Goal: Task Accomplishment & Management: Manage account settings

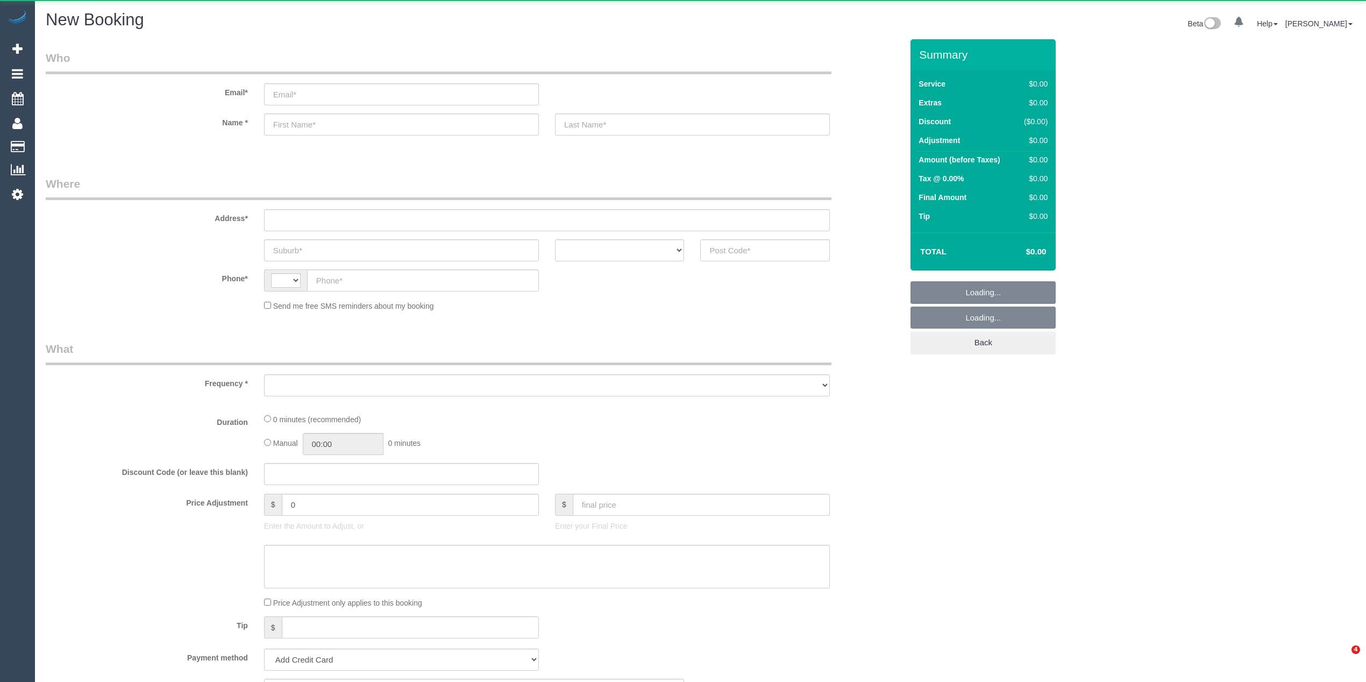
select select "string:AU"
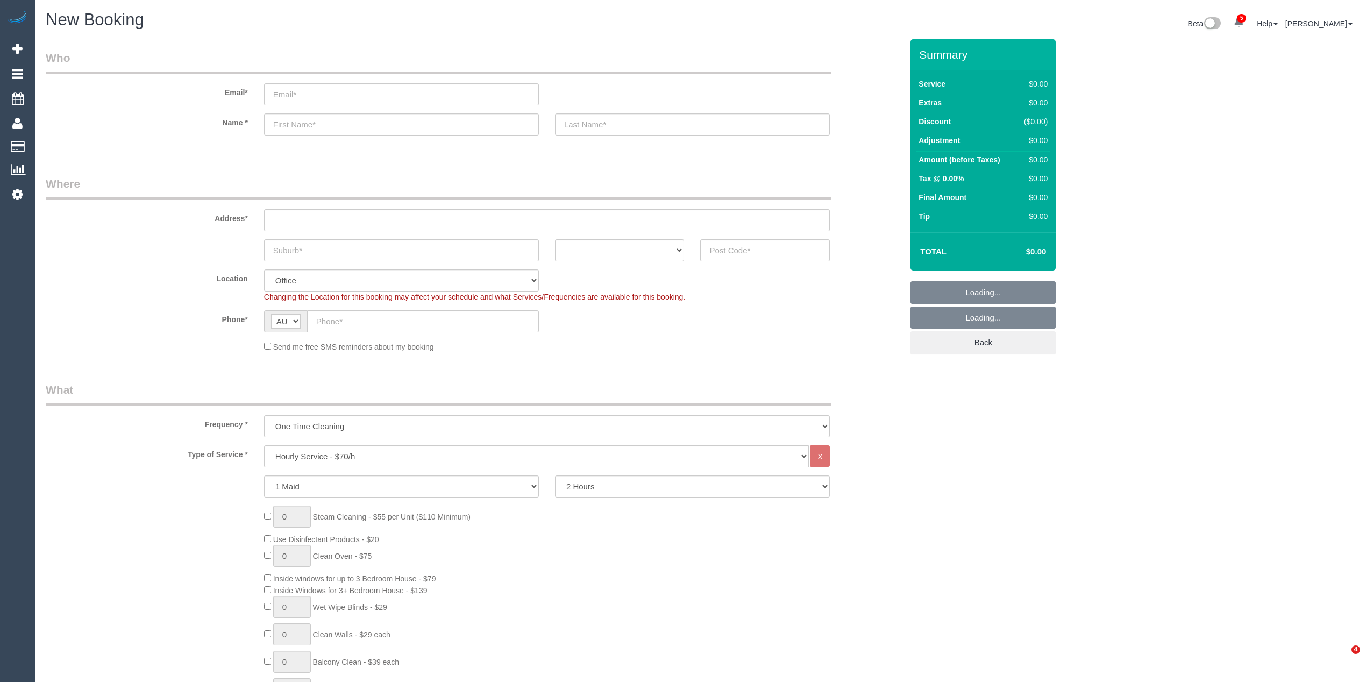
select select "object:2114"
click at [341, 450] on select "Hourly Service - $70/h Hourly Service - $65/h Hourly Service - $60/h Hourly Ser…" at bounding box center [536, 456] width 545 height 22
select select "211"
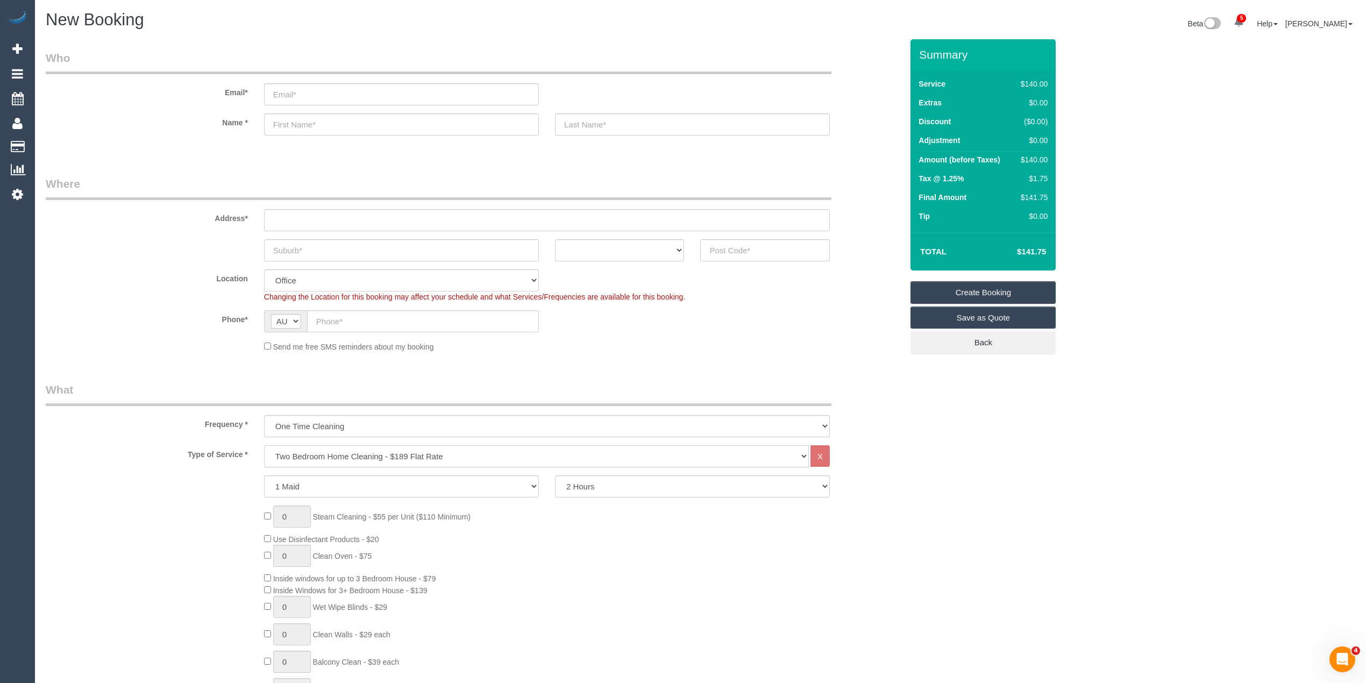
click at [264, 445] on select "Hourly Service - $70/h Hourly Service - $65/h Hourly Service - $60/h Hourly Ser…" at bounding box center [536, 456] width 545 height 22
click at [758, 244] on input "text" at bounding box center [765, 250] width 130 height 22
type input "3183"
click at [278, 213] on input "text" at bounding box center [547, 220] width 566 height 22
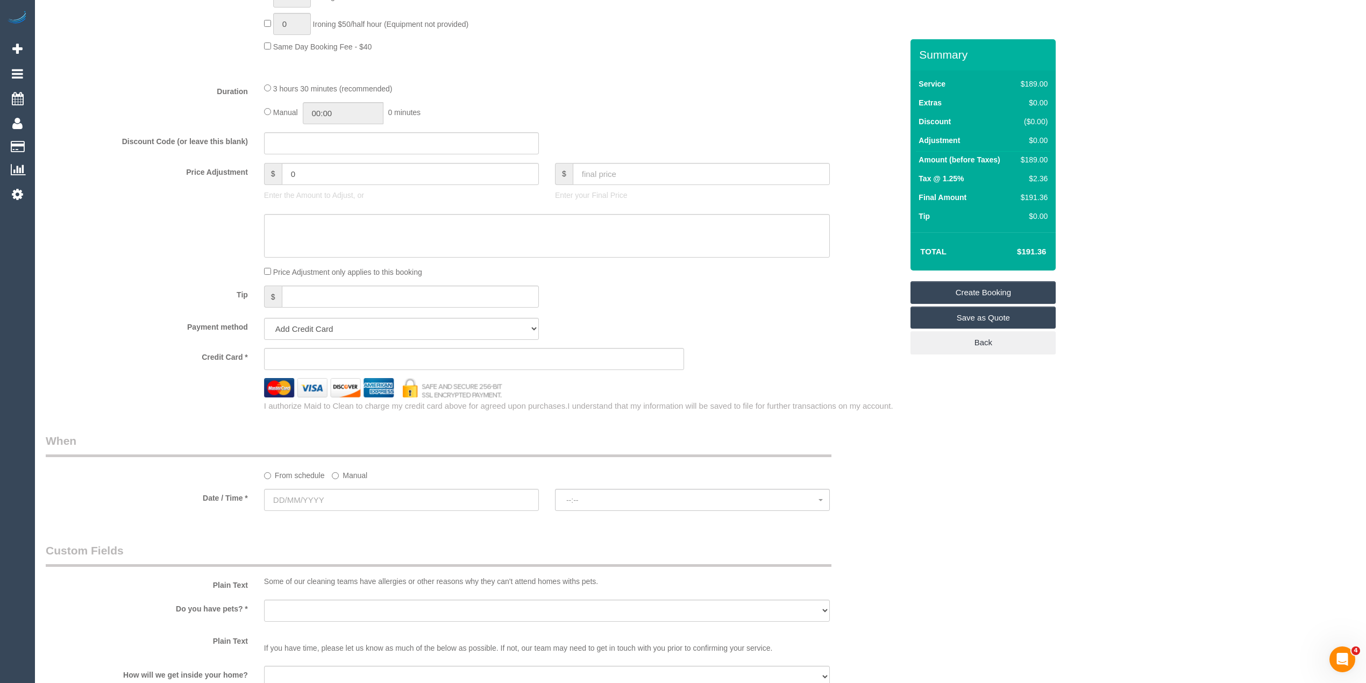
scroll to position [956, 0]
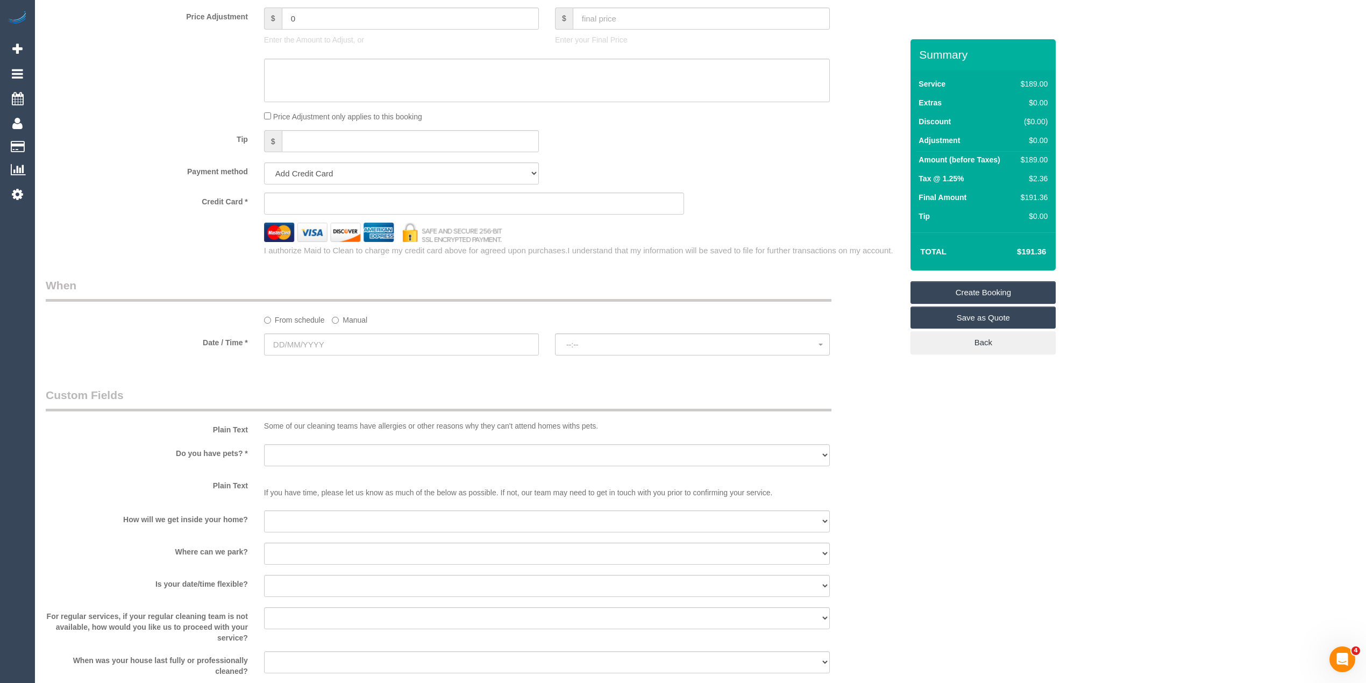
type input "-"
click at [283, 342] on input "text" at bounding box center [401, 344] width 275 height 22
select select "55"
select select "object:2197"
click at [376, 437] on link "19" at bounding box center [374, 438] width 17 height 15
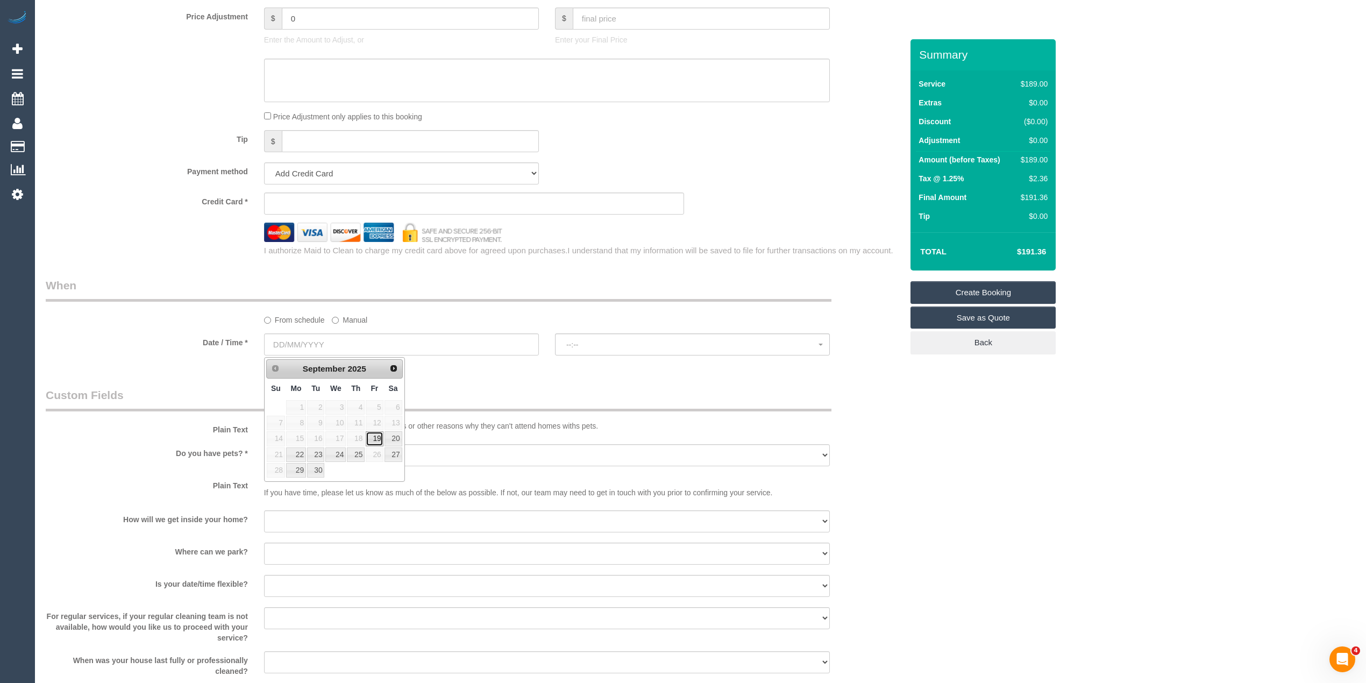
type input "19/09/2025"
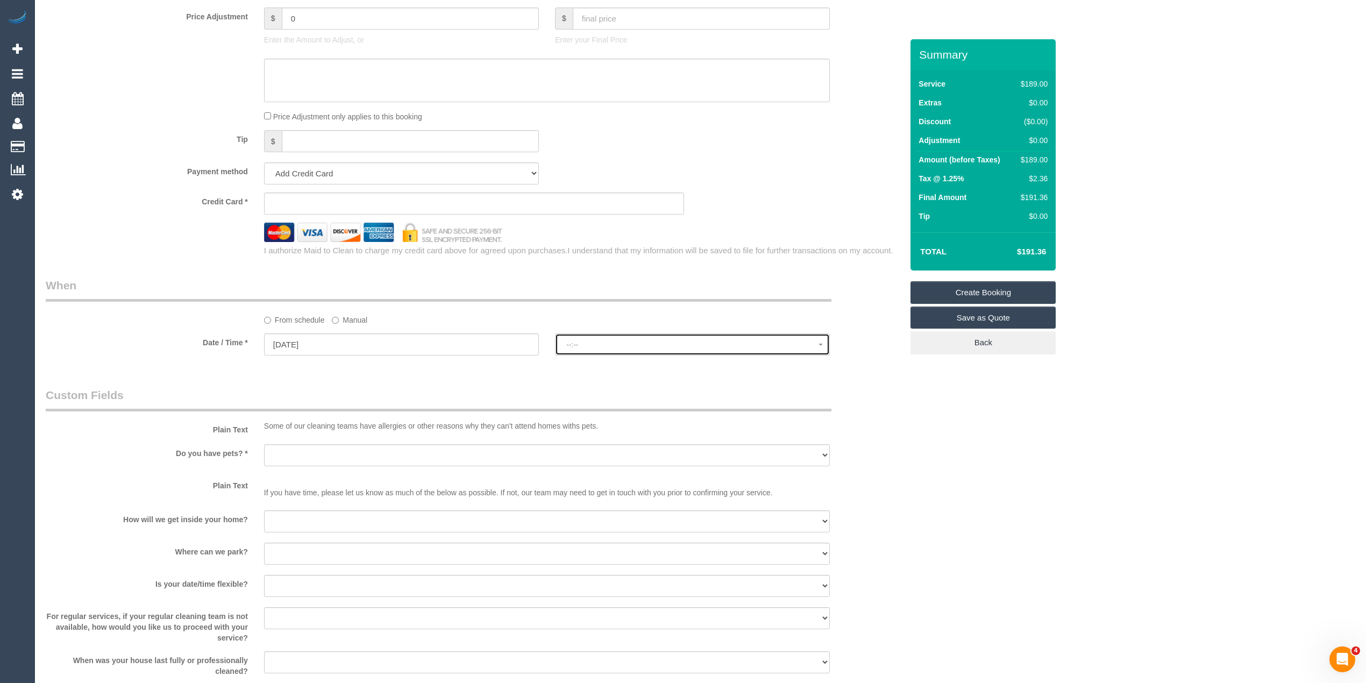
click at [616, 343] on span "--:--" at bounding box center [692, 344] width 252 height 9
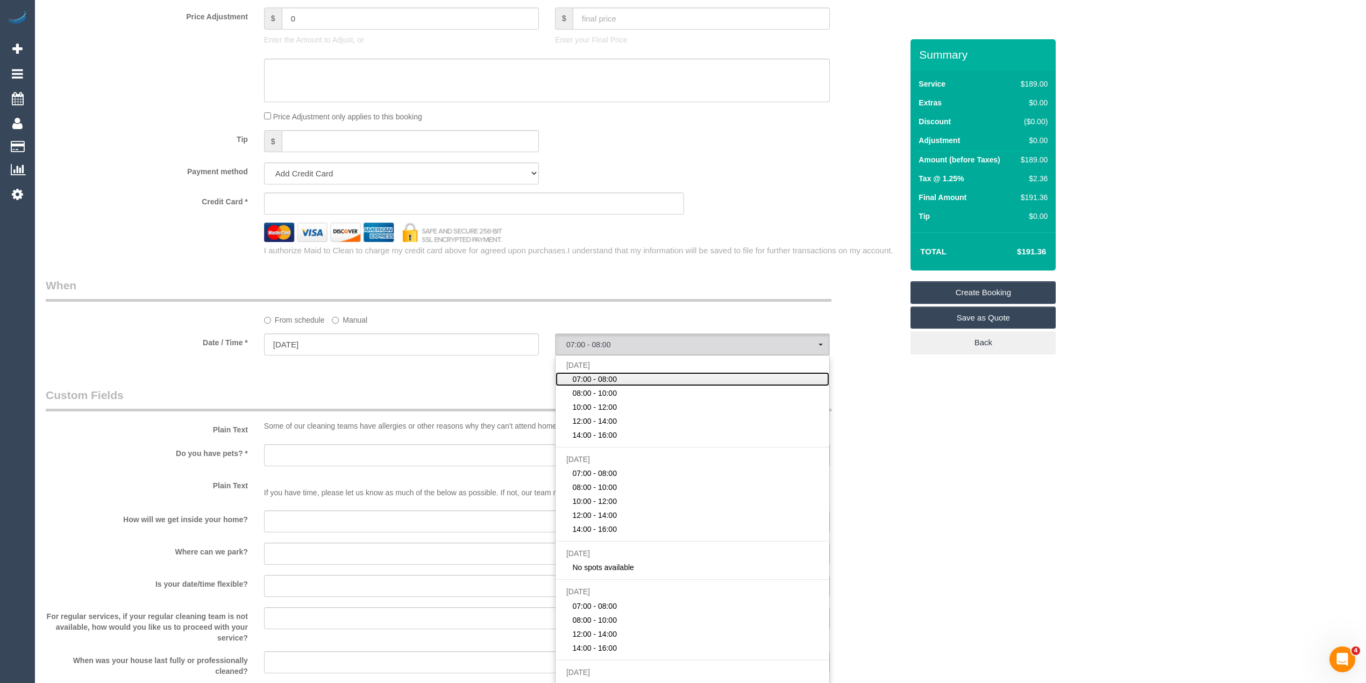
click at [609, 383] on span "07:00 - 08:00" at bounding box center [594, 379] width 45 height 11
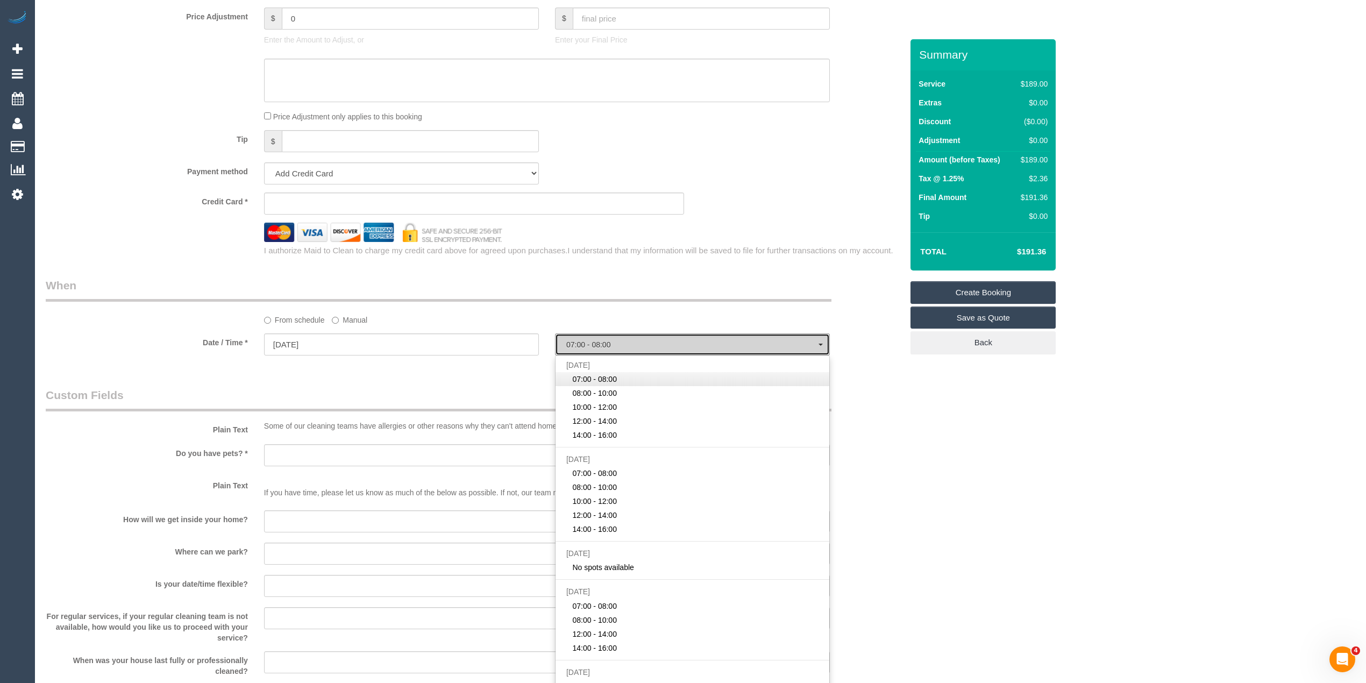
select select "spot1"
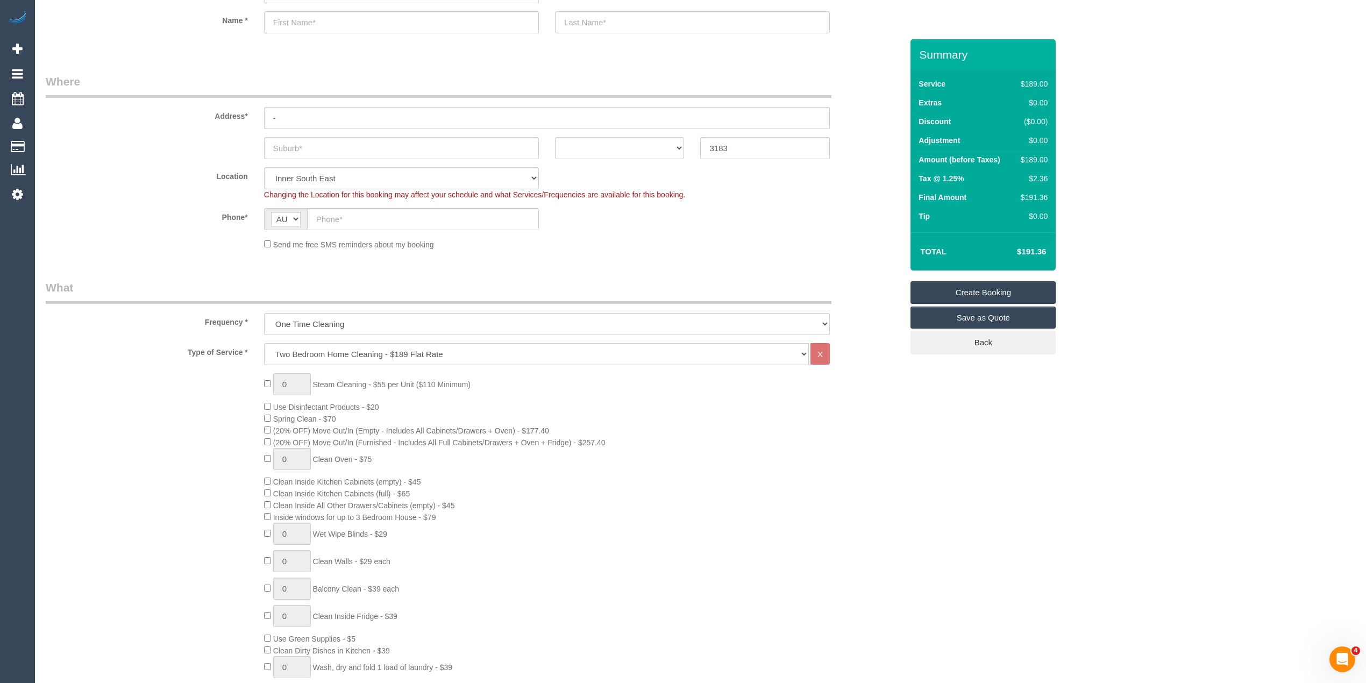
scroll to position [0, 0]
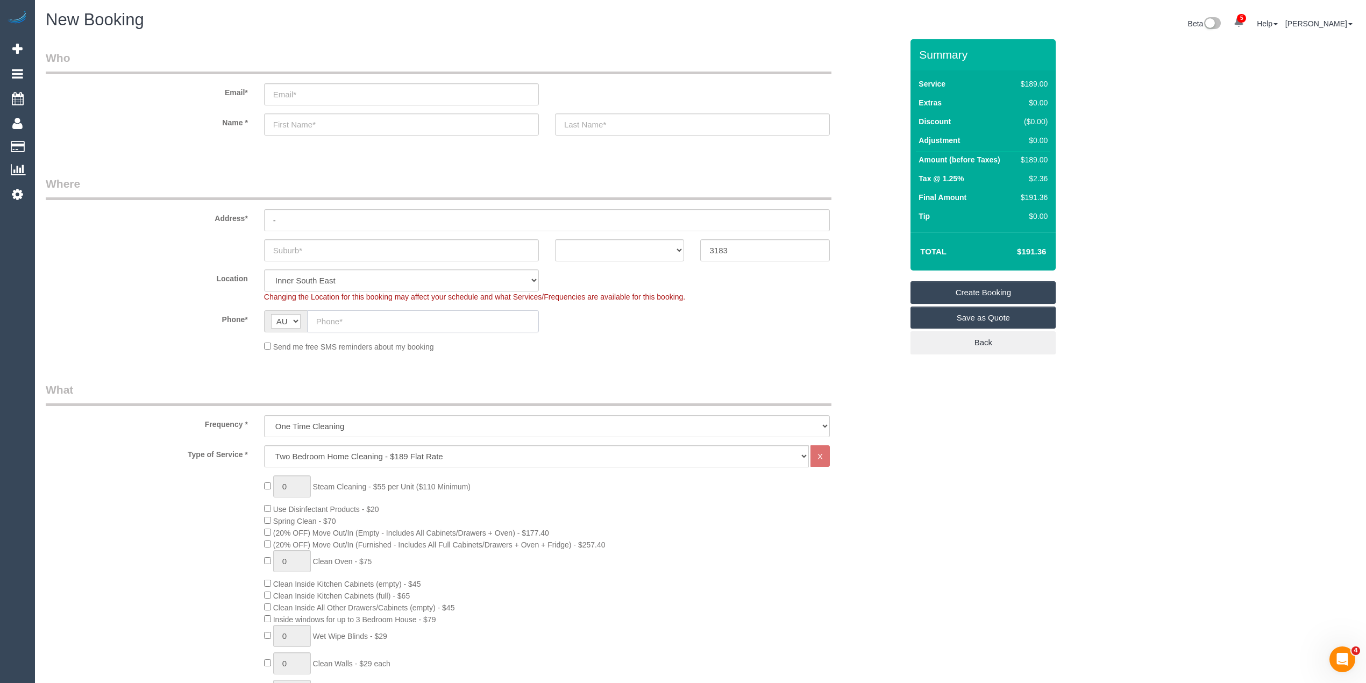
click at [330, 312] on input "text" at bounding box center [423, 321] width 232 height 22
paste input "61 450 865 178"
drag, startPoint x: 326, startPoint y: 319, endPoint x: 309, endPoint y: 321, distance: 17.3
click at [309, 321] on input "61 450 865 178" at bounding box center [423, 321] width 232 height 22
type input "0450 865 178"
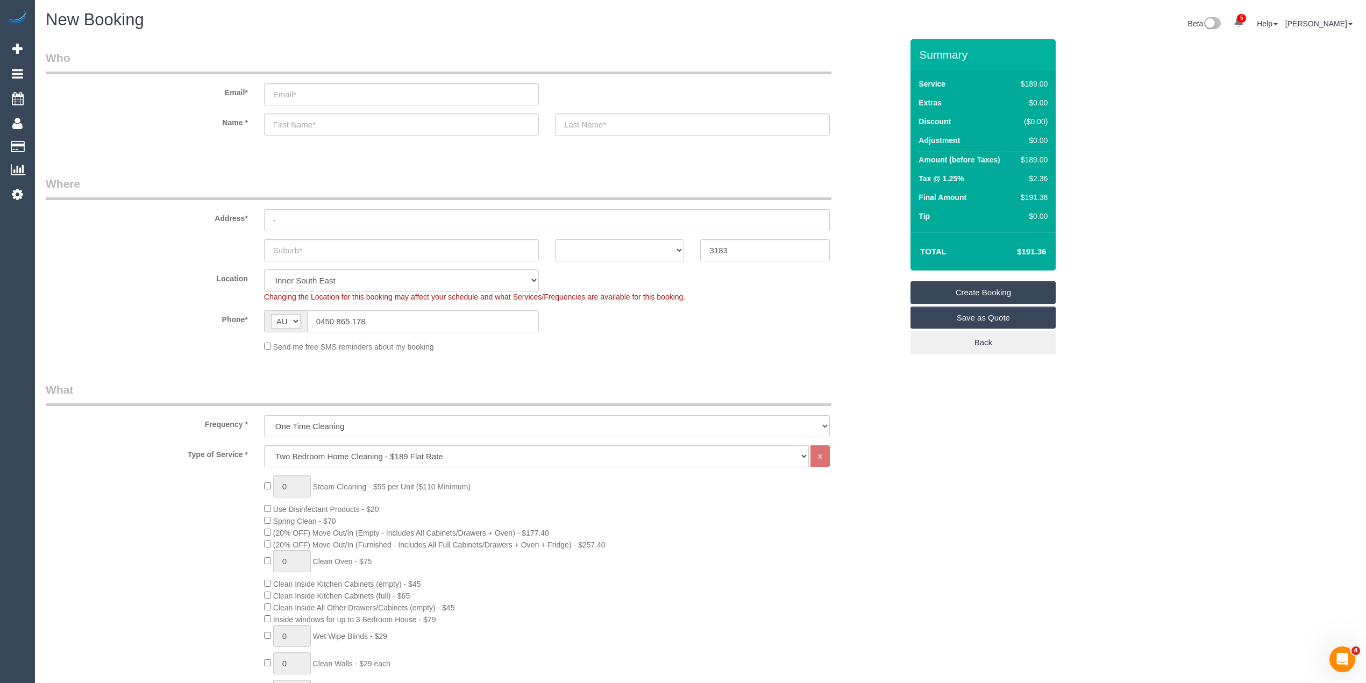
click at [600, 245] on select "ACT NSW NT QLD SA TAS VIC WA" at bounding box center [620, 250] width 130 height 22
select select "VIC"
click at [555, 239] on select "ACT NSW NT QLD SA TAS VIC WA" at bounding box center [620, 250] width 130 height 22
click at [312, 96] on input "email" at bounding box center [401, 94] width 275 height 22
type input "elle.mroczkowski@outlook.com"
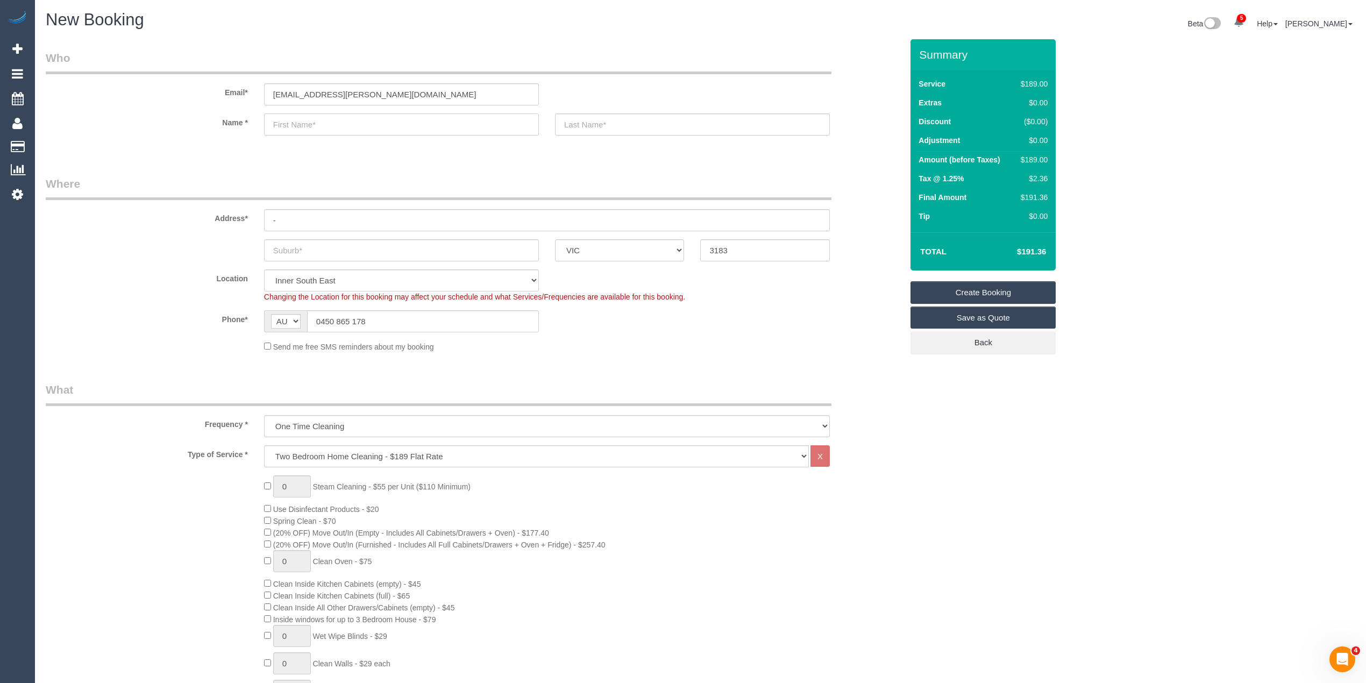
click at [342, 126] on input "text" at bounding box center [401, 124] width 275 height 22
type input "Elle"
select select "spot21"
type input "Elle"
click at [307, 95] on input "elle.mroczkowski@outlook.com" at bounding box center [401, 94] width 275 height 22
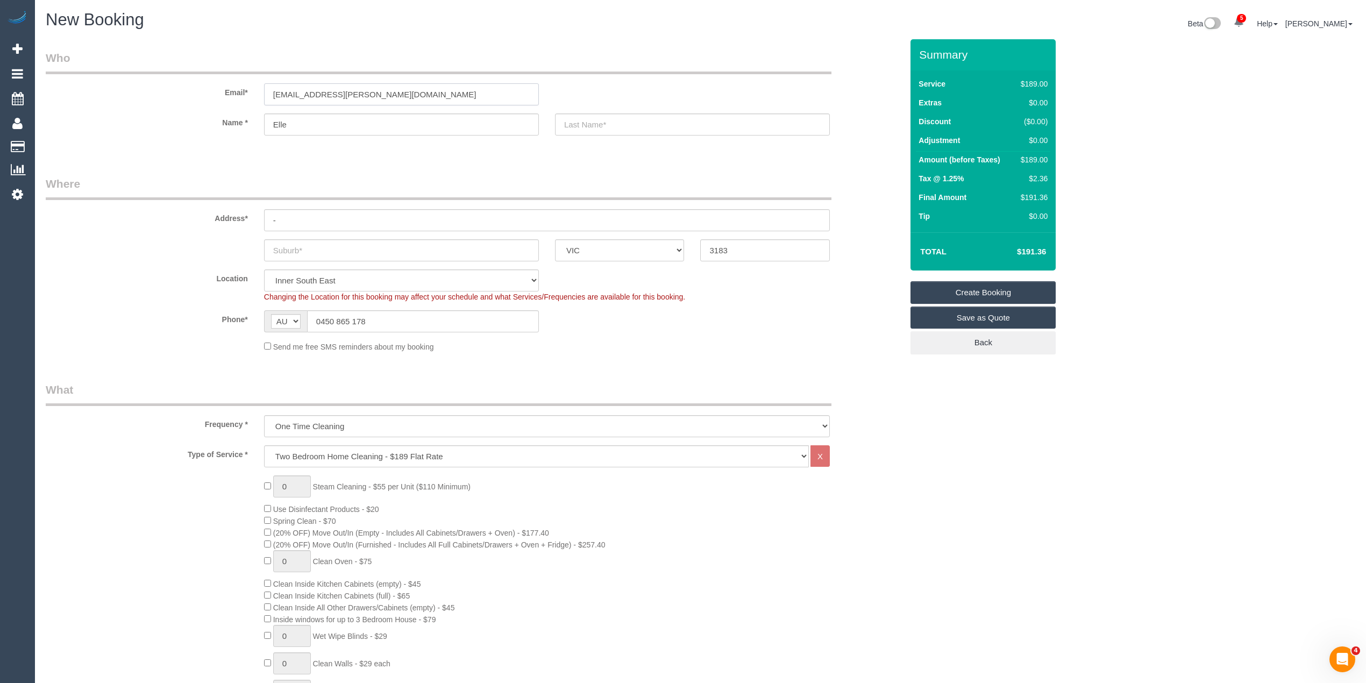
click at [307, 95] on input "elle.mroczkowski@outlook.com" at bounding box center [401, 94] width 275 height 22
click at [633, 119] on input "text" at bounding box center [692, 124] width 275 height 22
paste input "mroczkowski"
drag, startPoint x: 571, startPoint y: 122, endPoint x: 546, endPoint y: 122, distance: 24.7
click at [547, 122] on div "mroczkowski" at bounding box center [692, 124] width 291 height 22
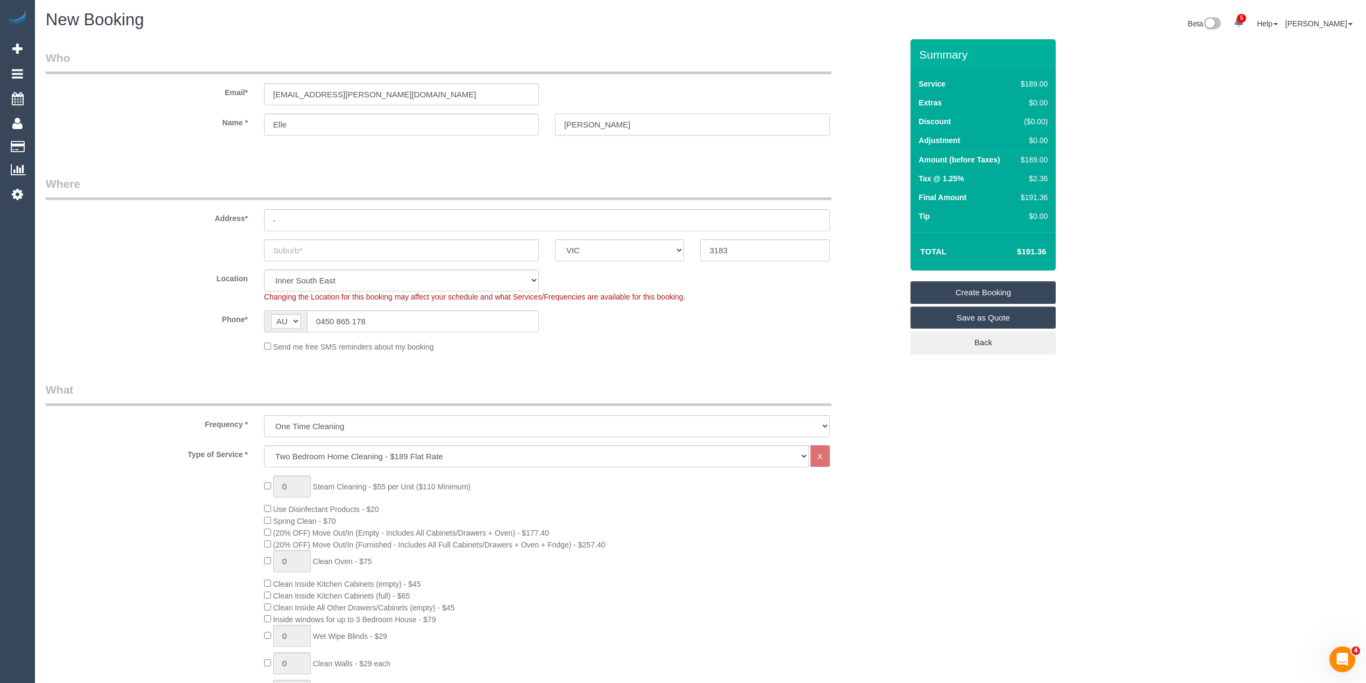
type input "Mroczkowski"
drag, startPoint x: 303, startPoint y: 216, endPoint x: 213, endPoint y: 212, distance: 90.4
click at [213, 212] on div "Address* -" at bounding box center [474, 203] width 873 height 55
type input "2/64 Westbury Street"
click at [319, 246] on input "text" at bounding box center [401, 250] width 275 height 22
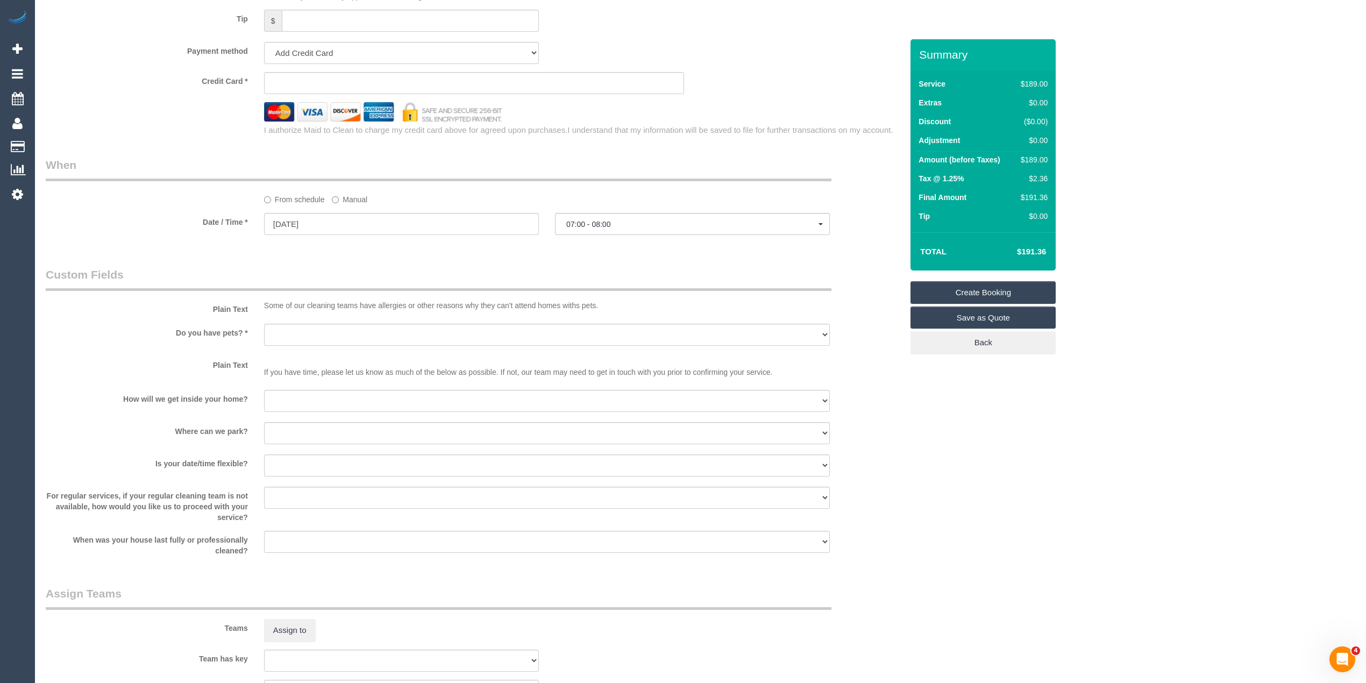
scroll to position [1195, 0]
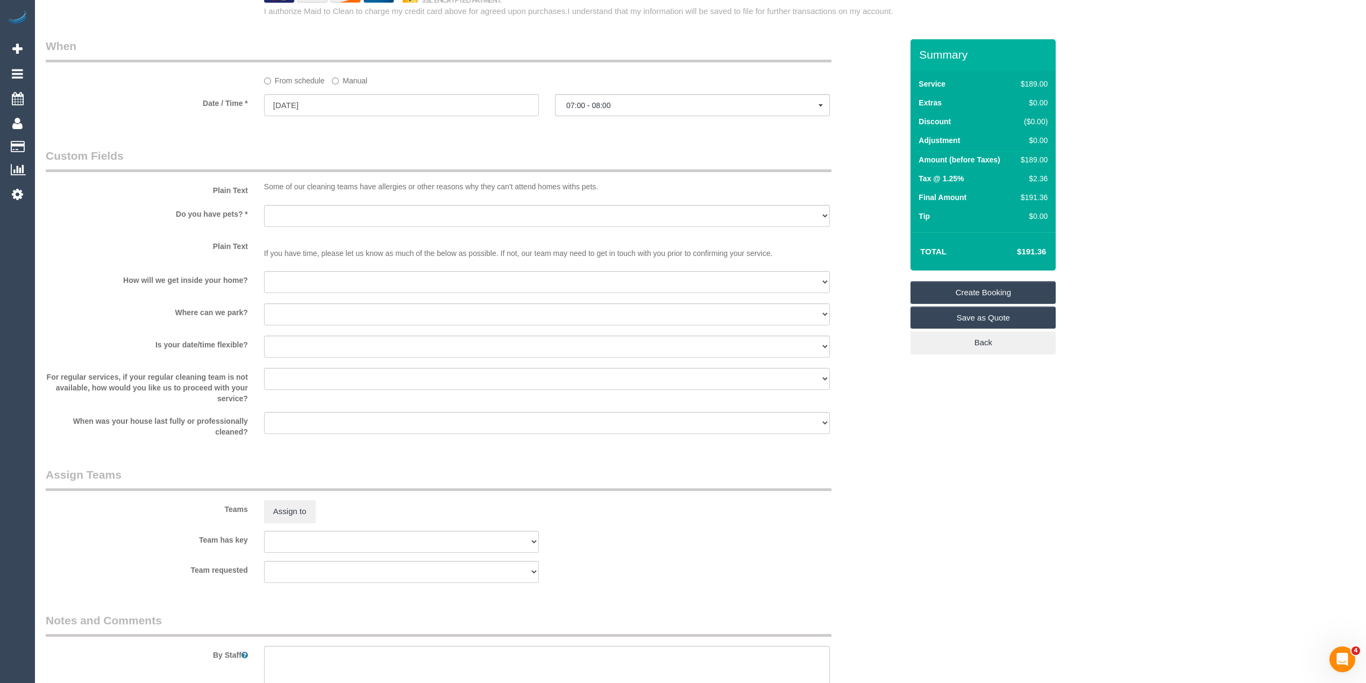
type input "St Kilda East"
click at [321, 215] on select "Yes - Cats Yes - Dogs No pets Yes - Dogs and Cats Yes - Other" at bounding box center [547, 216] width 566 height 22
select select "number:29"
click at [264, 205] on select "Yes - Cats Yes - Dogs No pets Yes - Dogs and Cats Yes - Other" at bounding box center [547, 216] width 566 height 22
click at [293, 279] on select "I will be home Key will be left (please provide details below) Lock box/Access …" at bounding box center [547, 282] width 566 height 22
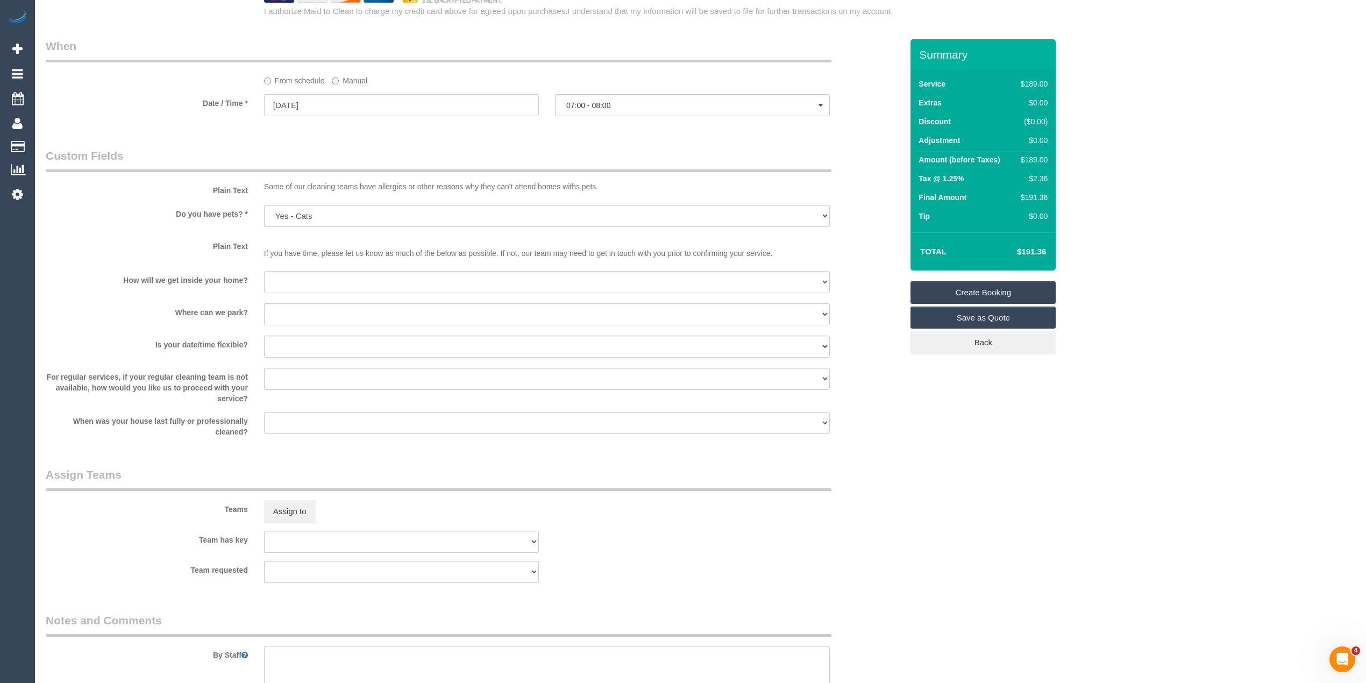
select select "number:14"
click at [264, 271] on select "I will be home Key will be left (please provide details below) Lock box/Access …" at bounding box center [547, 282] width 566 height 22
click at [312, 321] on select "I will provide parking on-site Free street parking Paid street parking (cost wi…" at bounding box center [547, 314] width 566 height 22
select select "number:19"
click at [264, 303] on select "I will provide parking on-site Free street parking Paid street parking (cost wi…" at bounding box center [547, 314] width 566 height 22
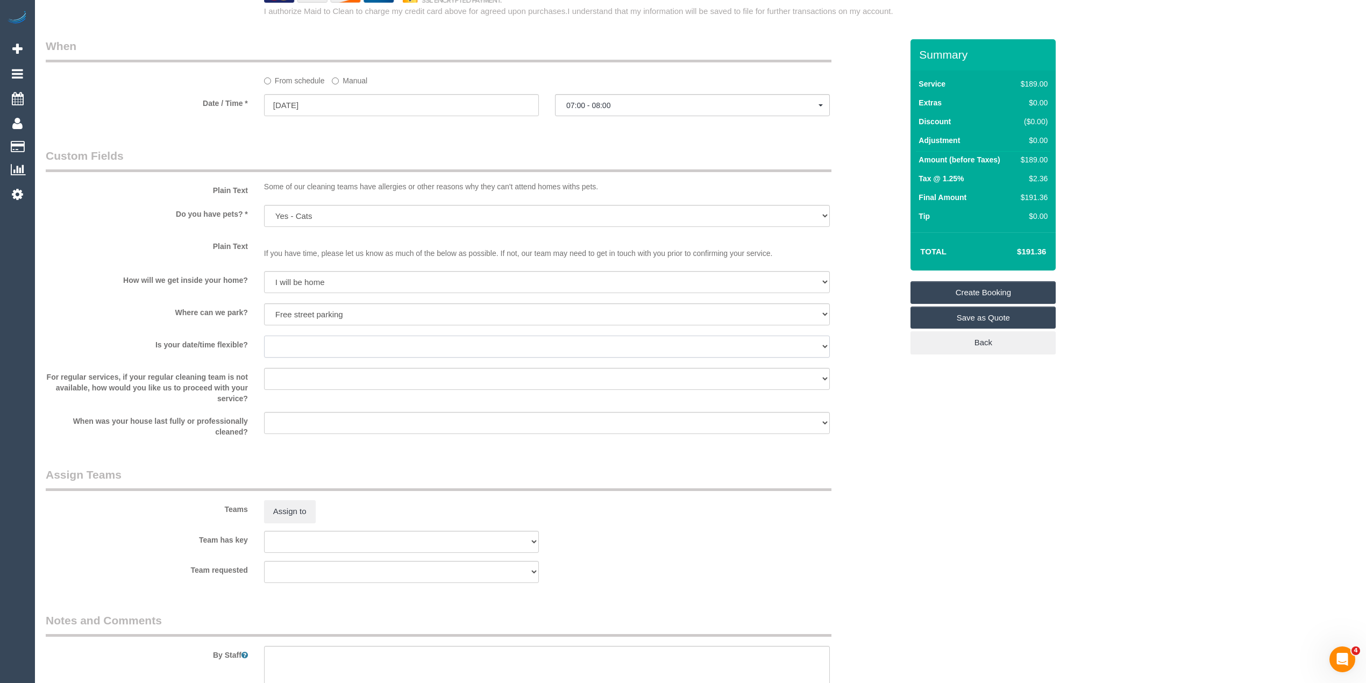
click at [319, 340] on select "Yes - date and time Yes - date but not time Yes - time but not date No - No fle…" at bounding box center [547, 347] width 566 height 22
select select "number:22"
click at [264, 336] on select "Yes - date and time Yes - date but not time Yes - time but not date No - No fle…" at bounding box center [547, 347] width 566 height 22
click at [294, 371] on select "Arrange a cleaner to cover and do not bother you Arrange a cleaner to cover and…" at bounding box center [547, 379] width 566 height 22
click at [343, 381] on select "Arrange a cleaner to cover and do not bother you Arrange a cleaner to cover and…" at bounding box center [547, 379] width 566 height 22
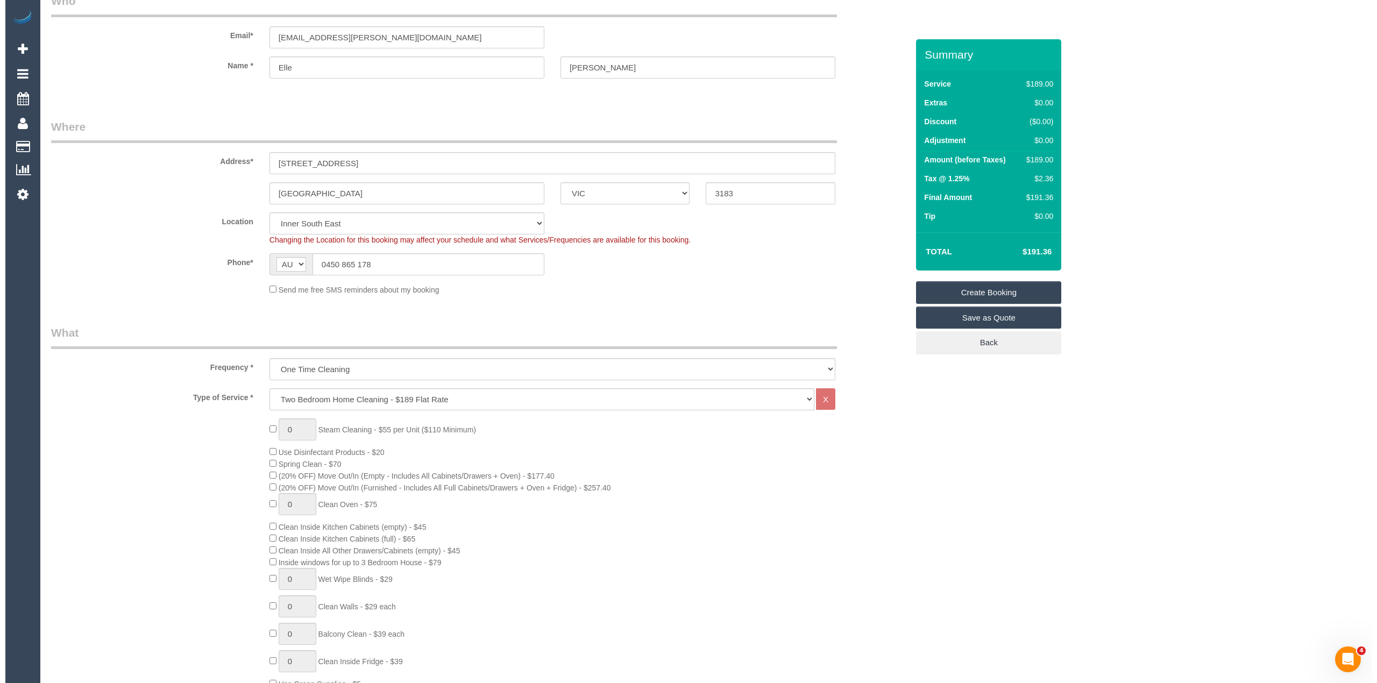
scroll to position [0, 0]
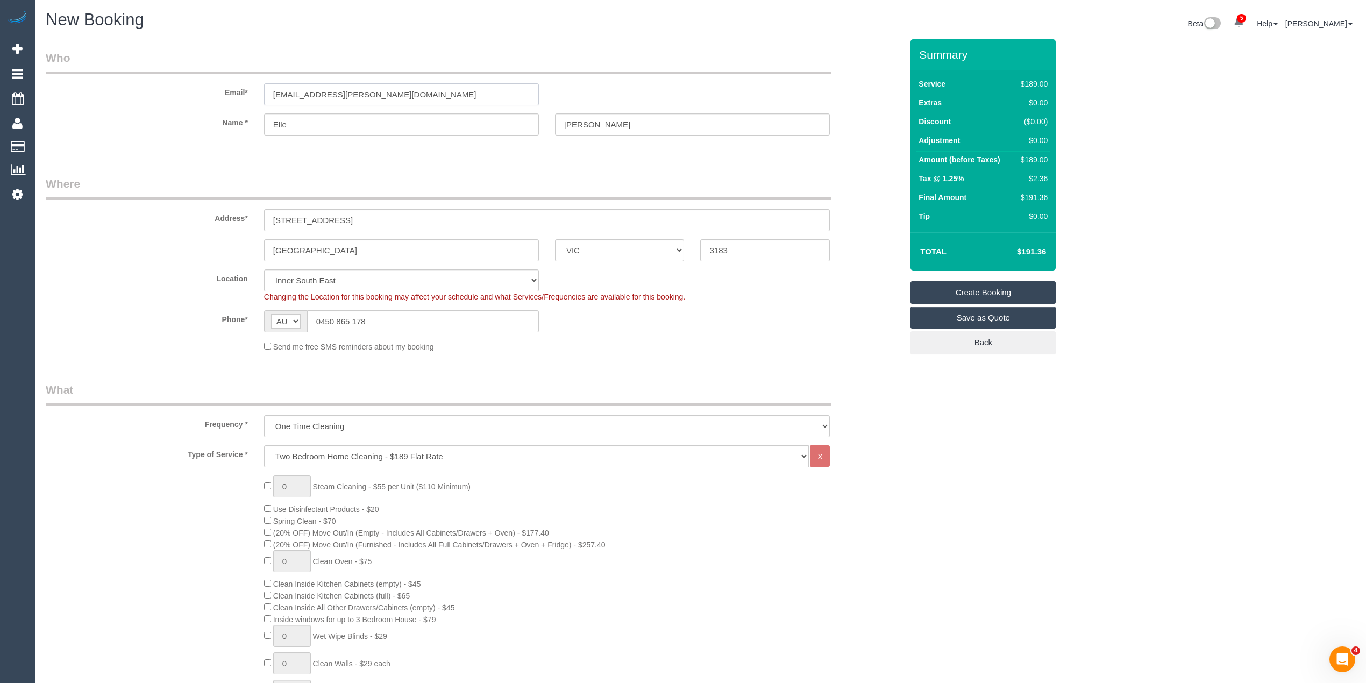
drag, startPoint x: 416, startPoint y: 90, endPoint x: 166, endPoint y: 104, distance: 251.0
click at [166, 104] on div "Email* elle.mroczkowski@outlook.com" at bounding box center [474, 77] width 873 height 55
click at [992, 288] on link "Create Booking" at bounding box center [983, 292] width 145 height 23
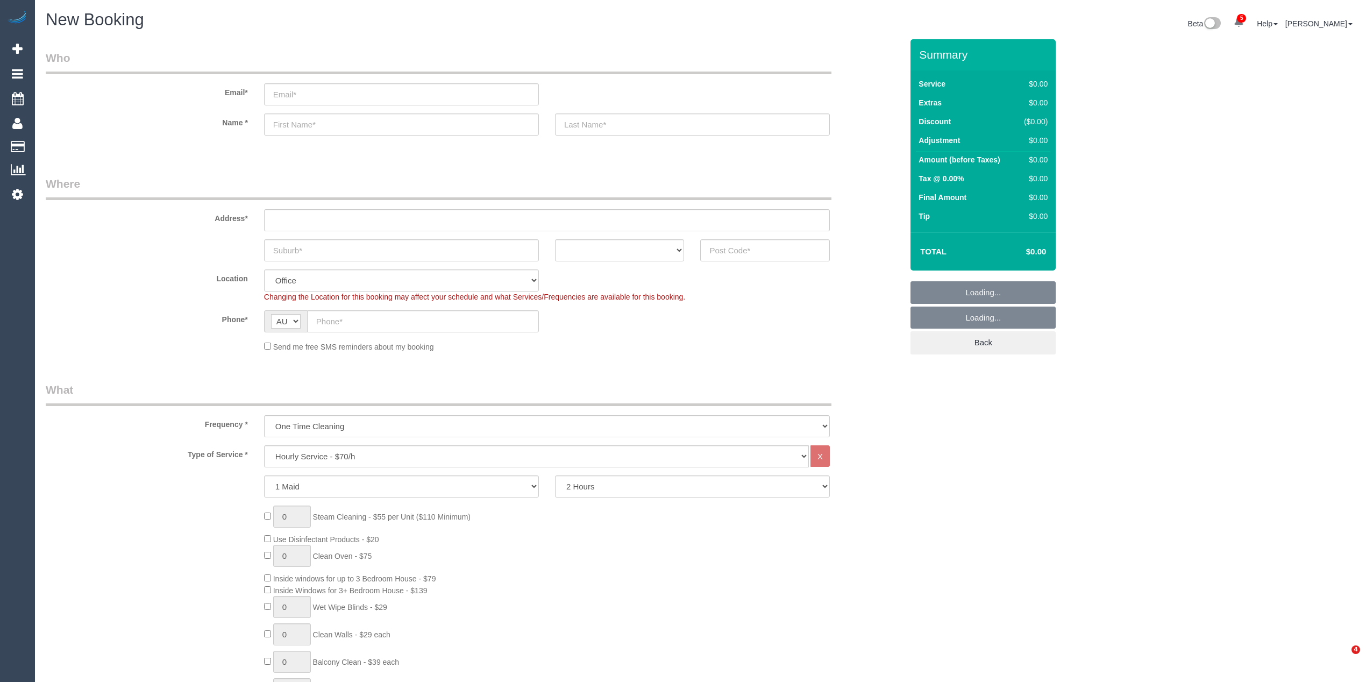
select select "object:2114"
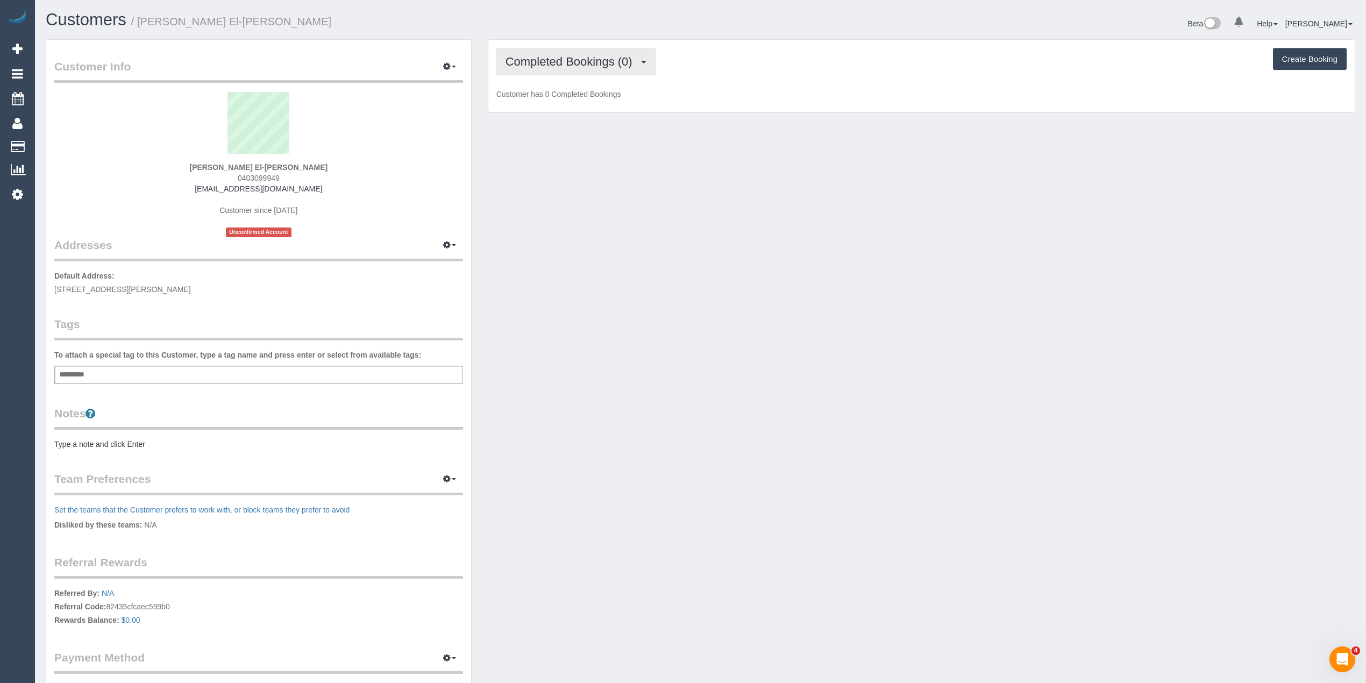
click at [547, 58] on span "Completed Bookings (0)" at bounding box center [572, 61] width 132 height 13
click at [557, 100] on link "Upcoming Bookings (1)" at bounding box center [553, 101] width 112 height 14
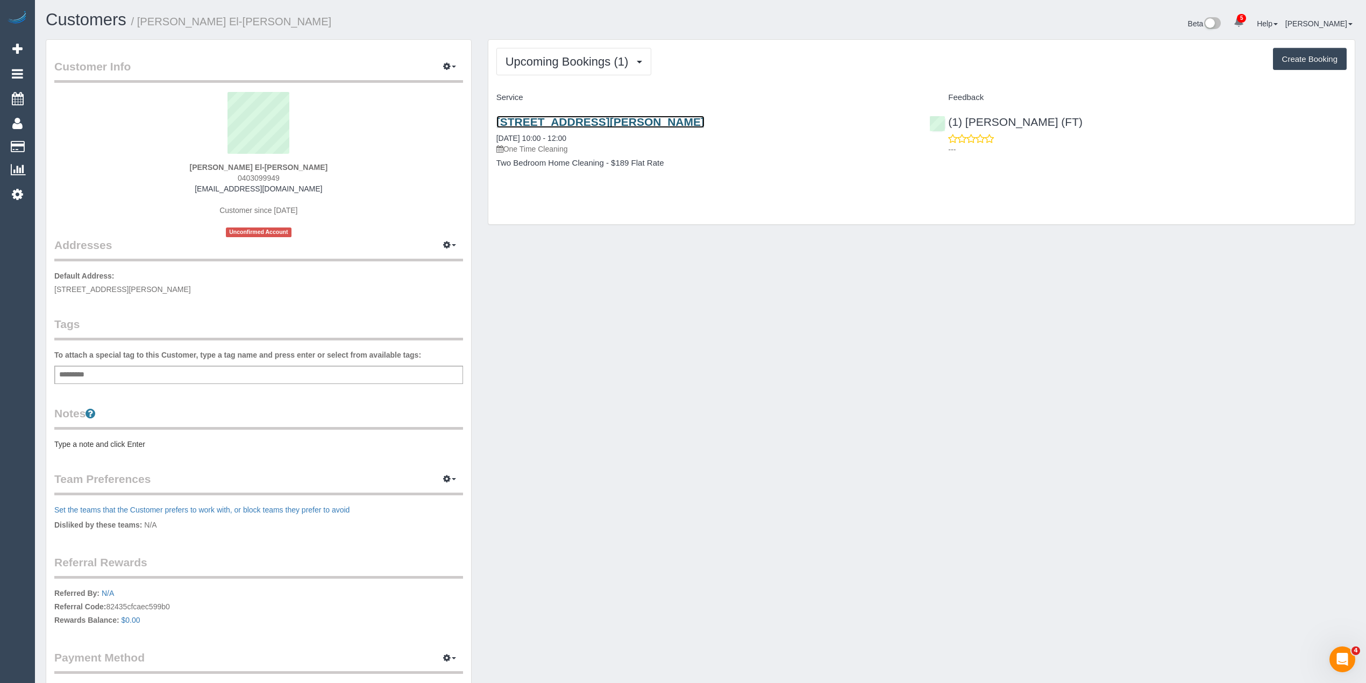
click at [609, 125] on link "2/14 Ila Street, Glenroy, VIC 3046" at bounding box center [600, 122] width 208 height 12
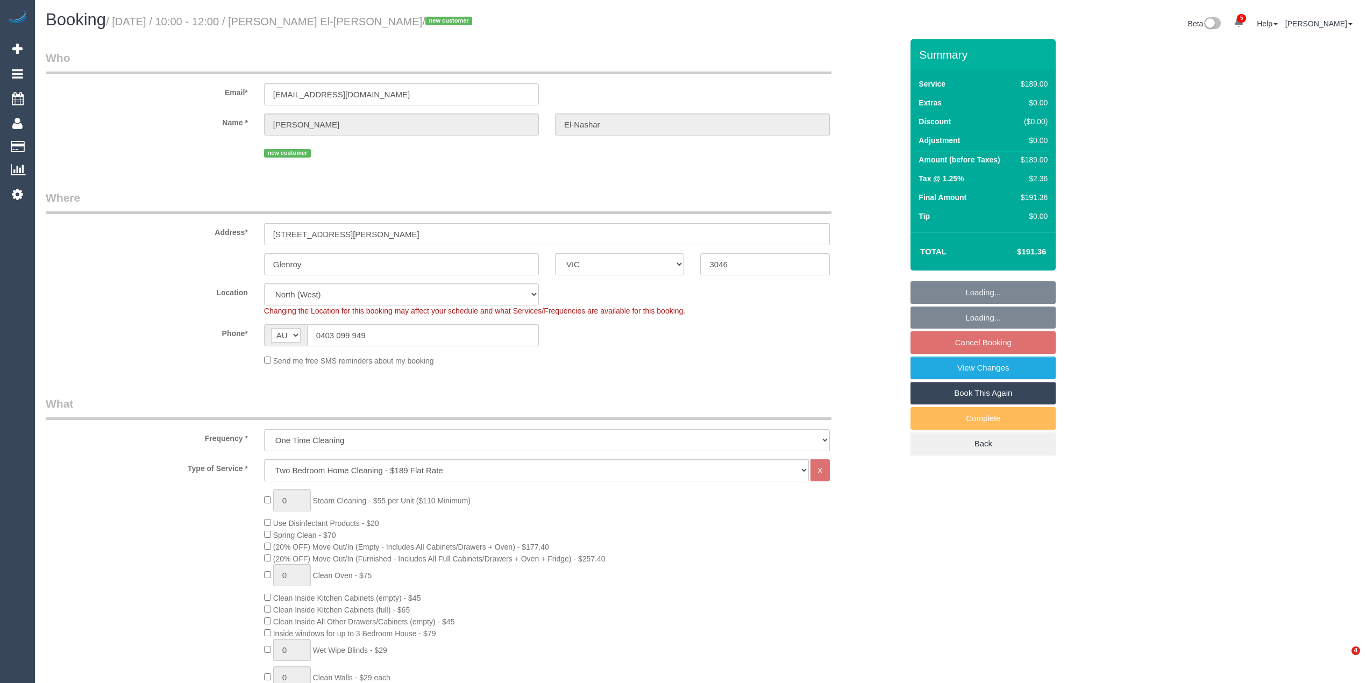
select select "VIC"
select select "number:28"
select select "number:14"
select select "number:19"
select select "number:25"
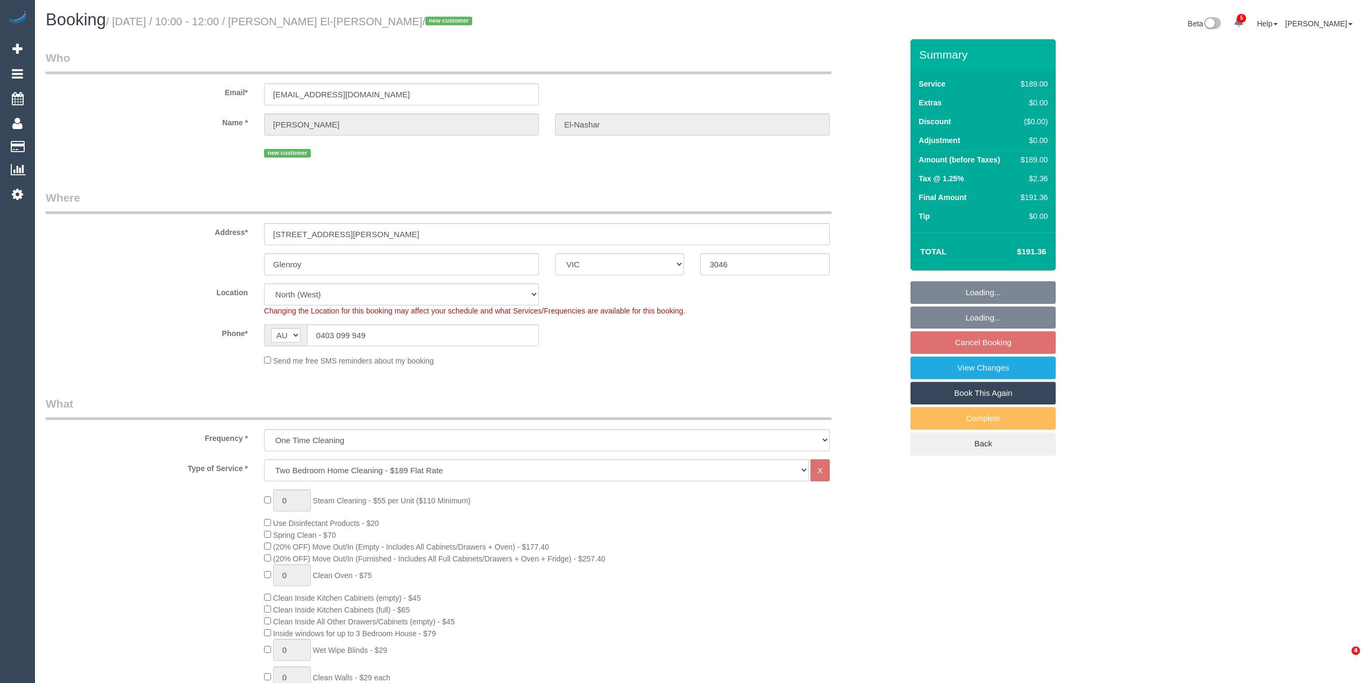
select select "number:35"
select select "number:11"
select select "spot3"
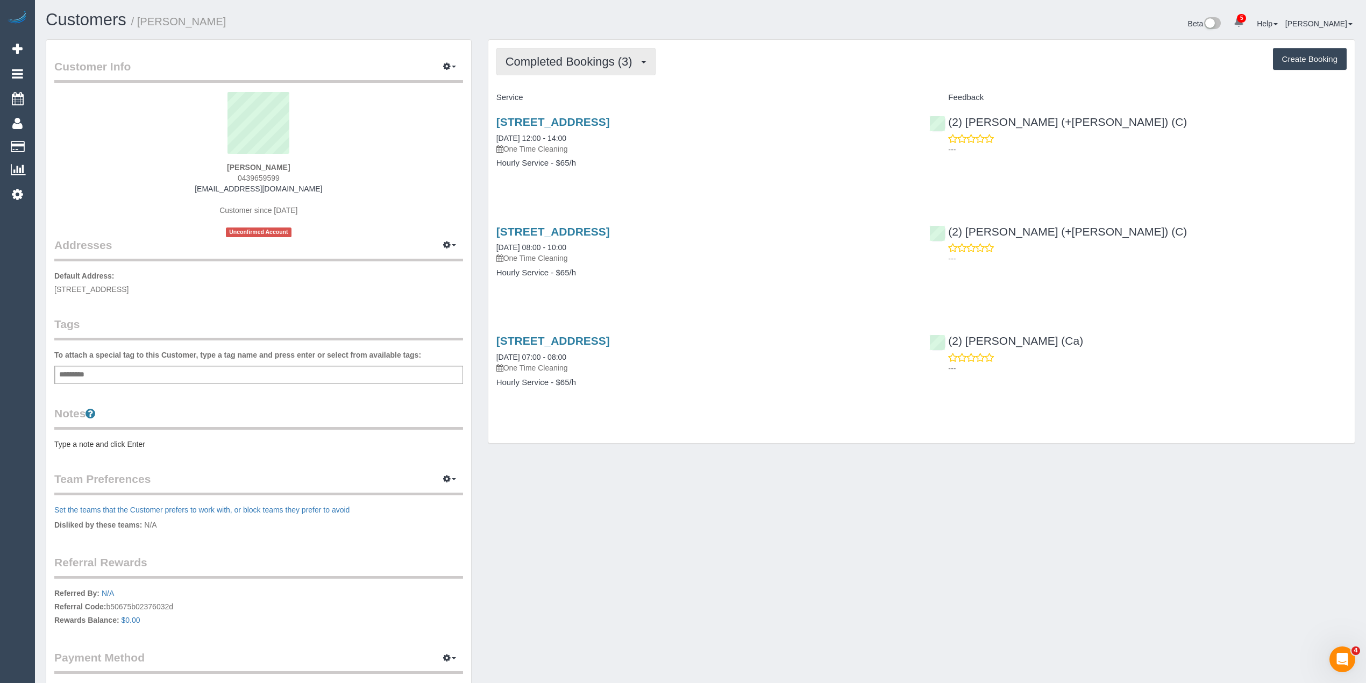
click at [534, 48] on button "Completed Bookings (3)" at bounding box center [575, 61] width 159 height 27
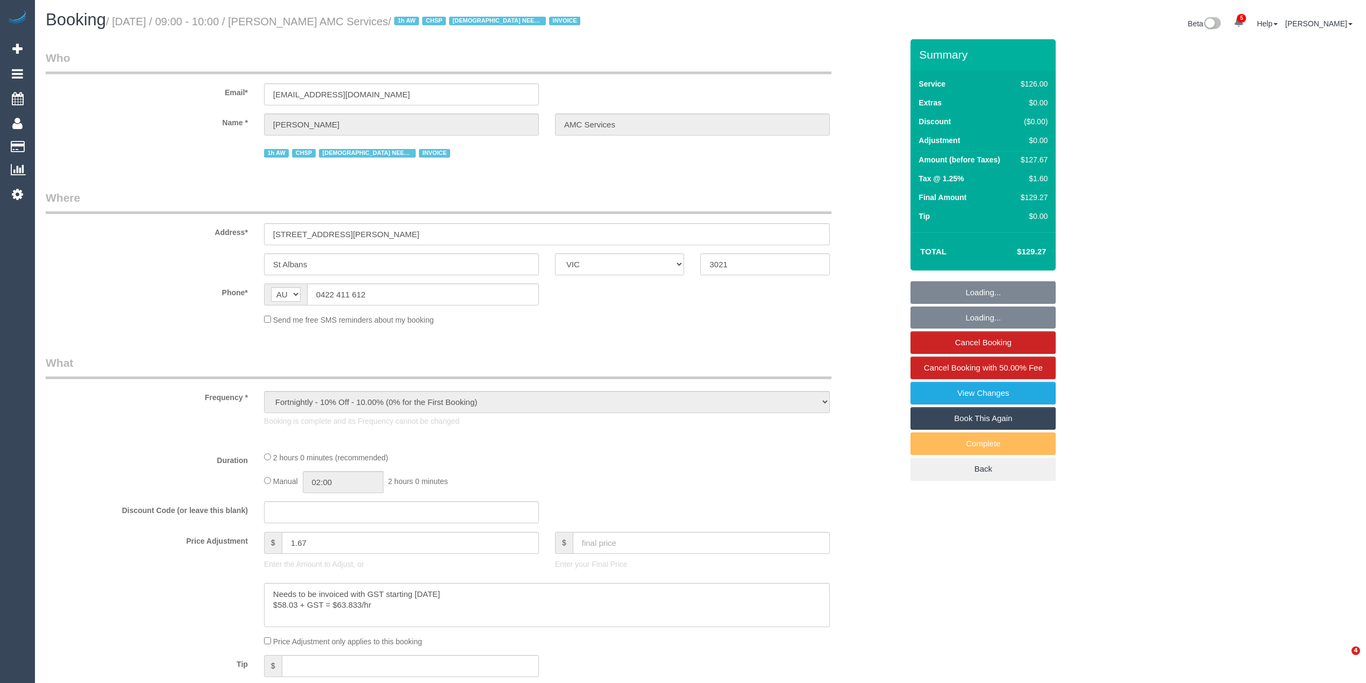
select select "VIC"
select select "120"
select select "number:28"
select select "number:14"
select select "number:19"
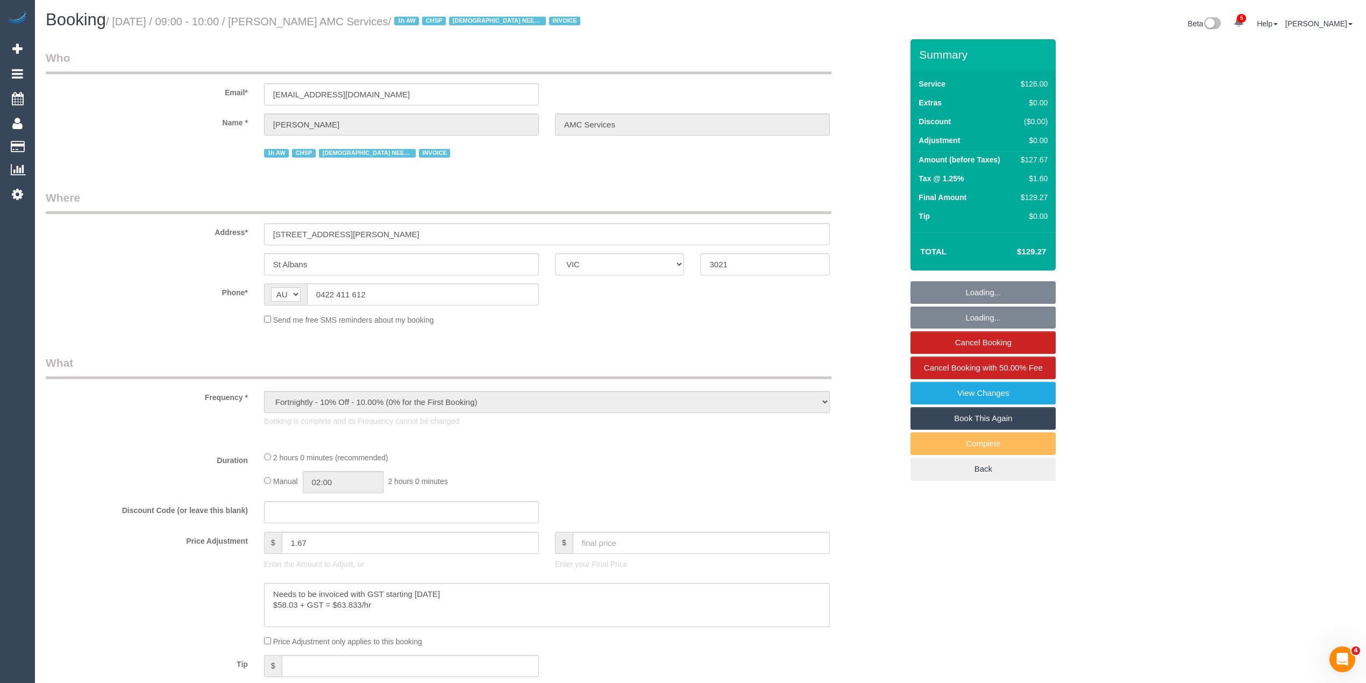
select select "number:25"
select select "number:35"
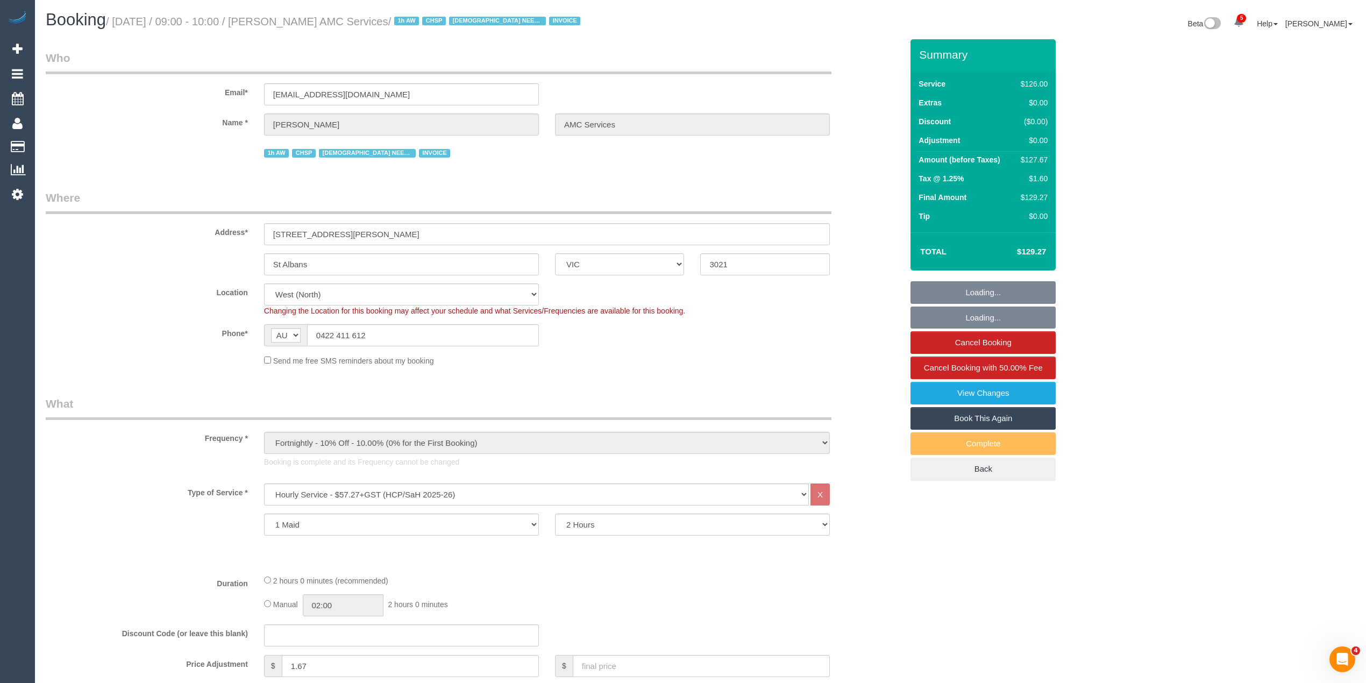
select select "object:1352"
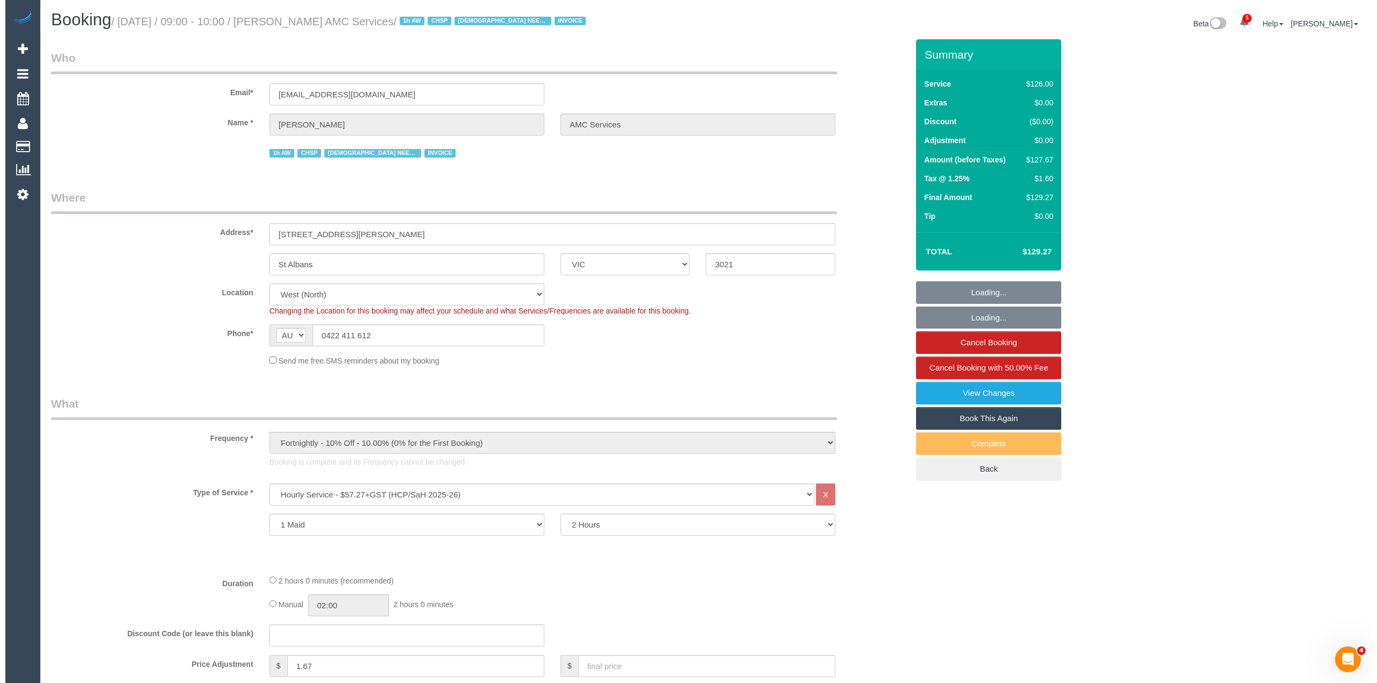
scroll to position [119, 0]
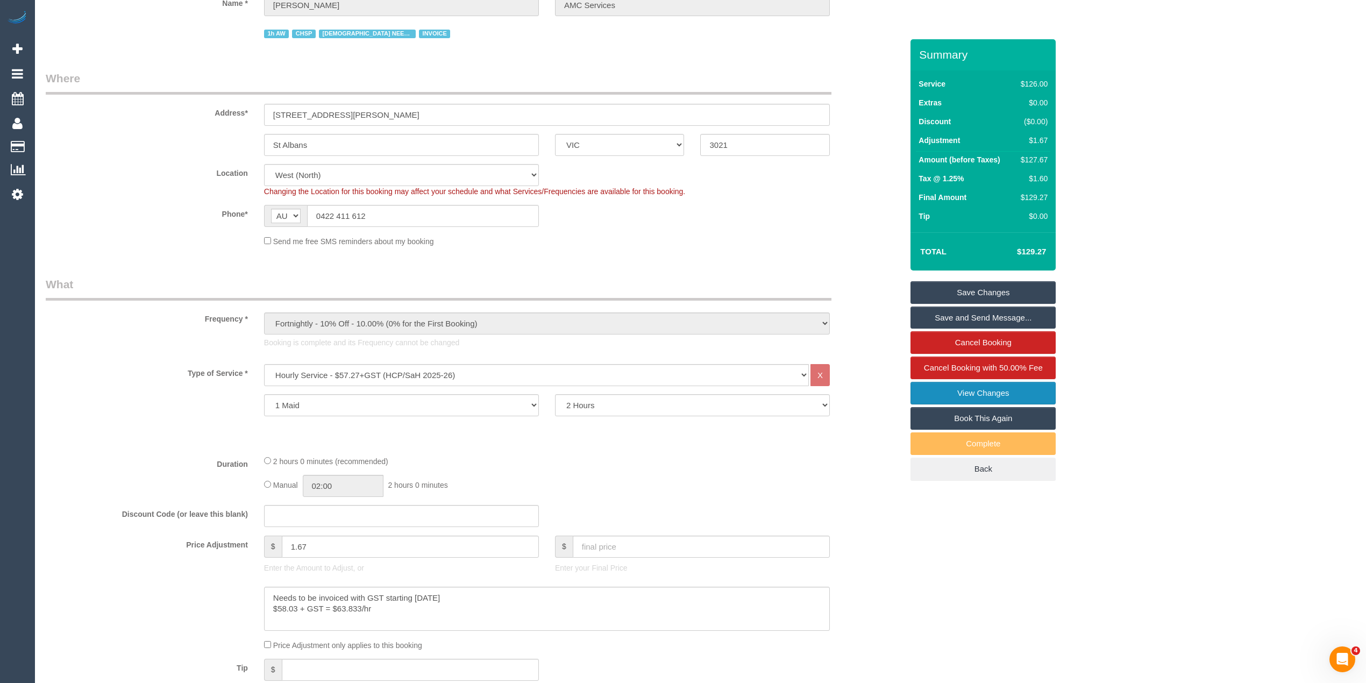
click at [1016, 401] on link "View Changes" at bounding box center [983, 393] width 145 height 23
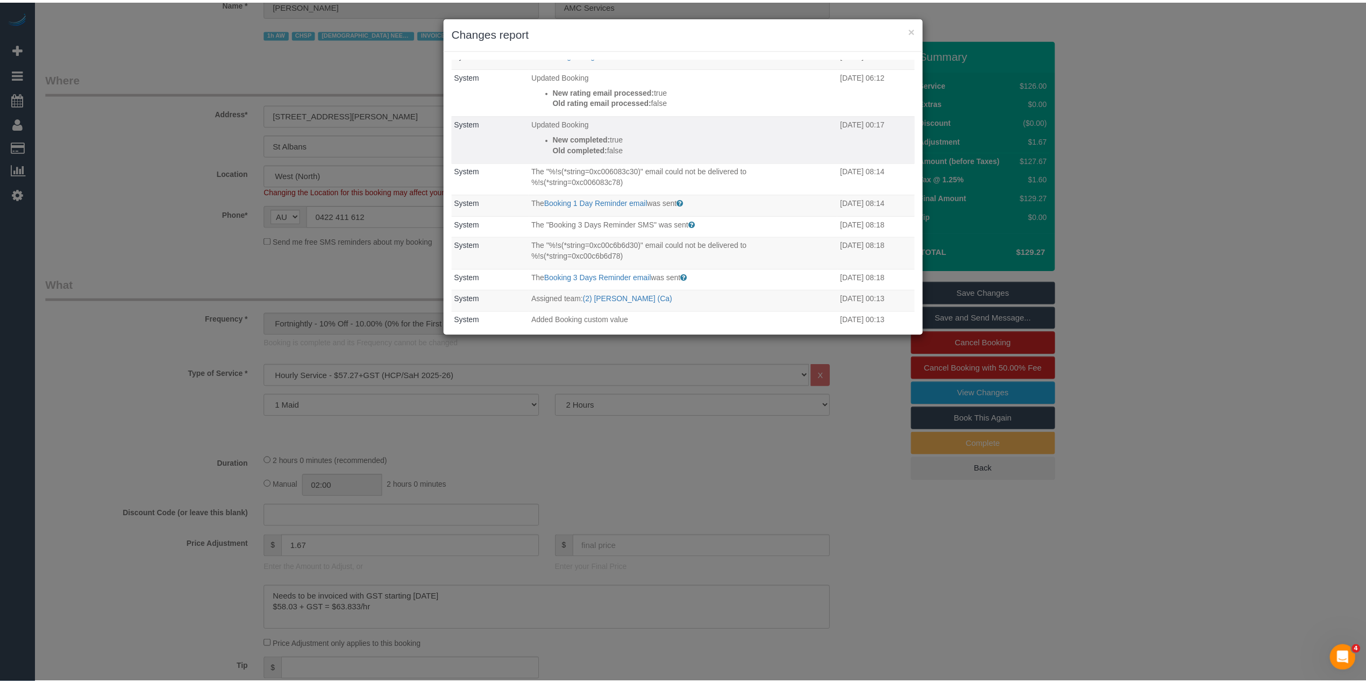
scroll to position [26, 0]
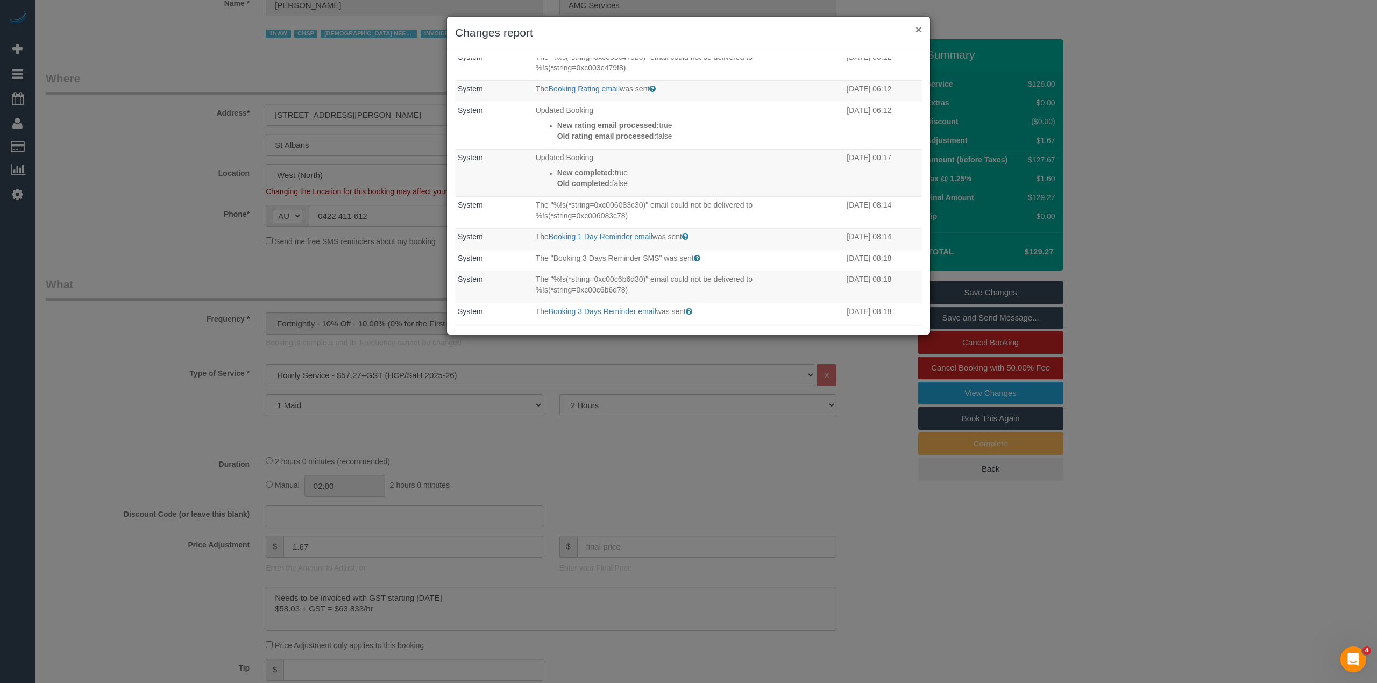
click at [921, 24] on button "×" at bounding box center [918, 29] width 6 height 11
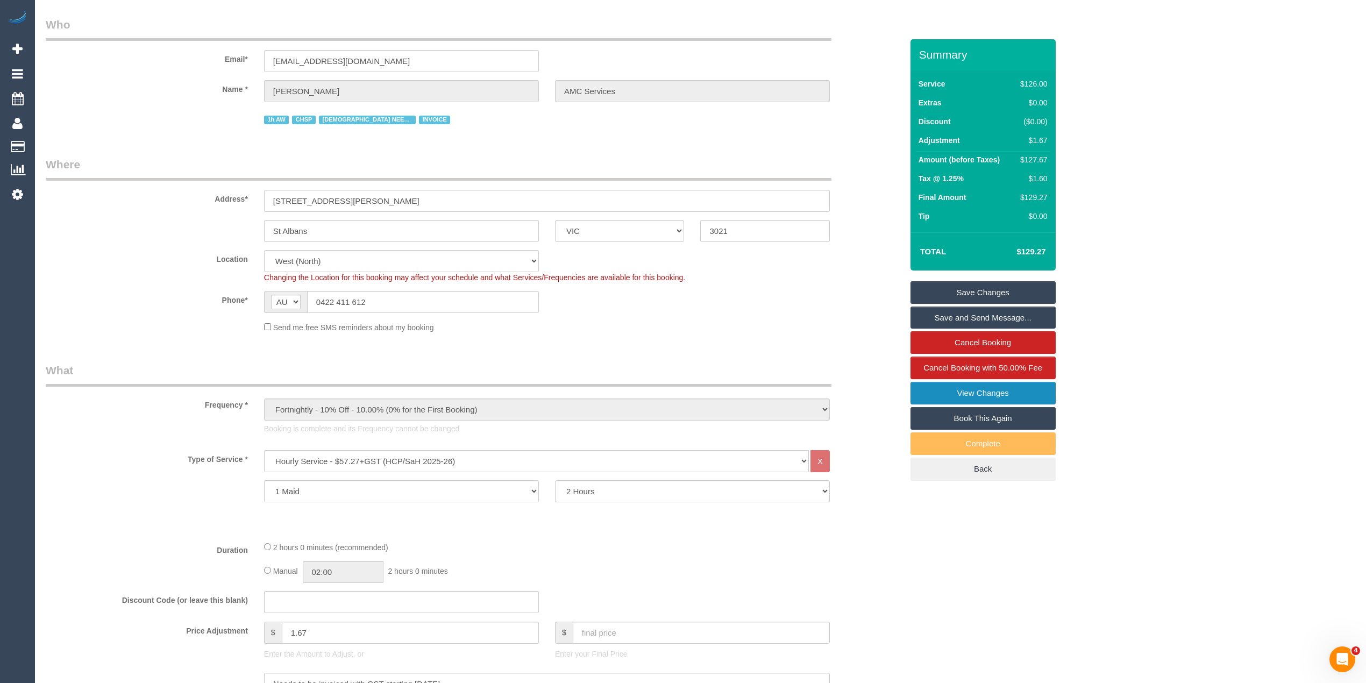
scroll to position [0, 0]
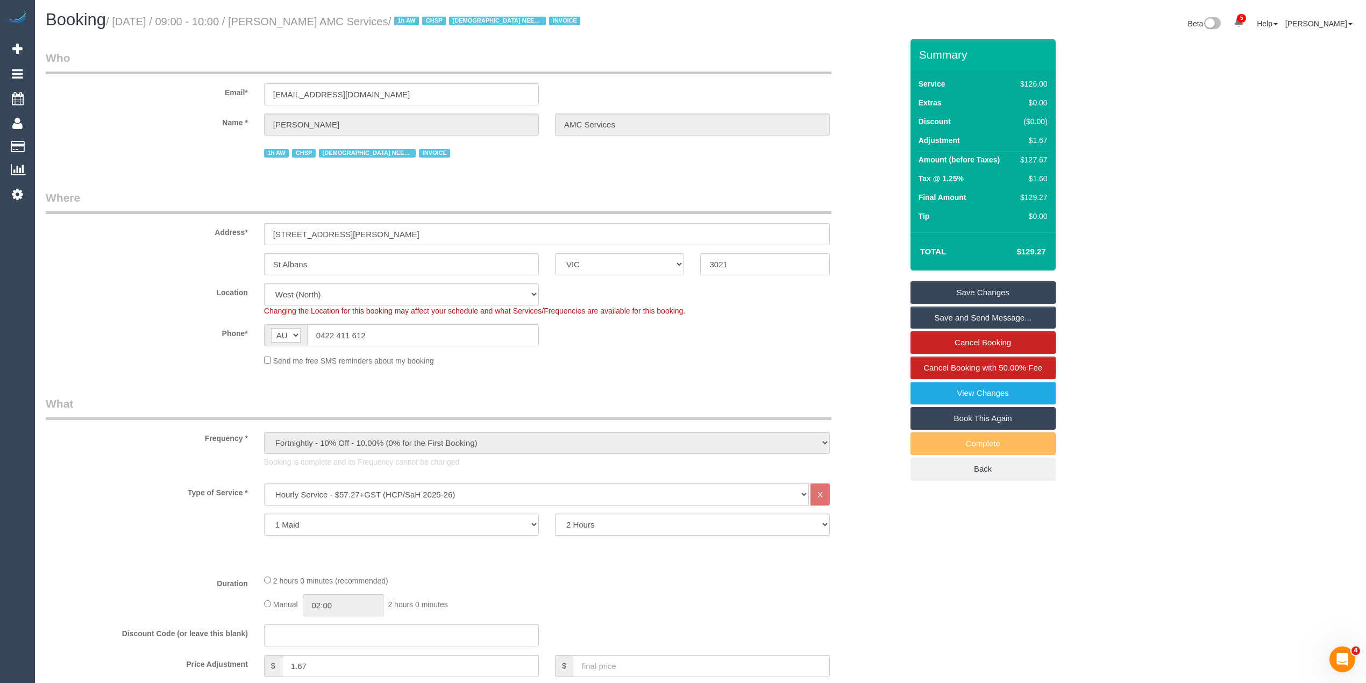
click at [318, 18] on small "/ September 12, 2025 / 09:00 - 10:00 / Ljubica Tasevska AMC Services / 1h AW CH…" at bounding box center [345, 22] width 478 height 12
click at [427, 18] on small "/ September 12, 2025 / 09:00 - 10:00 / Ljubica Tasevska AMC Services / 1h AW CH…" at bounding box center [345, 22] width 478 height 12
copy small "[PERSON_NAME] AMC Services"
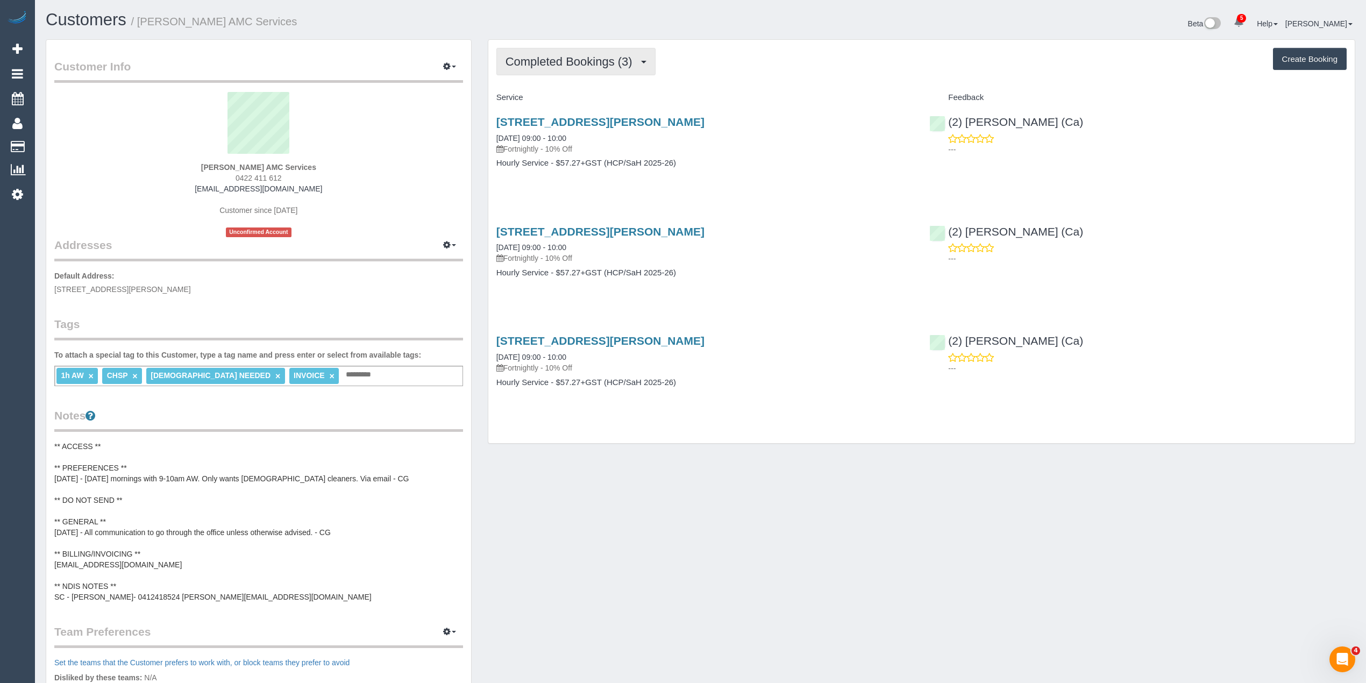
click at [583, 56] on span "Completed Bookings (3)" at bounding box center [572, 61] width 132 height 13
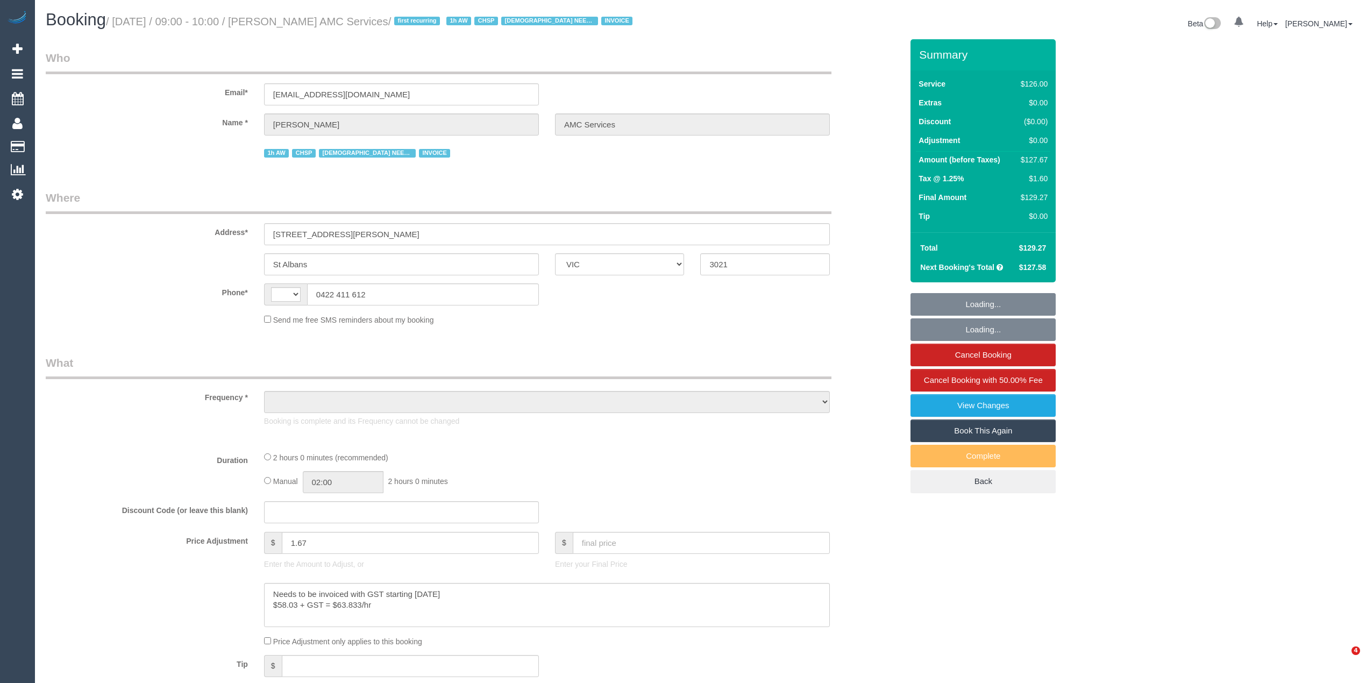
select select "VIC"
select select "string:AU"
select select "object:615"
select select "120"
select select "number:28"
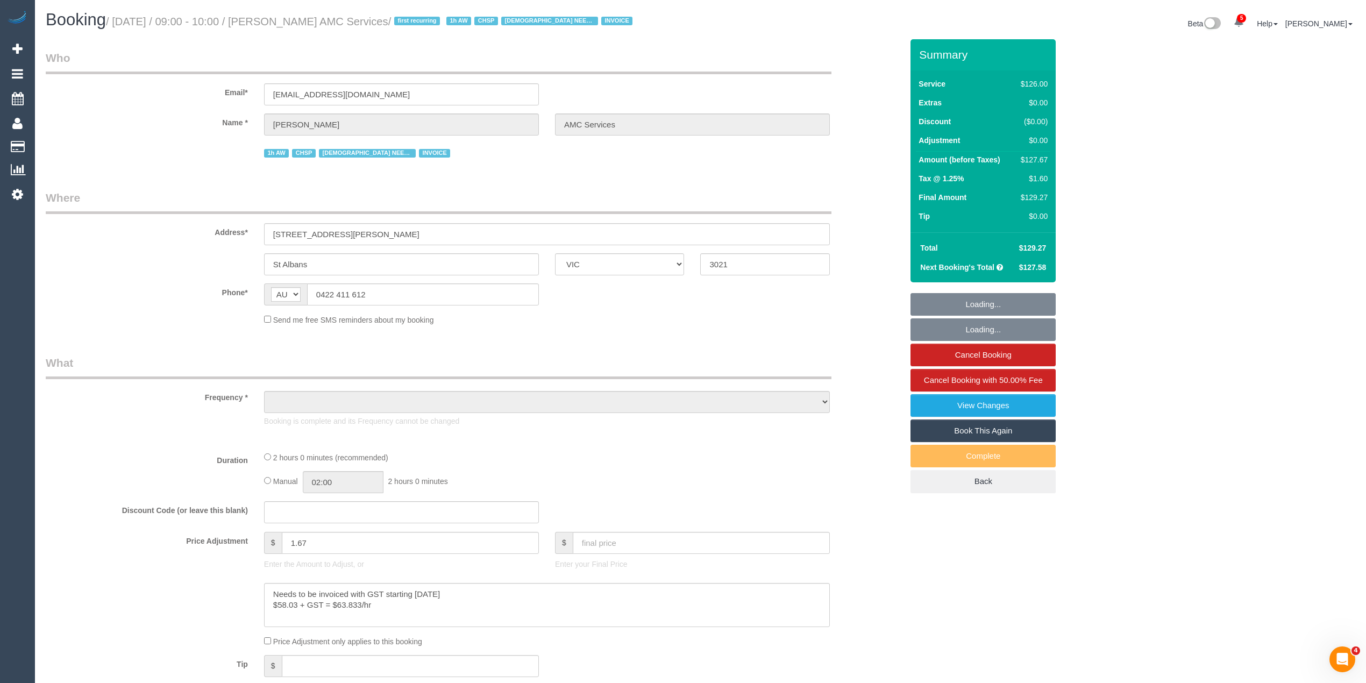
select select "number:14"
select select "number:19"
select select "number:25"
select select "number:35"
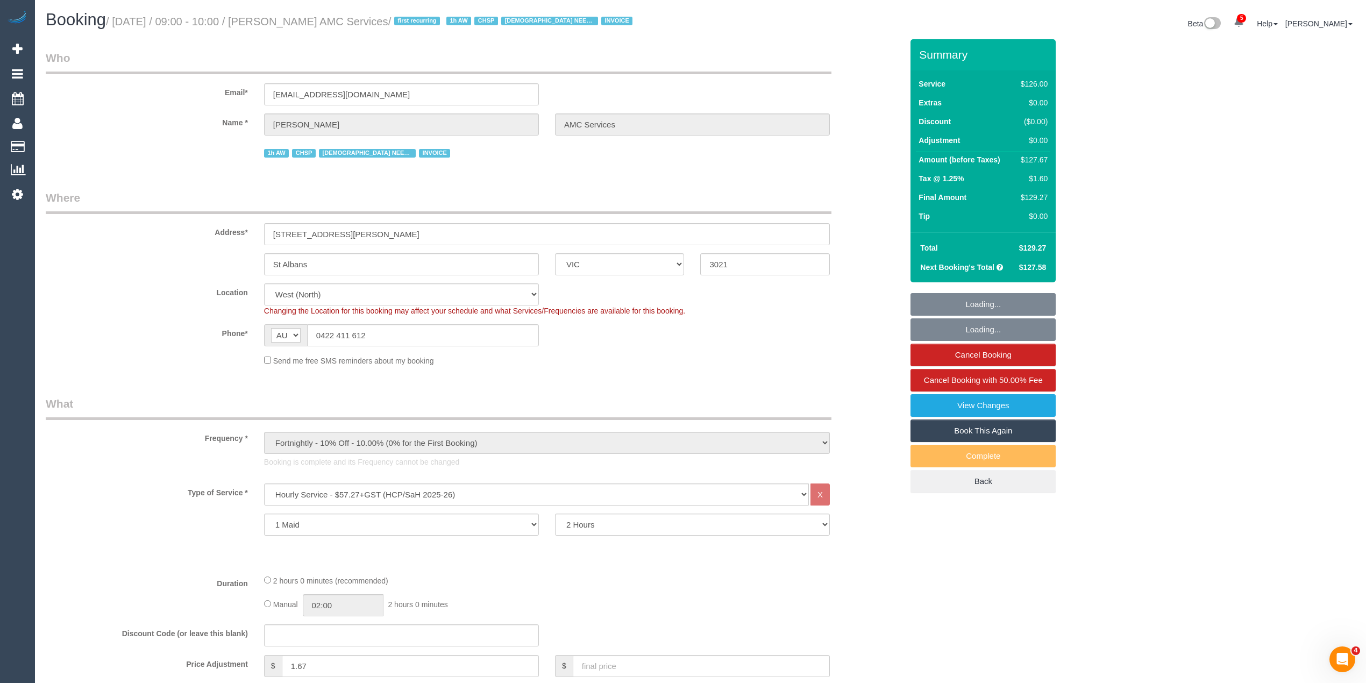
select select "object:1378"
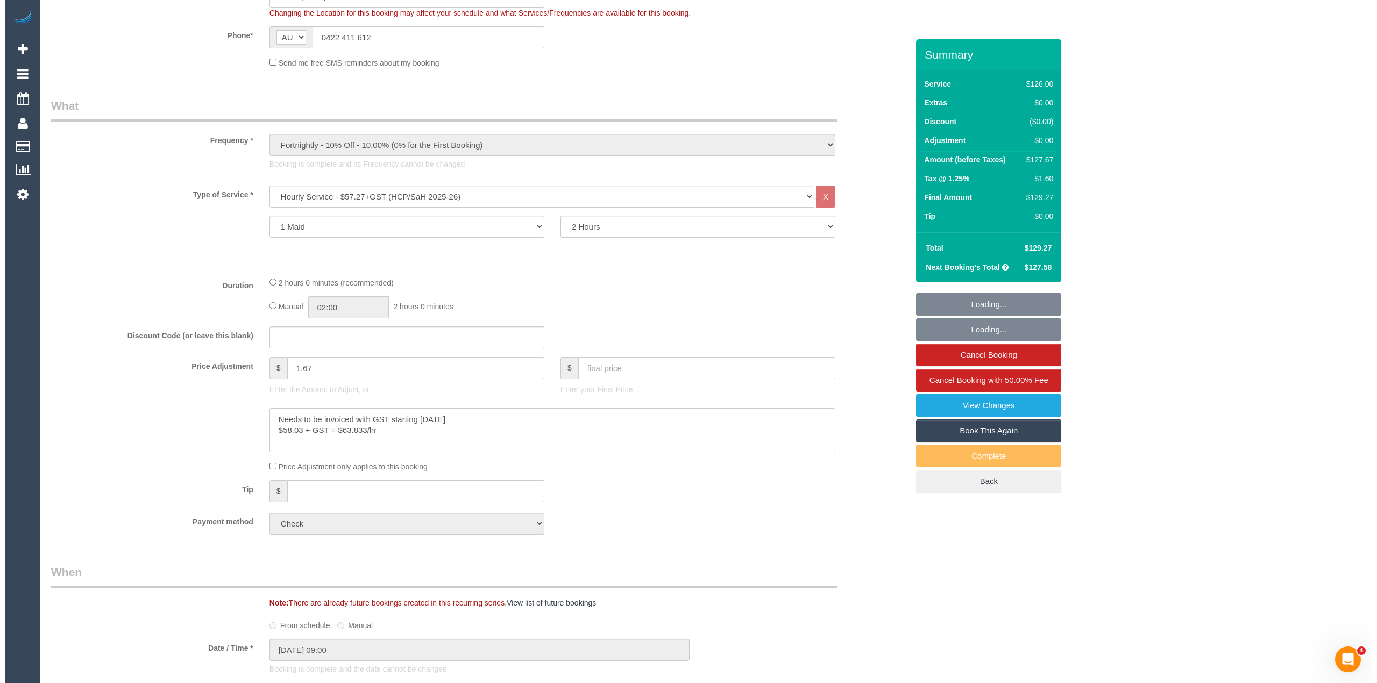
scroll to position [358, 0]
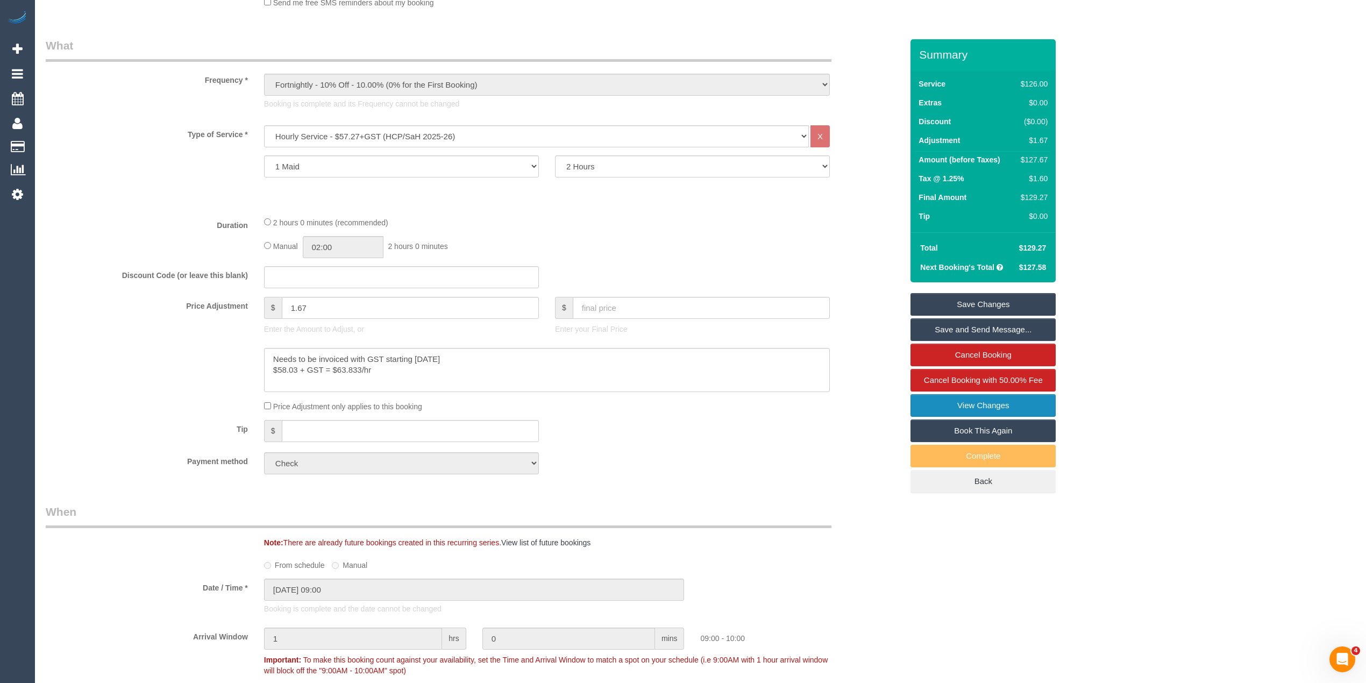
click at [1027, 404] on link "View Changes" at bounding box center [983, 405] width 145 height 23
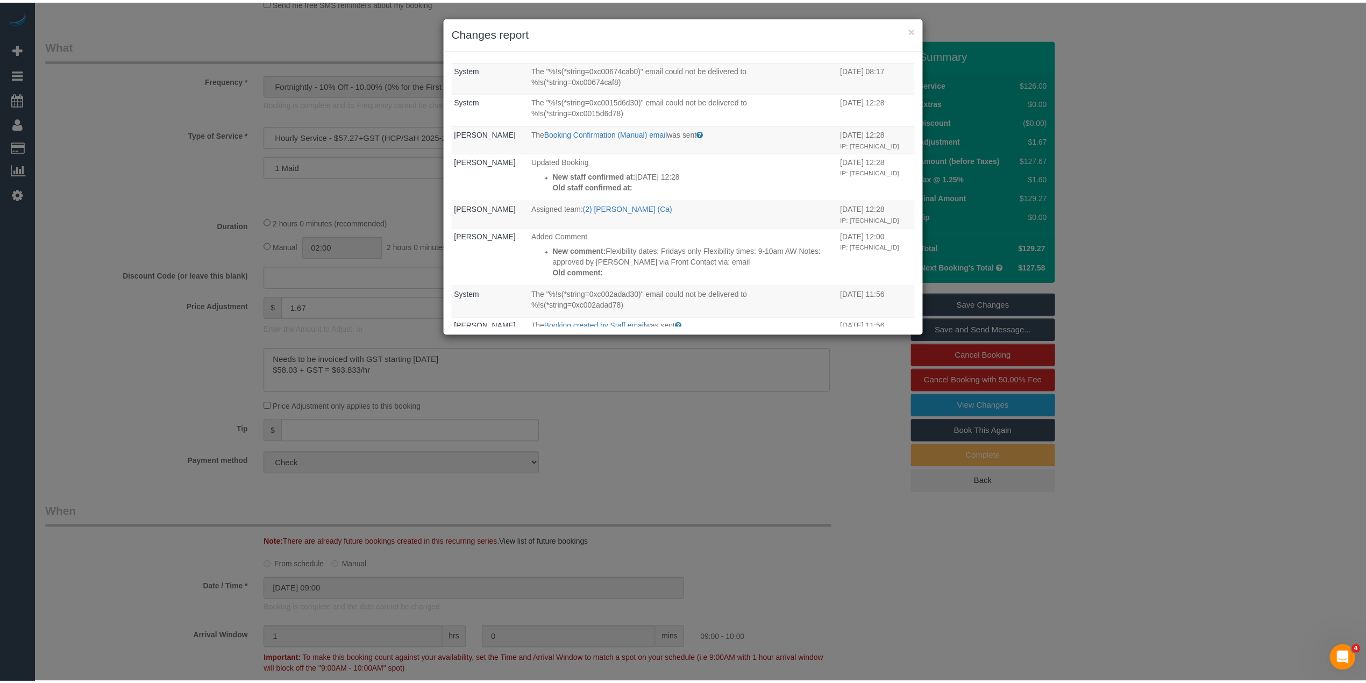
scroll to position [0, 0]
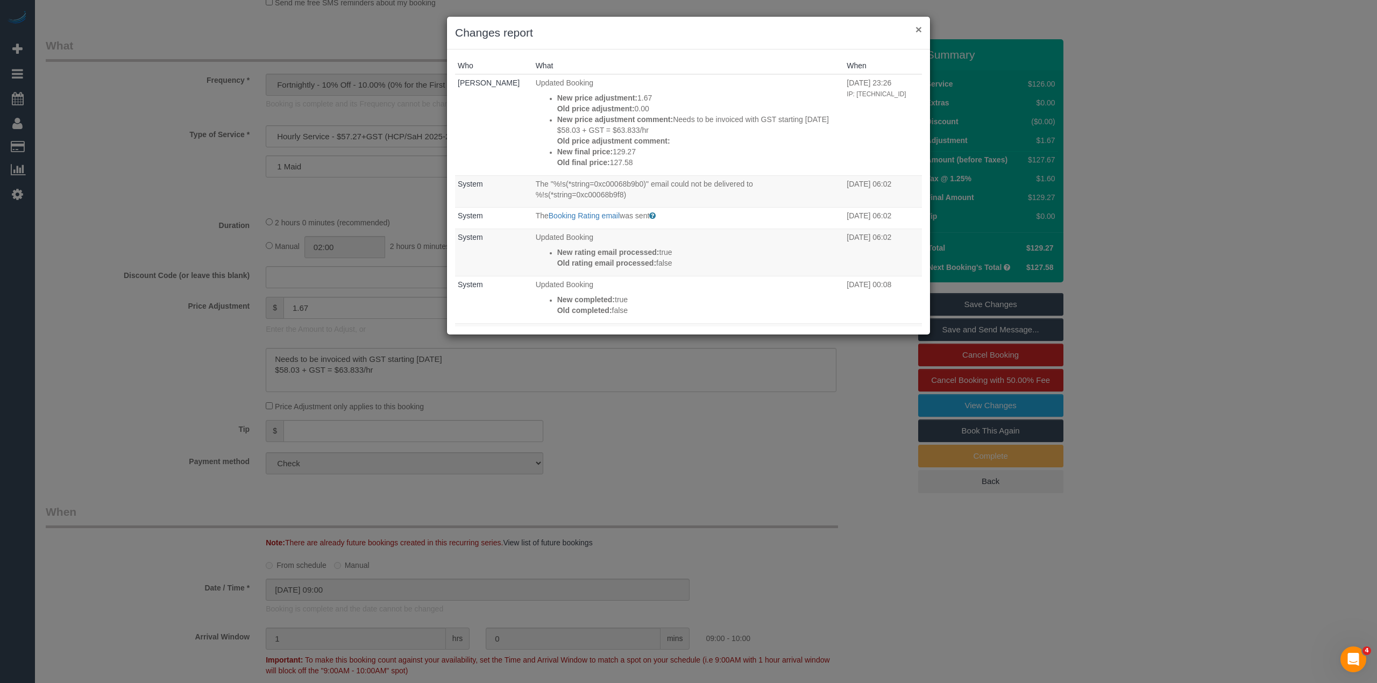
click at [916, 24] on button "×" at bounding box center [918, 29] width 6 height 11
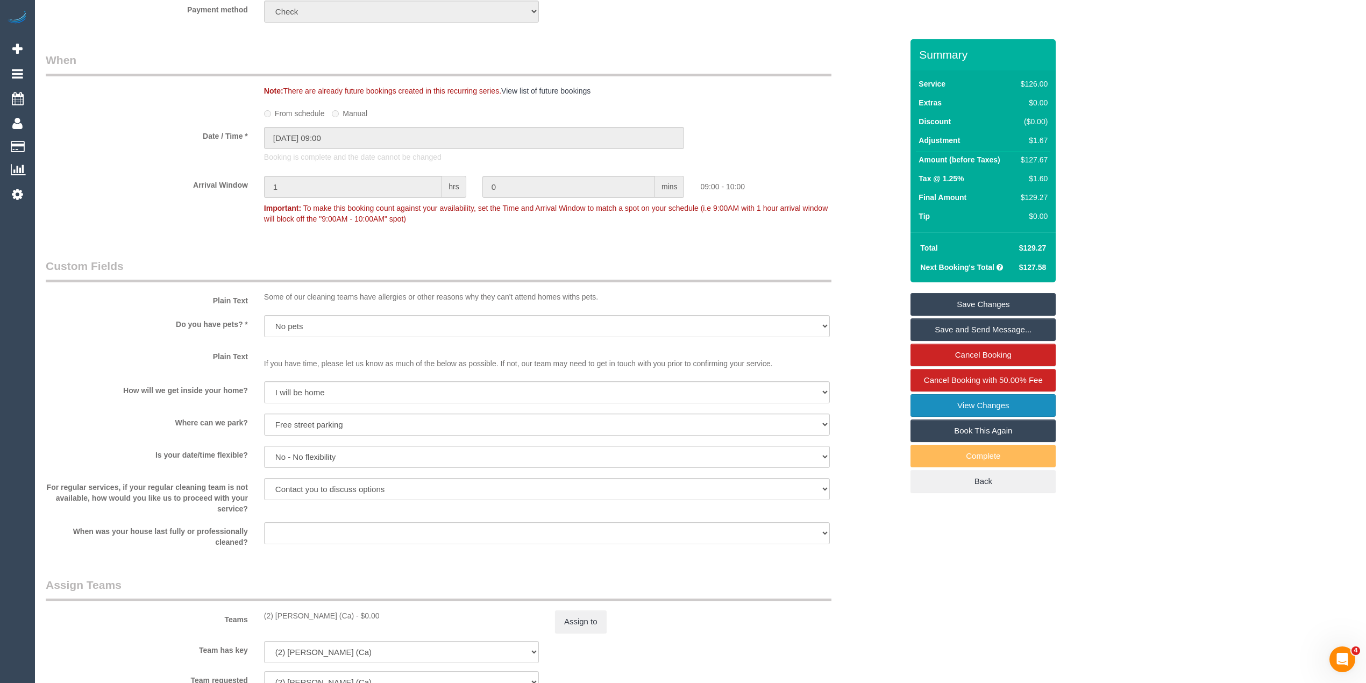
scroll to position [212, 0]
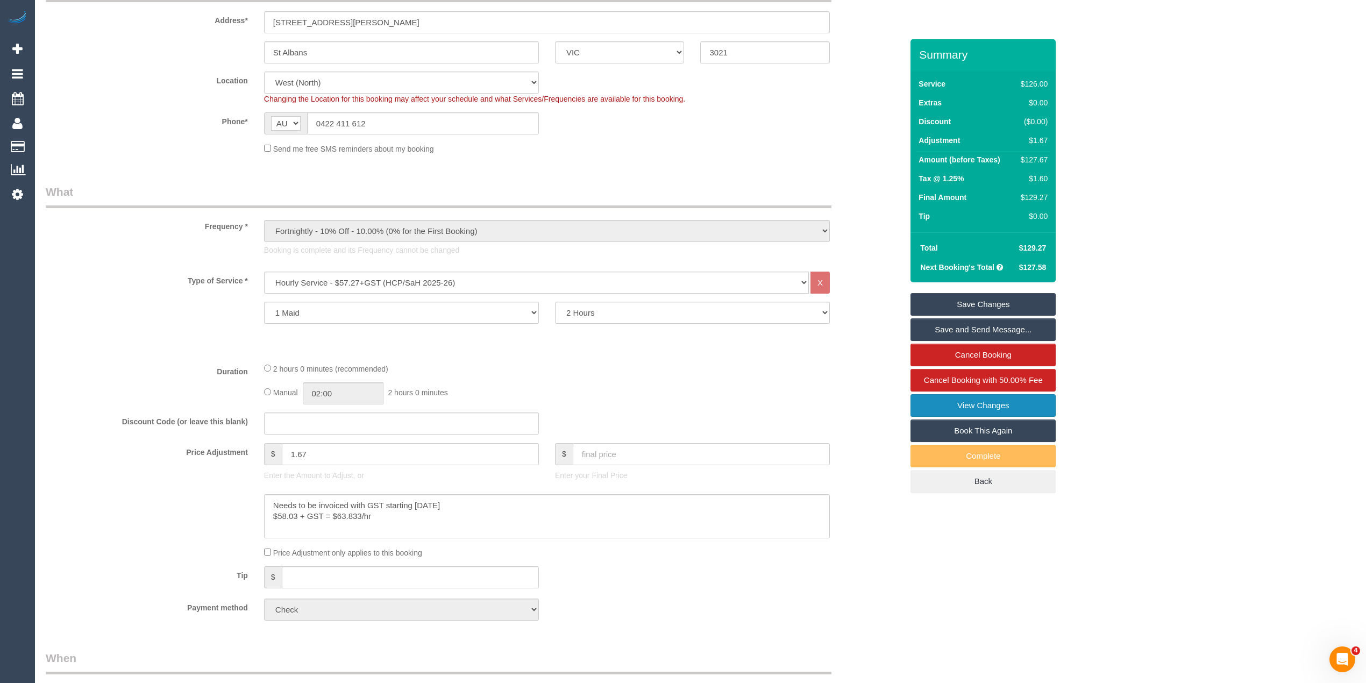
click at [1006, 407] on link "View Changes" at bounding box center [983, 405] width 145 height 23
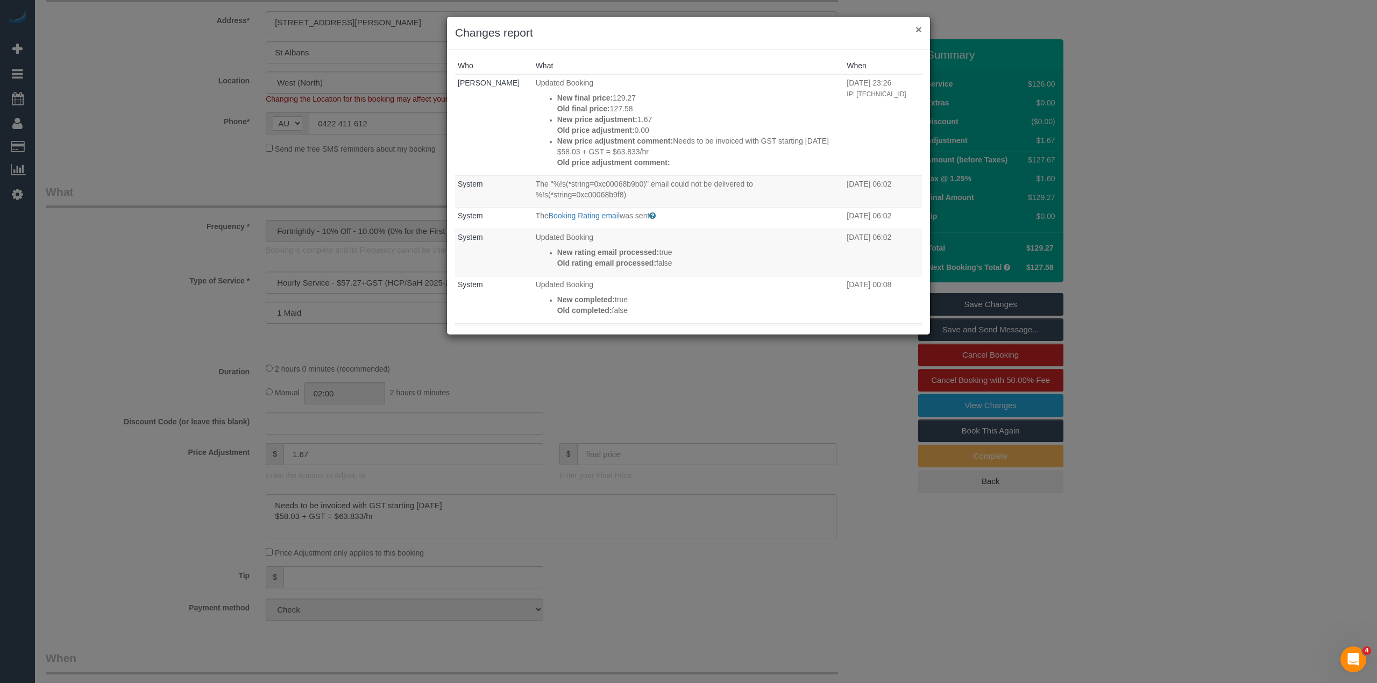
click at [919, 26] on button "×" at bounding box center [918, 29] width 6 height 11
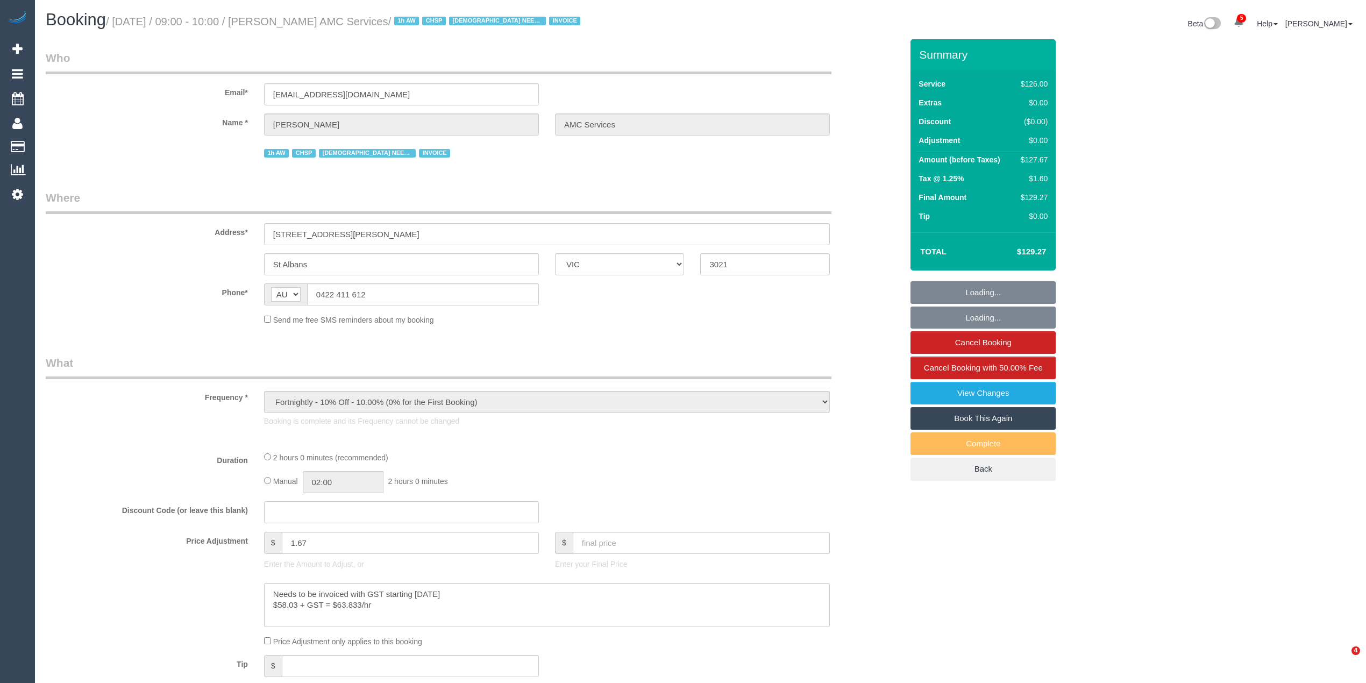
select select "VIC"
select select "120"
select select "number:28"
select select "number:14"
select select "number:19"
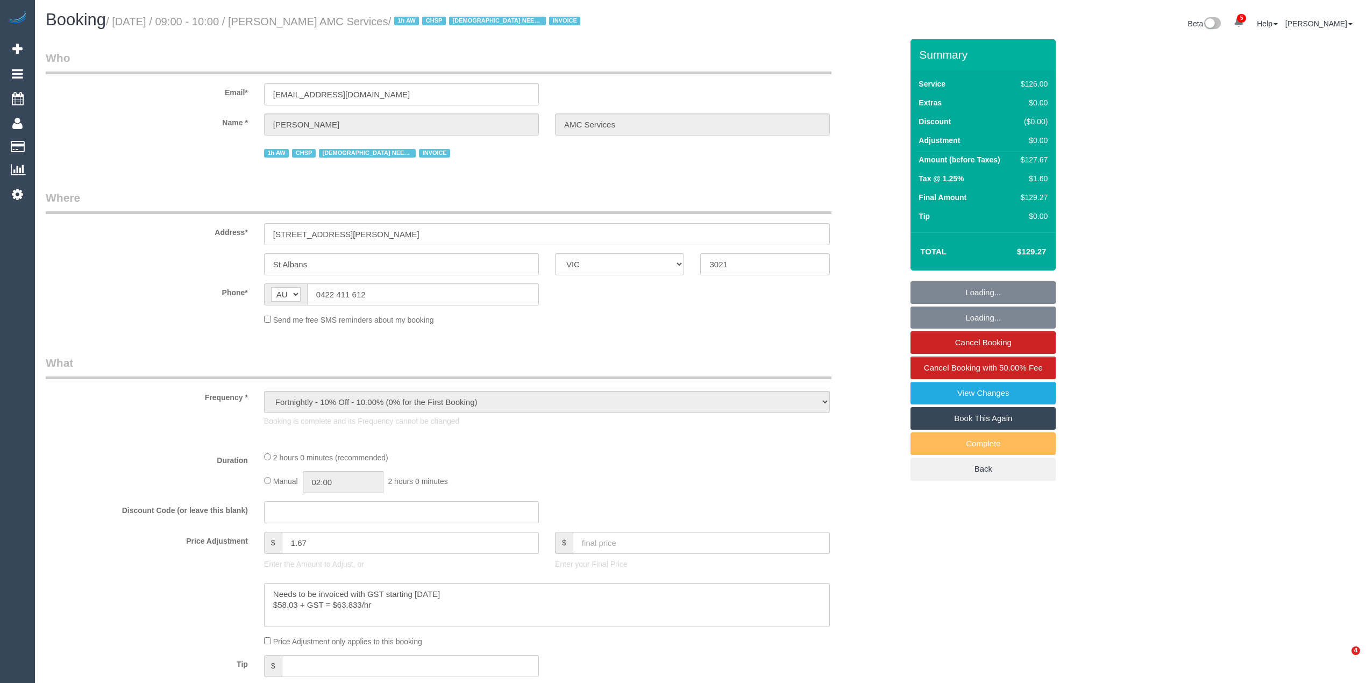
select select "number:25"
select select "number:35"
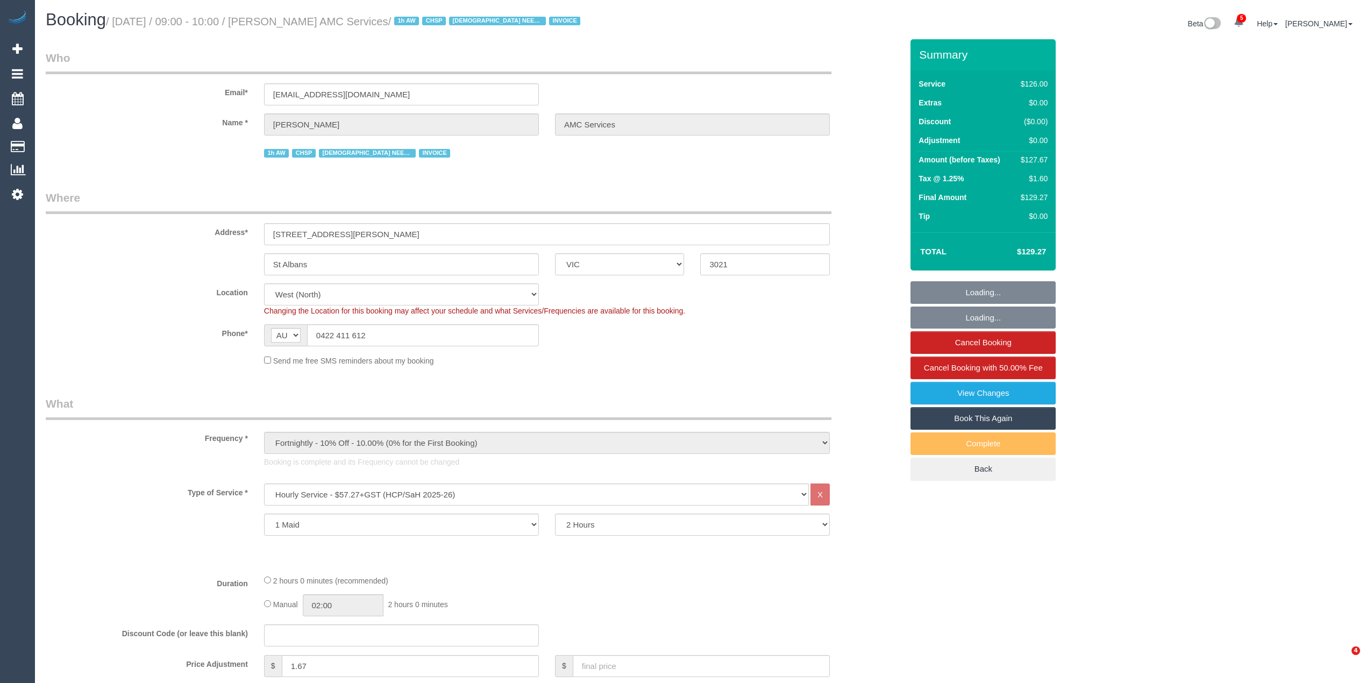
select select "object:1336"
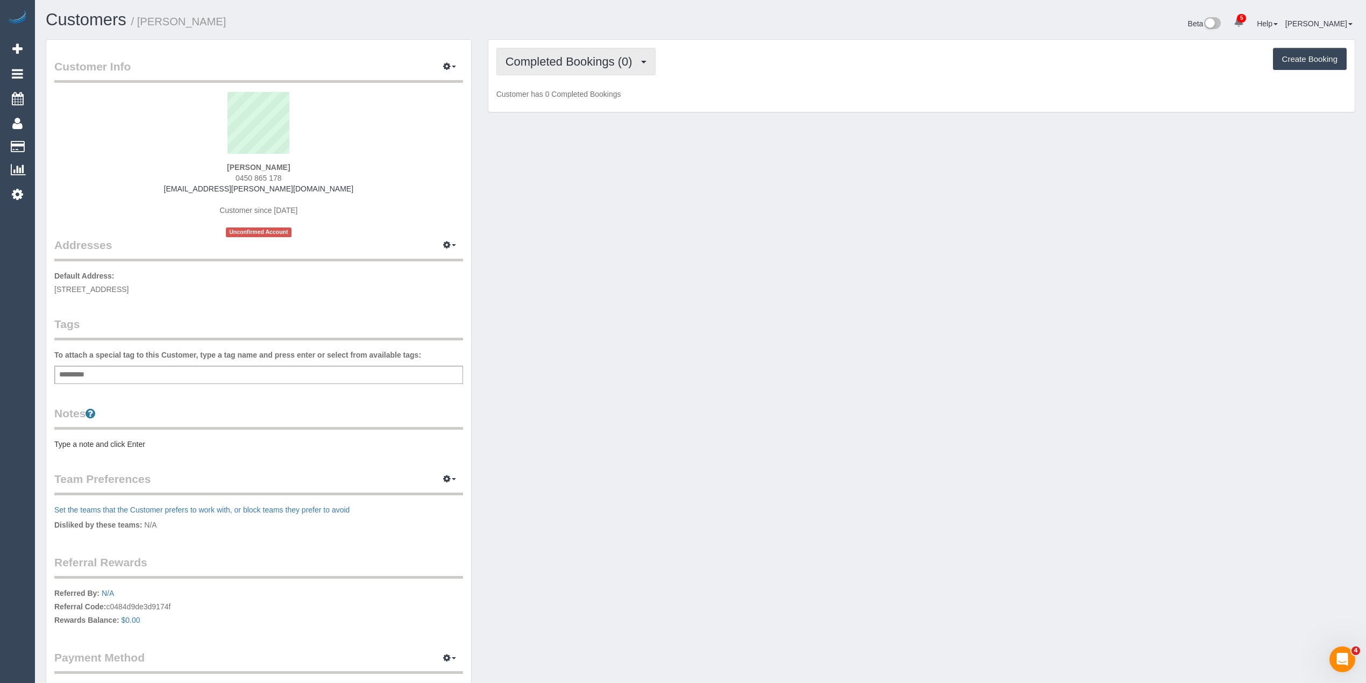
click at [553, 62] on span "Completed Bookings (0)" at bounding box center [572, 61] width 132 height 13
click at [564, 99] on link "Upcoming Bookings (1)" at bounding box center [553, 101] width 112 height 14
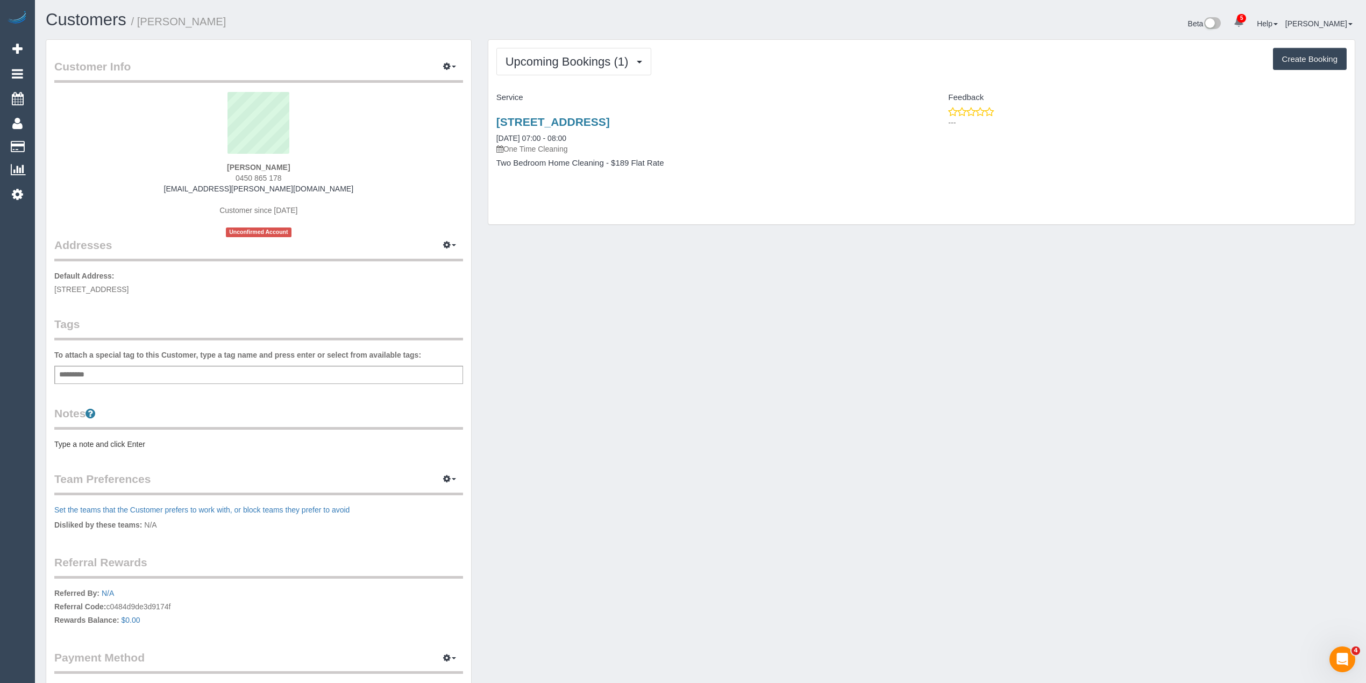
click at [102, 439] on pre "Type a note and click Enter" at bounding box center [258, 444] width 409 height 11
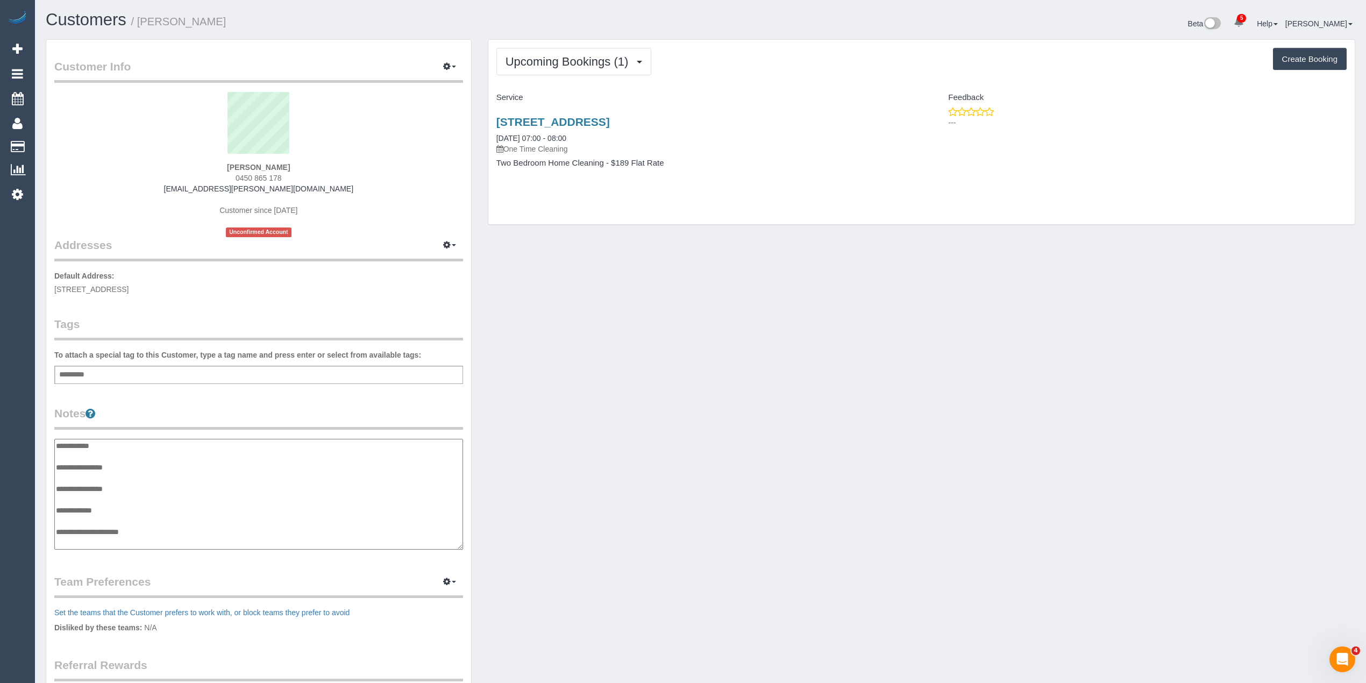
scroll to position [9, 0]
type textarea "**********"
click at [592, 117] on link "[STREET_ADDRESS]" at bounding box center [552, 122] width 113 height 12
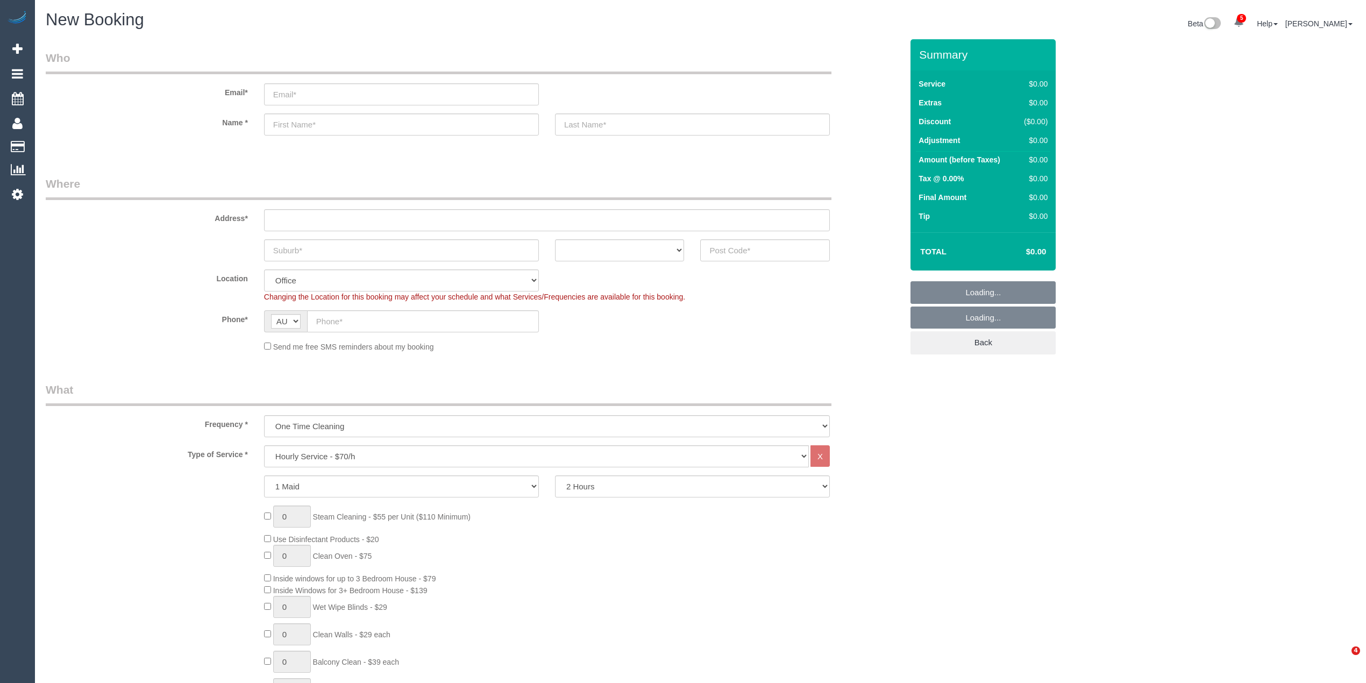
select select "object:2114"
click at [335, 454] on select "Hourly Service - $70/h Hourly Service - $65/h Hourly Service - $60/h Hourly Ser…" at bounding box center [536, 456] width 545 height 22
select select "213"
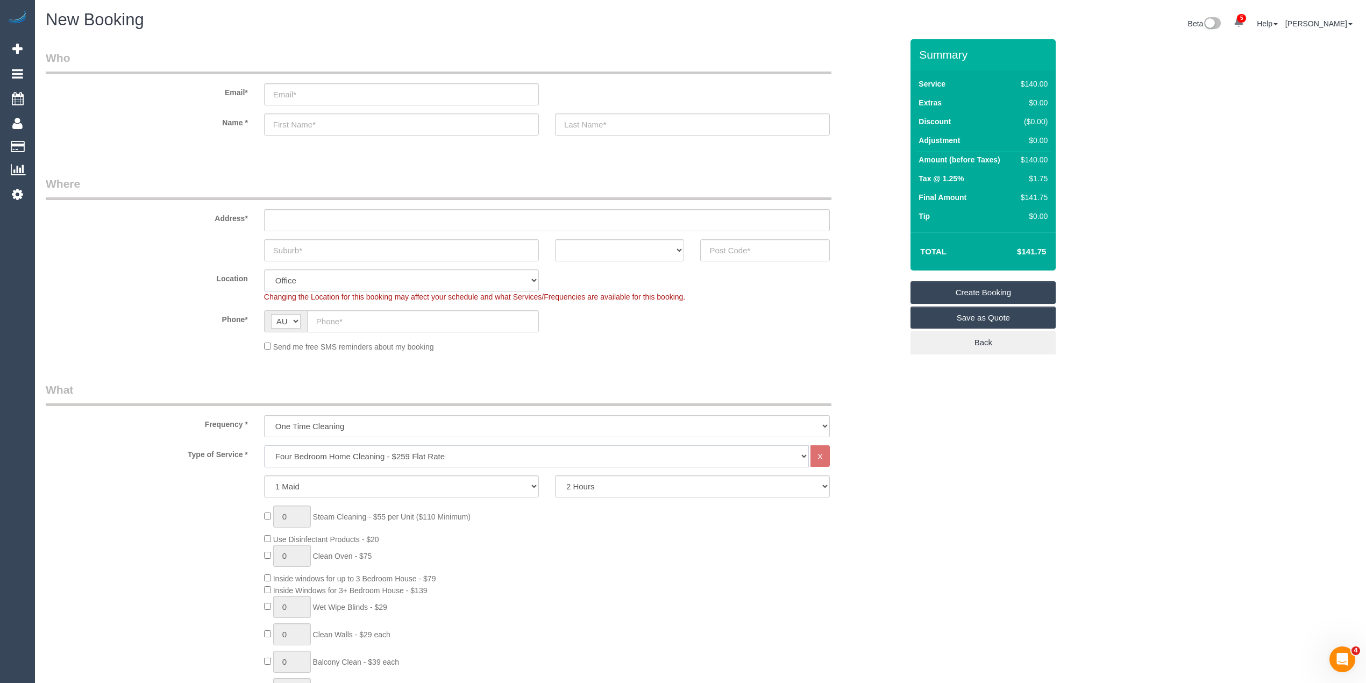
click at [264, 445] on select "Hourly Service - $70/h Hourly Service - $65/h Hourly Service - $60/h Hourly Ser…" at bounding box center [536, 456] width 545 height 22
click at [1037, 254] on h4 "$484.38" at bounding box center [1015, 251] width 61 height 9
copy h4 "484.38"
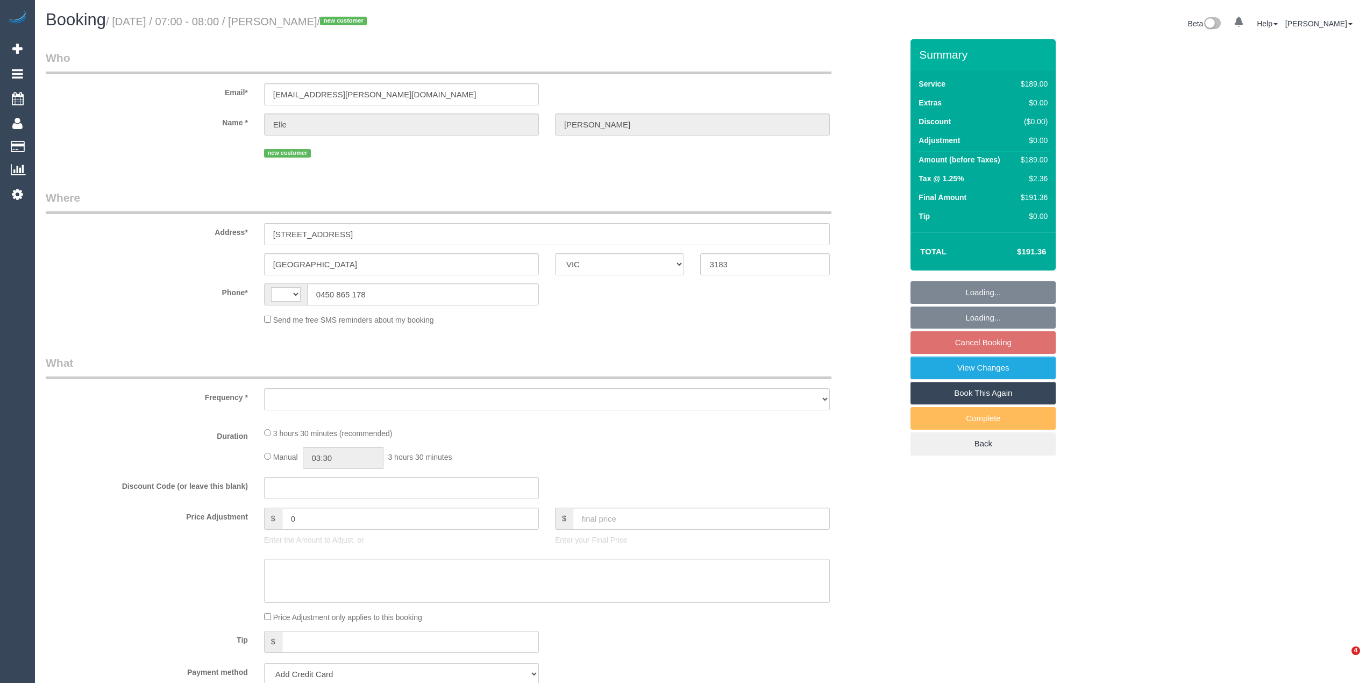
select select "VIC"
select select "object:329"
select select "string:AU"
select select "string:stripe-pm_1S7lBv2GScqysDRVr12GJ1yz"
select select "spot1"
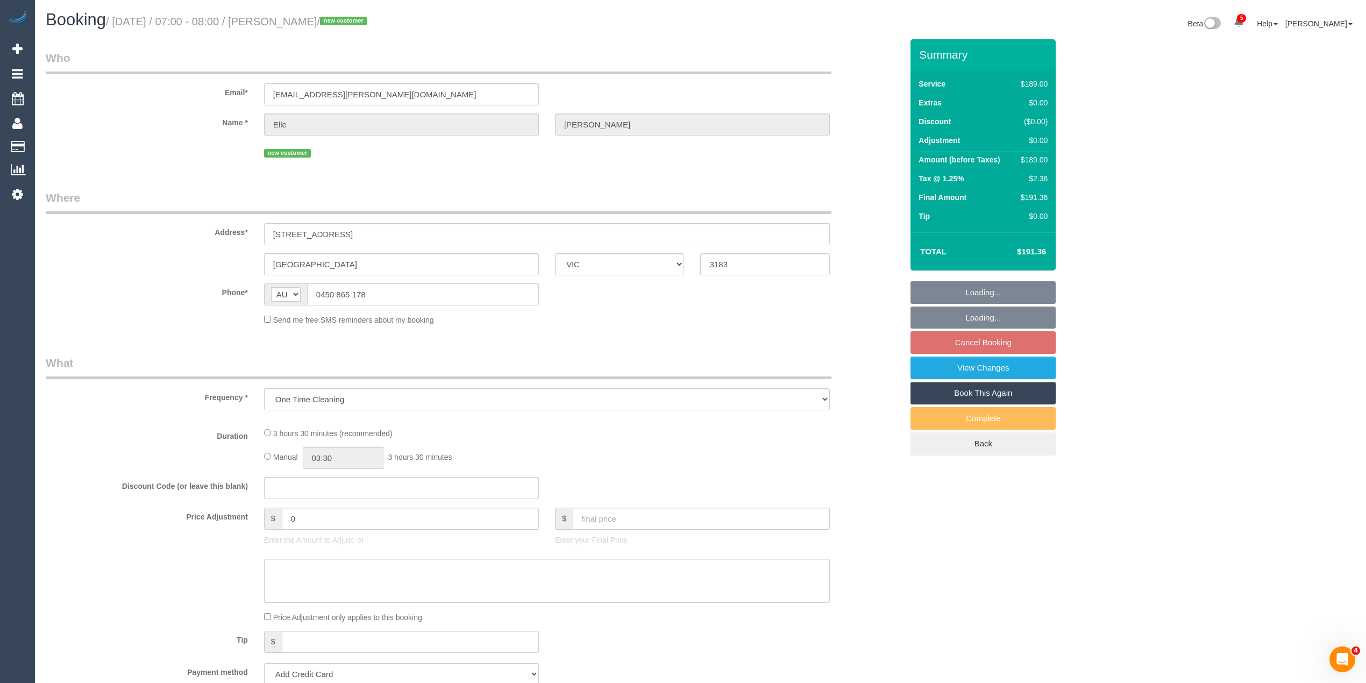
select select "number:29"
select select "number:14"
select select "number:19"
select select "number:22"
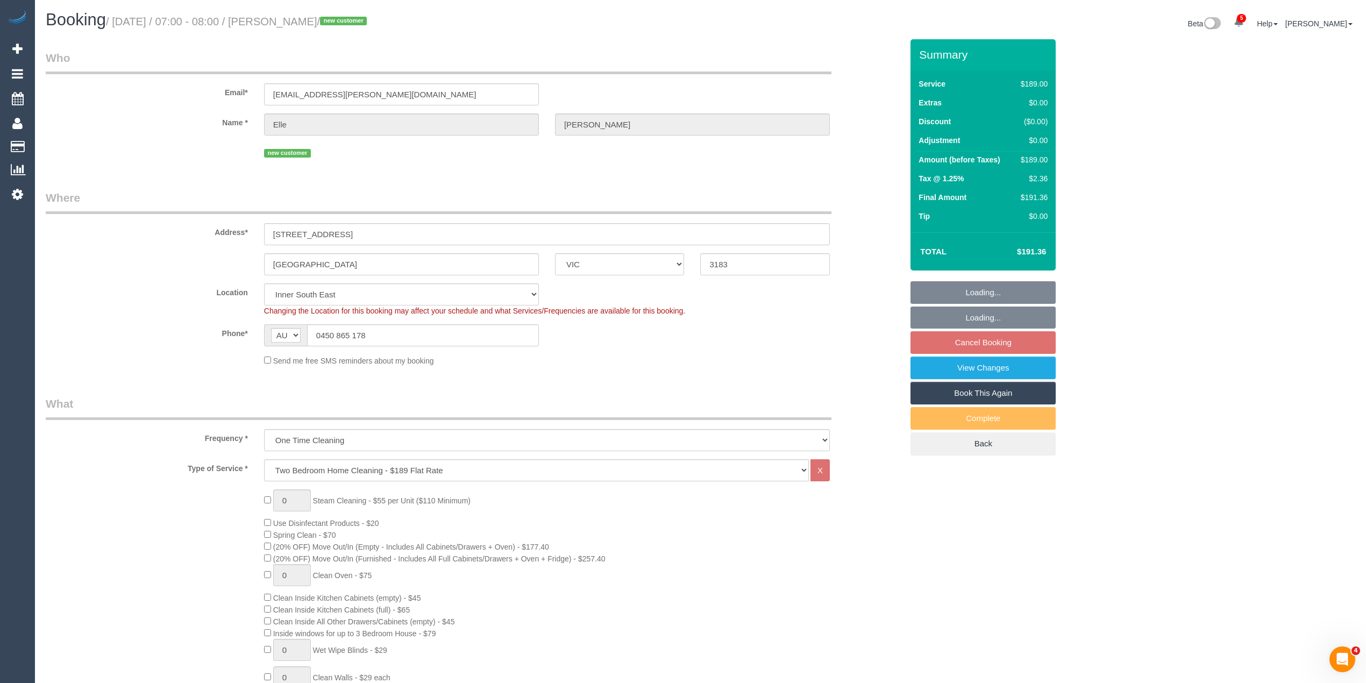
select select "object:1396"
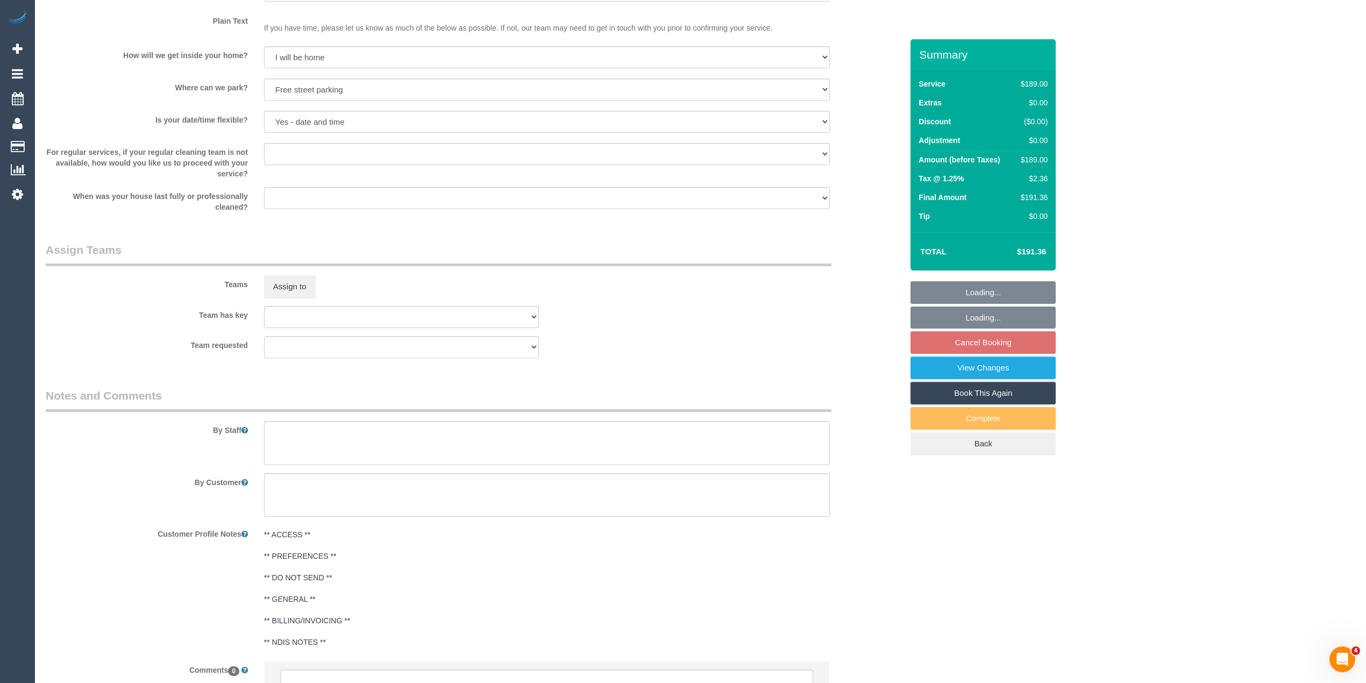
scroll to position [1478, 0]
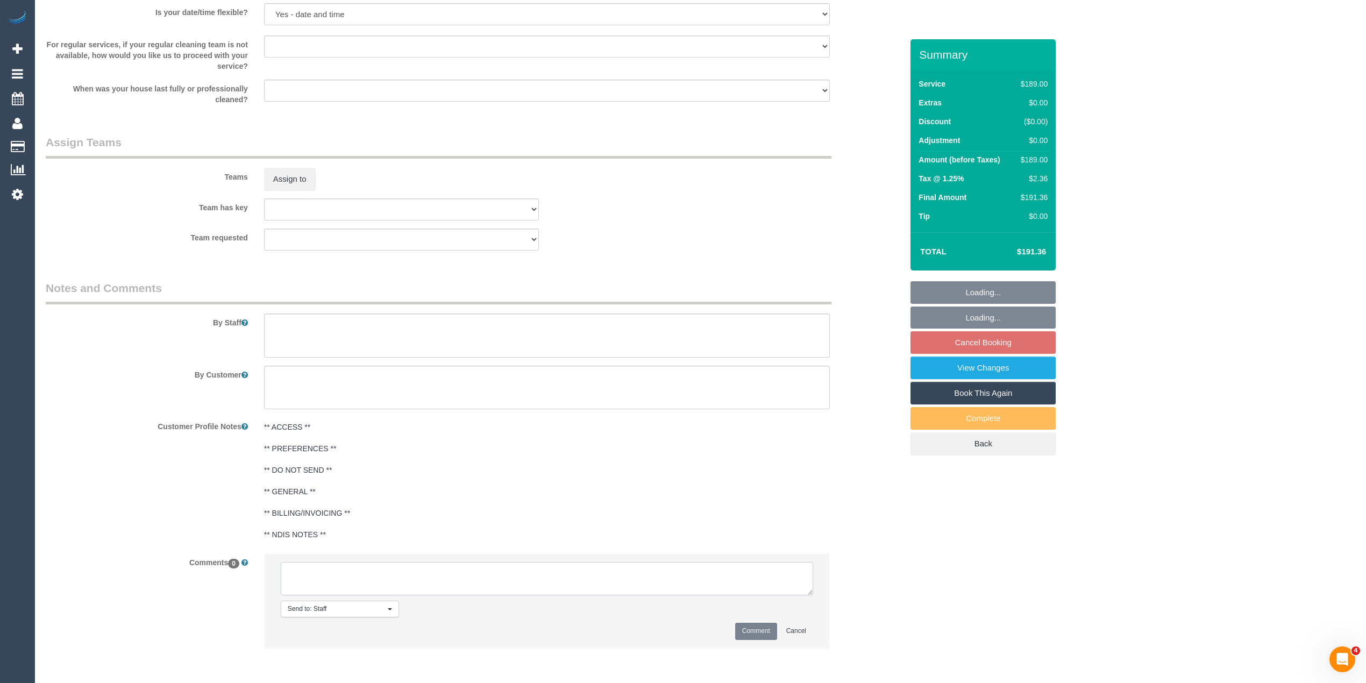
click at [383, 577] on textarea at bounding box center [547, 578] width 532 height 33
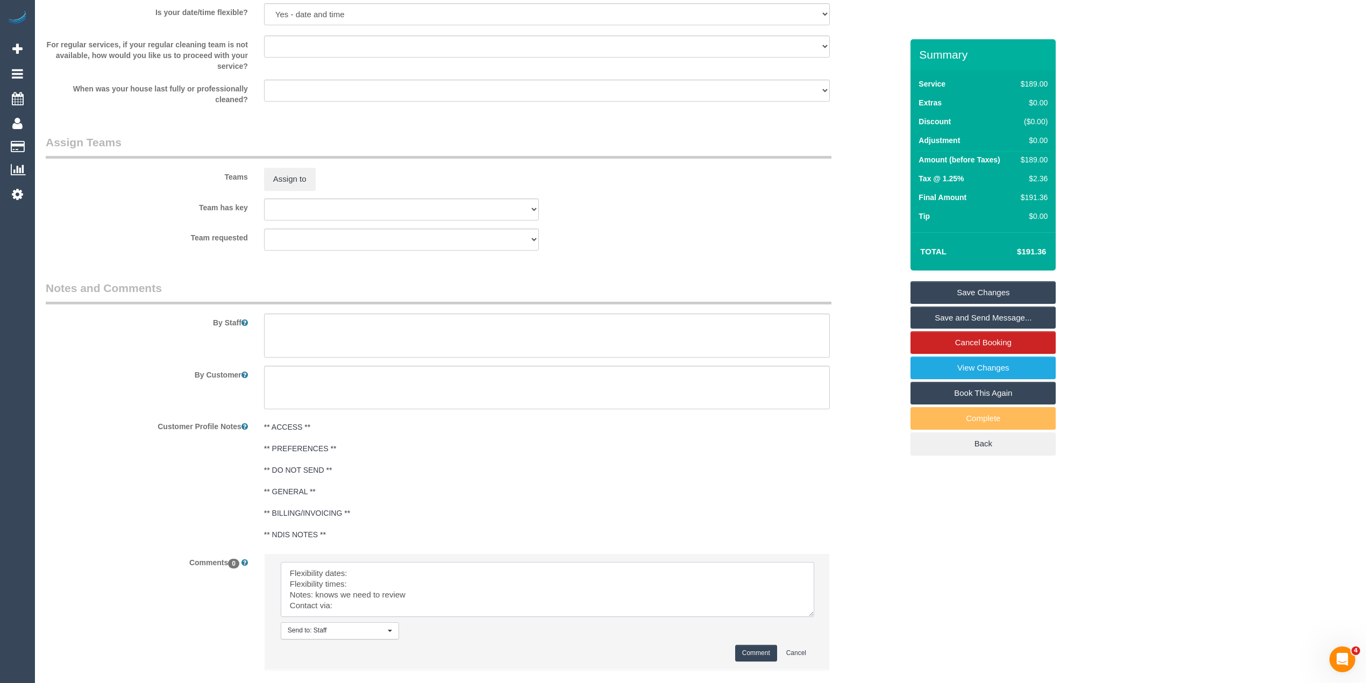
drag, startPoint x: 808, startPoint y: 589, endPoint x: 745, endPoint y: 623, distance: 70.7
click at [809, 617] on textarea at bounding box center [548, 589] width 534 height 55
click at [386, 573] on textarea at bounding box center [548, 593] width 534 height 62
click at [372, 586] on textarea at bounding box center [548, 593] width 534 height 62
click at [367, 609] on textarea at bounding box center [548, 593] width 534 height 62
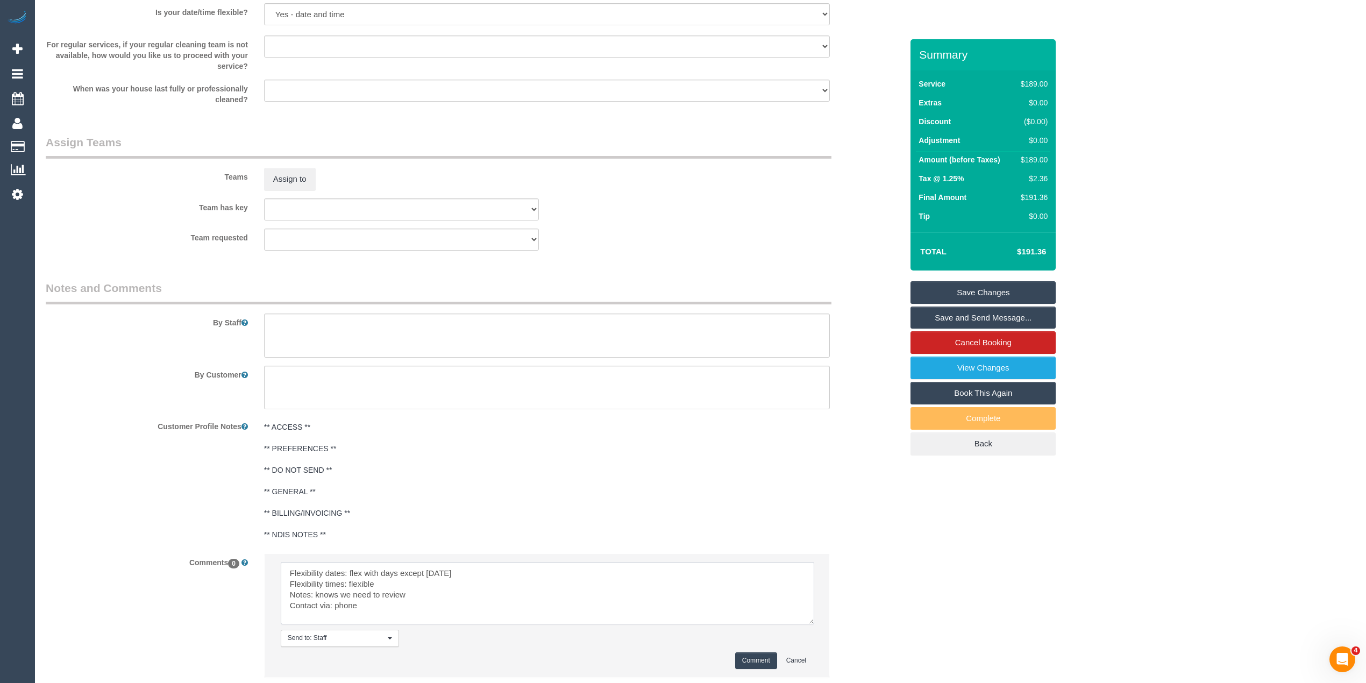
type textarea "Flexibility dates: flex with days except Thursday Flexibility times: flexible N…"
click at [757, 658] on button "Comment" at bounding box center [756, 660] width 42 height 17
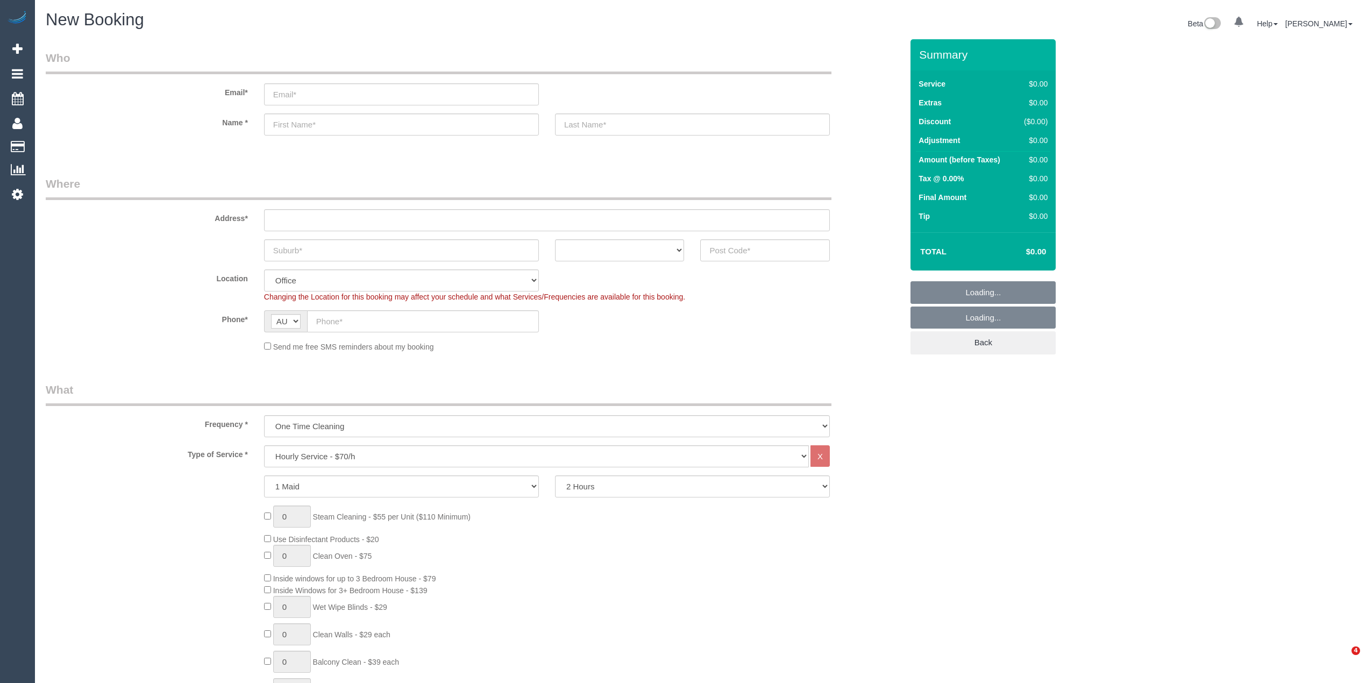
select select "object:858"
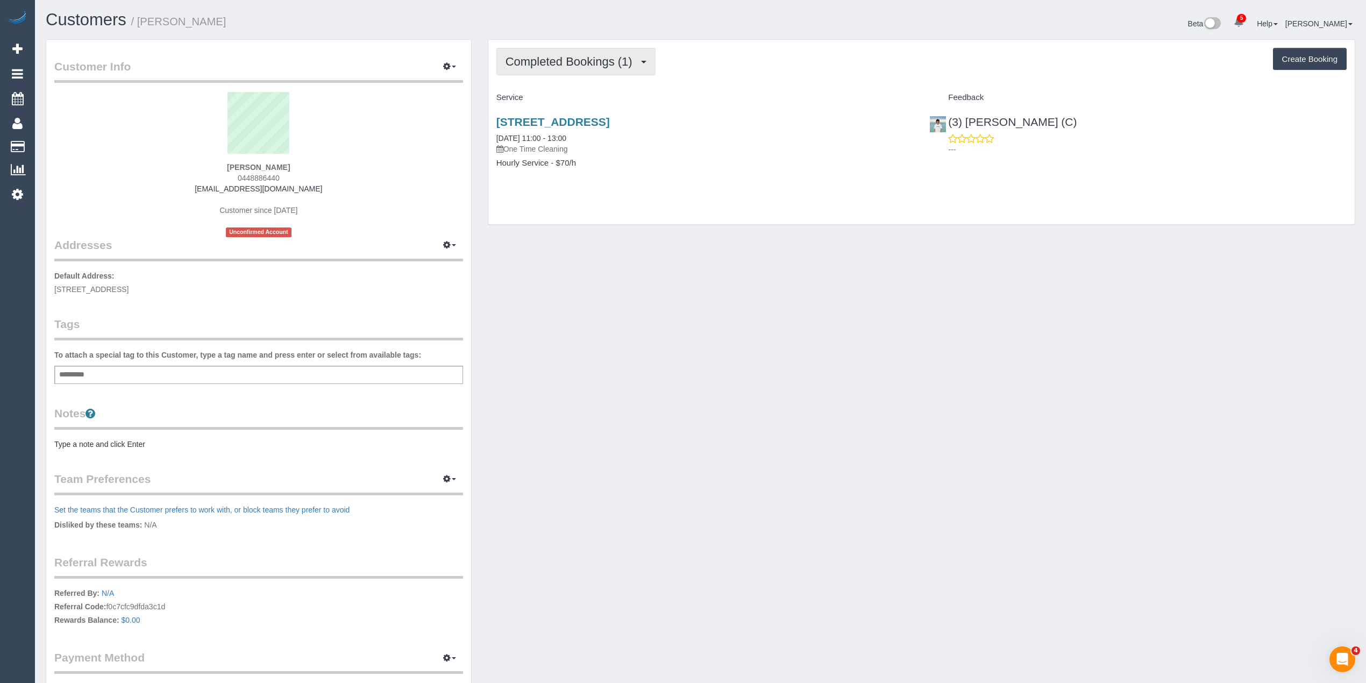
click at [543, 59] on span "Completed Bookings (1)" at bounding box center [572, 61] width 132 height 13
click at [261, 174] on span "0448886440" at bounding box center [259, 178] width 42 height 9
copy span "0448886440"
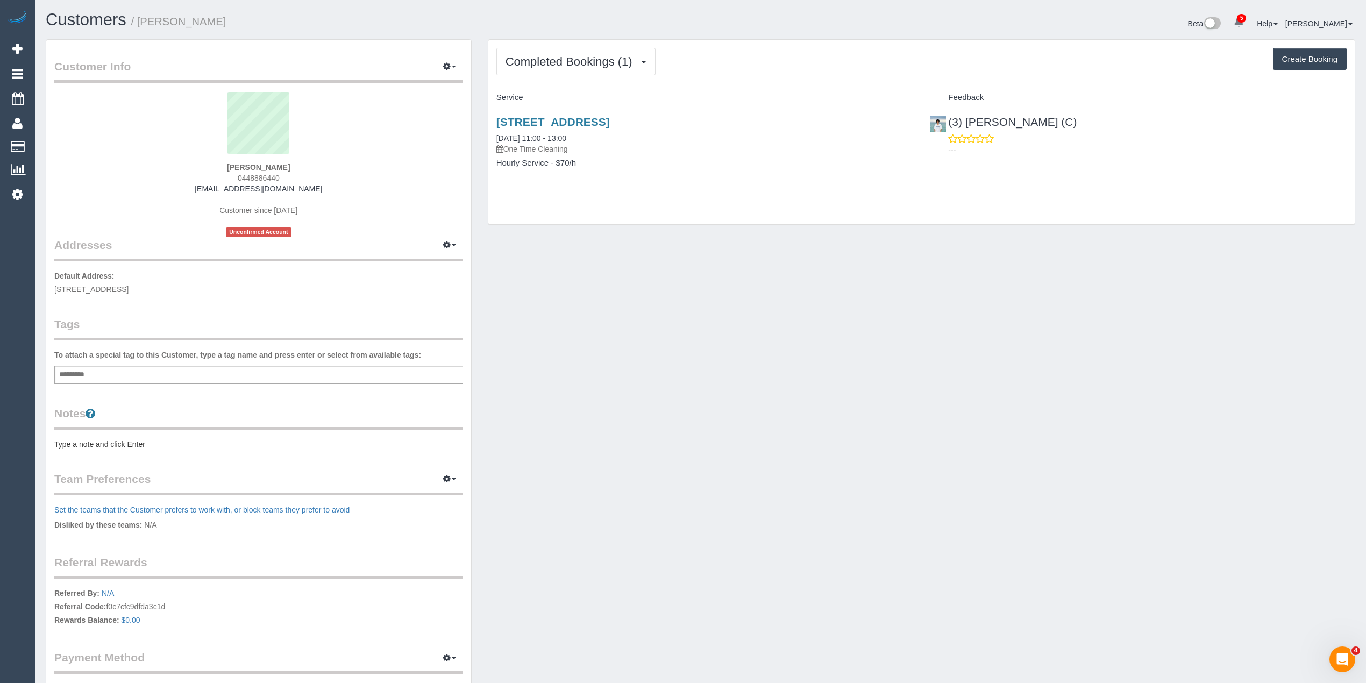
copy span "0448886440"
drag, startPoint x: 316, startPoint y: 188, endPoint x: 209, endPoint y: 190, distance: 107.1
click at [209, 190] on div "Nicholas Cochrane-Ng 0448886440 cochrane_18@hotmail.com Customer since 2025 Unc…" at bounding box center [258, 164] width 409 height 145
copy link "cochrane_18@hotmail.com"
click at [227, 163] on strong "Nicholas Cochrane-Ng" at bounding box center [258, 167] width 63 height 9
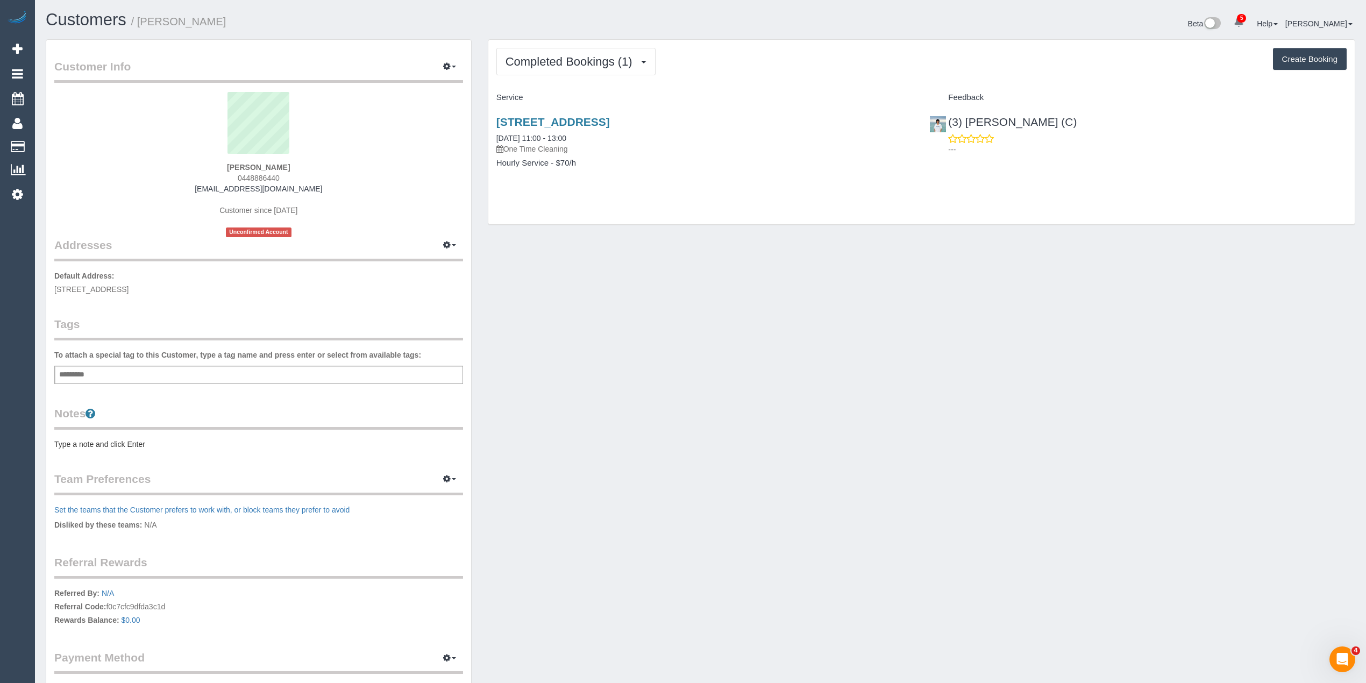
click at [227, 163] on strong "Nicholas Cochrane-Ng" at bounding box center [258, 167] width 63 height 9
copy strong "Nicholas"
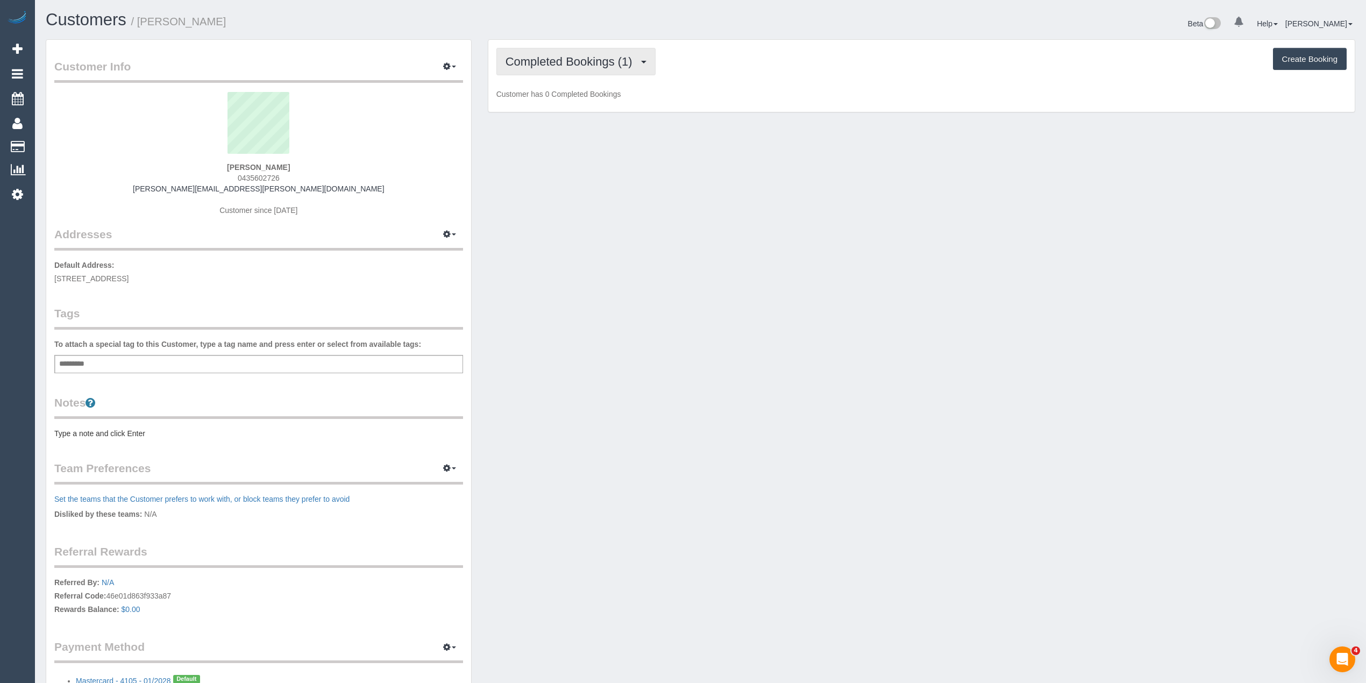
click at [554, 60] on span "Completed Bookings (1)" at bounding box center [572, 61] width 132 height 13
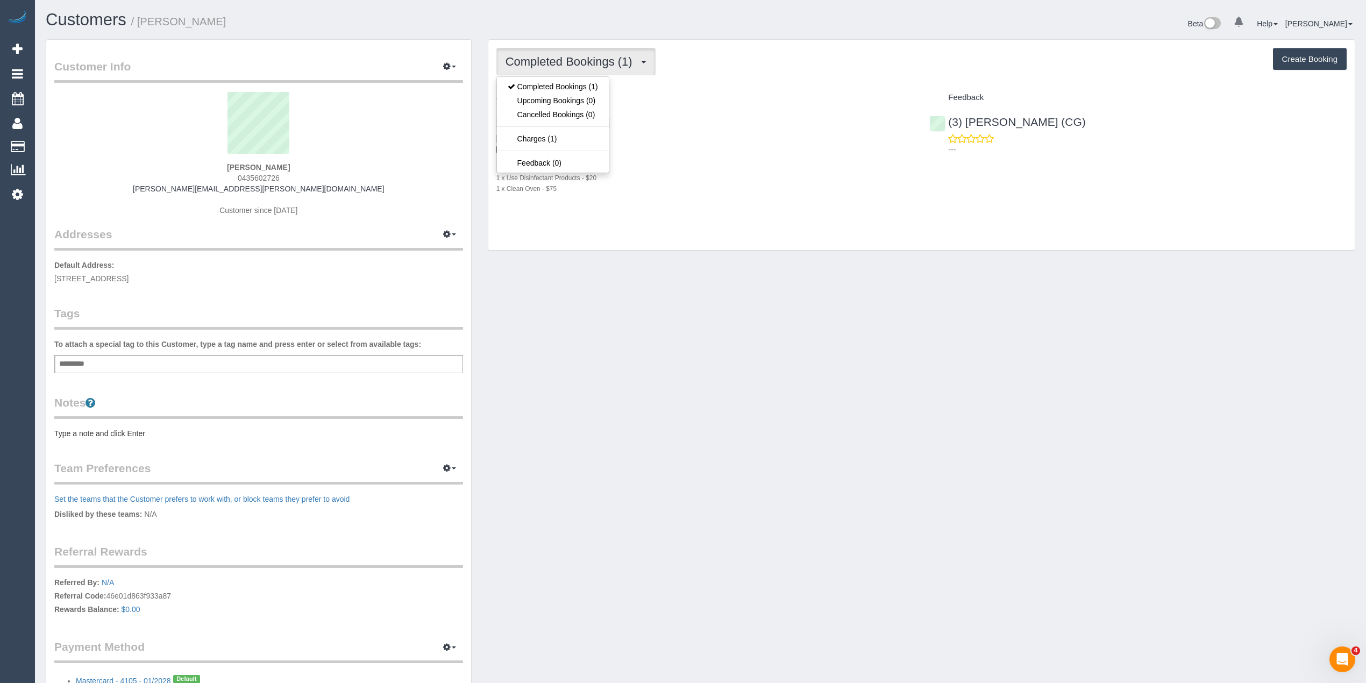
click at [554, 60] on span "Completed Bookings (1)" at bounding box center [572, 61] width 132 height 13
click at [250, 177] on span "0435602726" at bounding box center [259, 178] width 42 height 9
copy span "0435602726"
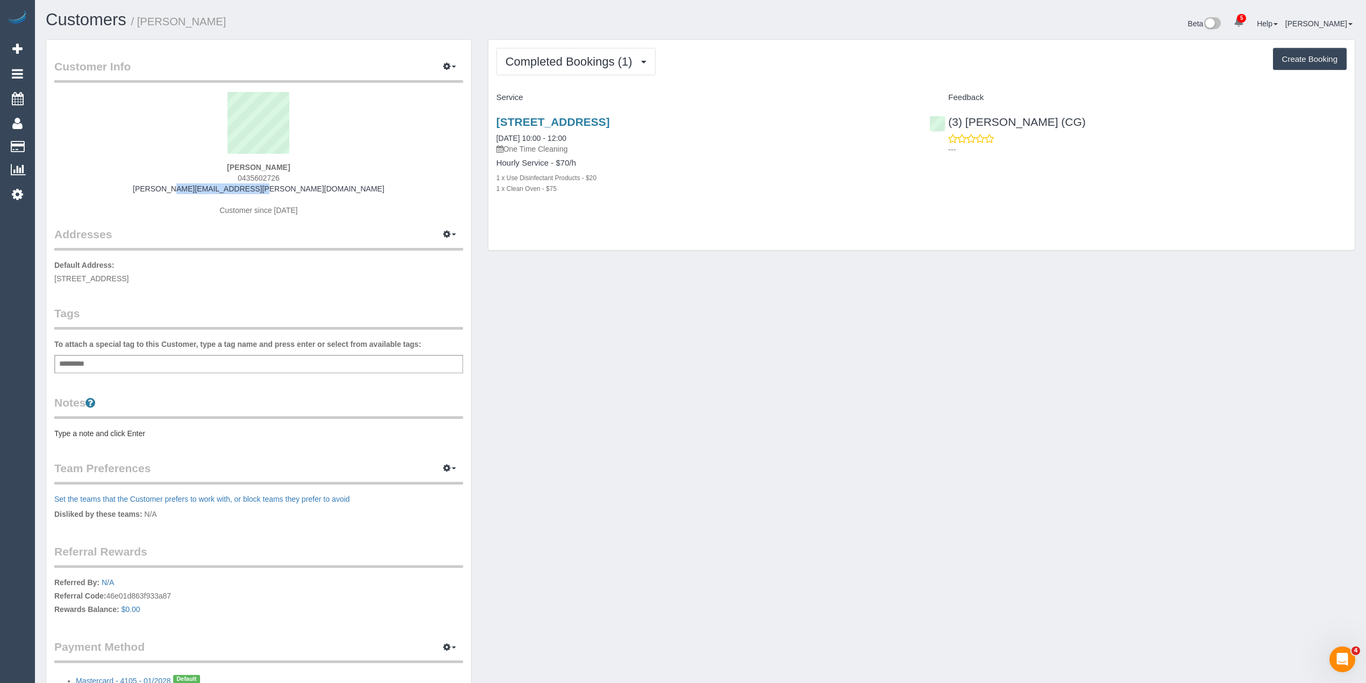
drag, startPoint x: 304, startPoint y: 190, endPoint x: 214, endPoint y: 193, distance: 90.9
click at [214, 193] on div "[PERSON_NAME] 0435602726 [PERSON_NAME][EMAIL_ADDRESS][PERSON_NAME][DOMAIN_NAME]…" at bounding box center [258, 159] width 409 height 134
copy link "[PERSON_NAME][EMAIL_ADDRESS][PERSON_NAME][DOMAIN_NAME]"
click at [536, 55] on span "Completed Bookings (1)" at bounding box center [572, 61] width 132 height 13
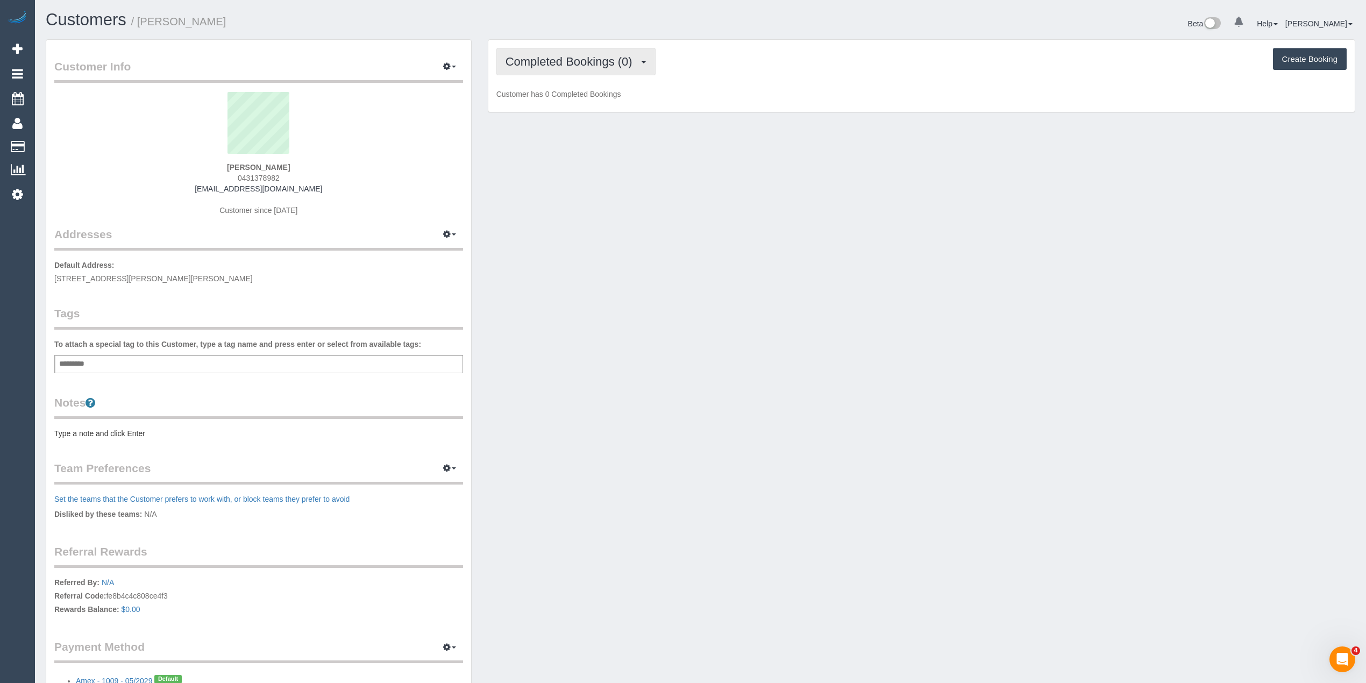
click at [564, 54] on button "Completed Bookings (0)" at bounding box center [575, 61] width 159 height 27
click at [592, 101] on link "Upcoming Bookings (1)" at bounding box center [553, 101] width 112 height 14
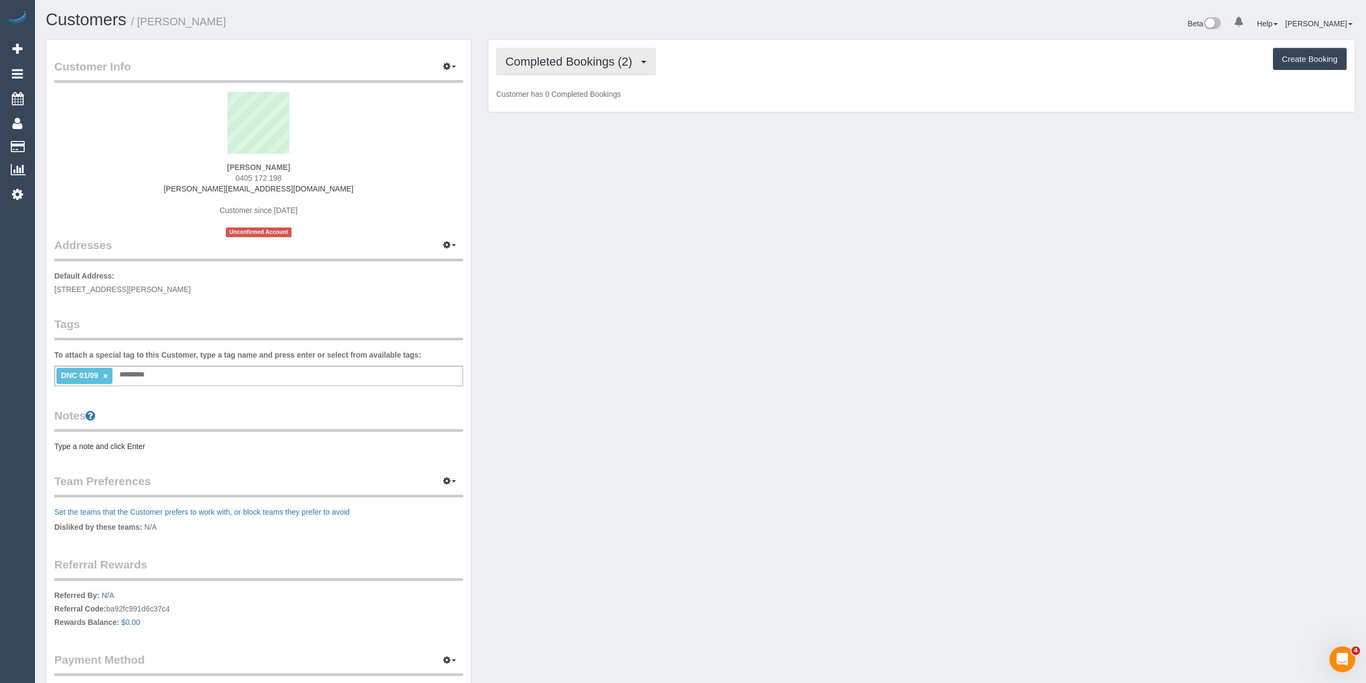
click at [567, 58] on span "Completed Bookings (2)" at bounding box center [572, 61] width 132 height 13
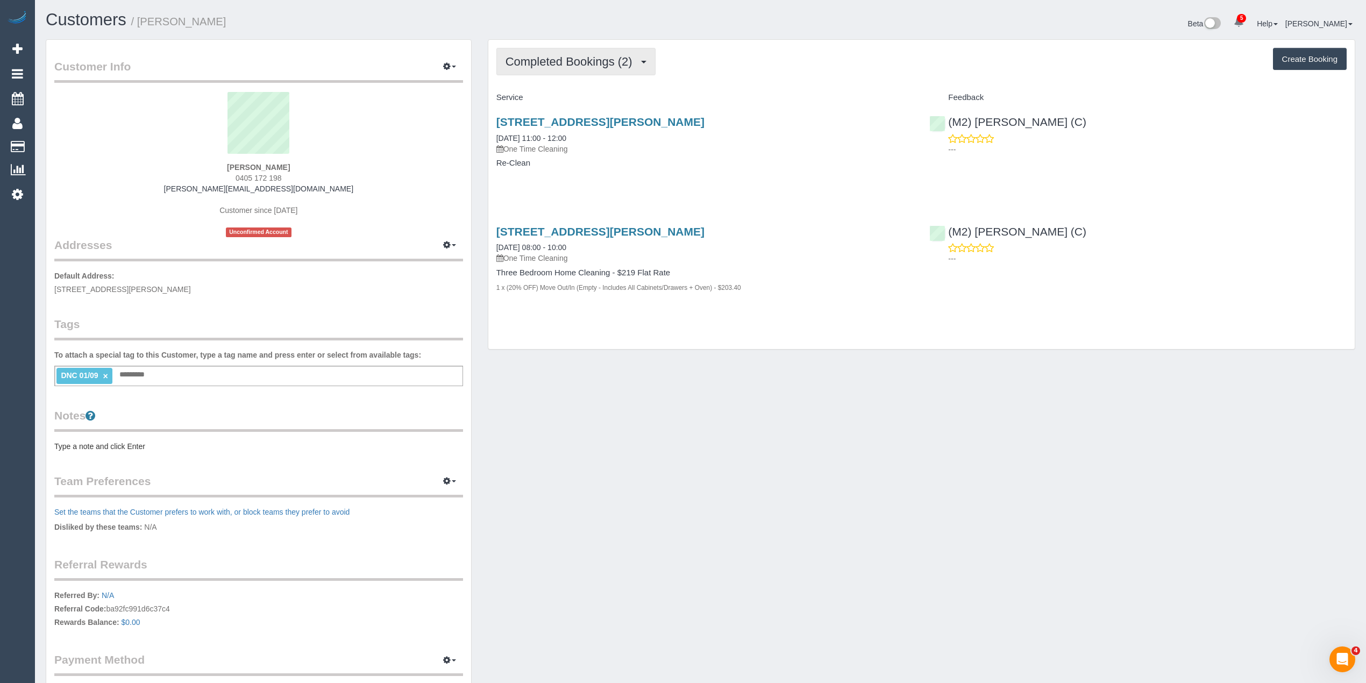
click at [552, 69] on button "Completed Bookings (2)" at bounding box center [575, 61] width 159 height 27
click at [549, 139] on link "Charges (1)" at bounding box center [553, 139] width 112 height 14
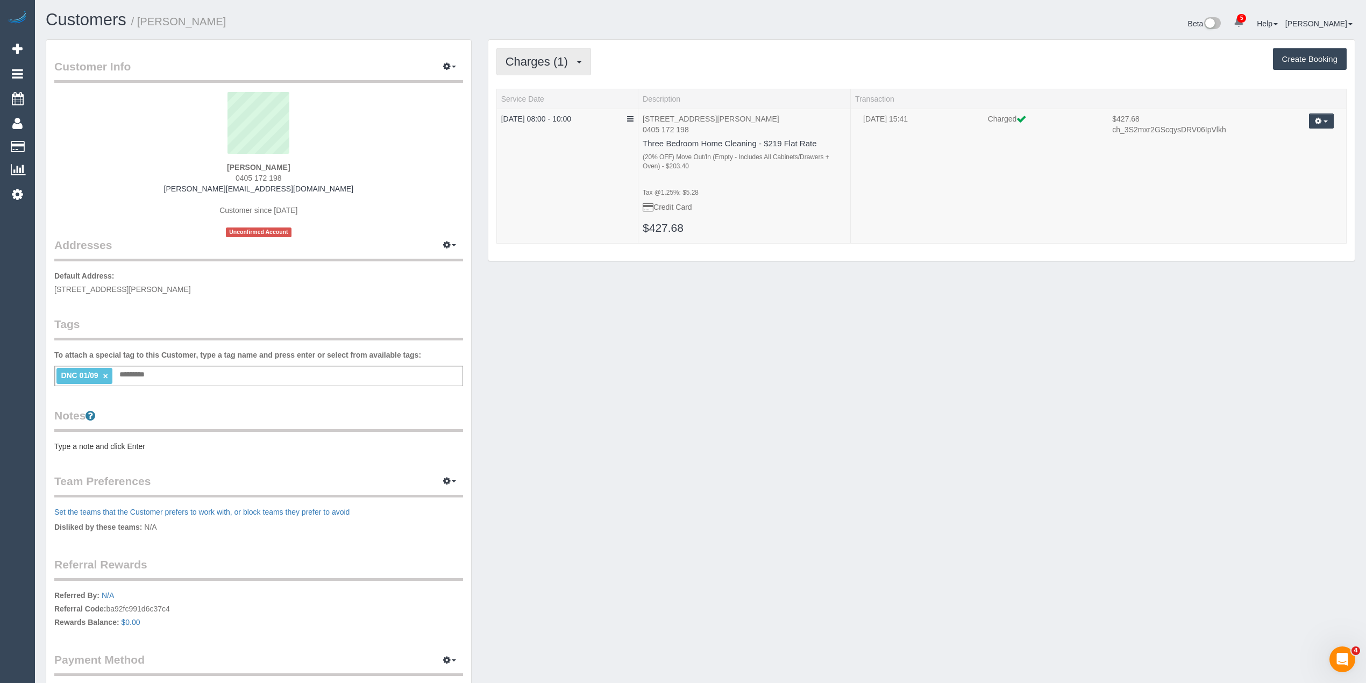
click at [509, 60] on span "Charges (1)" at bounding box center [540, 61] width 68 height 13
click at [534, 97] on link "Upcoming Bookings (0)" at bounding box center [553, 101] width 112 height 14
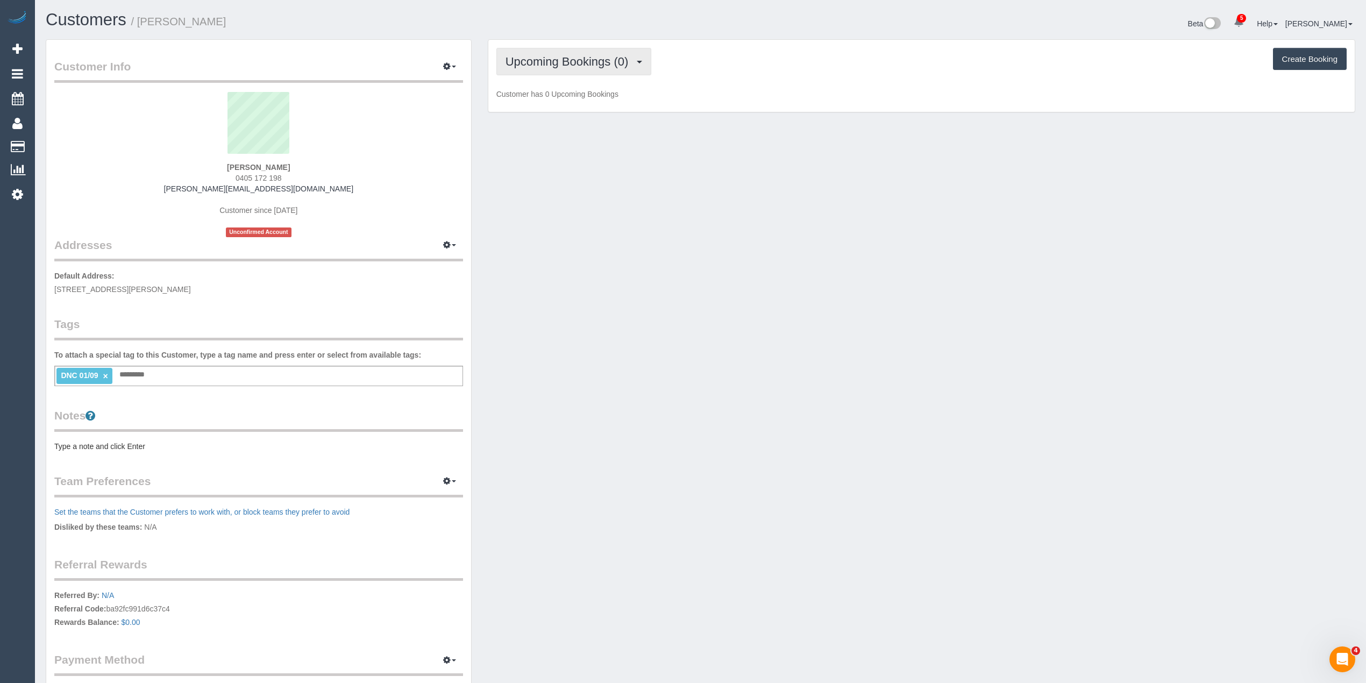
click at [510, 63] on span "Upcoming Bookings (0)" at bounding box center [570, 61] width 129 height 13
click at [518, 86] on link "Completed Bookings (2)" at bounding box center [553, 87] width 112 height 14
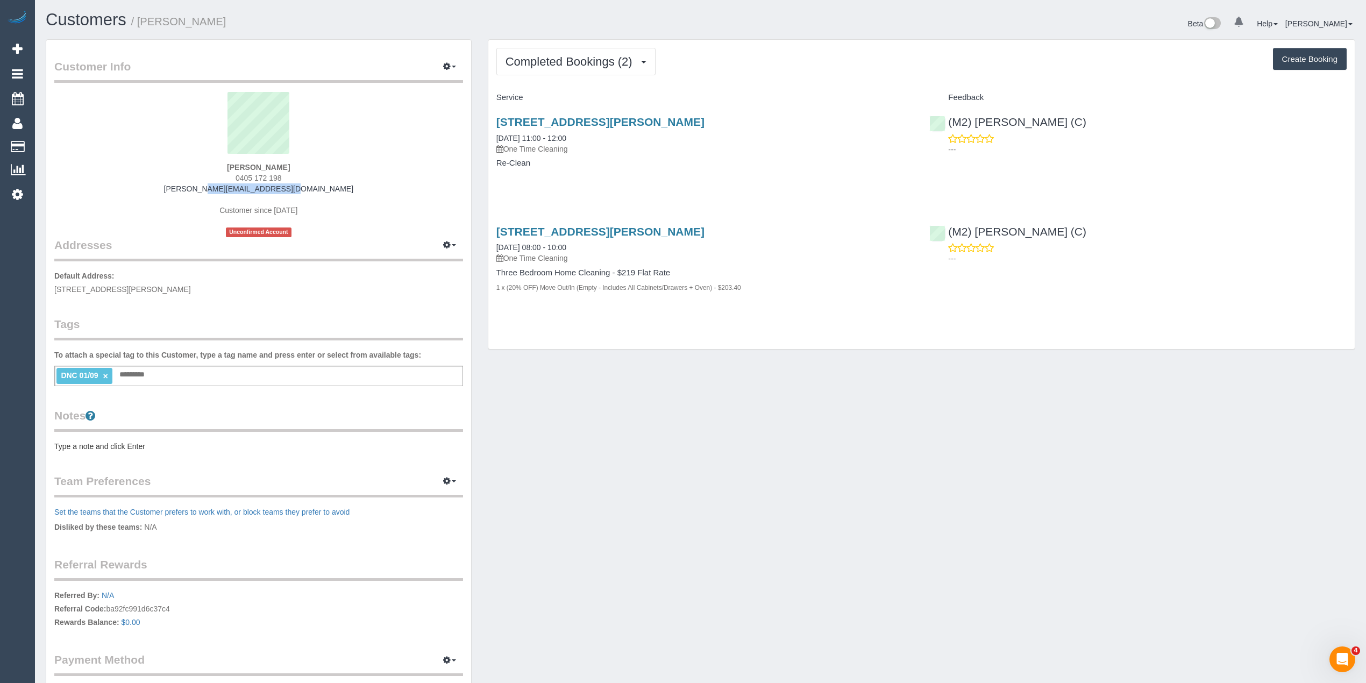
drag, startPoint x: 294, startPoint y: 187, endPoint x: 217, endPoint y: 188, distance: 76.4
click at [217, 188] on div "Pieter Lay 0405 172 198 pieterlay@hotmail.com Customer since 2025 Unconfirmed A…" at bounding box center [258, 164] width 409 height 145
copy link "pieterlay@hotmail.com"
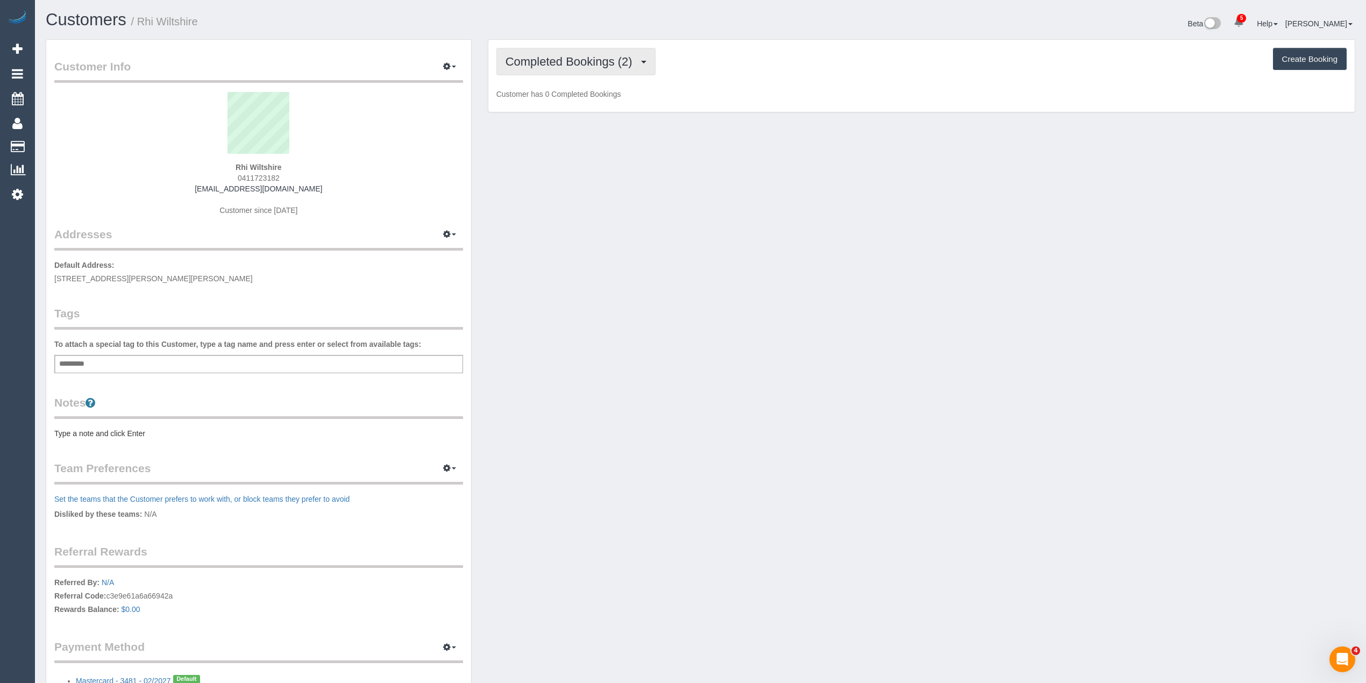
click at [545, 63] on span "Completed Bookings (2)" at bounding box center [572, 61] width 132 height 13
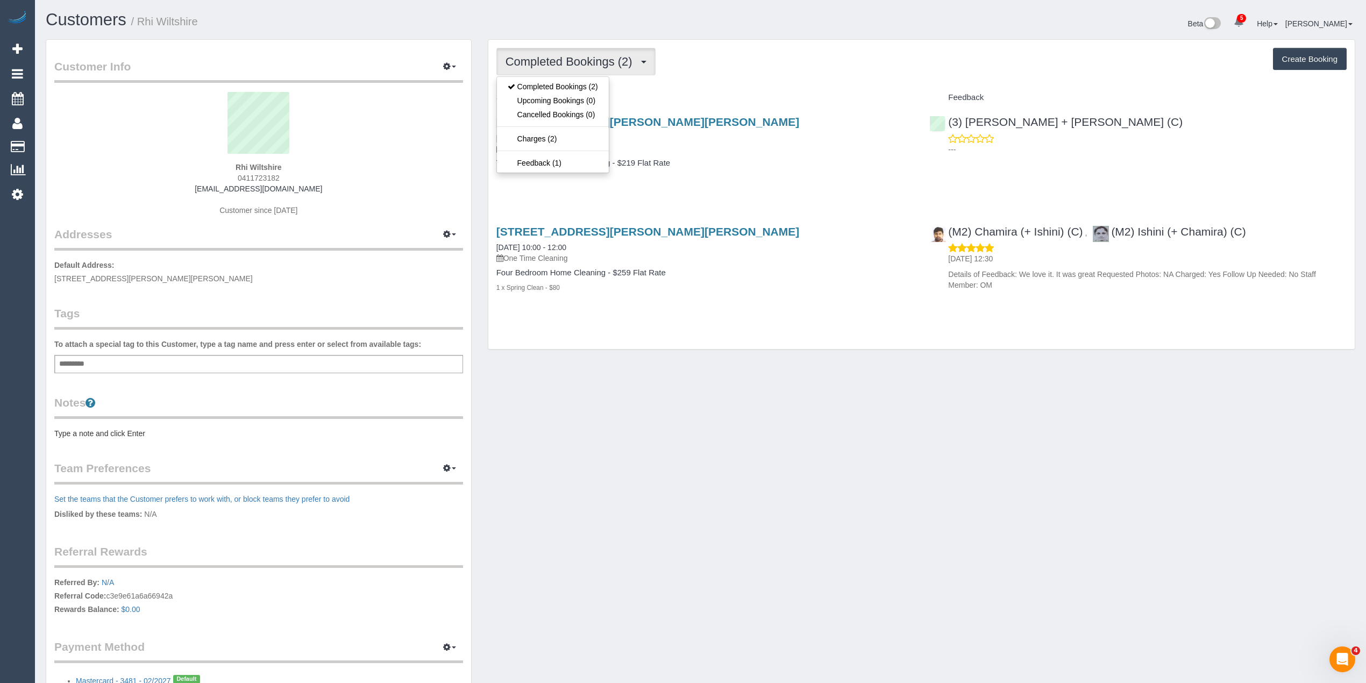
click at [545, 63] on span "Completed Bookings (2)" at bounding box center [572, 61] width 132 height 13
click at [242, 174] on span "0411723182" at bounding box center [259, 178] width 42 height 9
copy span "0411723182"
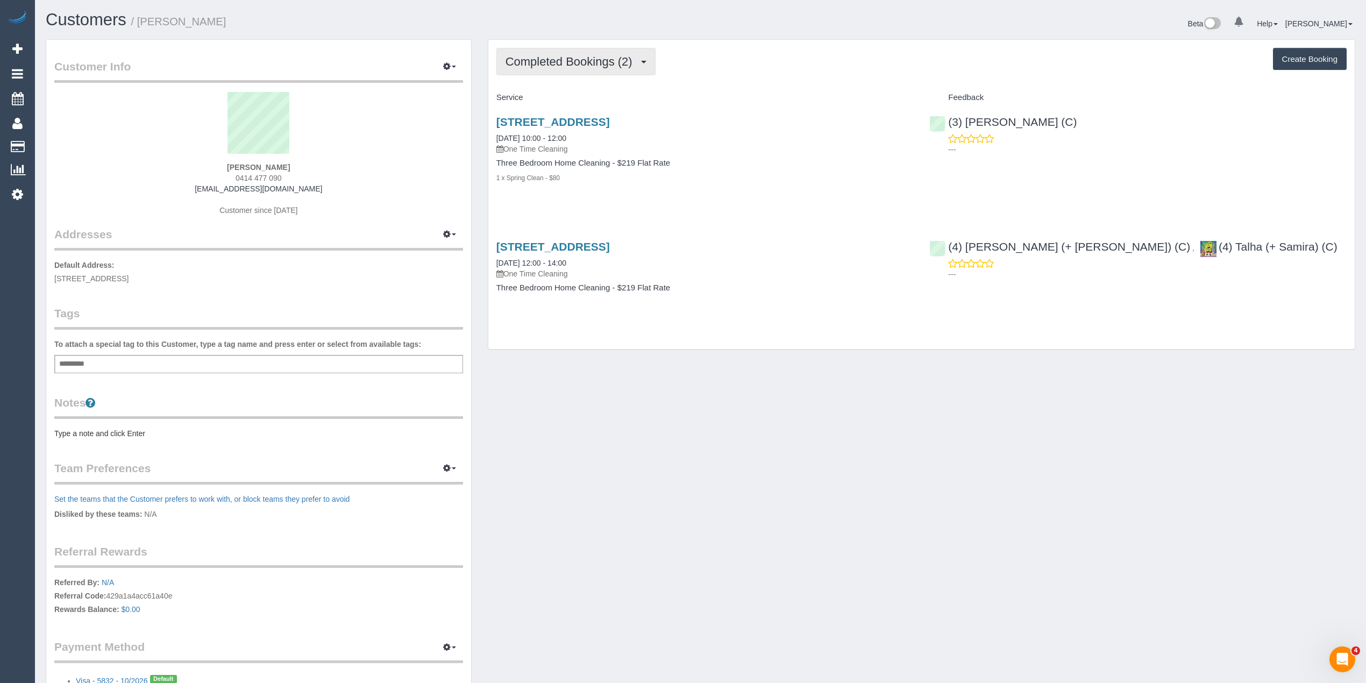
click at [528, 52] on button "Completed Bookings (2)" at bounding box center [575, 61] width 159 height 27
drag, startPoint x: 290, startPoint y: 175, endPoint x: 233, endPoint y: 177, distance: 57.0
click at [233, 177] on div "[PERSON_NAME] 0414 477 090 [EMAIL_ADDRESS][DOMAIN_NAME] Customer since [DATE]" at bounding box center [258, 159] width 409 height 134
copy span "0414 477 090"
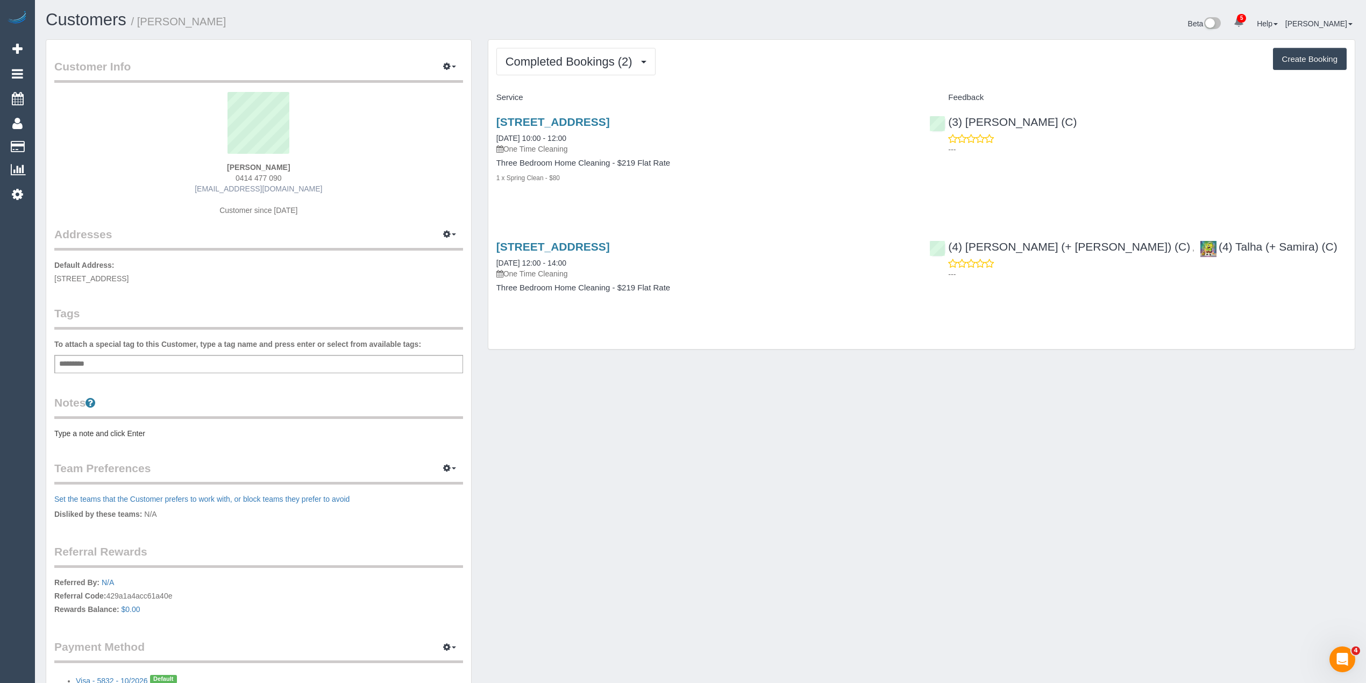
drag, startPoint x: 321, startPoint y: 187, endPoint x: 209, endPoint y: 188, distance: 111.3
click at [209, 188] on div "[PERSON_NAME] 0414 477 090 [EMAIL_ADDRESS][DOMAIN_NAME] Customer since [DATE]" at bounding box center [258, 159] width 409 height 134
copy link "[EMAIL_ADDRESS][DOMAIN_NAME]"
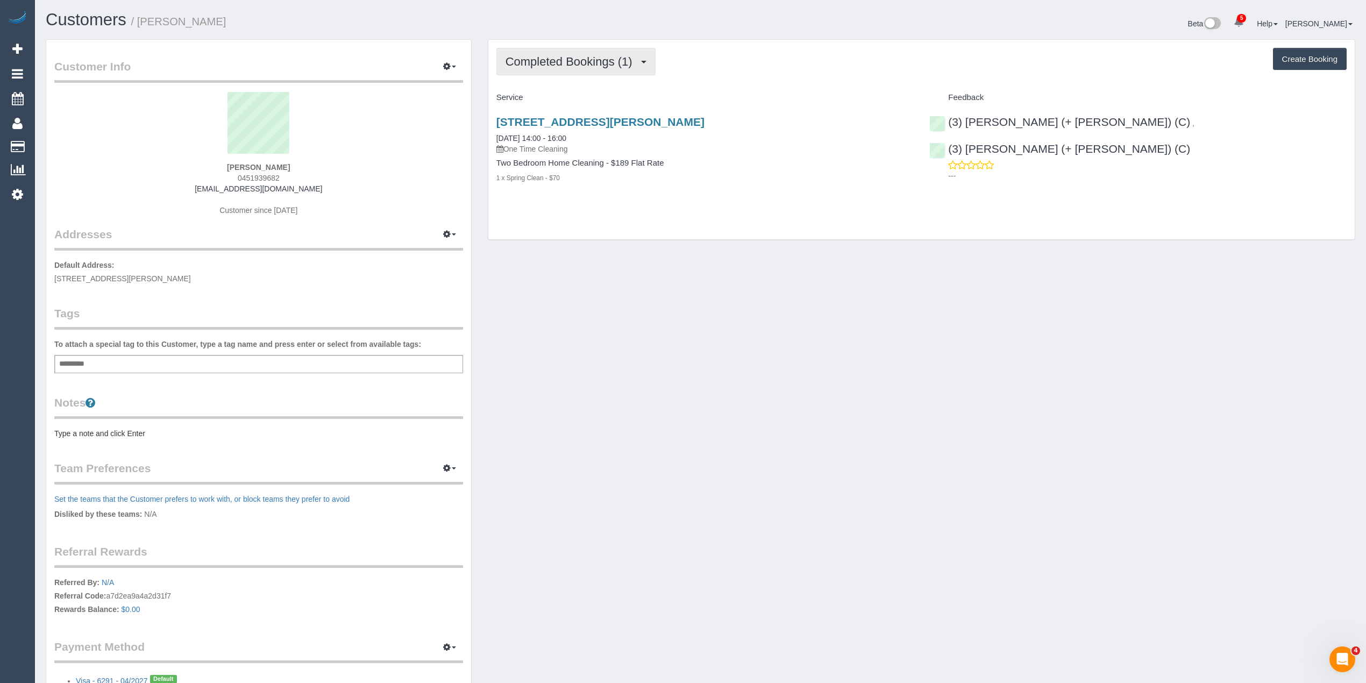
click at [559, 49] on button "Completed Bookings (1)" at bounding box center [575, 61] width 159 height 27
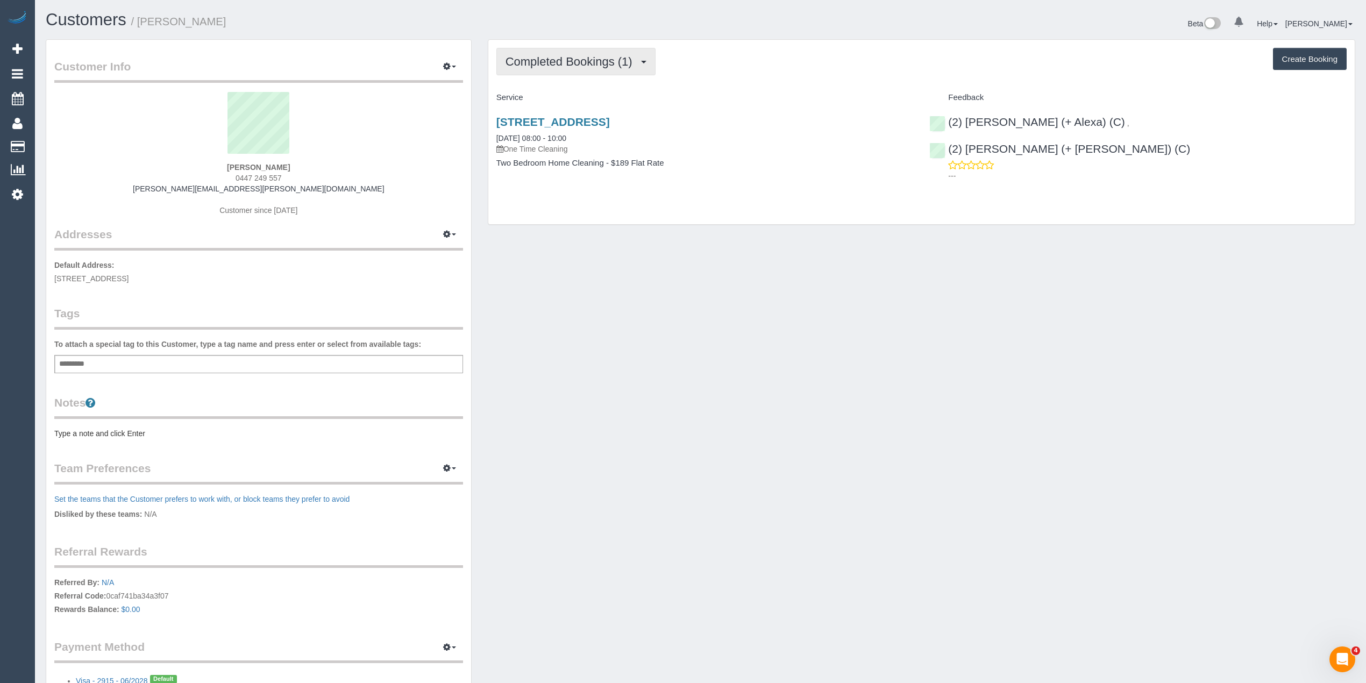
click at [540, 51] on button "Completed Bookings (1)" at bounding box center [575, 61] width 159 height 27
click at [245, 177] on span "0447 249 557" at bounding box center [259, 178] width 46 height 9
click at [274, 179] on span "0447 249 557" at bounding box center [259, 178] width 46 height 9
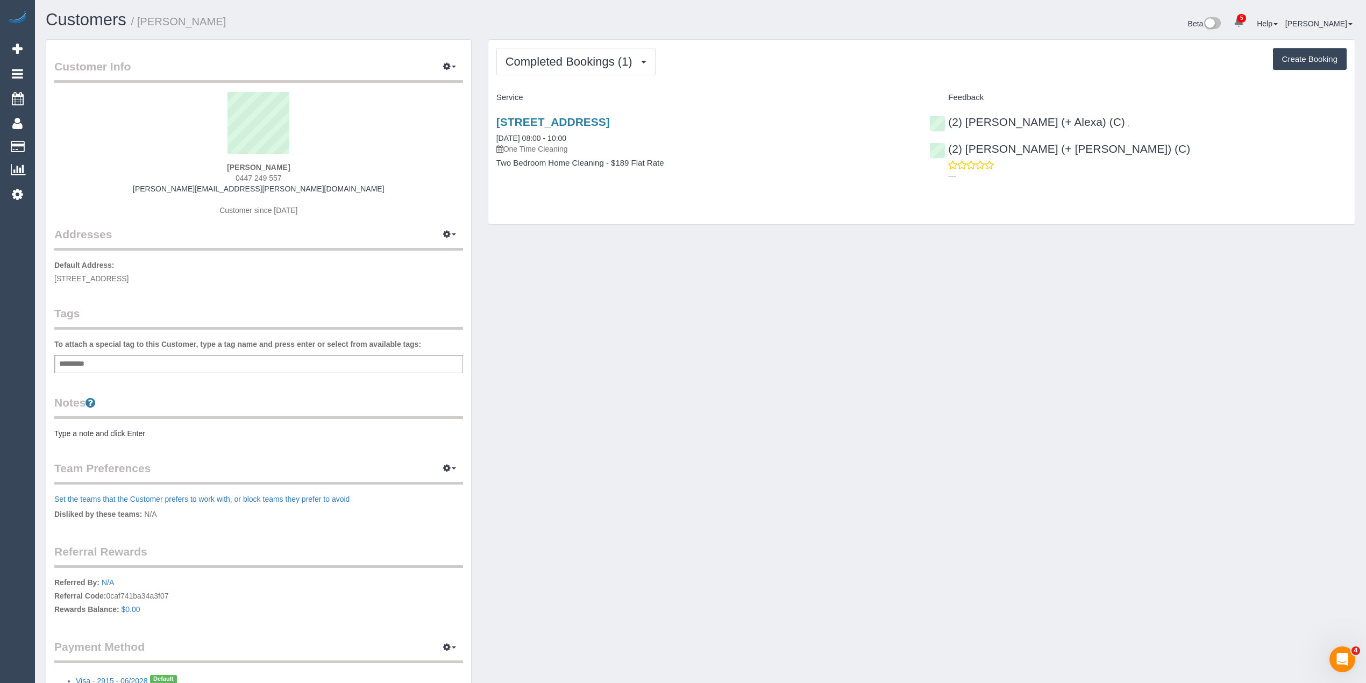
copy span "0447 249 557"
drag, startPoint x: 297, startPoint y: 189, endPoint x: 207, endPoint y: 186, distance: 91.0
click at [207, 186] on div "Angelina Raineri 0447 249 557 angelina.raineri@gmail.com Customer since 2025" at bounding box center [258, 159] width 409 height 134
copy link "angelina.raineri@gmail.com"
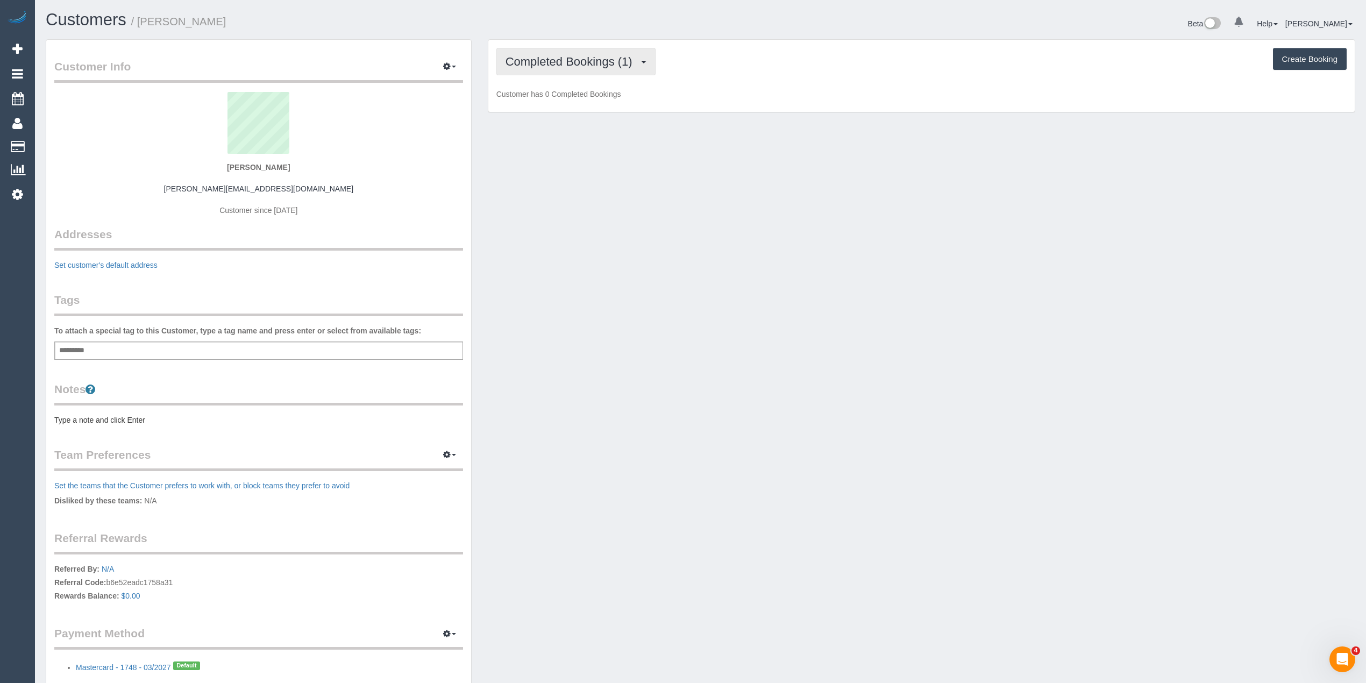
click at [536, 61] on span "Completed Bookings (1)" at bounding box center [572, 61] width 132 height 13
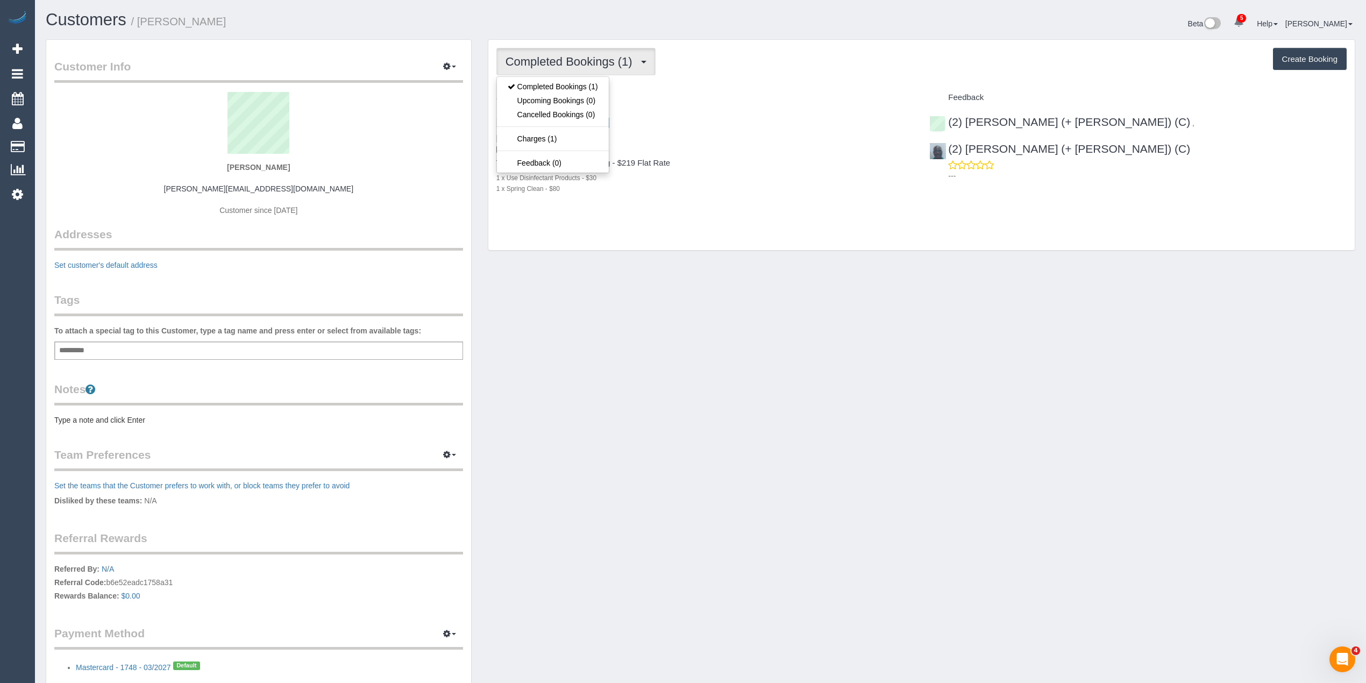
click at [536, 61] on span "Completed Bookings (1)" at bounding box center [572, 61] width 132 height 13
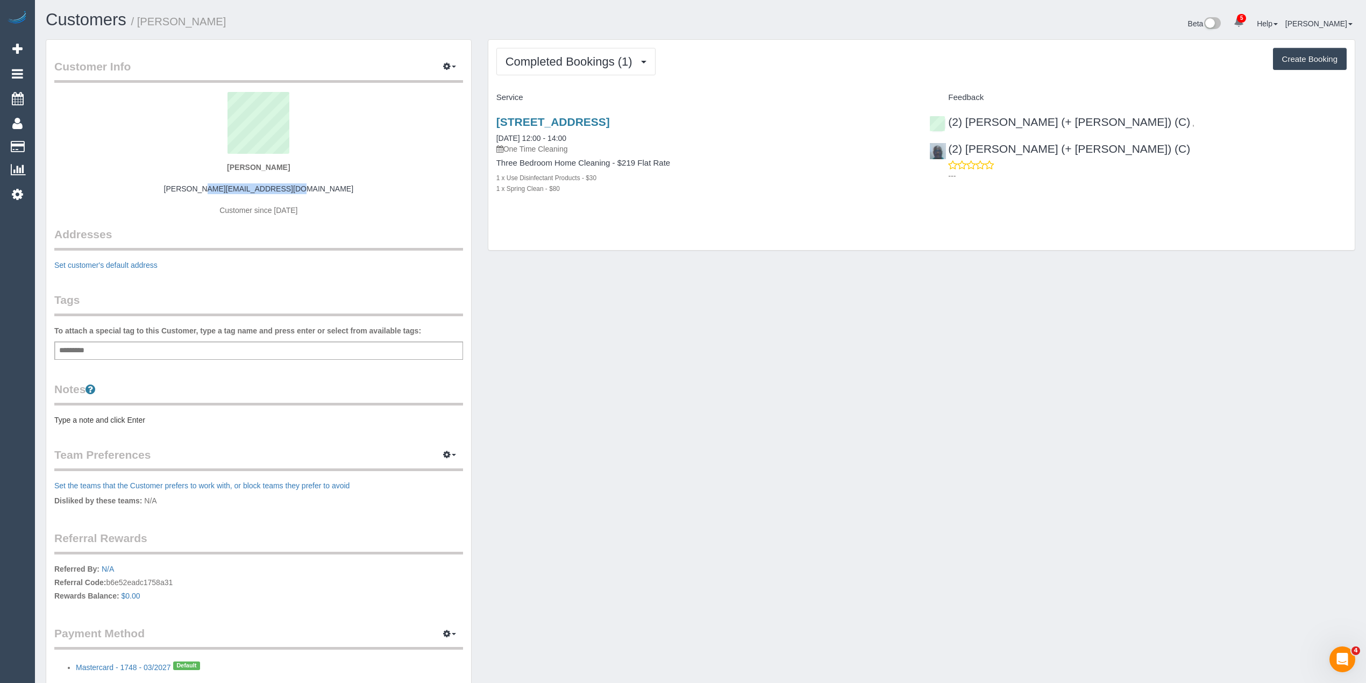
drag, startPoint x: 308, startPoint y: 190, endPoint x: 216, endPoint y: 189, distance: 91.4
click at [216, 189] on div "[PERSON_NAME] [PERSON_NAME][EMAIL_ADDRESS][DOMAIN_NAME] Customer since [DATE]" at bounding box center [258, 159] width 409 height 134
copy link "[PERSON_NAME][EMAIL_ADDRESS][DOMAIN_NAME]"
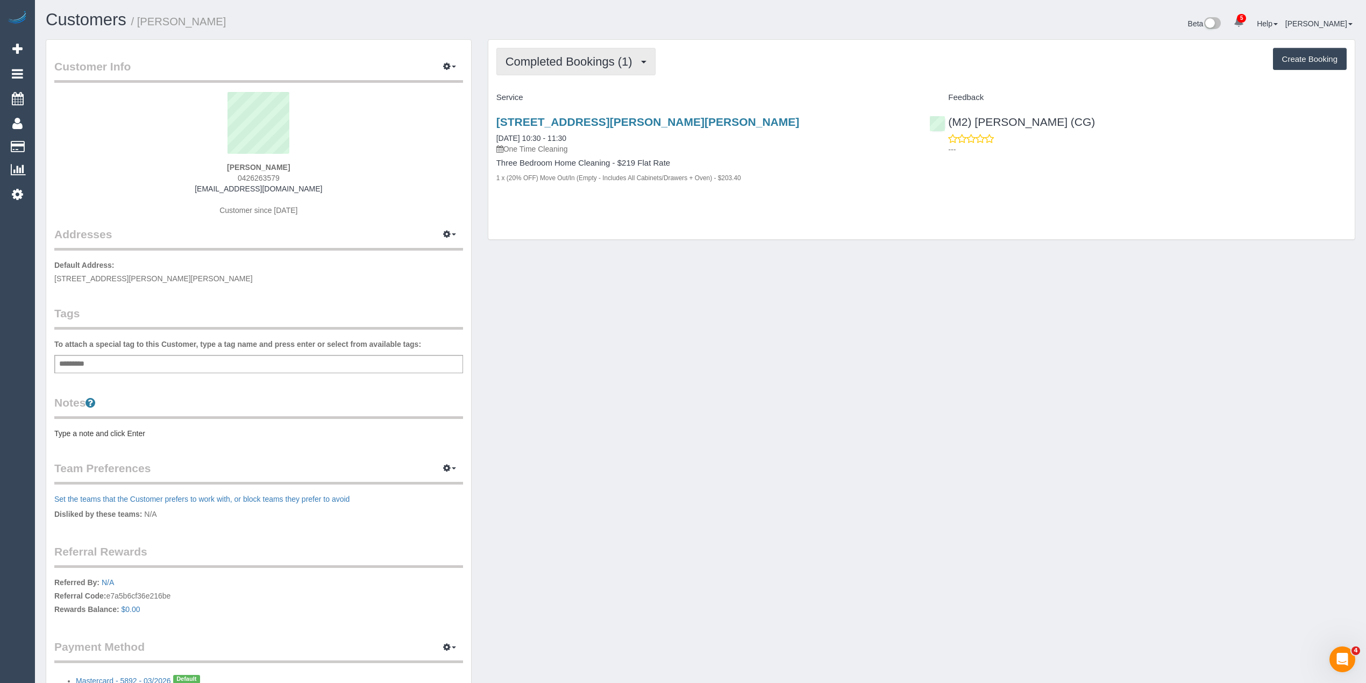
click at [552, 58] on span "Completed Bookings (1)" at bounding box center [572, 61] width 132 height 13
drag, startPoint x: 305, startPoint y: 191, endPoint x: 214, endPoint y: 193, distance: 91.4
click at [214, 193] on div "Rija Ahmed 0426263579 rijamajoka92@gmail.com Customer since 2025" at bounding box center [258, 159] width 409 height 134
copy link "rijamajoka92@gmail.com"
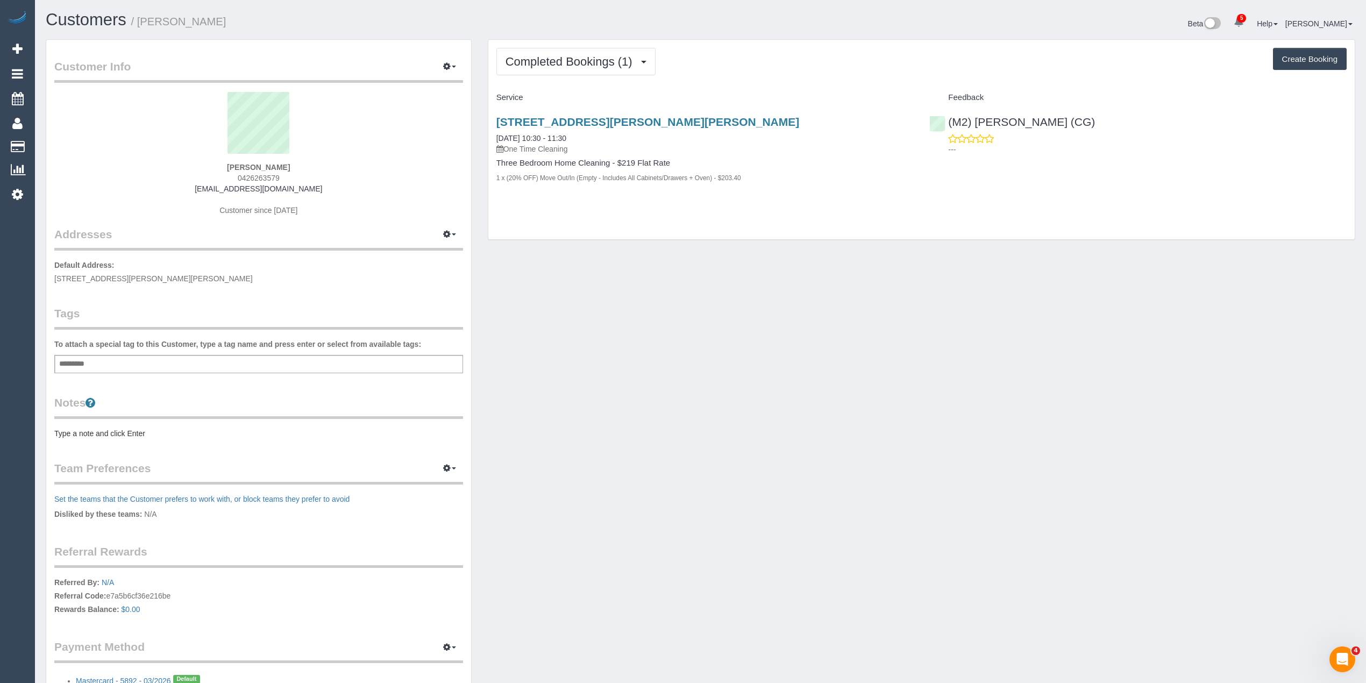
click at [259, 170] on div "Rija Ahmed 0426263579 rijamajoka92@gmail.com Customer since 2025" at bounding box center [258, 159] width 409 height 134
click at [261, 177] on span "0426263579" at bounding box center [259, 178] width 42 height 9
copy span "0426263579"
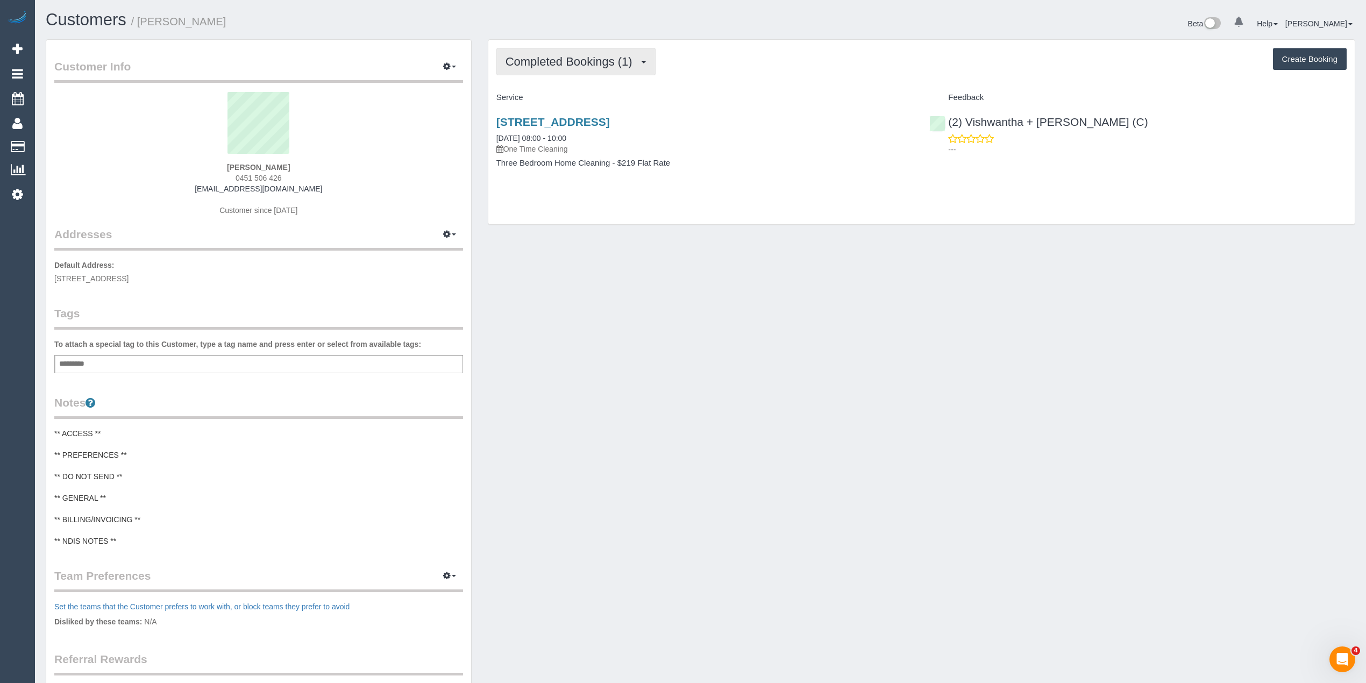
click at [510, 56] on span "Completed Bookings (1)" at bounding box center [572, 61] width 132 height 13
click at [254, 179] on span "0451 506 426" at bounding box center [259, 178] width 46 height 9
click at [239, 174] on span "0451 506 426" at bounding box center [259, 178] width 46 height 9
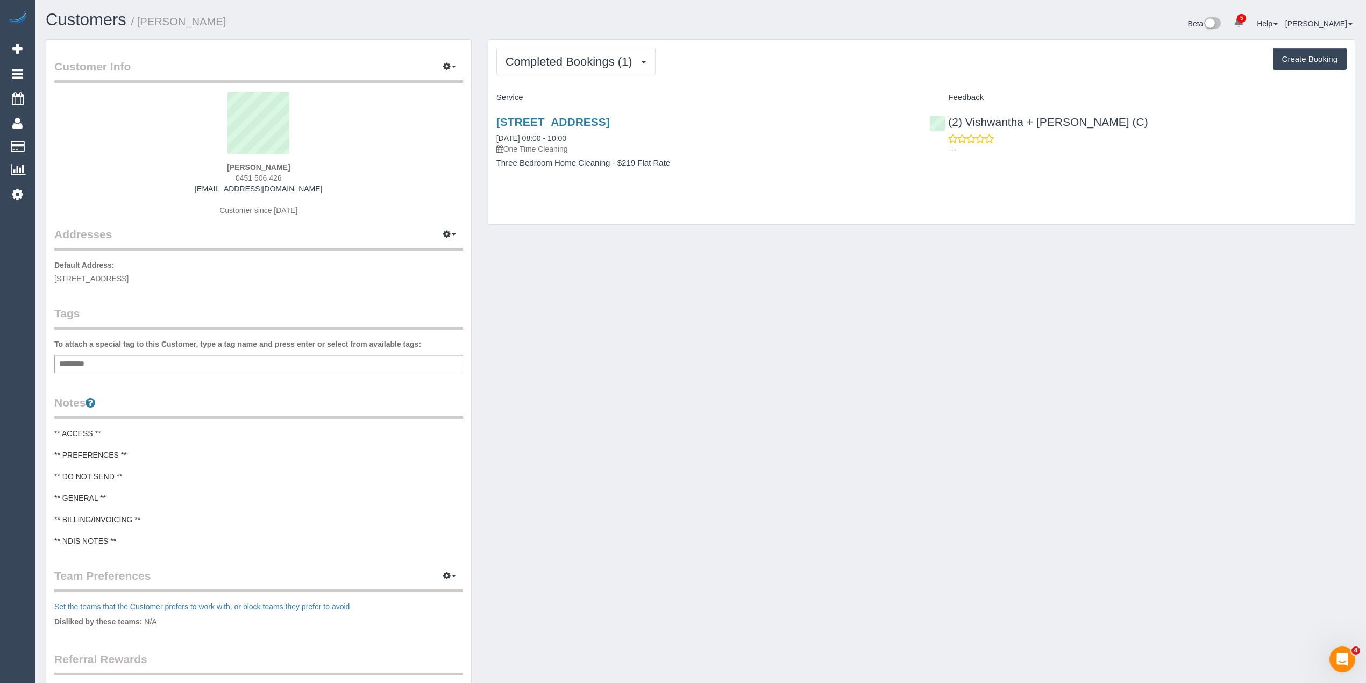
click at [276, 174] on span "0451 506 426" at bounding box center [259, 178] width 46 height 9
copy span "0451 506 426"
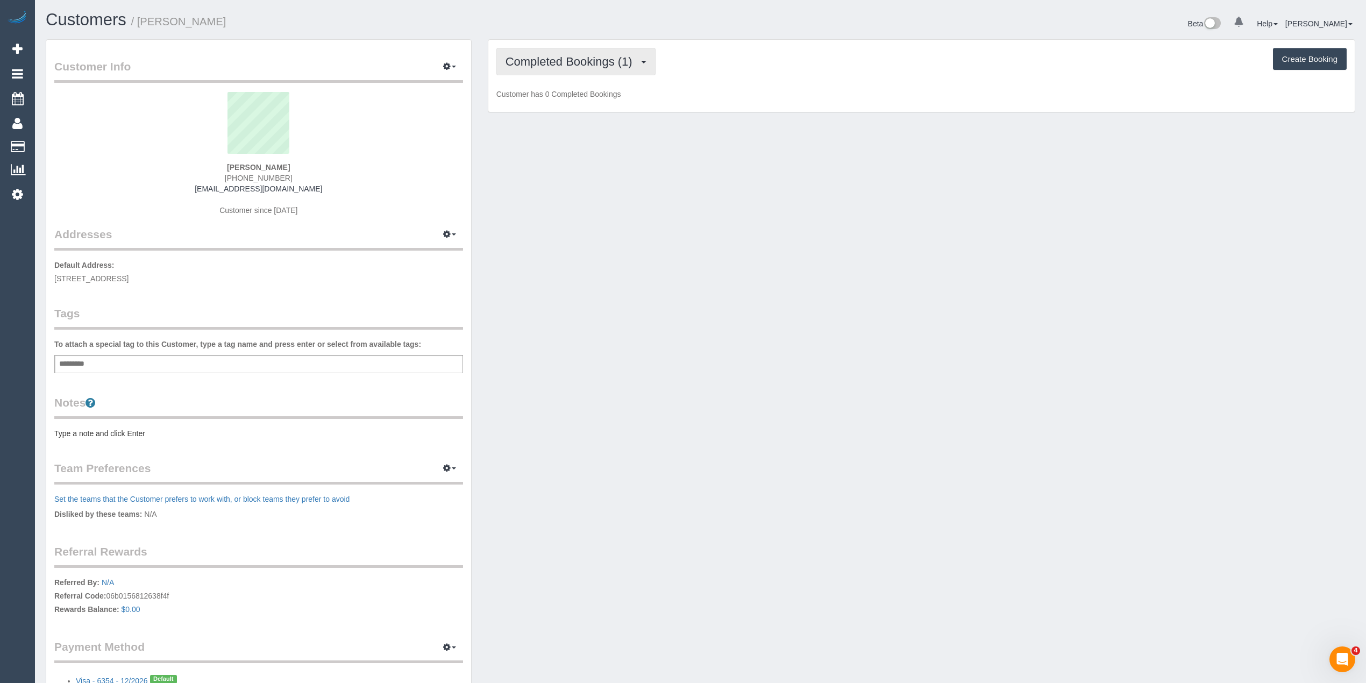
click at [532, 59] on span "Completed Bookings (1)" at bounding box center [572, 61] width 132 height 13
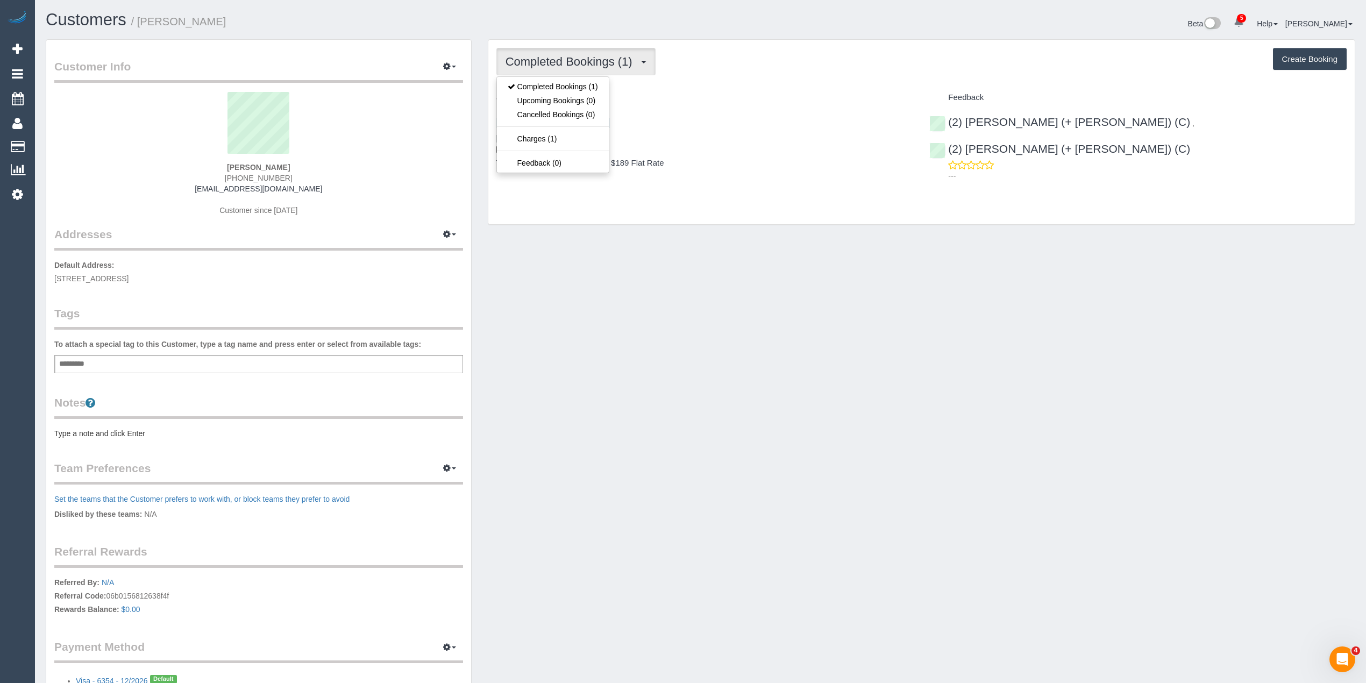
click at [532, 59] on span "Completed Bookings (1)" at bounding box center [572, 61] width 132 height 13
click at [237, 179] on span "[PHONE_NUMBER]" at bounding box center [259, 178] width 68 height 9
click at [281, 177] on span "[PHONE_NUMBER]" at bounding box center [259, 178] width 68 height 9
copy span "61 478 568 070"
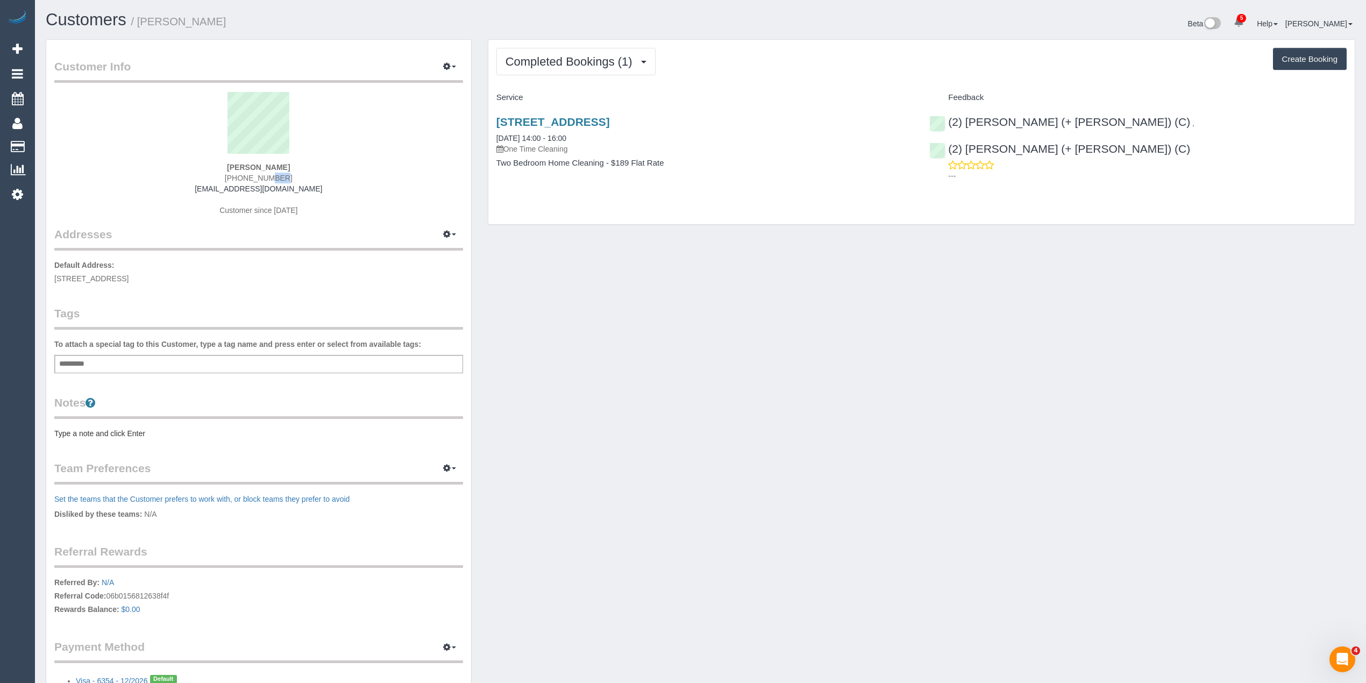
drag, startPoint x: 306, startPoint y: 186, endPoint x: 215, endPoint y: 191, distance: 91.1
click at [215, 191] on div "Caitlin Bass +61 478 568 070 caitlinbass@hotmail.com Customer since 2025" at bounding box center [258, 159] width 409 height 134
copy link "caitlinbass@hotmail.com"
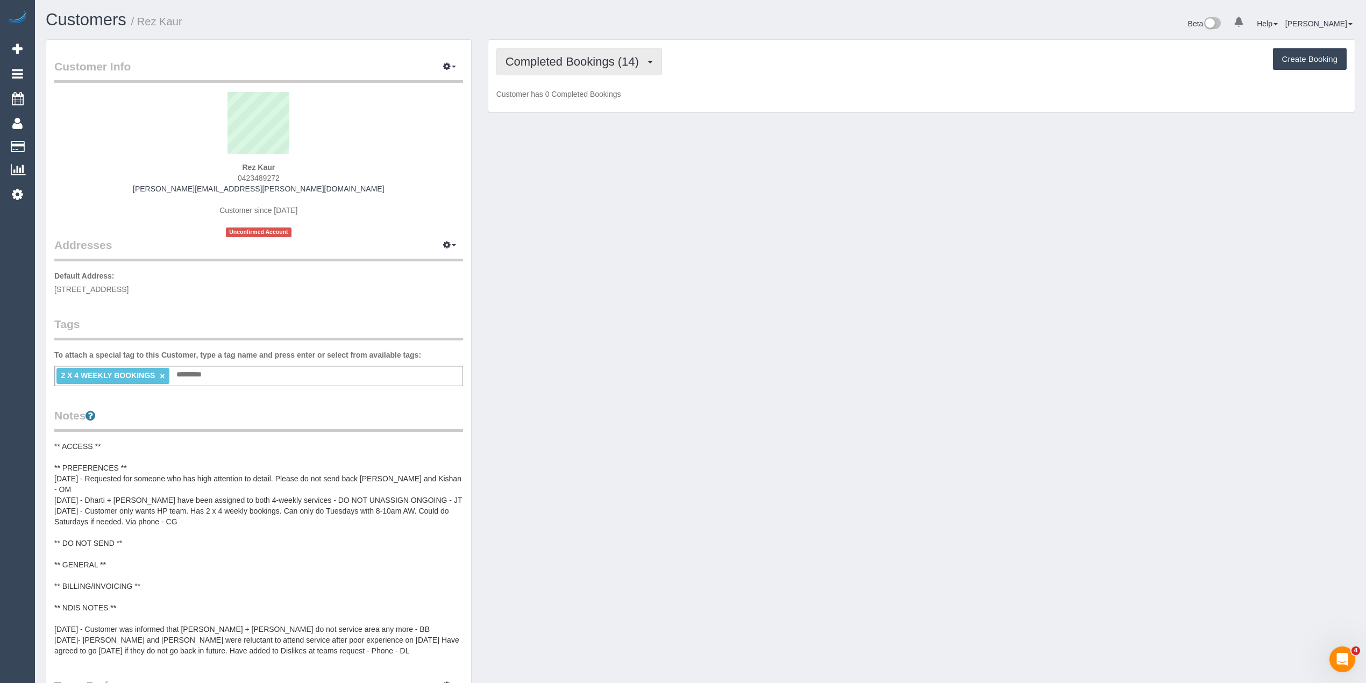
click at [520, 56] on span "Completed Bookings (14)" at bounding box center [575, 61] width 139 height 13
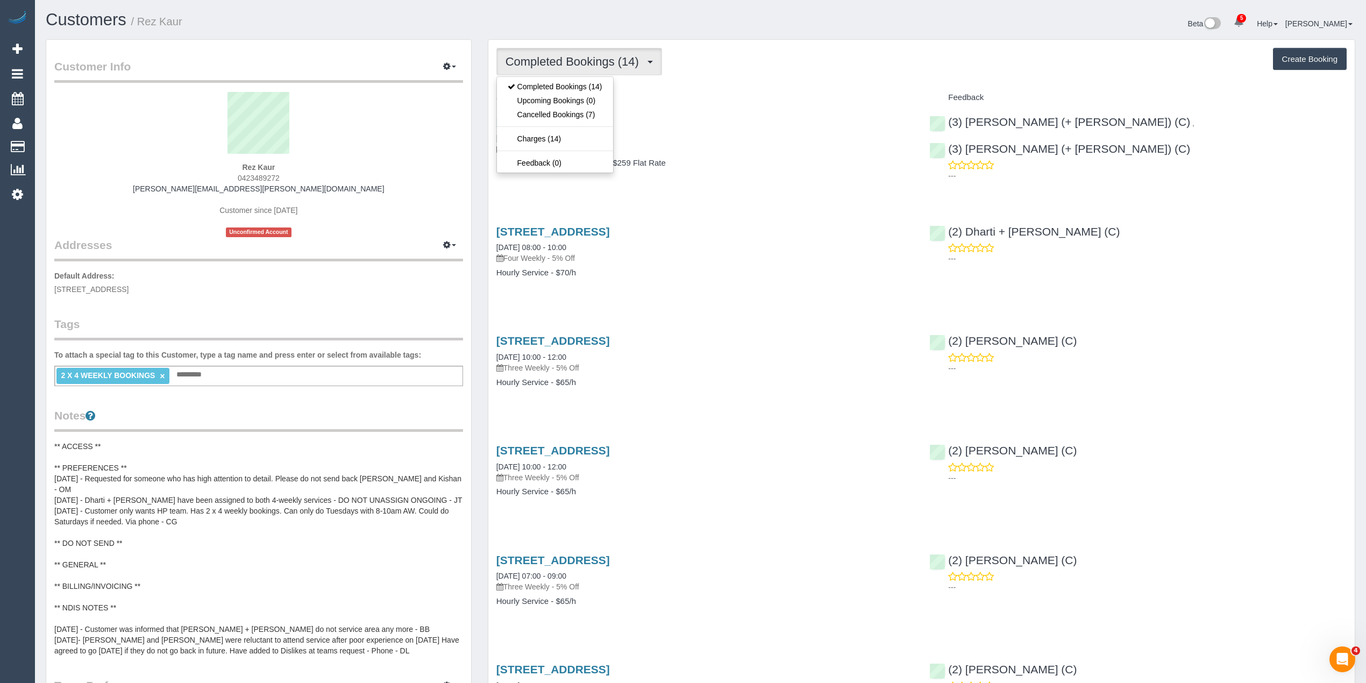
click at [792, 56] on div "Completed Bookings (14) Completed Bookings (14) Upcoming Bookings (0) Cancelled…" at bounding box center [921, 61] width 850 height 27
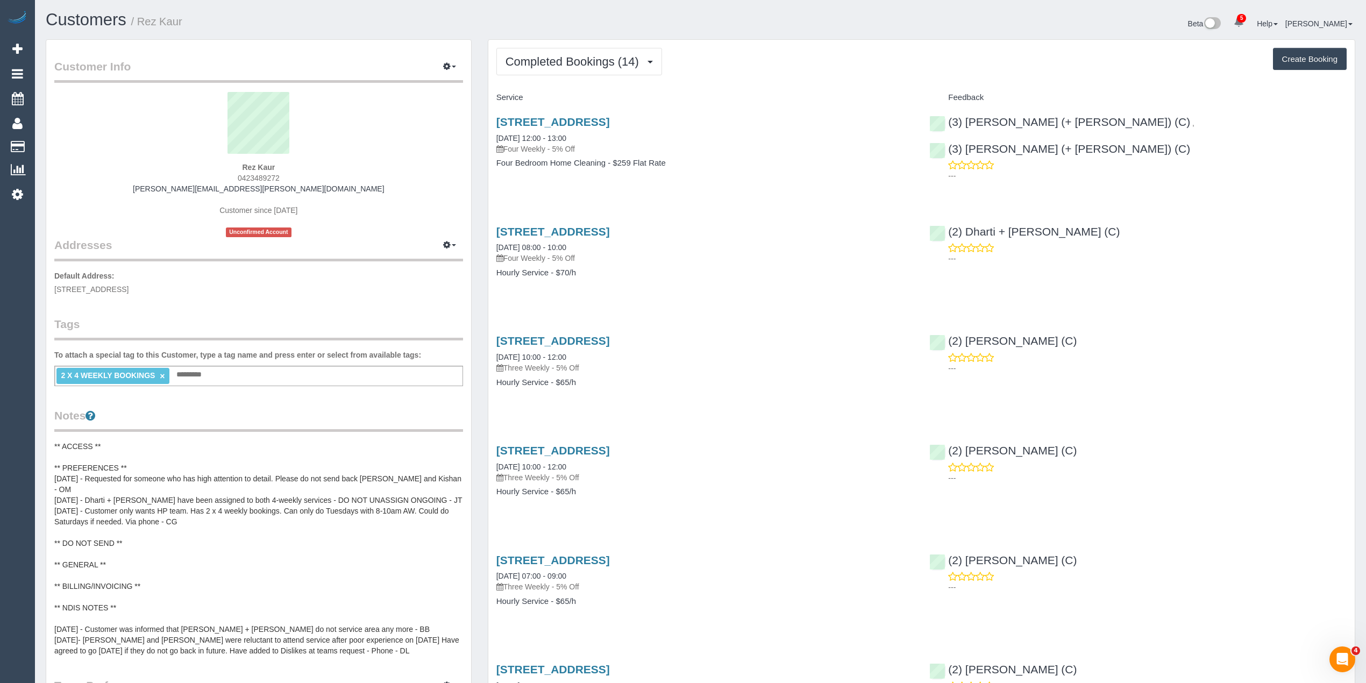
click at [253, 176] on span "0423489272" at bounding box center [259, 178] width 42 height 9
copy span "0423489272"
click at [1311, 61] on button "Create Booking" at bounding box center [1310, 59] width 74 height 23
select select "VIC"
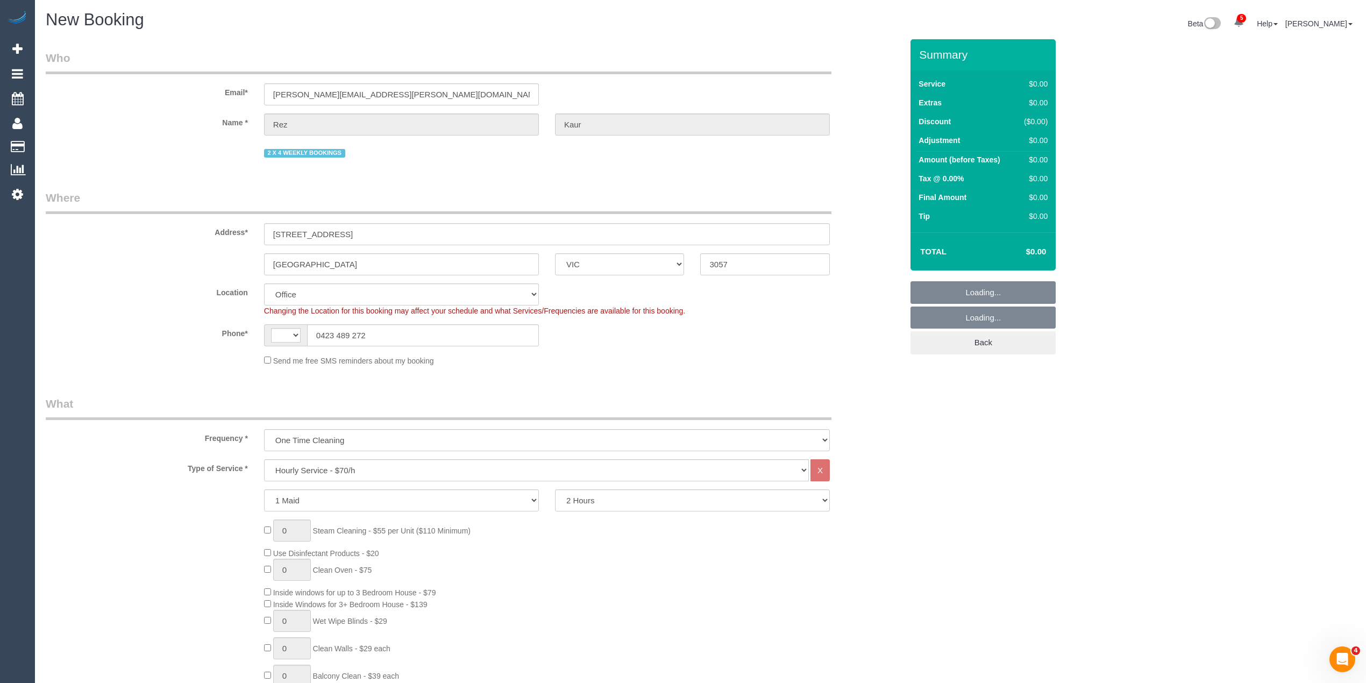
select select "object:1594"
select select "string:AU"
select select "string:stripe-pm_1OCGZW2GScqysDRV6QN54hgo"
select select "88"
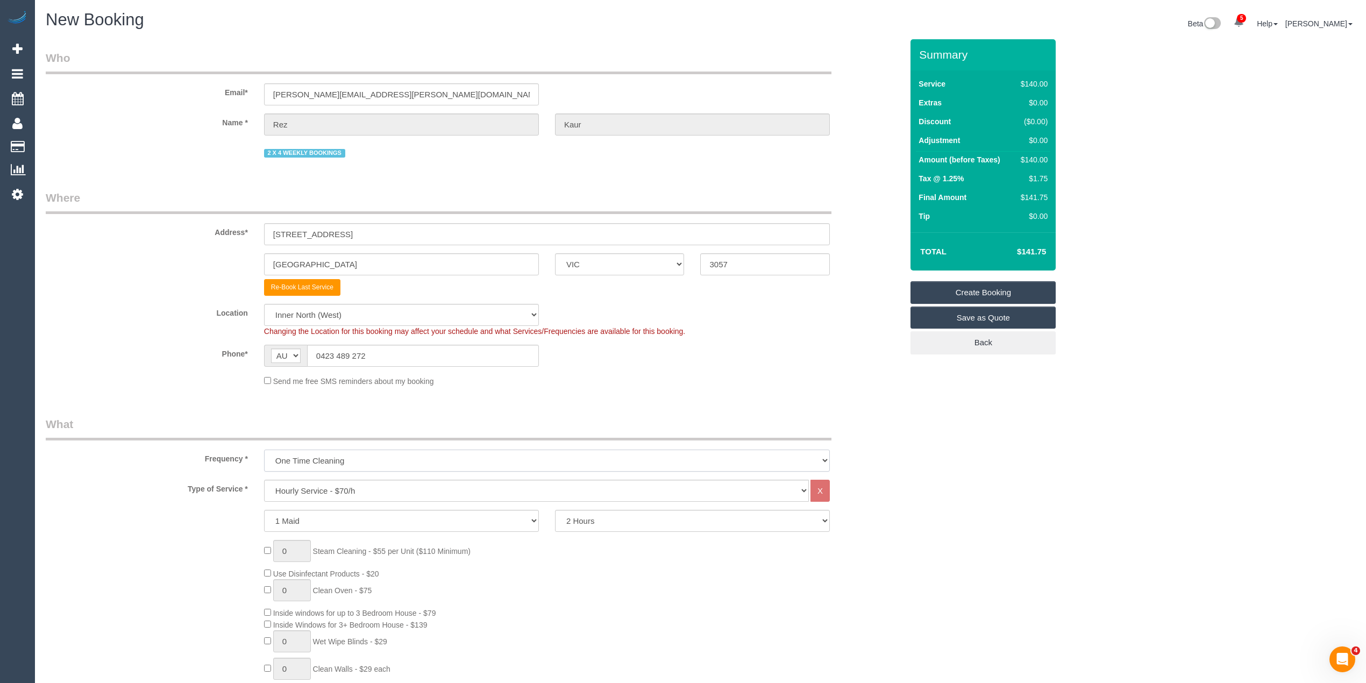
click at [340, 459] on select "One Time Cleaning Weekly - 10% Off - 10.00% (0% for the First Booking) Fortnigh…" at bounding box center [547, 461] width 566 height 22
select select "object:2857"
click at [264, 450] on select "One Time Cleaning Weekly - 10% Off - 10.00% (0% for the First Booking) Fortnigh…" at bounding box center [547, 461] width 566 height 22
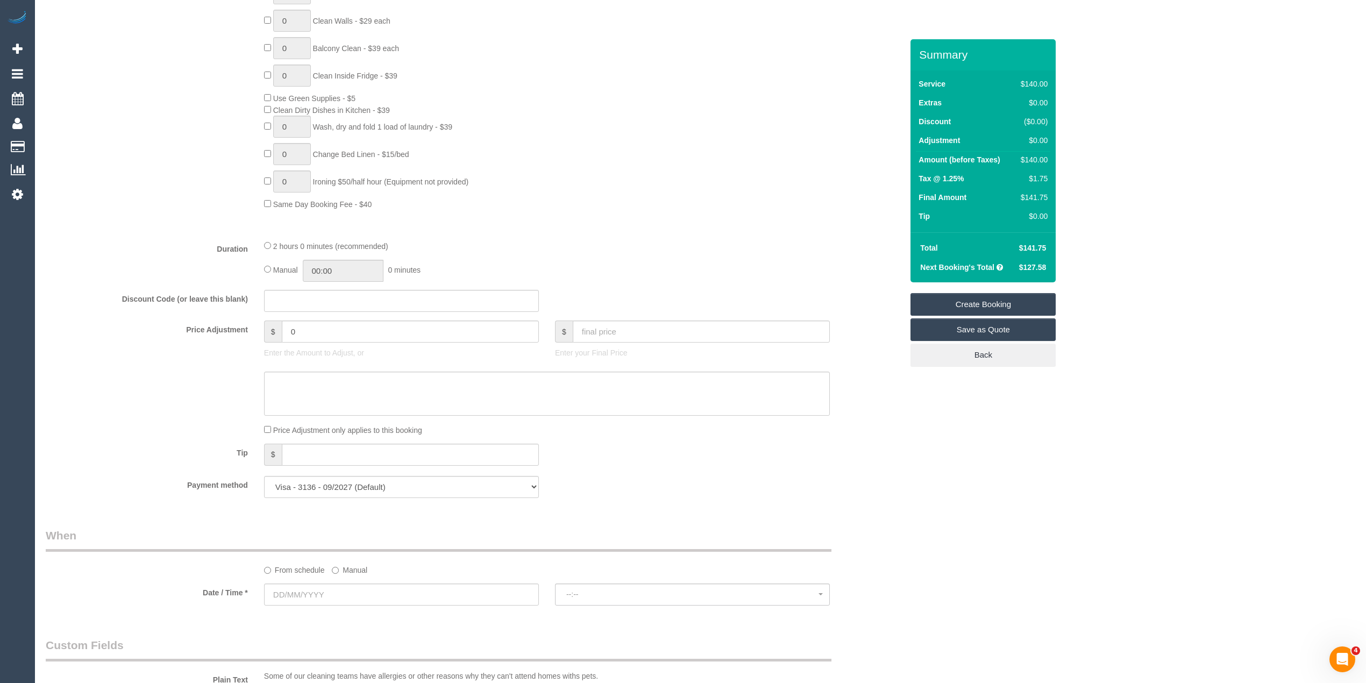
scroll to position [717, 0]
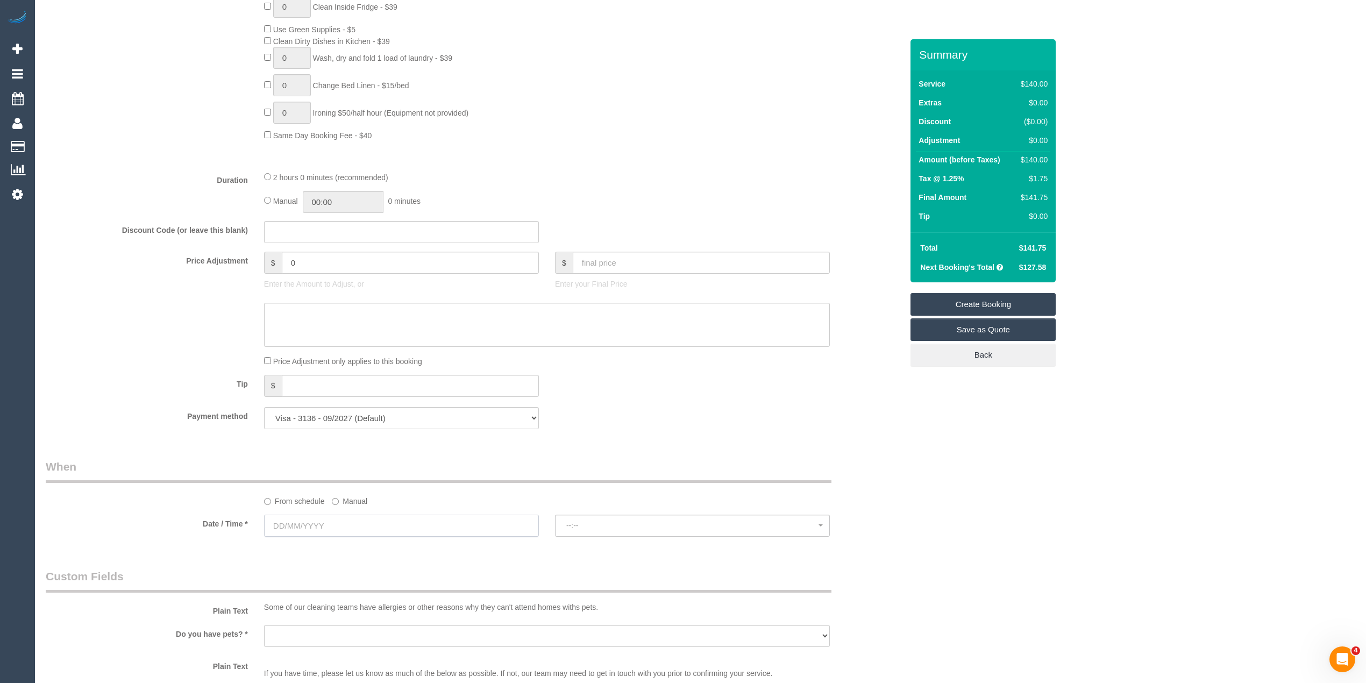
click at [293, 521] on input "text" at bounding box center [401, 526] width 275 height 22
click at [297, 637] on link "22" at bounding box center [296, 635] width 20 height 15
type input "22/09/2025"
click at [622, 527] on span "--:--" at bounding box center [692, 525] width 252 height 9
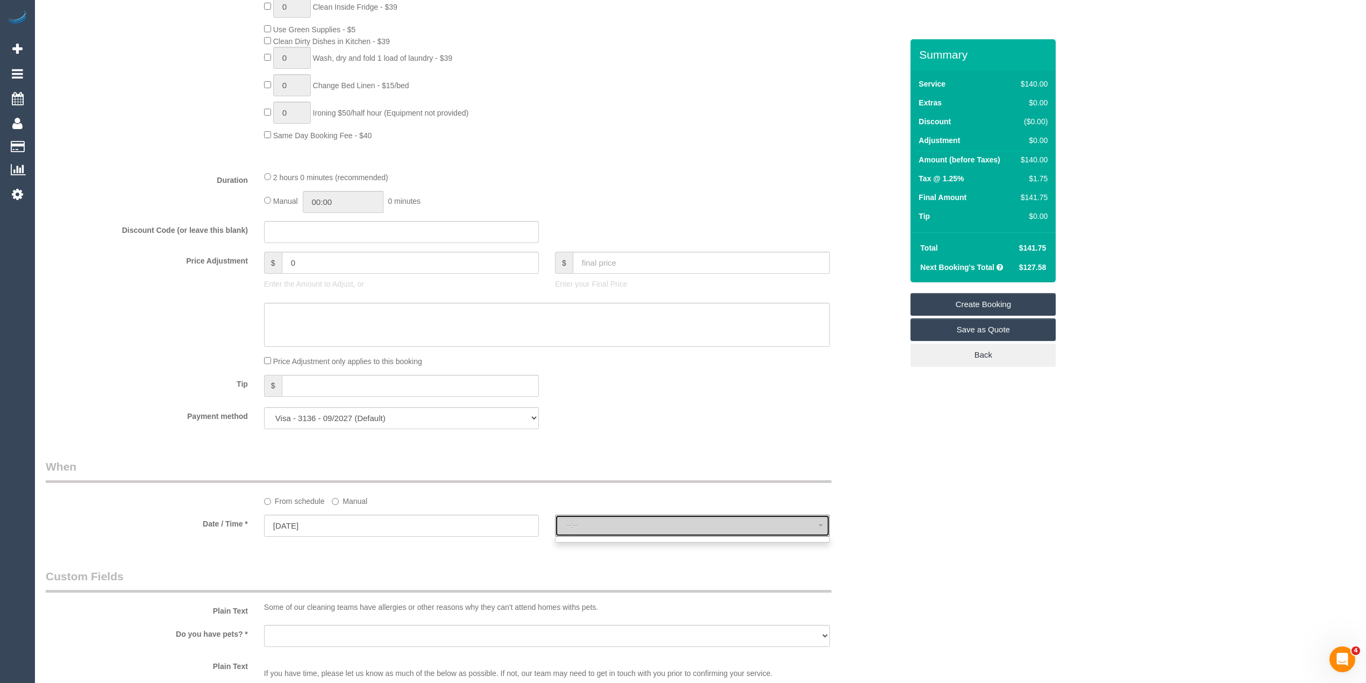
select select "spot1"
click at [622, 527] on span "07:00 - 09:00" at bounding box center [692, 525] width 252 height 9
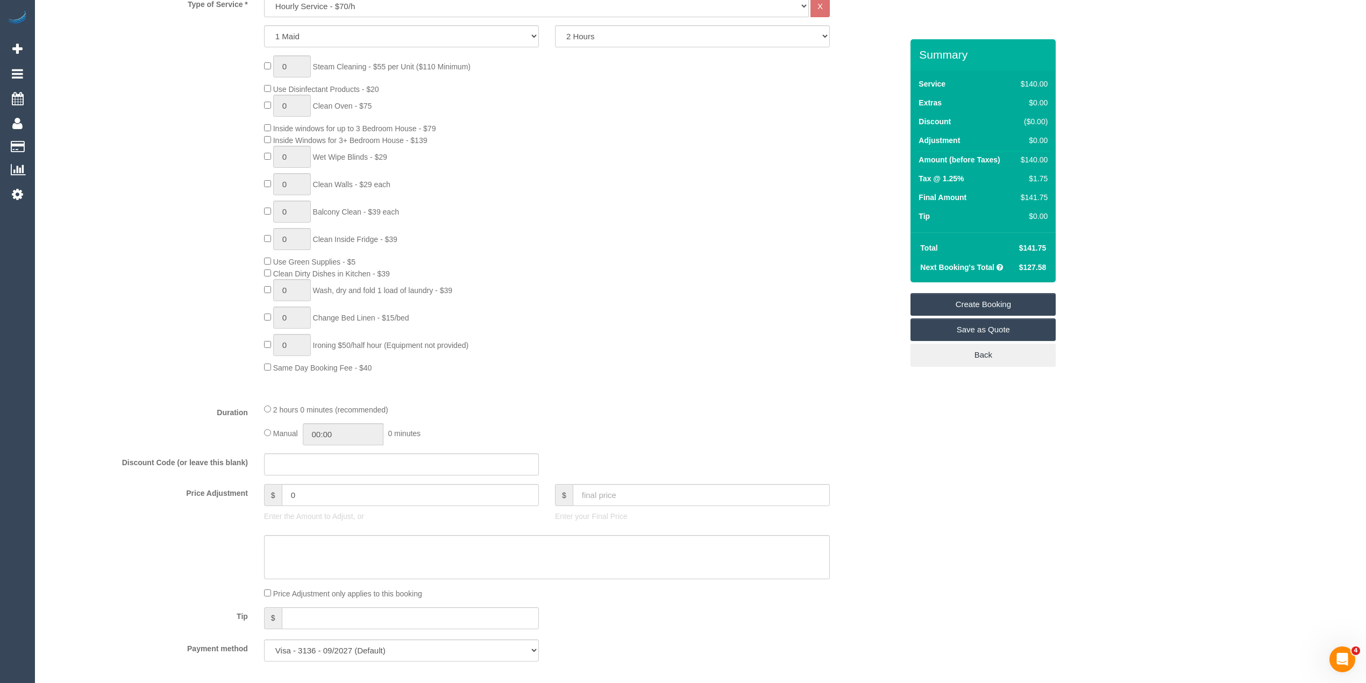
scroll to position [478, 0]
click at [305, 472] on input "text" at bounding box center [401, 471] width 275 height 22
type input "EARLYBIRD"
click at [1013, 487] on div "Who Email* gulrez.kaur@gmail.com Name * Rez Kaur 2 X 4 WEEKLY BOOKINGS Where Ad…" at bounding box center [701, 612] width 1310 height 2103
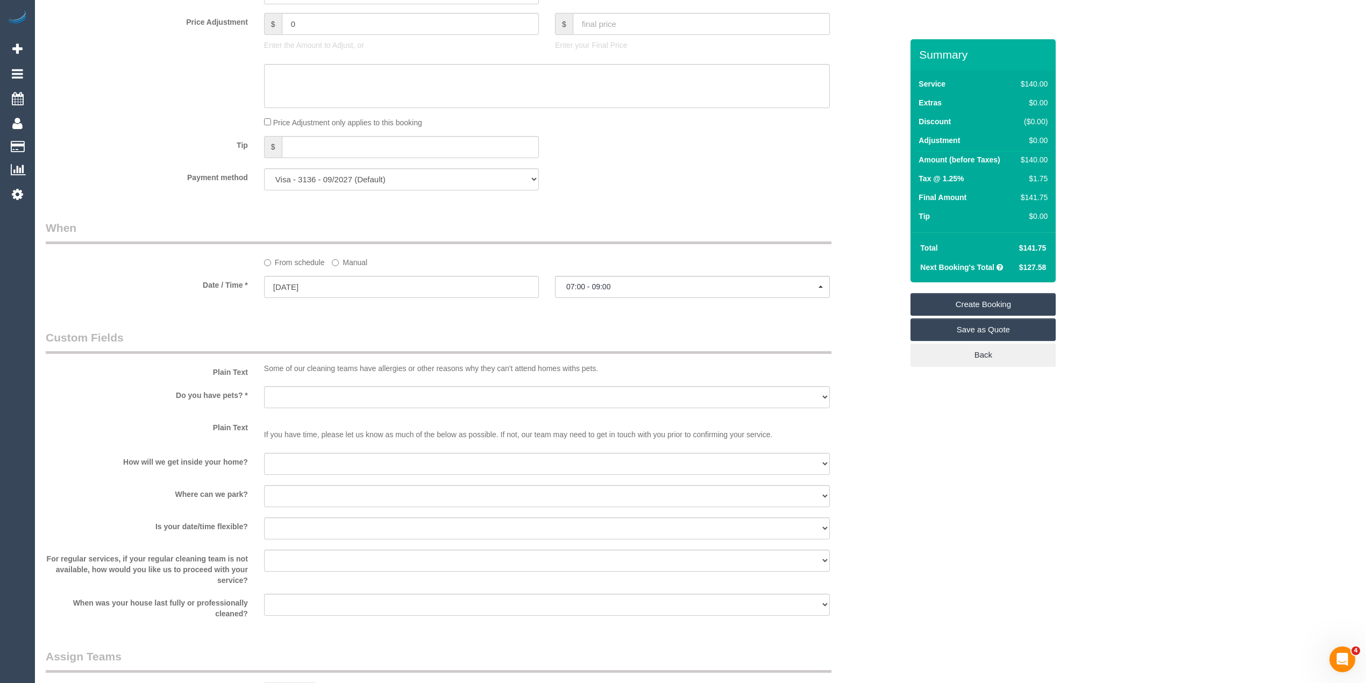
scroll to position [1076, 0]
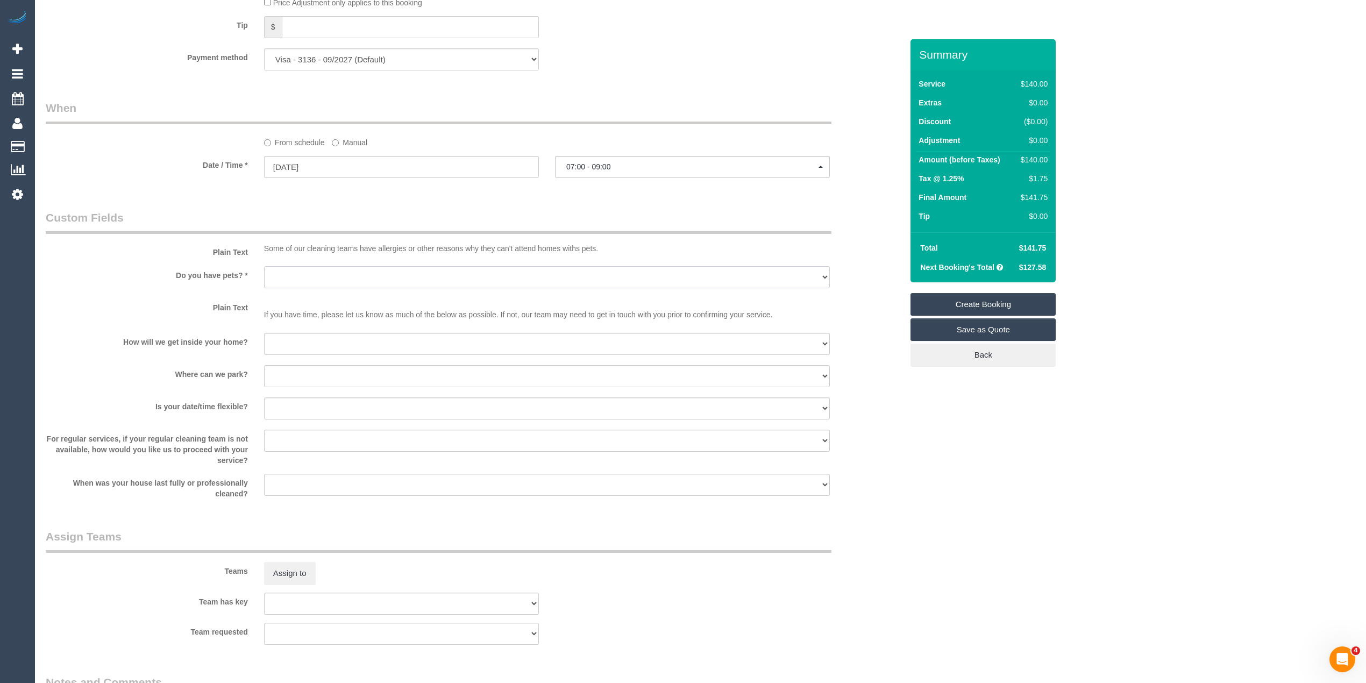
click at [282, 273] on select "Yes - Cats Yes - Dogs No pets Yes - Dogs and Cats Yes - Other" at bounding box center [547, 277] width 566 height 22
click at [264, 267] on select "Yes - Cats Yes - Dogs No pets Yes - Dogs and Cats Yes - Other" at bounding box center [547, 277] width 566 height 22
click at [301, 272] on select "Yes - Cats Yes - Dogs No pets Yes - Dogs and Cats Yes - Other" at bounding box center [547, 277] width 566 height 22
select select "number:27"
click at [264, 267] on select "Yes - Cats Yes - Dogs No pets Yes - Dogs and Cats Yes - Other" at bounding box center [547, 277] width 566 height 22
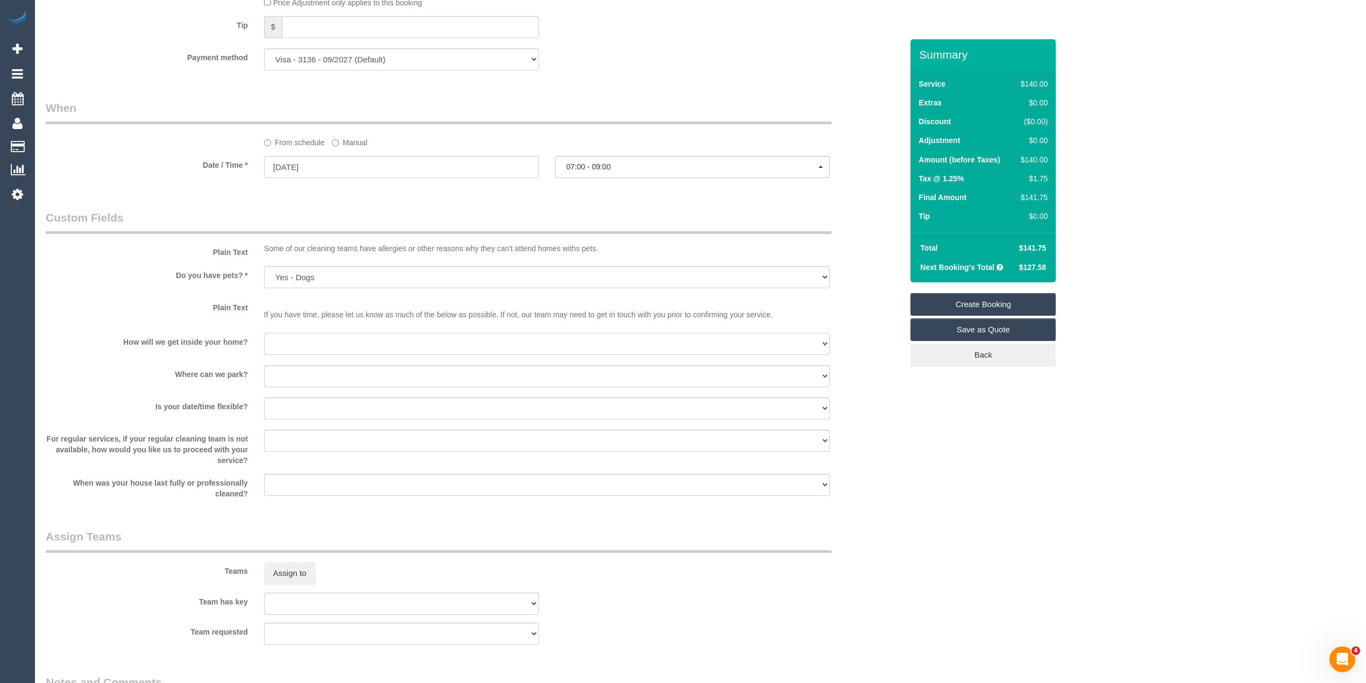
click at [307, 337] on select "I will be home Key will be left (please provide details below) Lock box/Access …" at bounding box center [547, 344] width 566 height 22
select select "number:14"
click at [264, 333] on select "I will be home Key will be left (please provide details below) Lock box/Access …" at bounding box center [547, 344] width 566 height 22
click at [295, 368] on select "I will provide parking on-site Free street parking Paid street parking (cost wi…" at bounding box center [547, 376] width 566 height 22
select select "number:19"
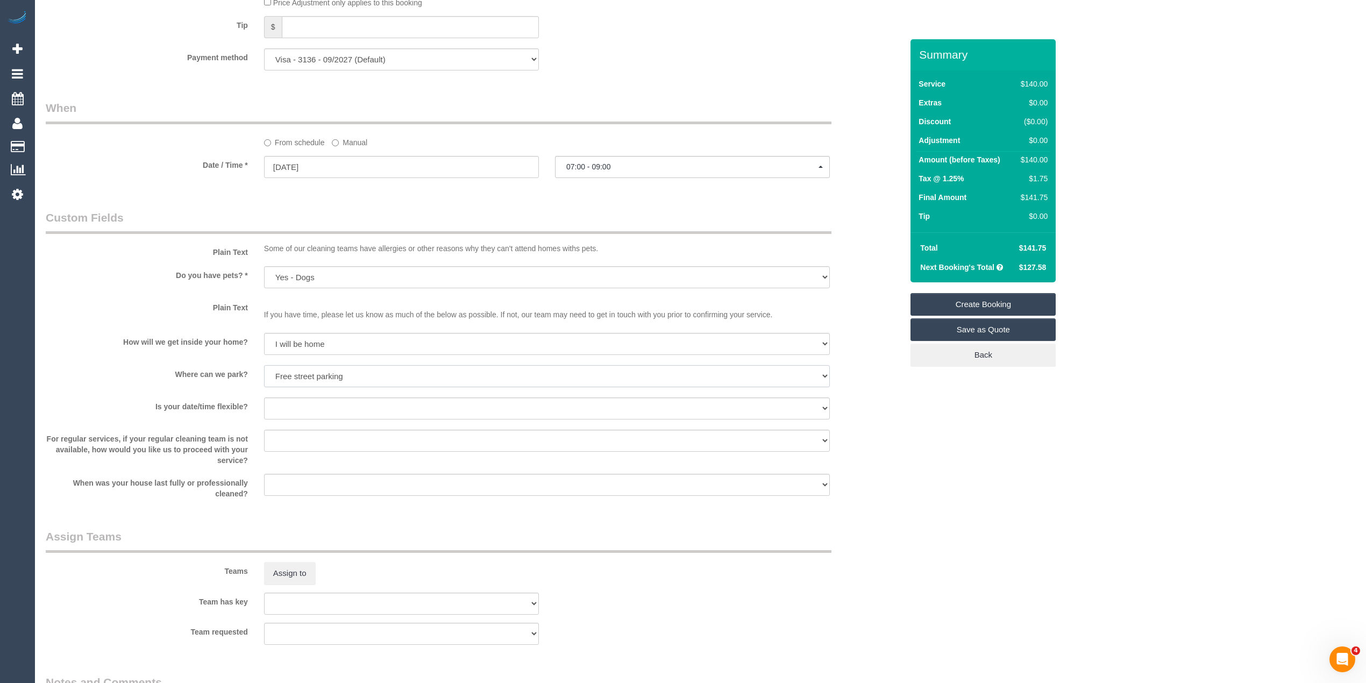
click at [264, 365] on select "I will provide parking on-site Free street parking Paid street parking (cost wi…" at bounding box center [547, 376] width 566 height 22
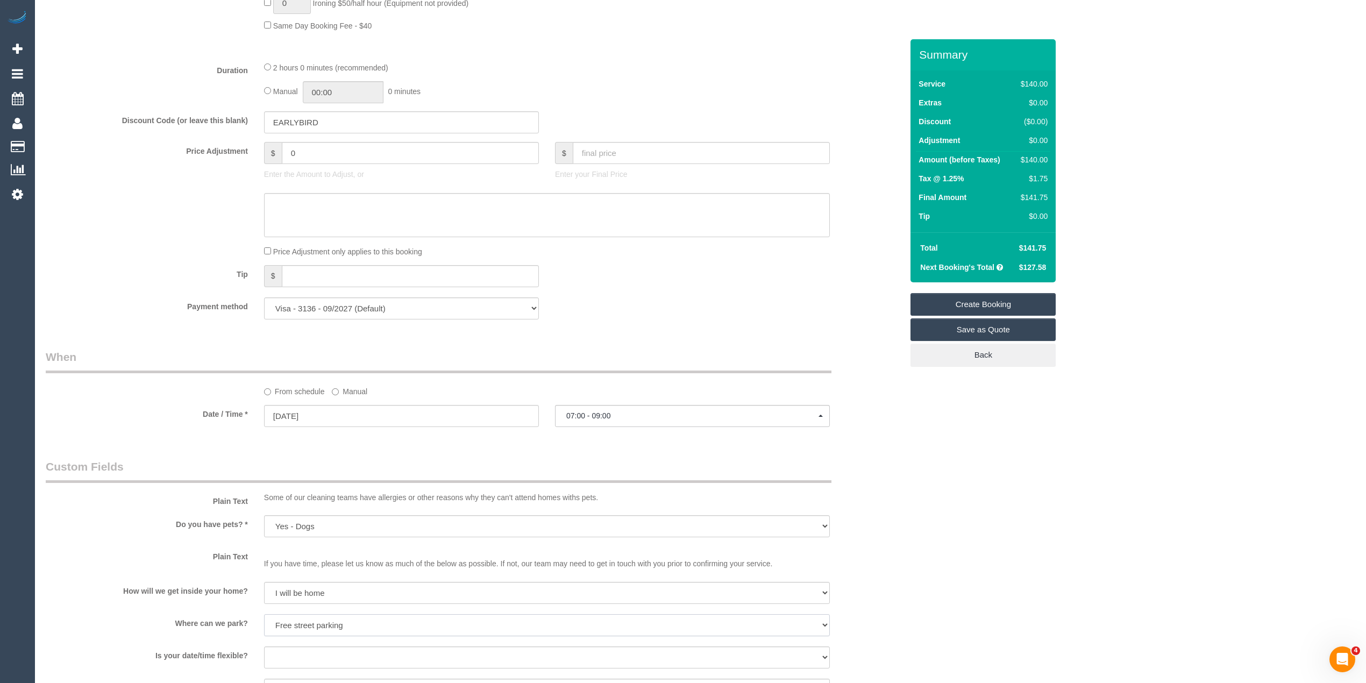
scroll to position [956, 0]
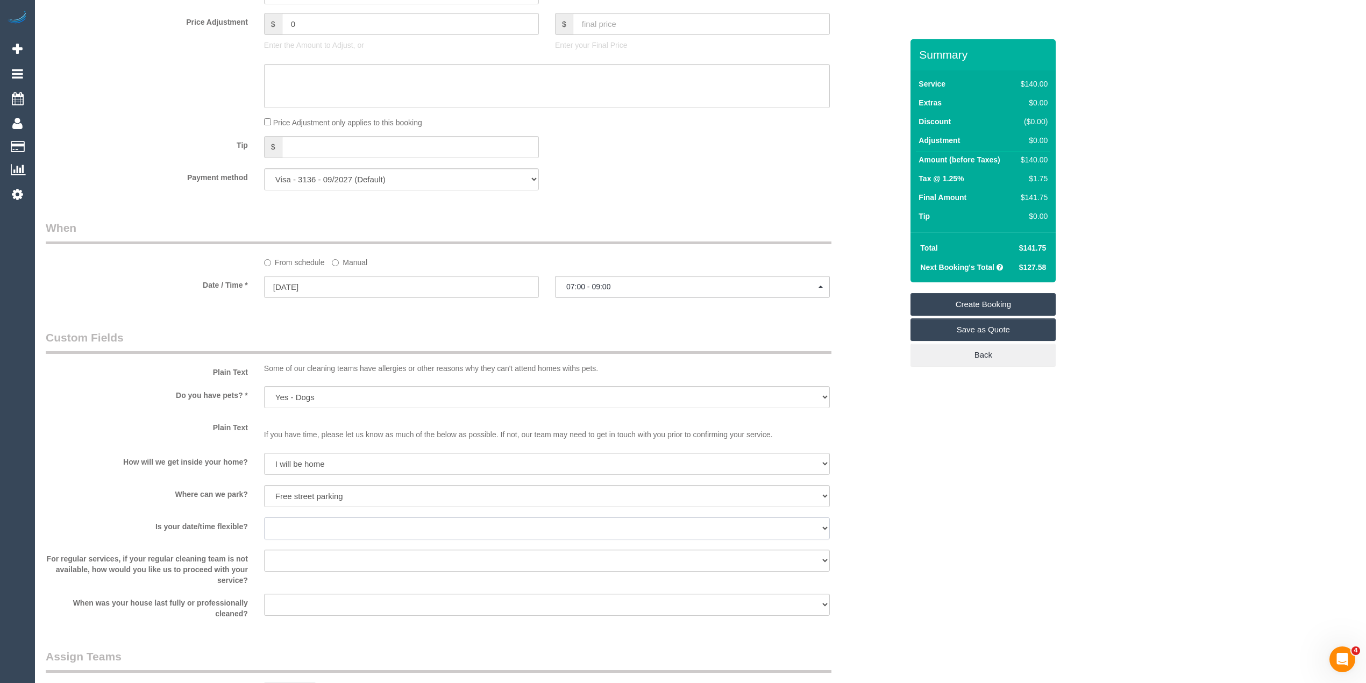
click at [289, 528] on select "Yes - date and time Yes - date but not time Yes - time but not date No - No fle…" at bounding box center [547, 528] width 566 height 22
click at [294, 531] on select "Yes - date and time Yes - date but not time Yes - time but not date No - No fle…" at bounding box center [547, 528] width 566 height 22
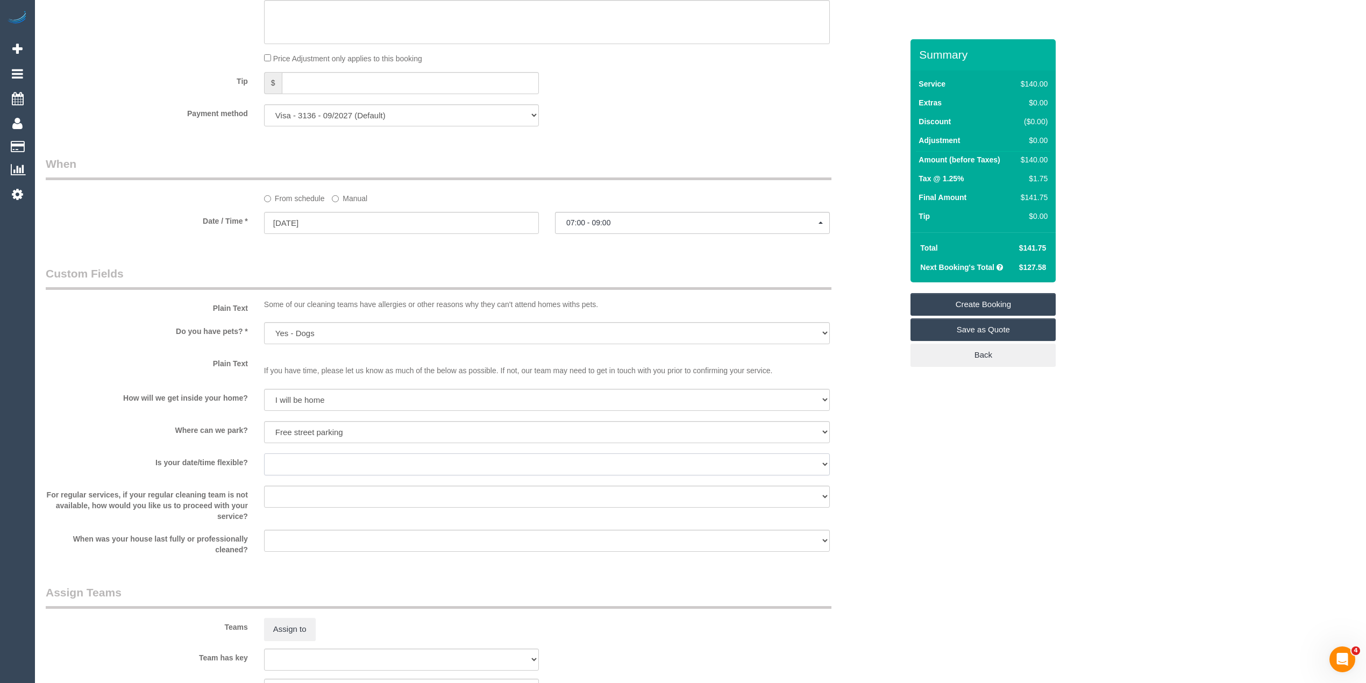
scroll to position [1018, 0]
click at [308, 458] on select "Yes - date and time Yes - date but not time Yes - time but not date No - No fle…" at bounding box center [547, 466] width 566 height 22
select select "number:36"
click at [264, 455] on select "Yes - date and time Yes - date but not time Yes - time but not date No - No fle…" at bounding box center [547, 466] width 566 height 22
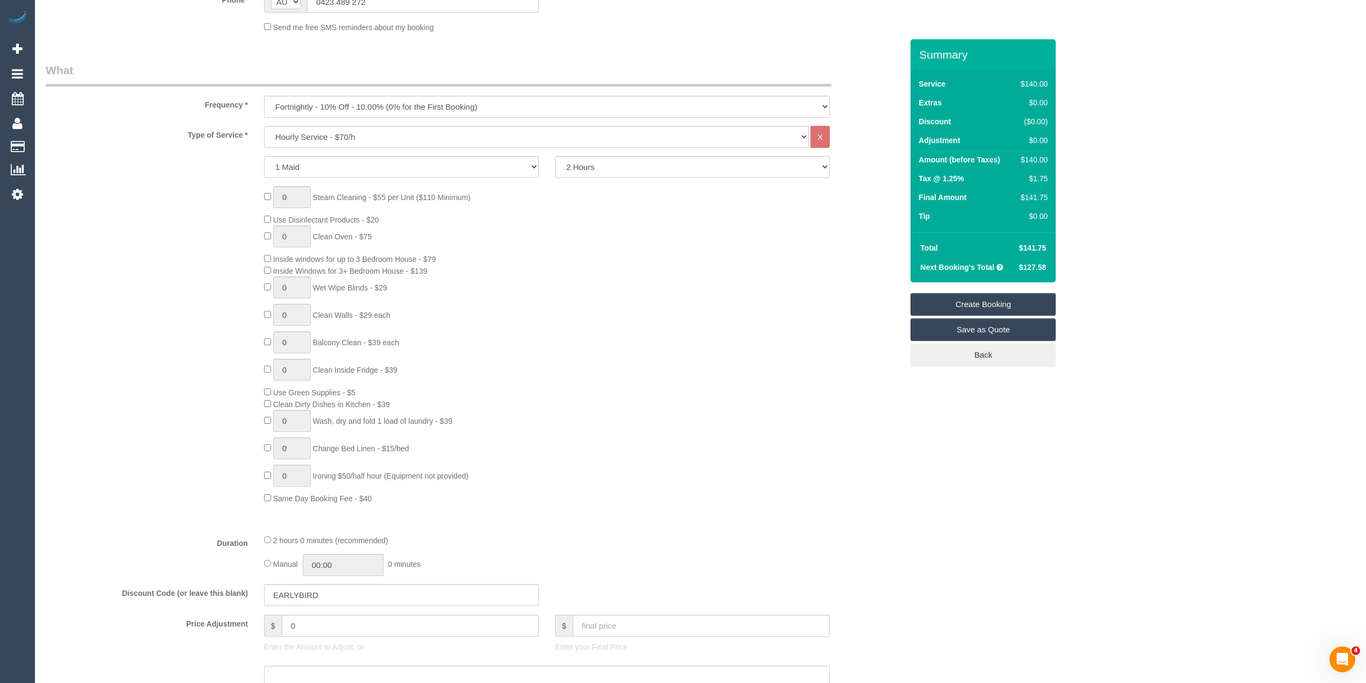
scroll to position [358, 0]
click at [347, 595] on input "EARLYBIRD" at bounding box center [401, 591] width 275 height 22
type input "EARLYBIRD40"
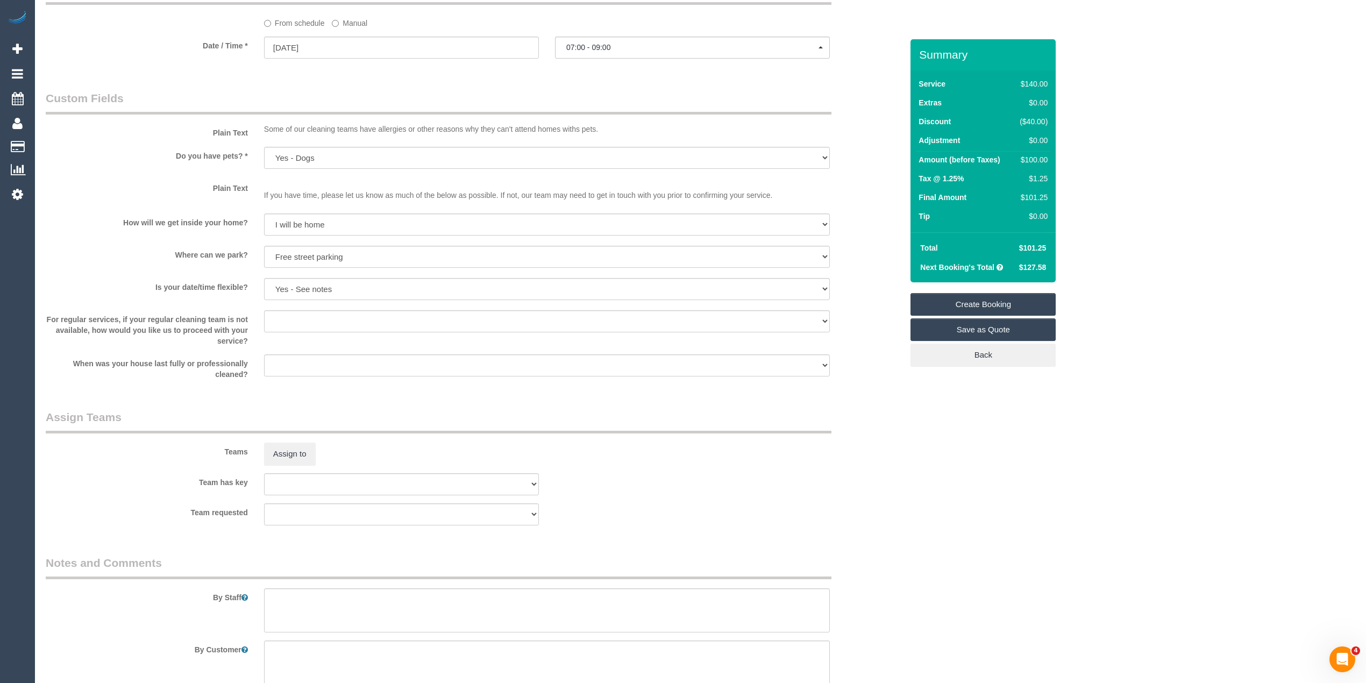
scroll to position [1314, 0]
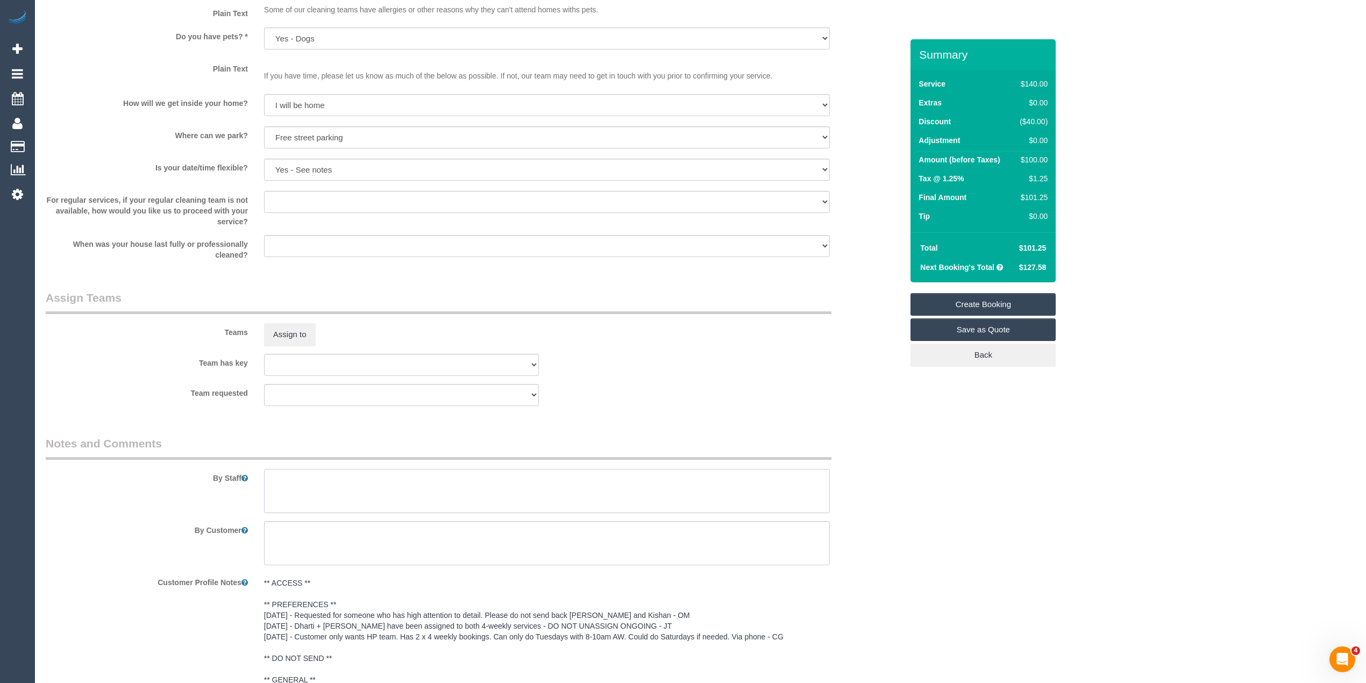
click at [315, 478] on textarea at bounding box center [547, 491] width 566 height 44
type textarea "Please ask the customer which areas they want cleaned, thank you."
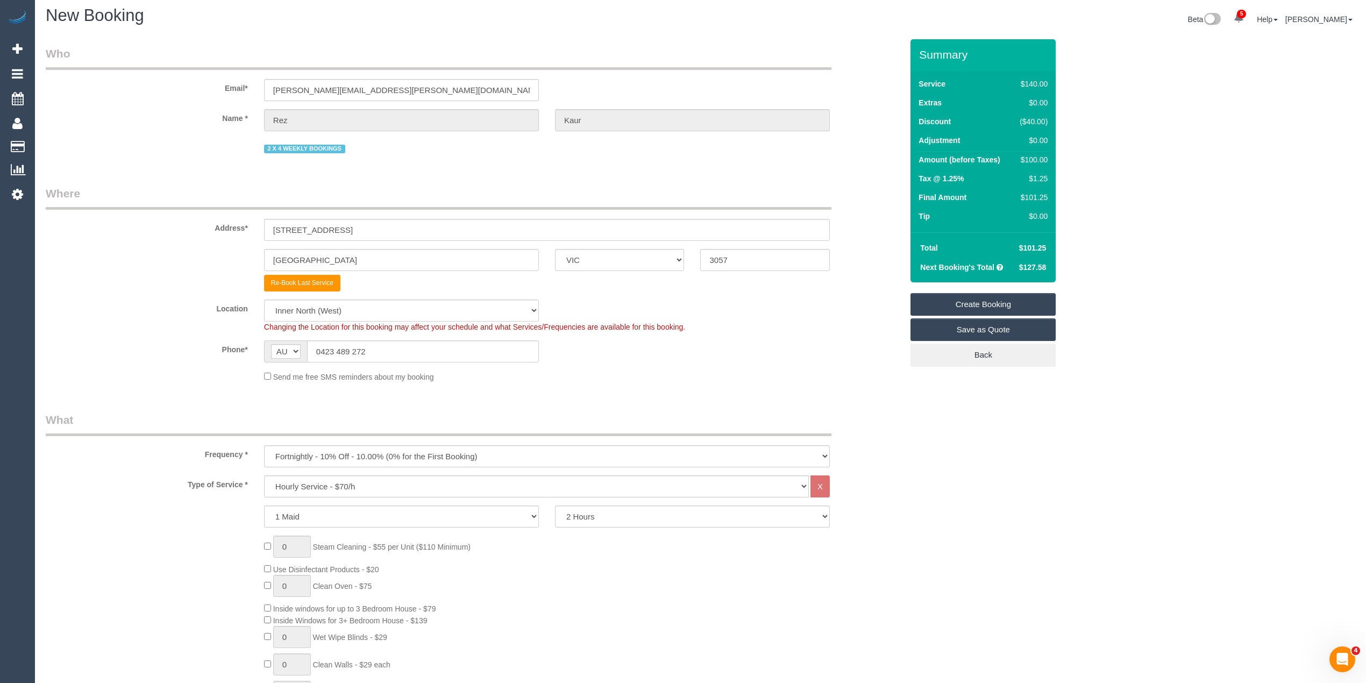
scroll to position [0, 0]
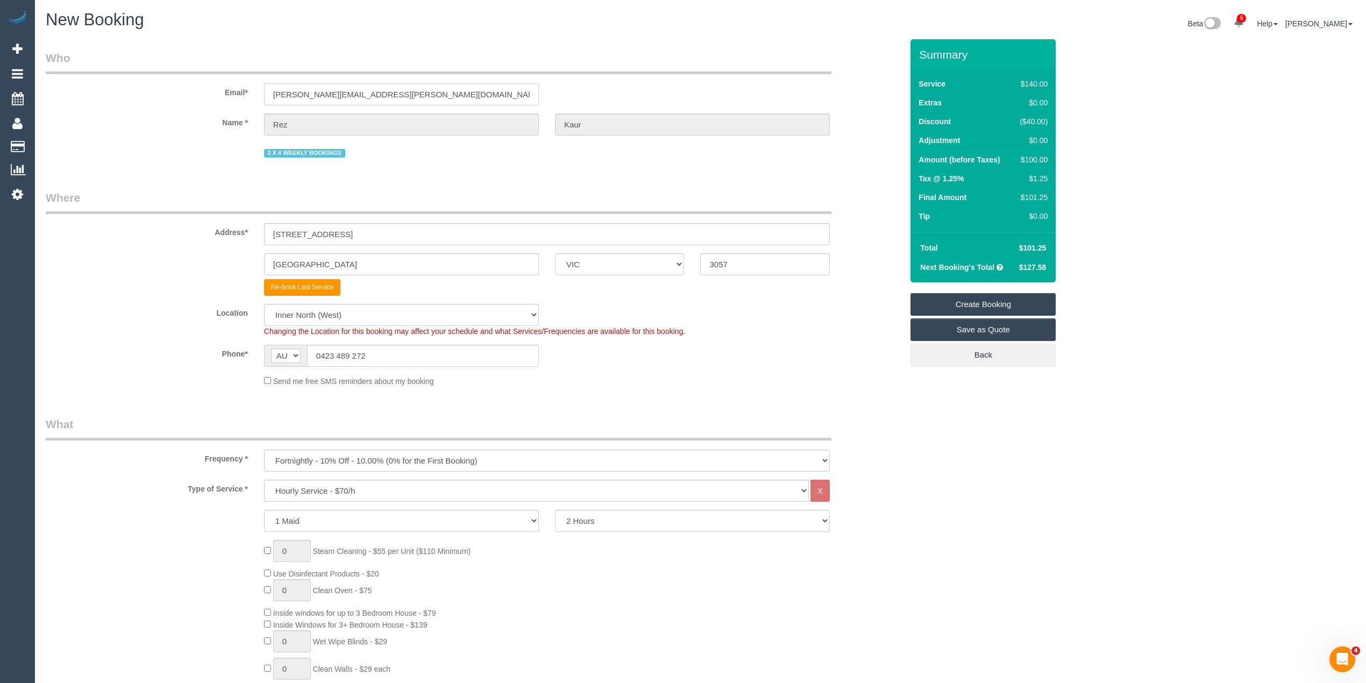
drag, startPoint x: 383, startPoint y: 93, endPoint x: 203, endPoint y: 86, distance: 180.8
click at [203, 86] on div "Email* gulrez.kaur@gmail.com" at bounding box center [474, 77] width 873 height 55
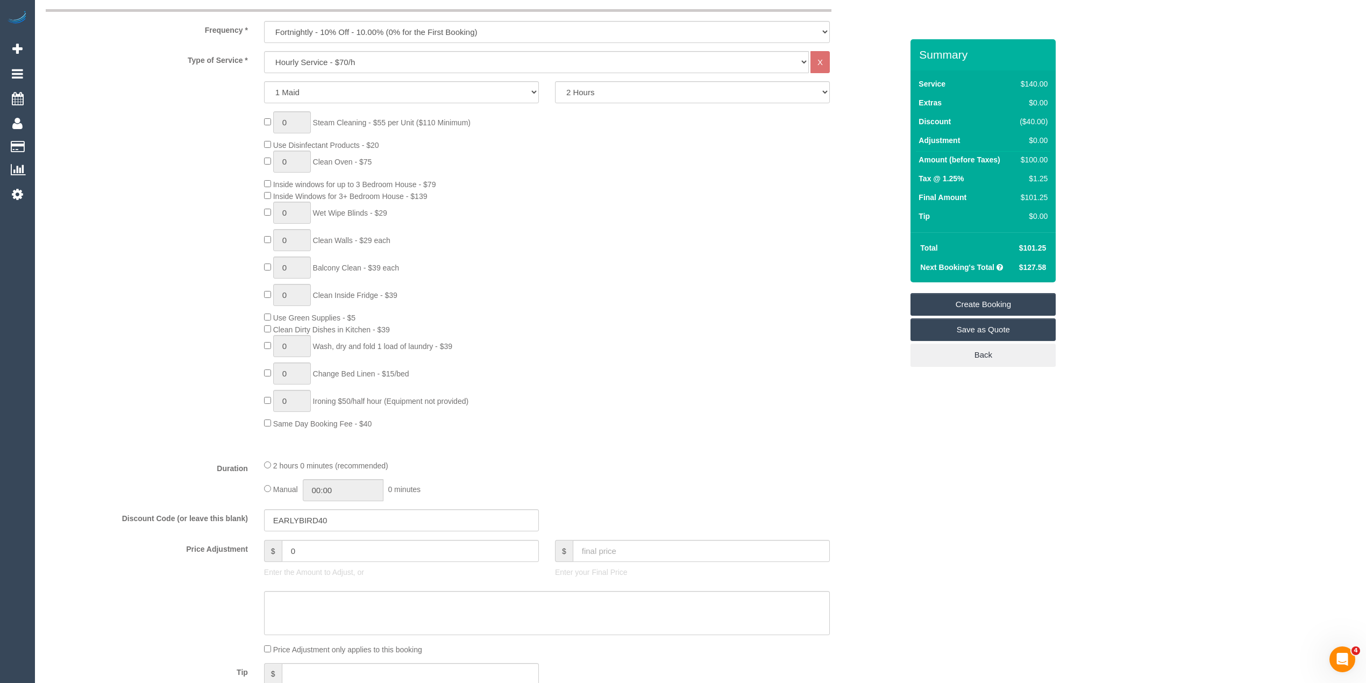
scroll to position [478, 0]
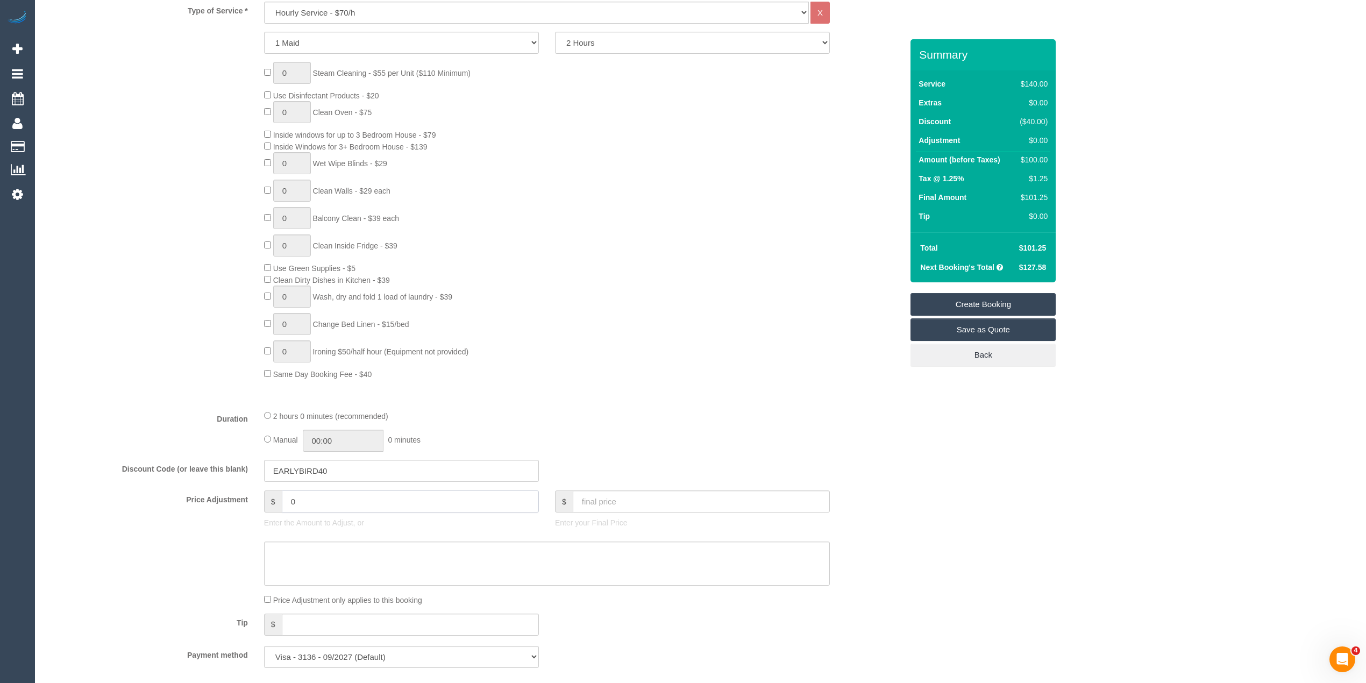
drag, startPoint x: 350, startPoint y: 506, endPoint x: 227, endPoint y: 485, distance: 124.4
click at [227, 485] on fieldset "What Frequency * One Time Cleaning Weekly - 10% Off - 10.00% (0% for the First …" at bounding box center [474, 307] width 857 height 738
type input "-14"
drag, startPoint x: 325, startPoint y: 556, endPoint x: 334, endPoint y: 556, distance: 9.1
click at [325, 556] on textarea at bounding box center [547, 564] width 566 height 44
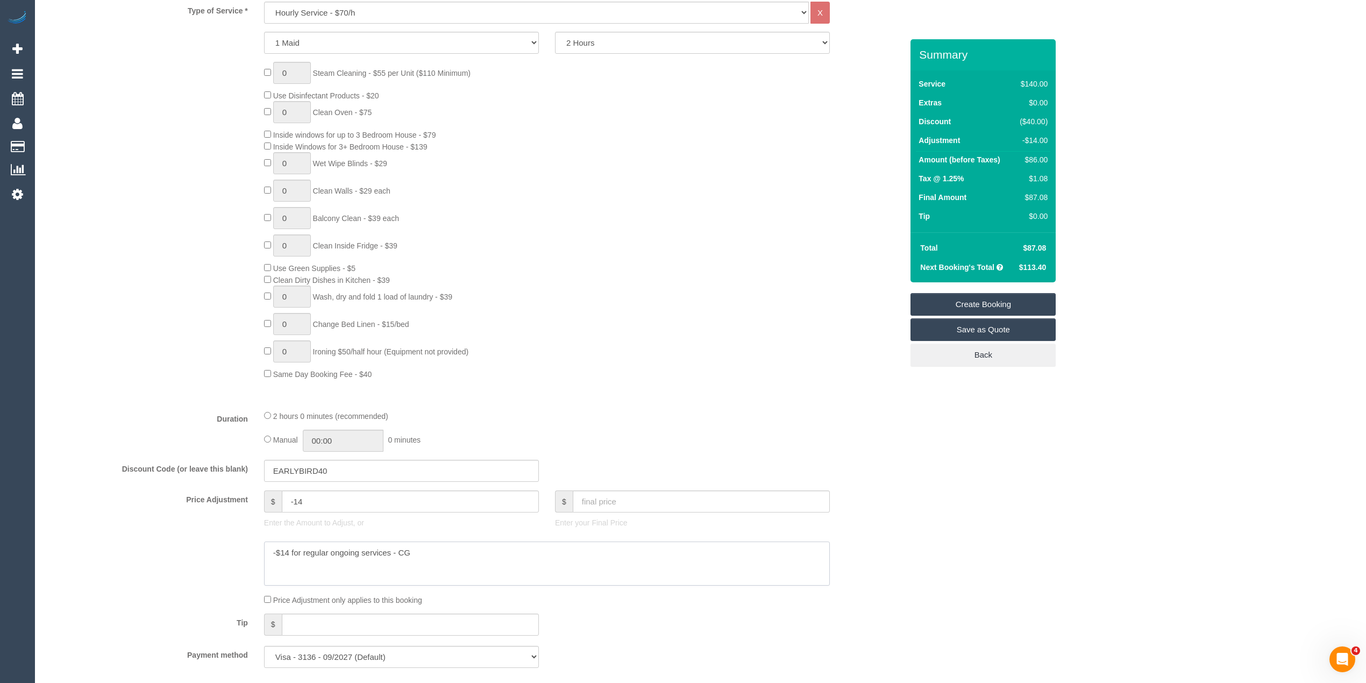
type textarea "-$14 for regular ongoing services - CG"
click at [984, 480] on div "Who Email* gulrez.kaur@gmail.com Name * Rez Kaur 2 X 4 WEEKLY BOOKINGS Where Ad…" at bounding box center [701, 612] width 1310 height 2103
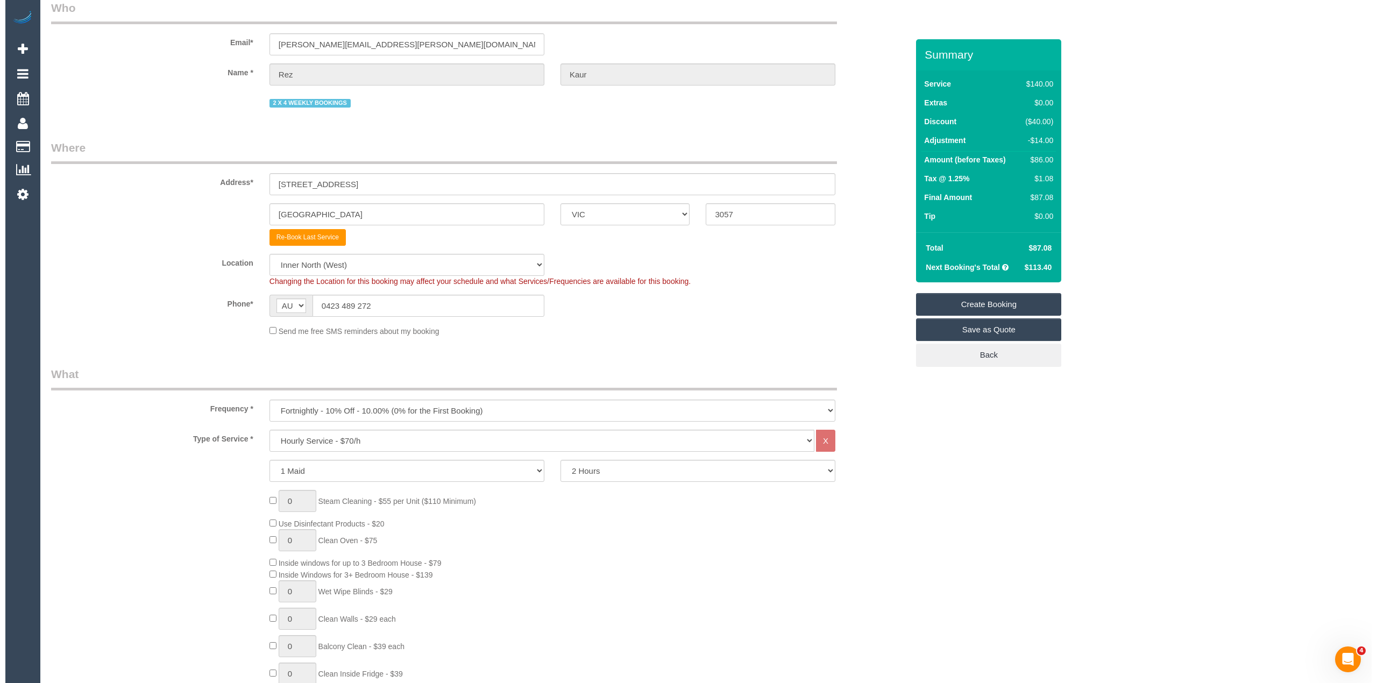
scroll to position [0, 0]
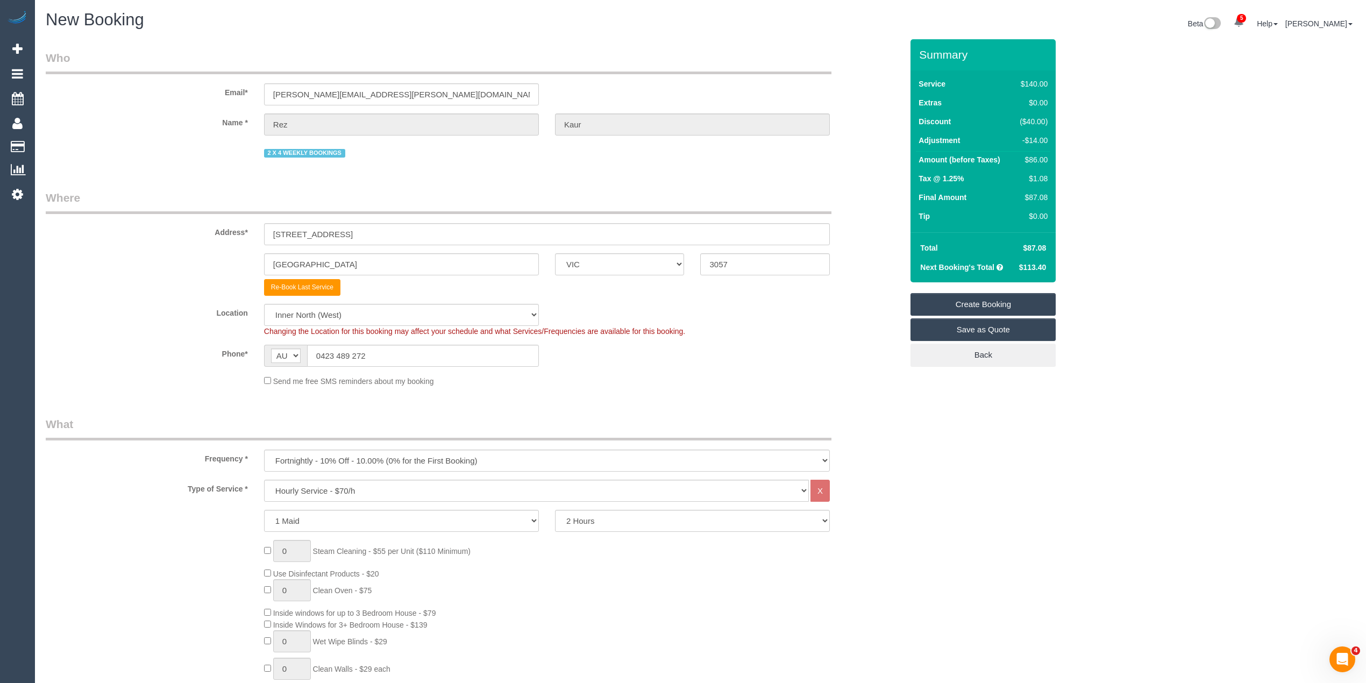
click at [975, 302] on link "Create Booking" at bounding box center [983, 304] width 145 height 23
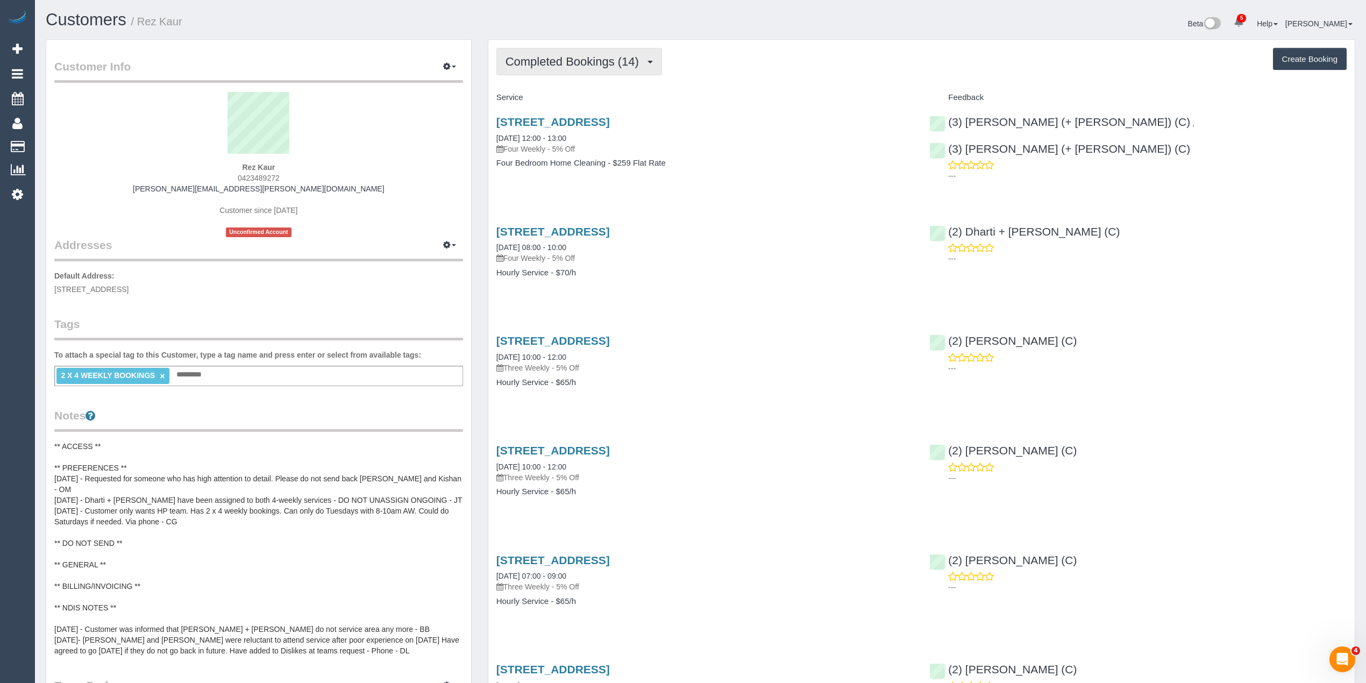
click at [575, 59] on span "Completed Bookings (14)" at bounding box center [575, 61] width 139 height 13
click at [587, 101] on link "Upcoming Bookings (0)" at bounding box center [555, 101] width 116 height 14
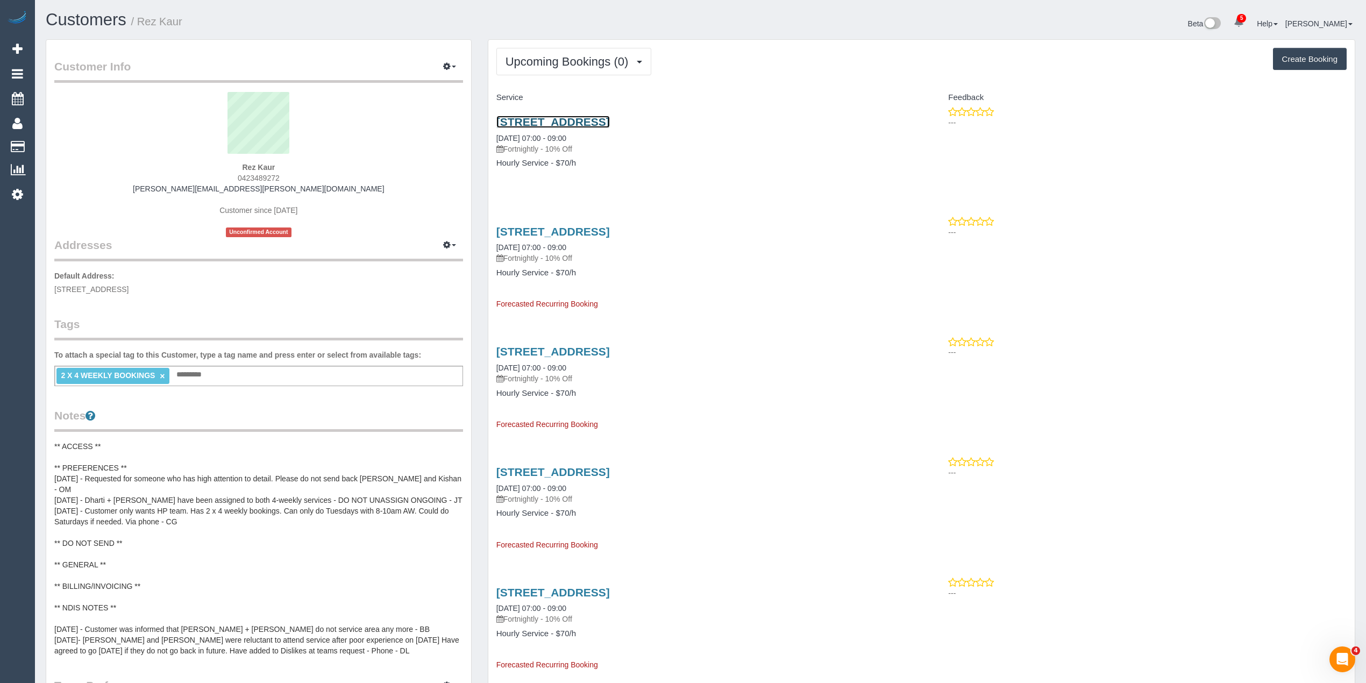
click at [610, 126] on link "[STREET_ADDRESS]" at bounding box center [552, 122] width 113 height 12
click at [534, 56] on span "Upcoming Bookings (0)" at bounding box center [570, 61] width 129 height 13
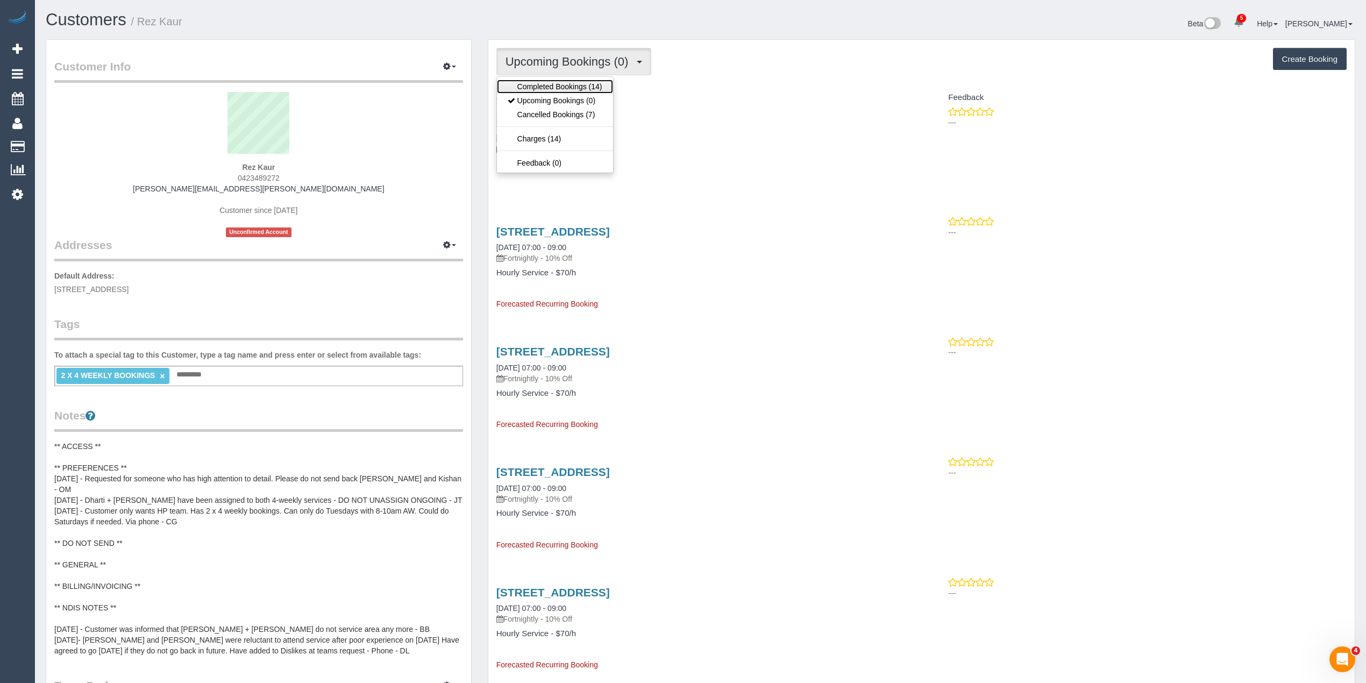
click at [542, 90] on link "Completed Bookings (14)" at bounding box center [555, 87] width 116 height 14
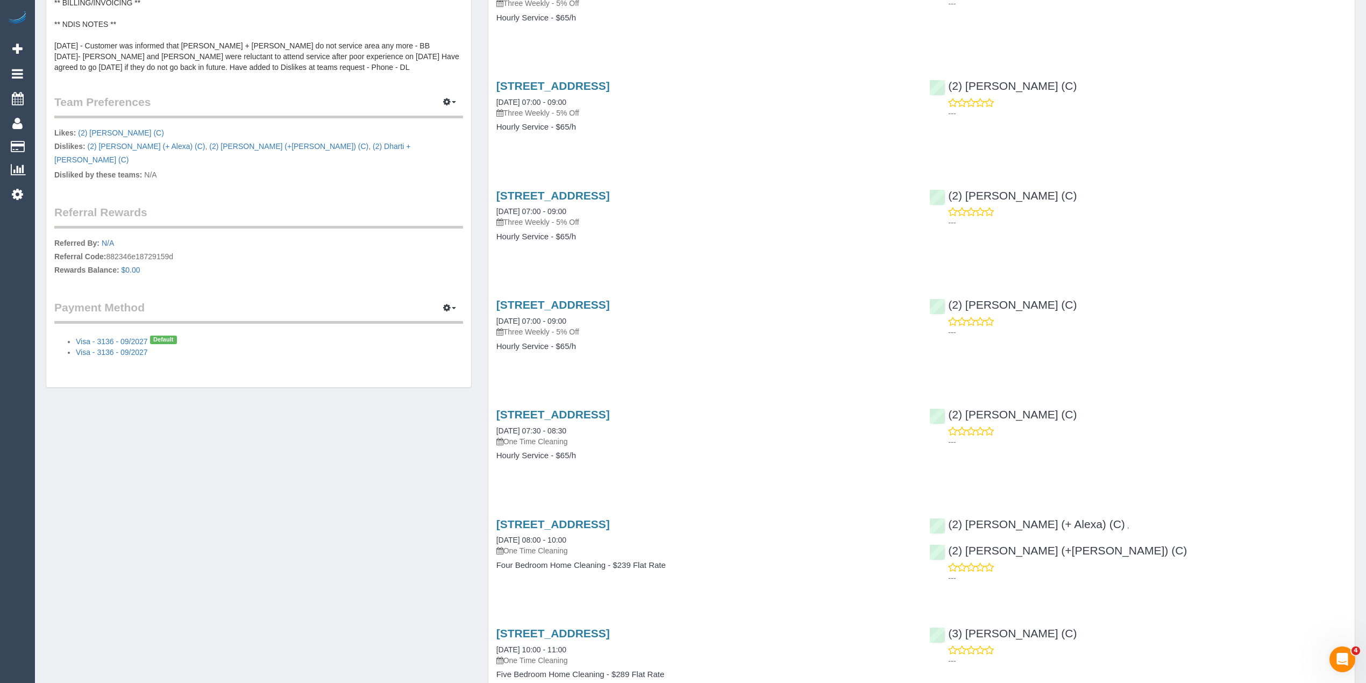
scroll to position [837, 0]
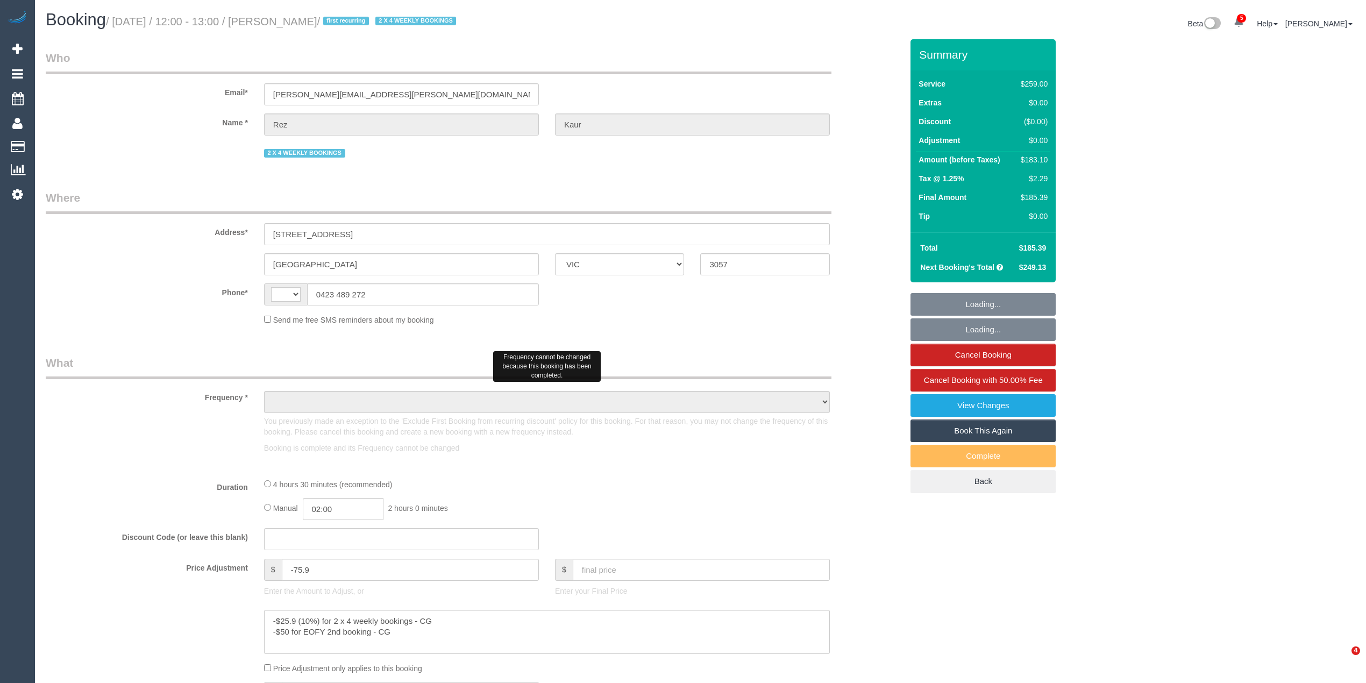
select select "VIC"
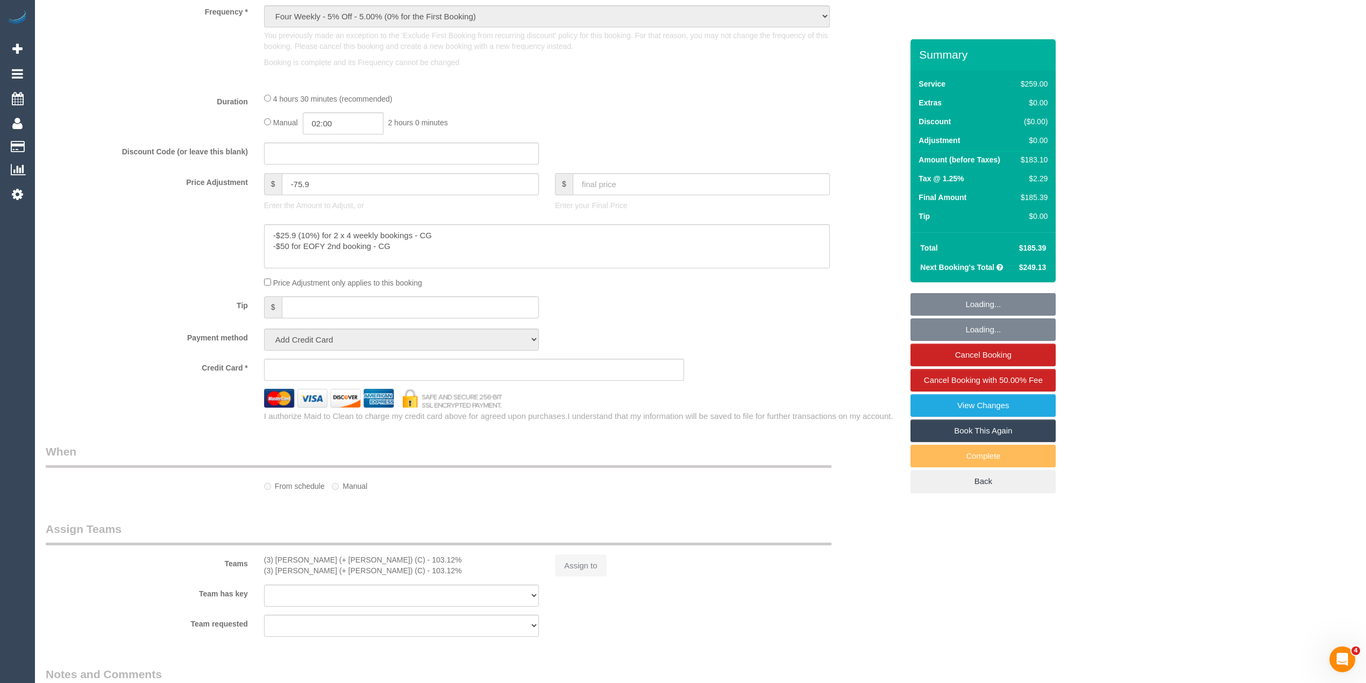
select select "object:443"
select select "string:AU"
select select "string:stripe-pm_1OCGZW2GScqysDRV6QN54hgo"
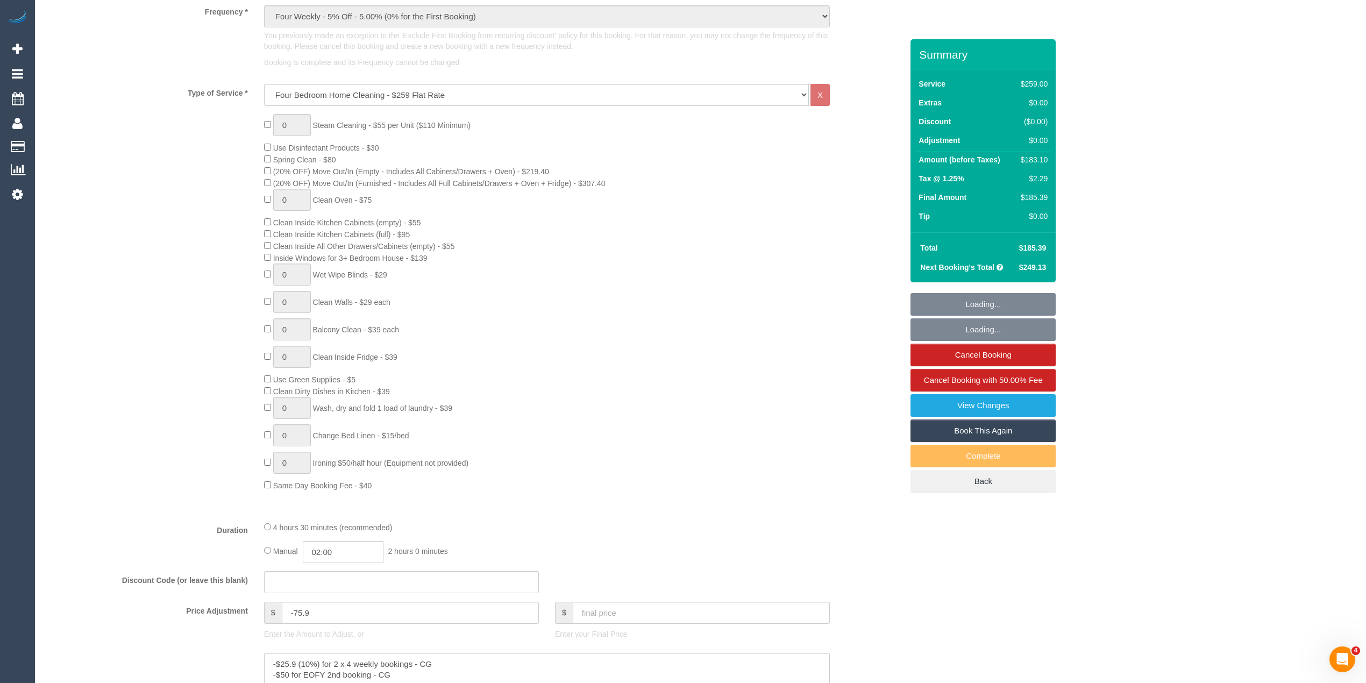
select select "number:27"
select select "number:14"
select select "number:19"
select select "number:25"
select select "number:35"
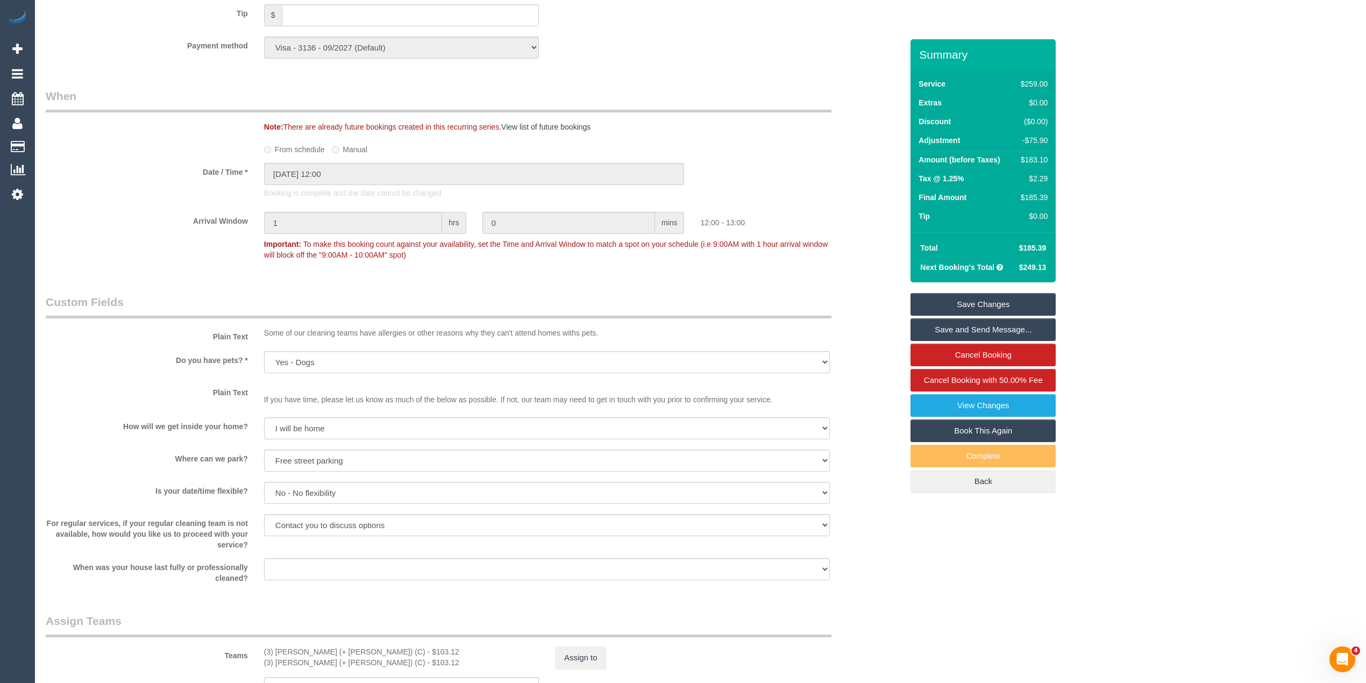
scroll to position [1195, 0]
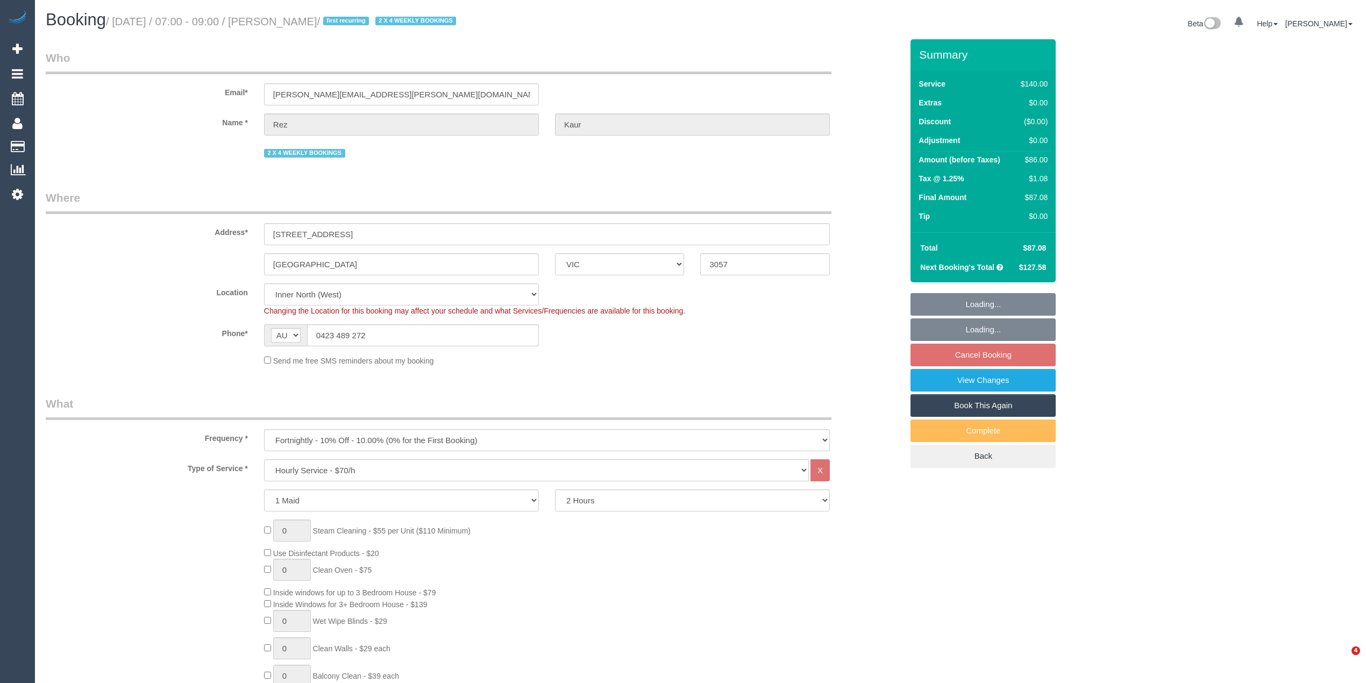
select select "VIC"
select select "string:stripe-pm_1OCGZW2GScqysDRV6QN54hgo"
select select "number:27"
select select "number:14"
select select "number:19"
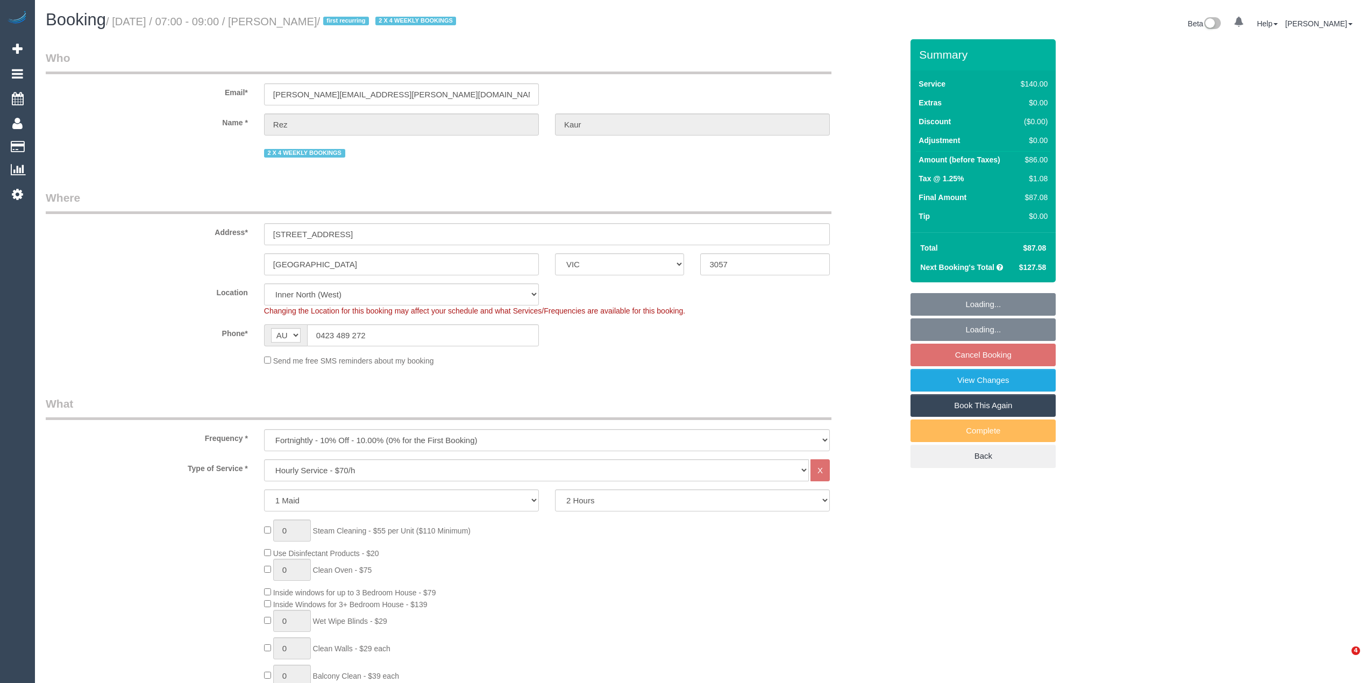
select select "number:36"
select select "spot1"
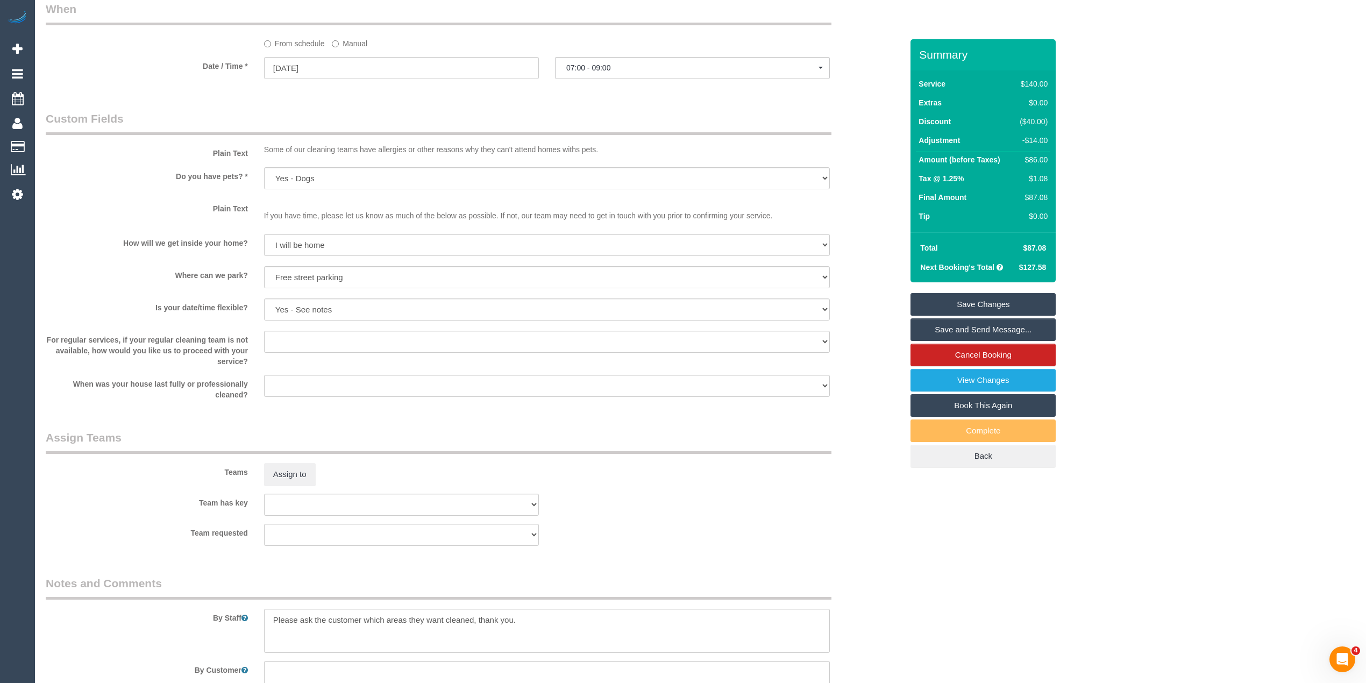
scroll to position [1546, 0]
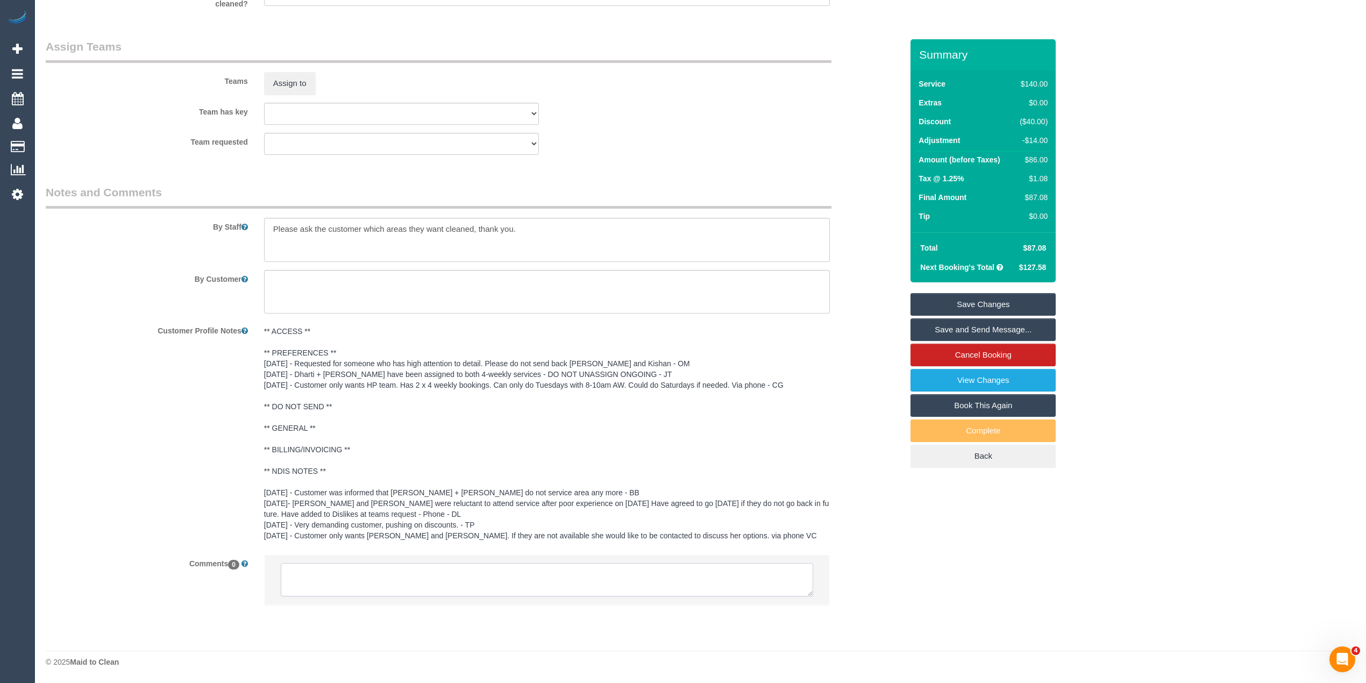
click at [364, 590] on textarea at bounding box center [547, 579] width 532 height 33
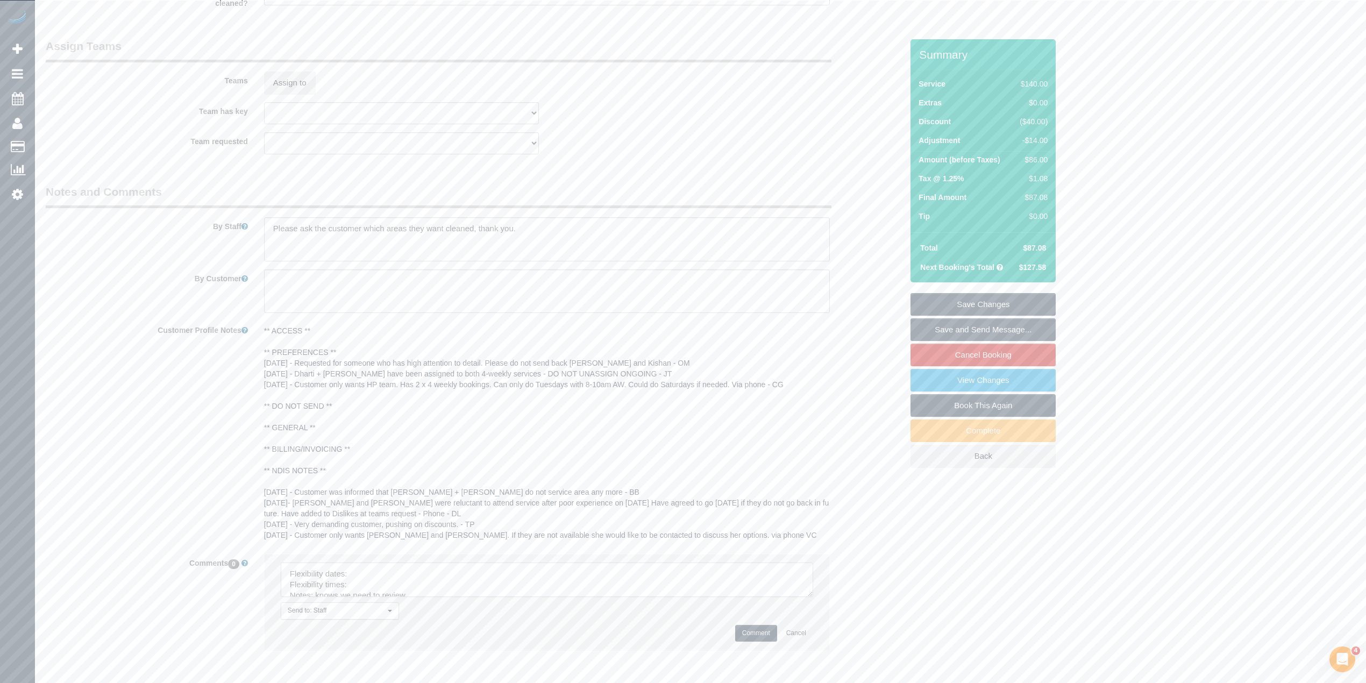
drag, startPoint x: 806, startPoint y: 591, endPoint x: 801, endPoint y: 644, distance: 54.0
click at [810, 597] on textarea at bounding box center [547, 580] width 532 height 34
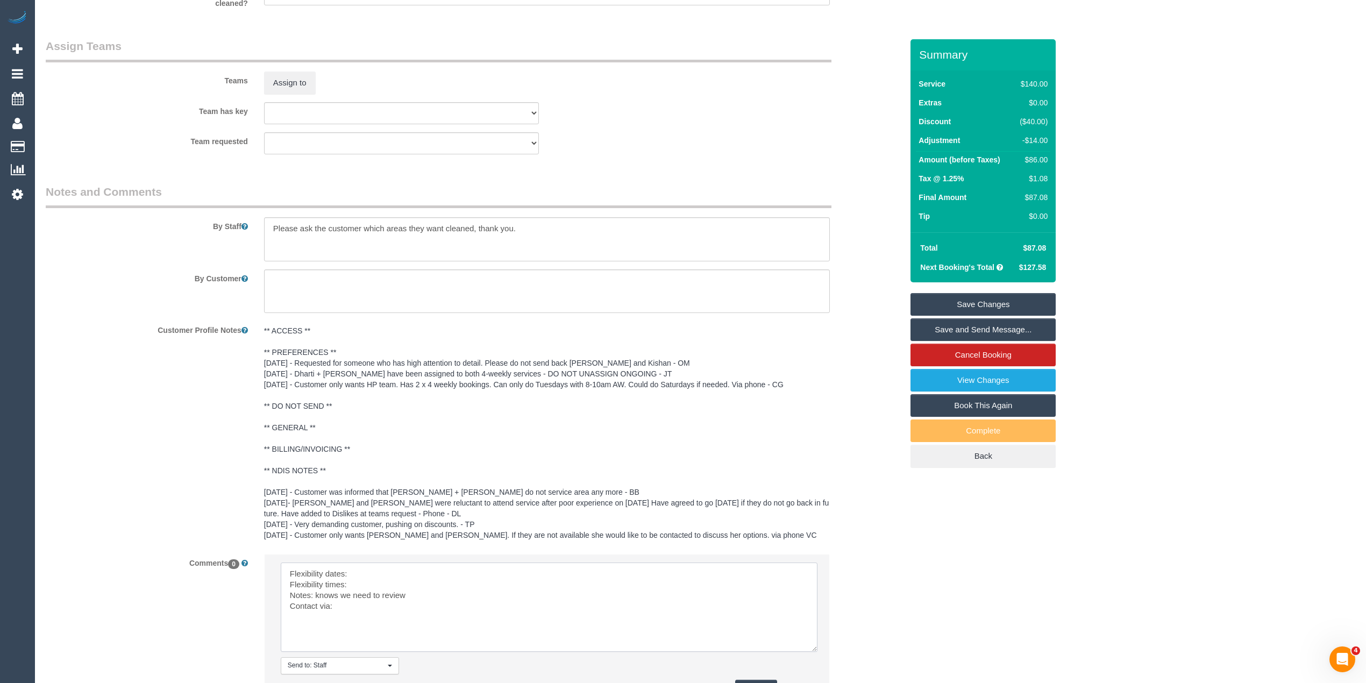
click at [402, 574] on textarea at bounding box center [549, 607] width 537 height 89
click at [368, 588] on textarea at bounding box center [549, 607] width 537 height 89
click at [493, 571] on textarea at bounding box center [549, 607] width 537 height 89
click at [427, 598] on textarea at bounding box center [549, 607] width 537 height 89
click at [360, 617] on textarea at bounding box center [549, 607] width 537 height 89
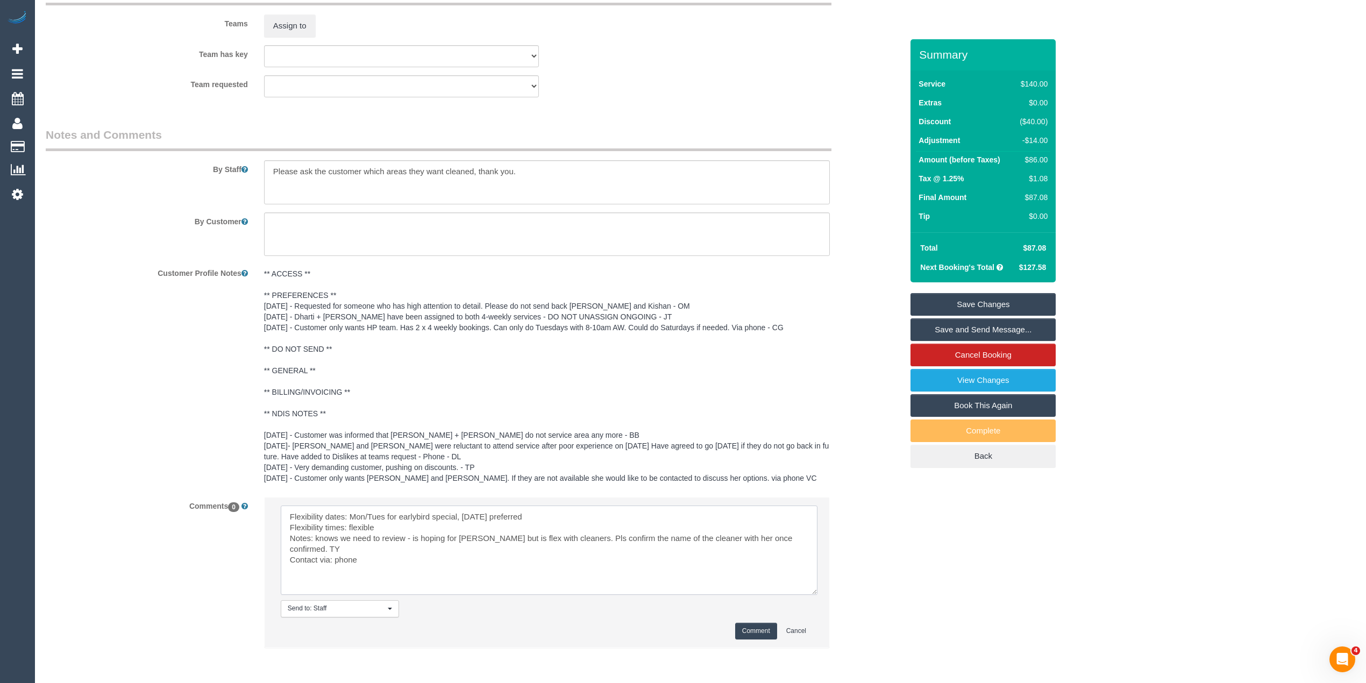
scroll to position [1646, 0]
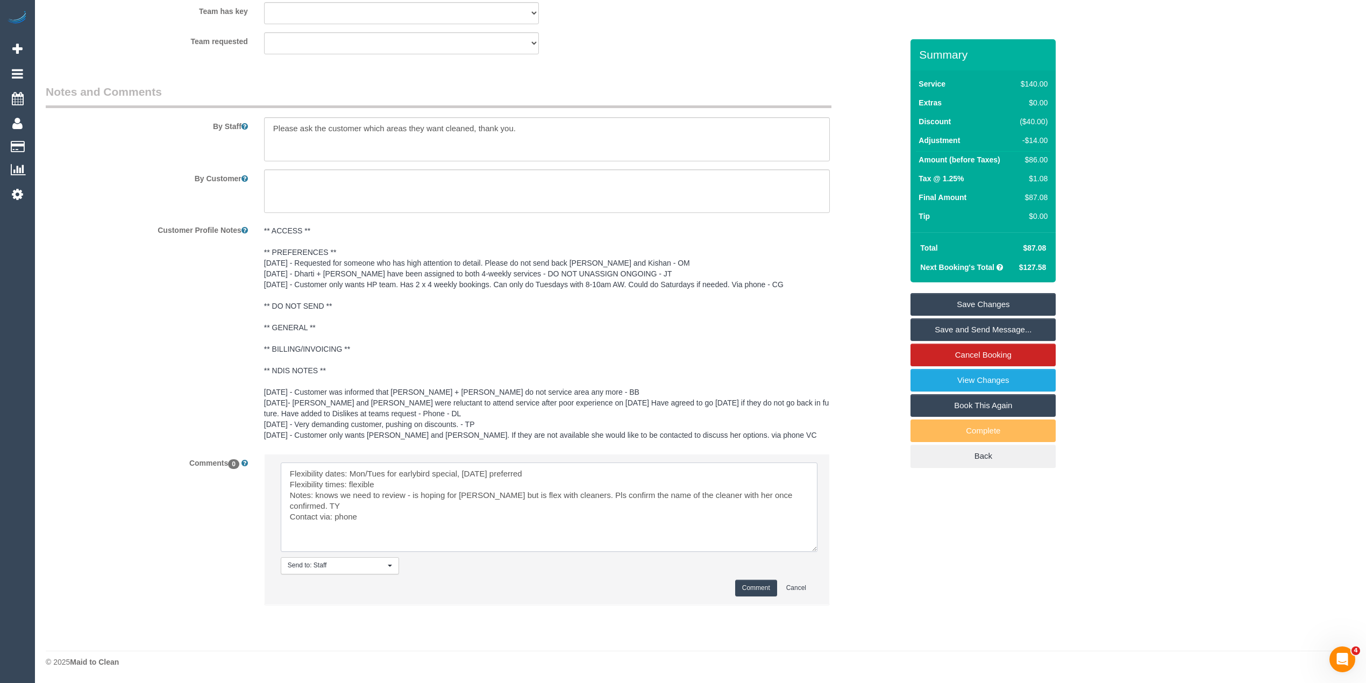
type textarea "Flexibility dates: Mon/Tues for earlybird special, [DATE] preferred Flexibility…"
click at [755, 581] on button "Comment" at bounding box center [756, 588] width 42 height 17
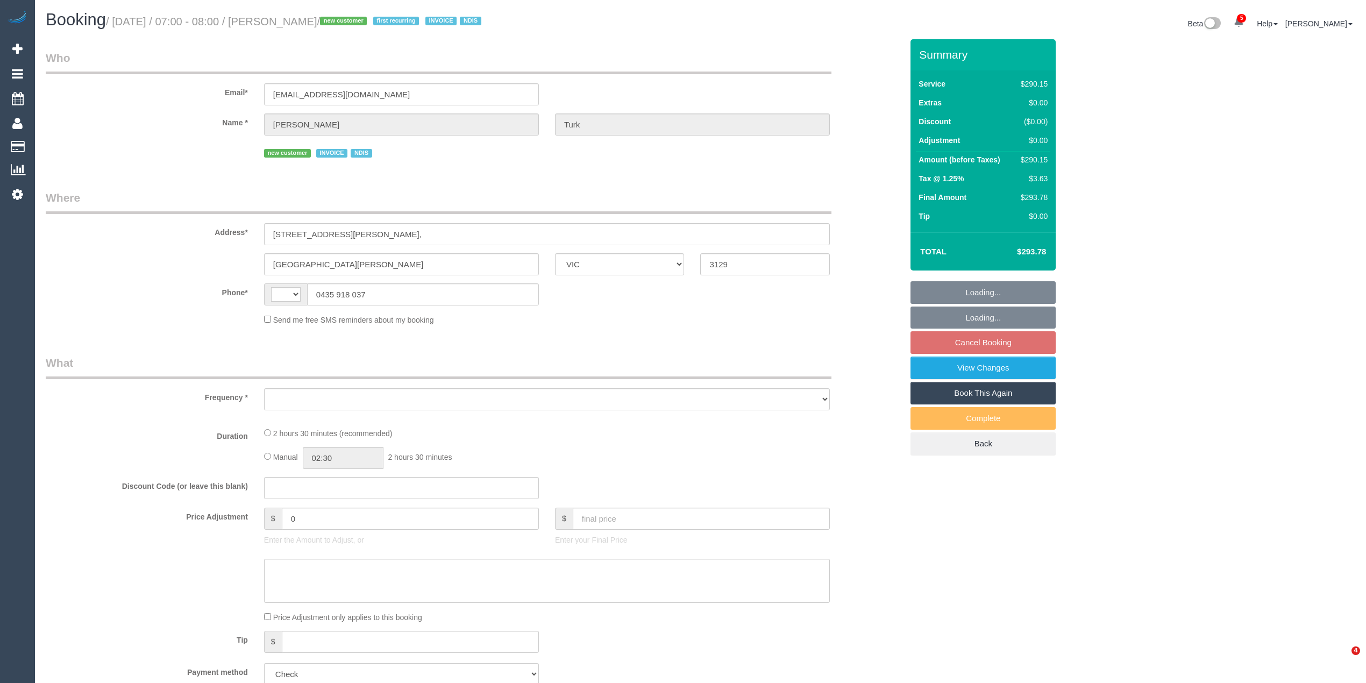
select select "VIC"
select select "string:AU"
select select "object:591"
select select "2"
select select "150"
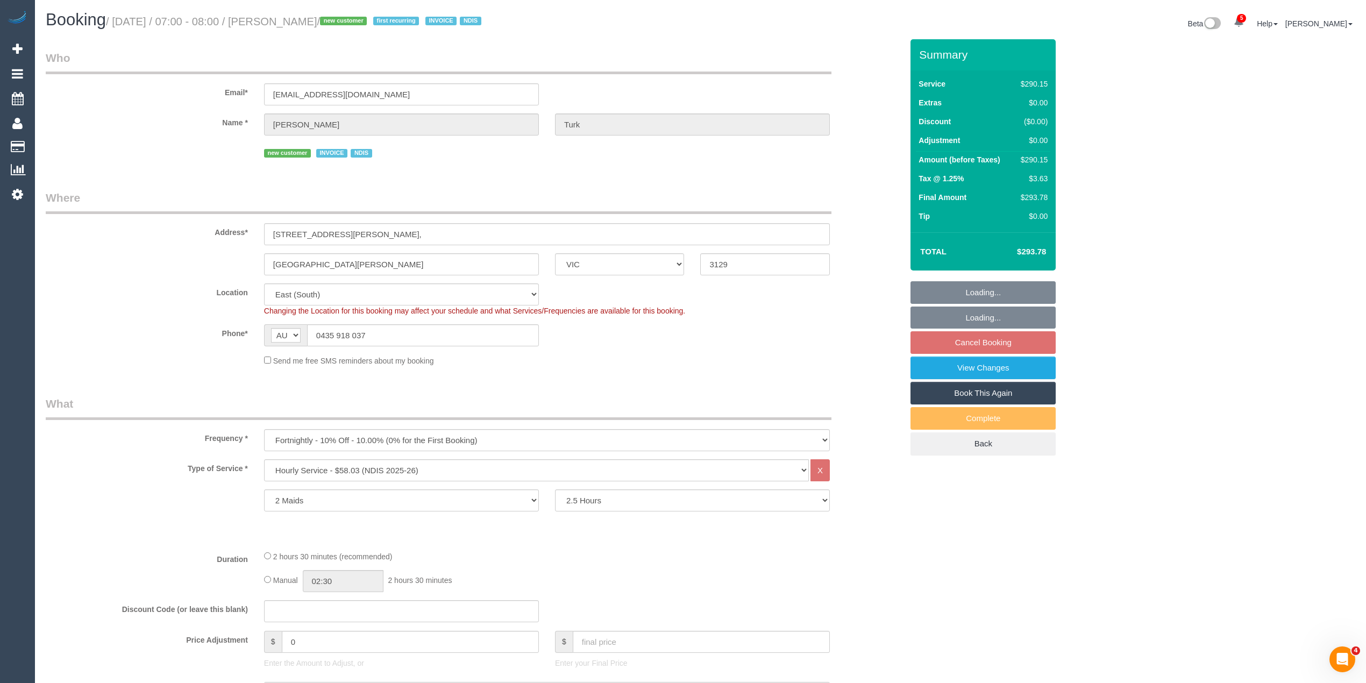
select select "object:803"
select select "number:28"
select select "number:14"
select select "number:19"
select select "spot1"
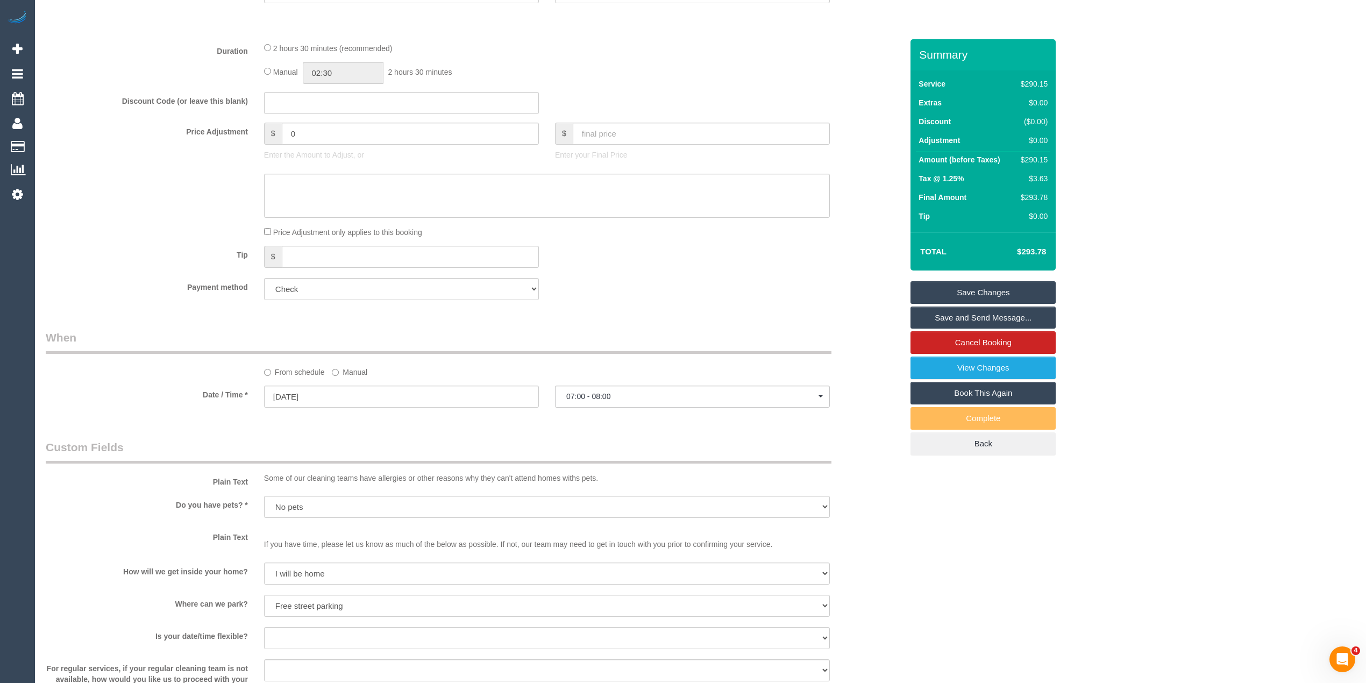
scroll to position [1319, 0]
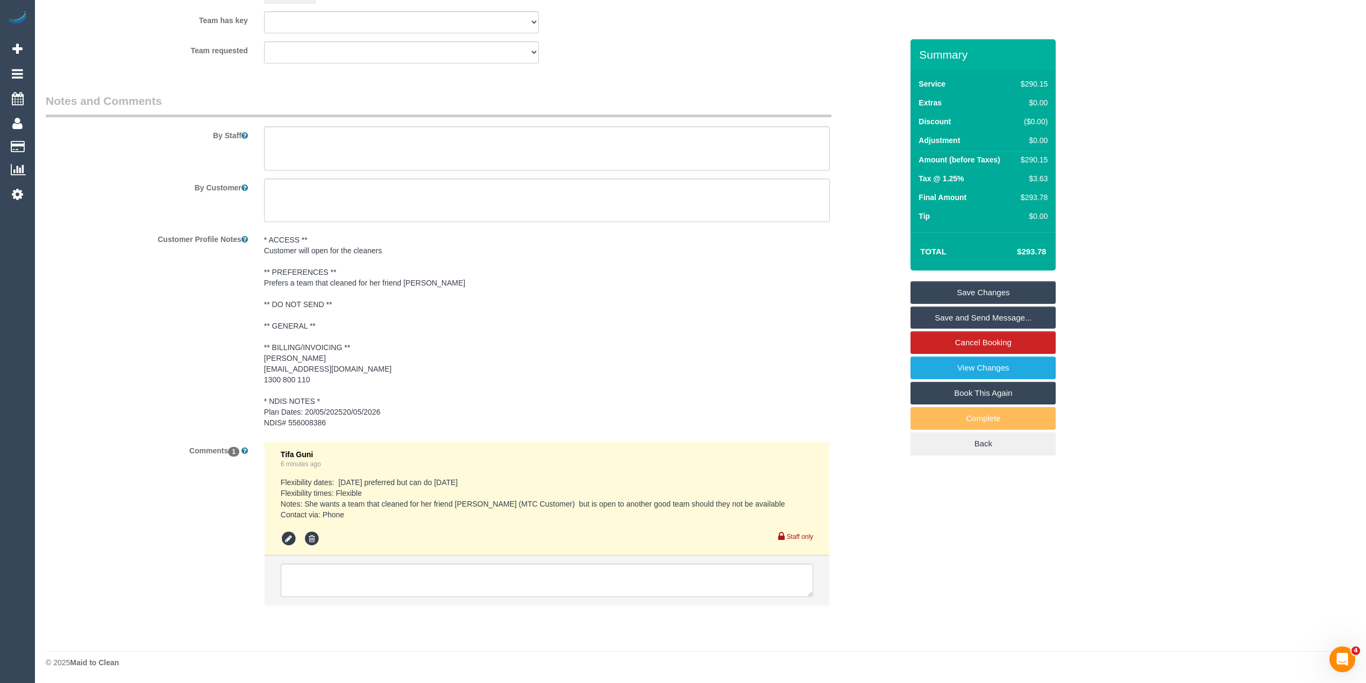
click at [358, 478] on pre "Flexibility dates: [DATE] preferred but can do [DATE] Flexibility times: Flexib…" at bounding box center [547, 498] width 532 height 43
click at [457, 477] on pre "Flexibility dates: [DATE] preferred but can do [DATE] Flexibility times: Flexib…" at bounding box center [547, 498] width 532 height 43
copy pre "[DATE] preferred but can do [DATE]"
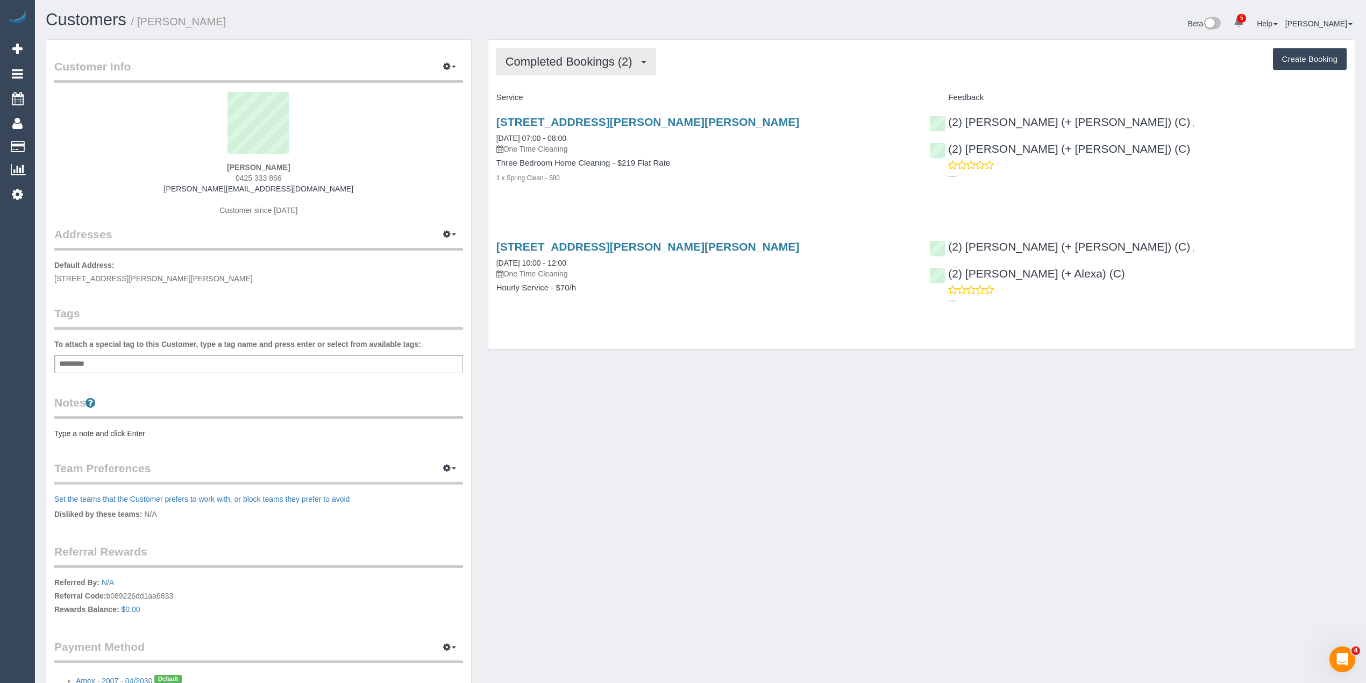
click at [577, 61] on span "Completed Bookings (2)" at bounding box center [572, 61] width 132 height 13
drag, startPoint x: 282, startPoint y: 177, endPoint x: 236, endPoint y: 177, distance: 46.8
click at [236, 177] on div "[PERSON_NAME] 0425 333 866 [PERSON_NAME][EMAIL_ADDRESS][DOMAIN_NAME] Customer s…" at bounding box center [258, 159] width 409 height 134
copy span "0425 333 866"
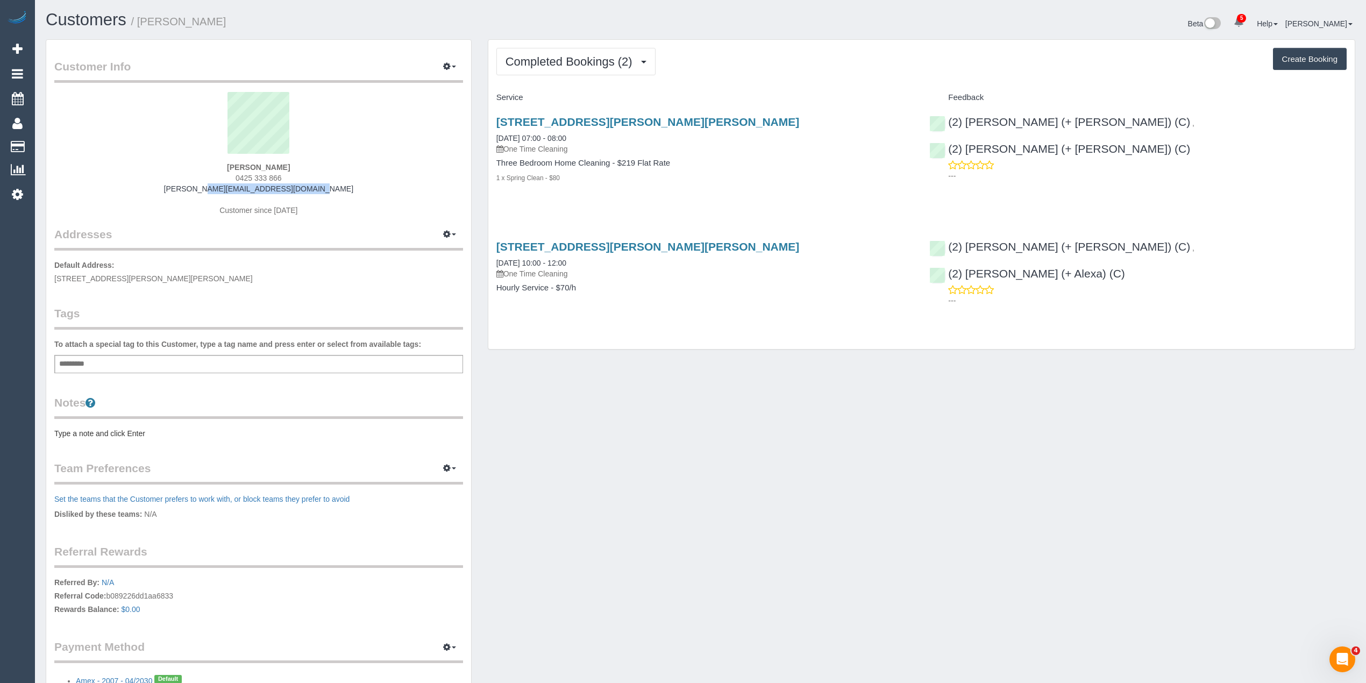
drag, startPoint x: 311, startPoint y: 192, endPoint x: 203, endPoint y: 189, distance: 107.6
click at [203, 189] on div "[PERSON_NAME] 0425 333 866 [PERSON_NAME][EMAIL_ADDRESS][DOMAIN_NAME] Customer s…" at bounding box center [258, 159] width 409 height 134
copy link "[PERSON_NAME][EMAIL_ADDRESS][DOMAIN_NAME]"
click at [786, 104] on div "Service" at bounding box center [704, 98] width 433 height 18
click at [564, 63] on span "Completed Bookings (2)" at bounding box center [572, 61] width 132 height 13
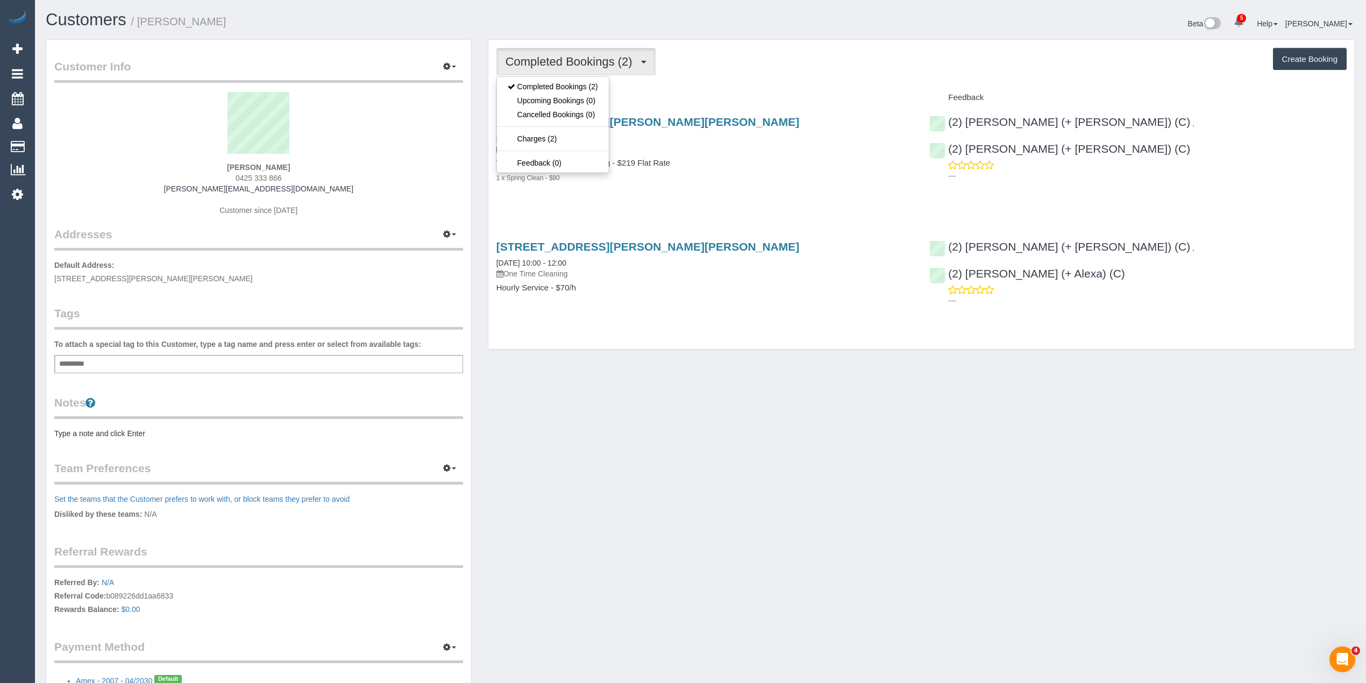
click at [768, 70] on div "Completed Bookings (2) Completed Bookings (2) Upcoming Bookings (0) Cancelled B…" at bounding box center [921, 61] width 850 height 27
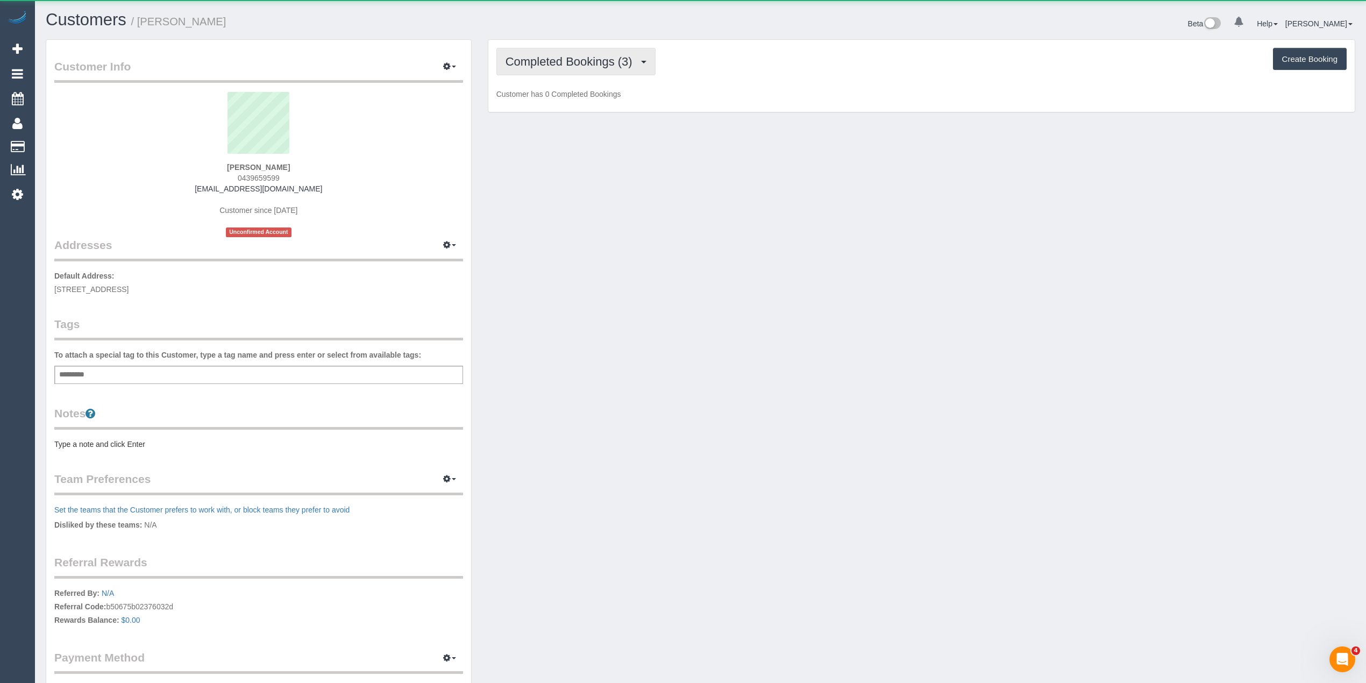
click at [553, 61] on span "Completed Bookings (3)" at bounding box center [572, 61] width 132 height 13
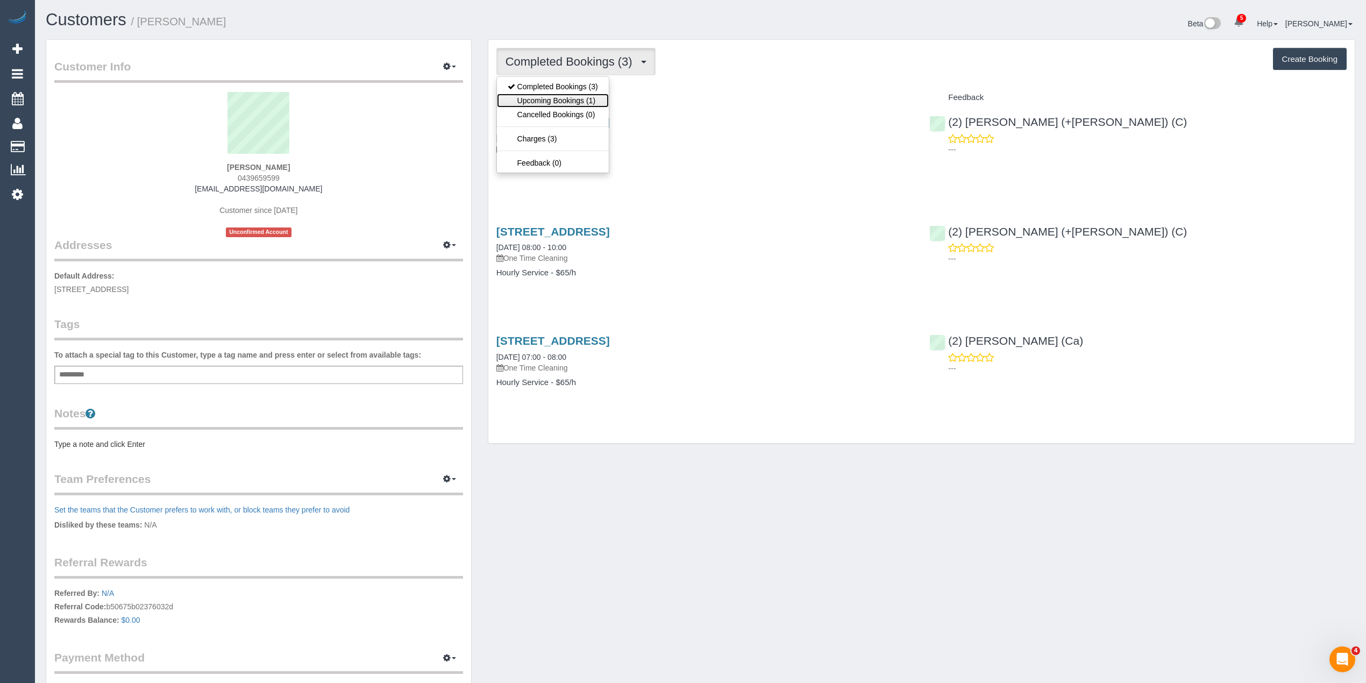
click at [557, 104] on link "Upcoming Bookings (1)" at bounding box center [553, 101] width 112 height 14
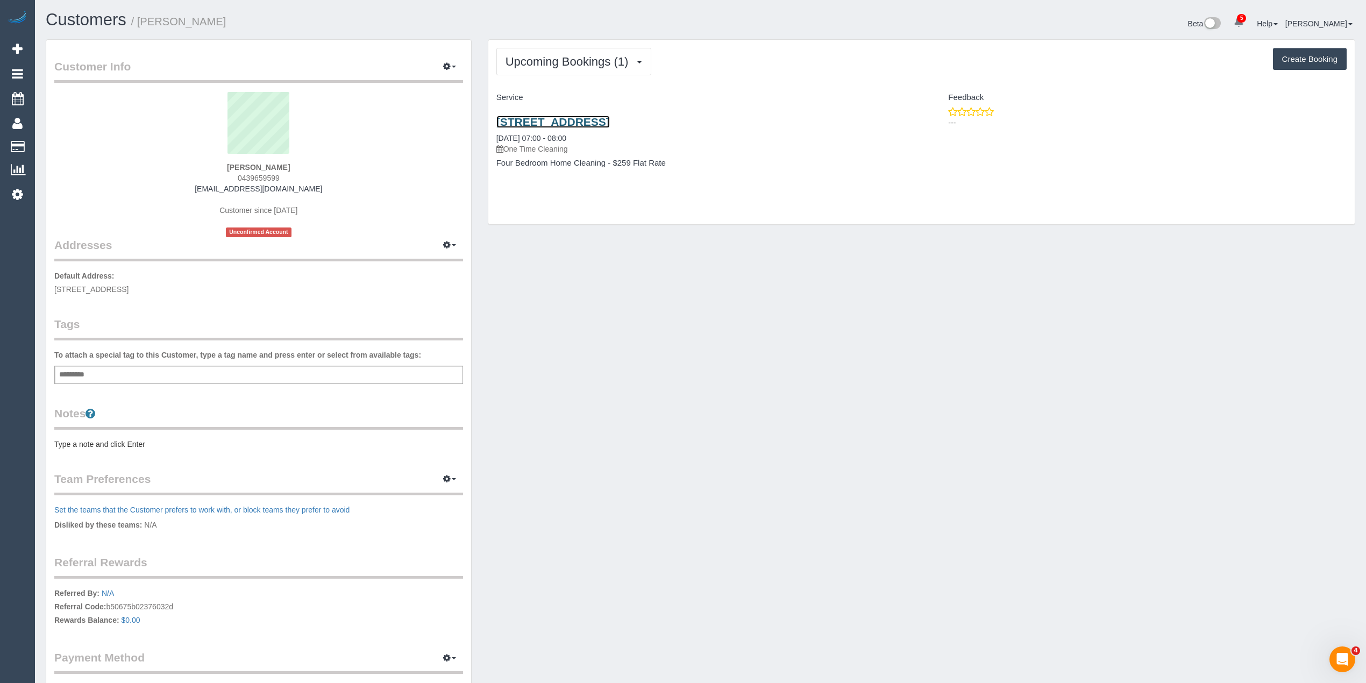
click at [610, 128] on link "2 Fermanagh Road, Camberwell., VIC 3124" at bounding box center [552, 122] width 113 height 12
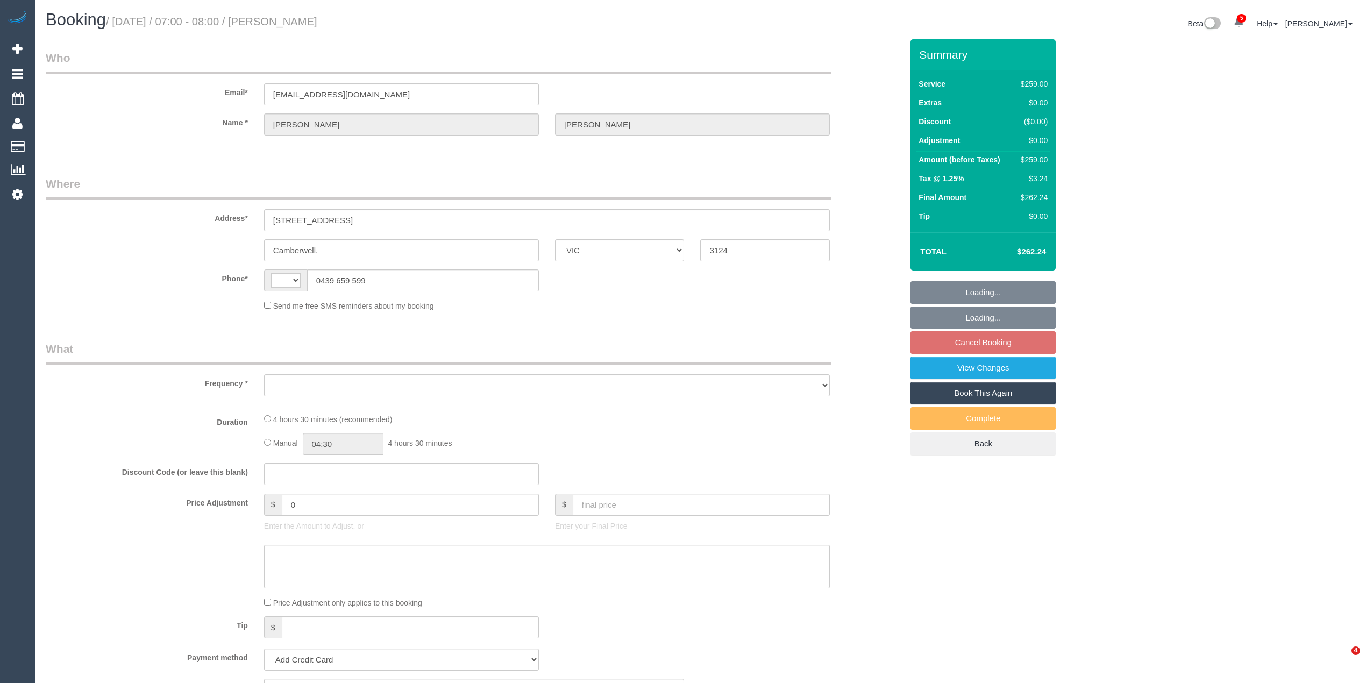
select select "VIC"
select select "string:AU"
click at [1022, 371] on link "View Changes" at bounding box center [983, 368] width 145 height 23
select select "object:1441"
select select "string:stripe-pm_1Na8Cf2GScqysDRVwMJ17Hvo"
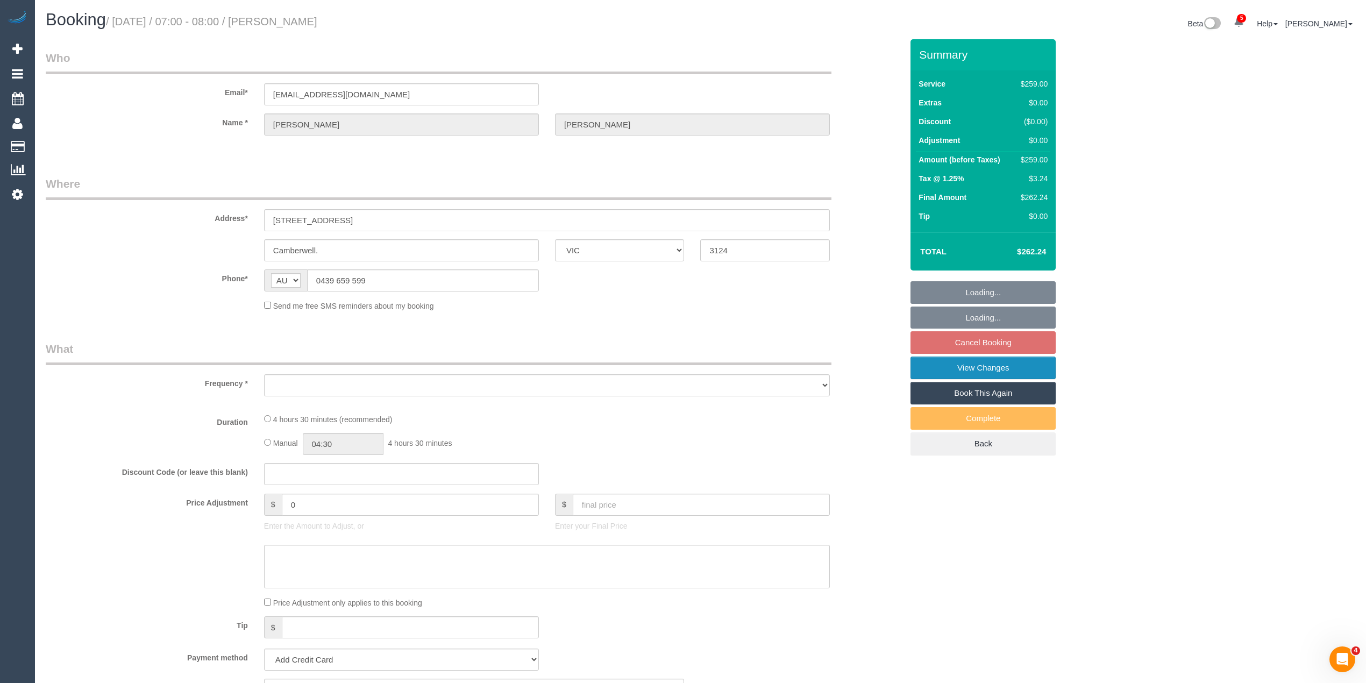
select select "number:28"
select select "number:14"
select select "number:19"
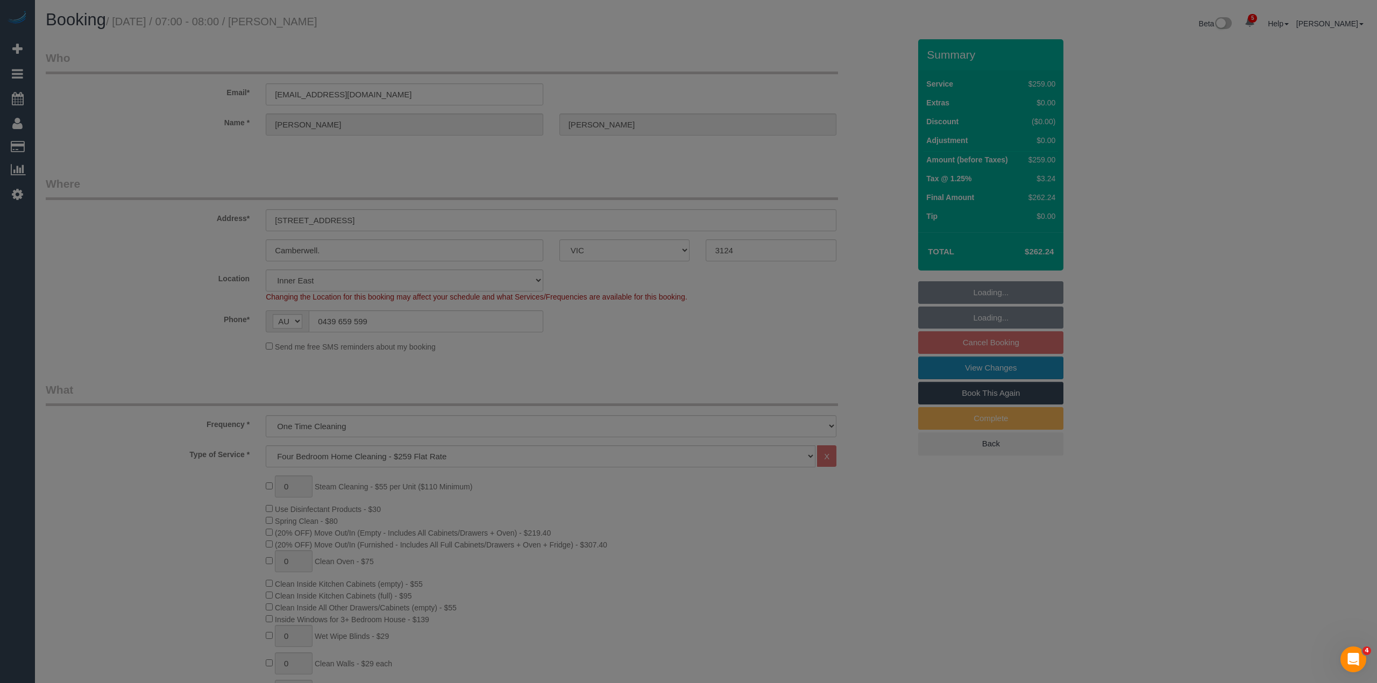
select select "spot1"
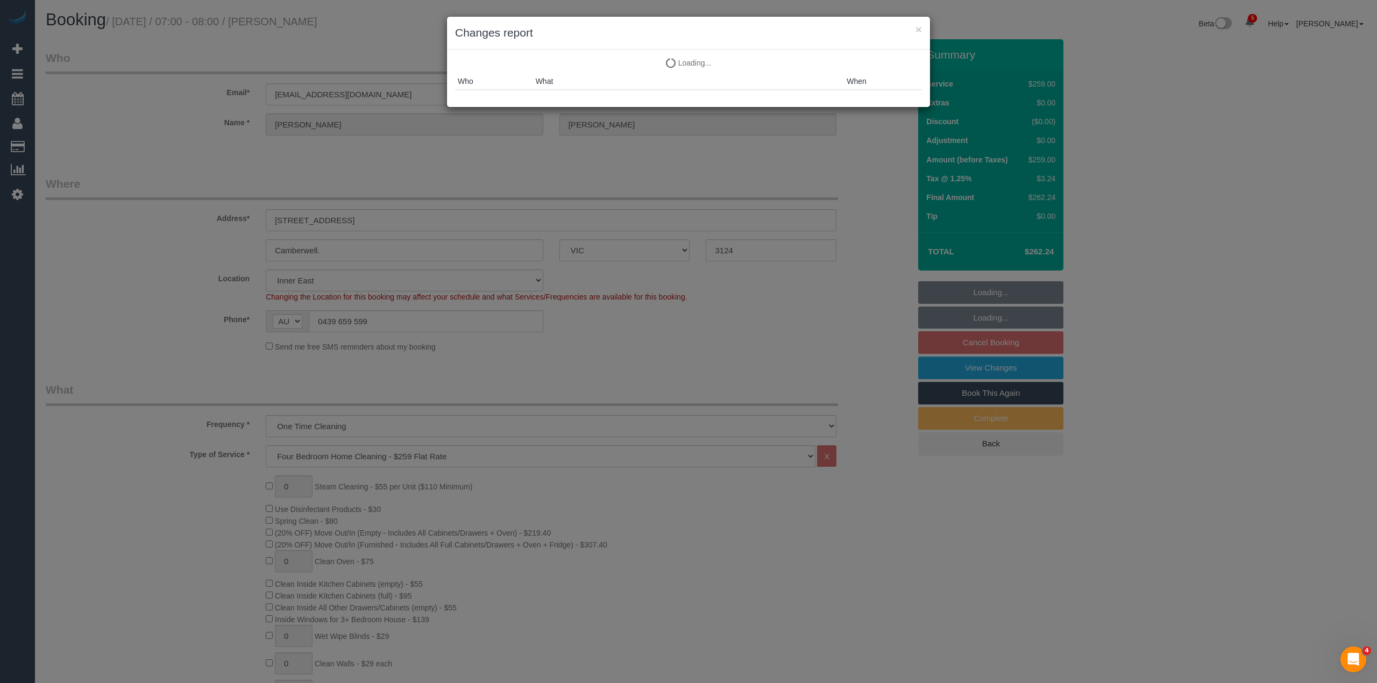
select select "object:1465"
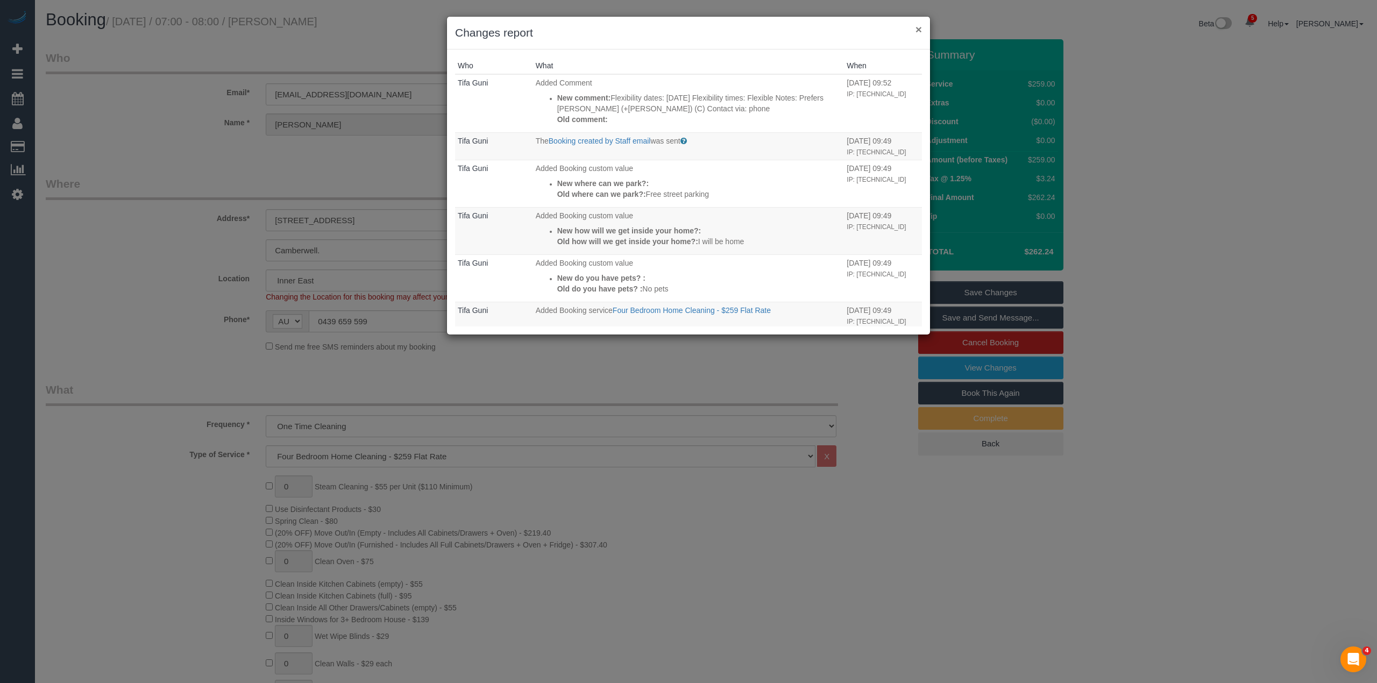
click at [920, 26] on button "×" at bounding box center [918, 29] width 6 height 11
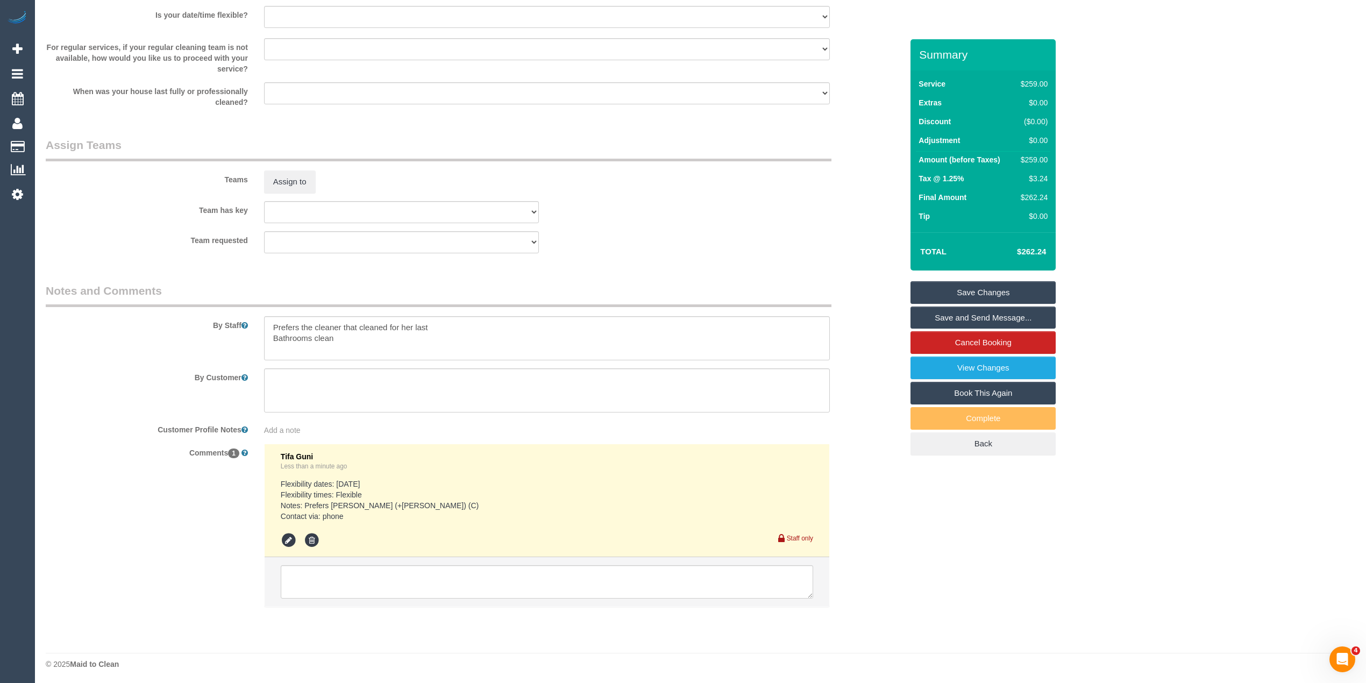
scroll to position [1465, 0]
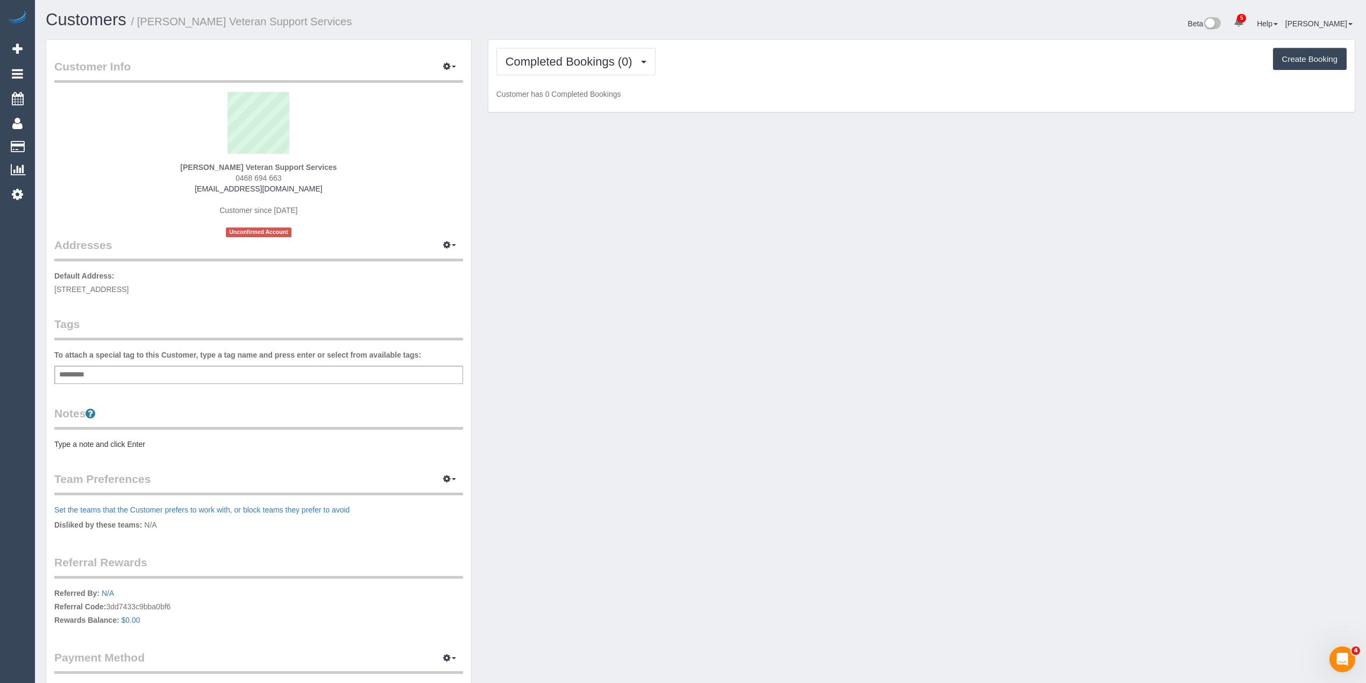
click at [110, 371] on div "Add a tag" at bounding box center [258, 375] width 409 height 18
type input "***"
type input "*******"
click at [110, 442] on pre "Type a note and click Enter" at bounding box center [258, 446] width 409 height 11
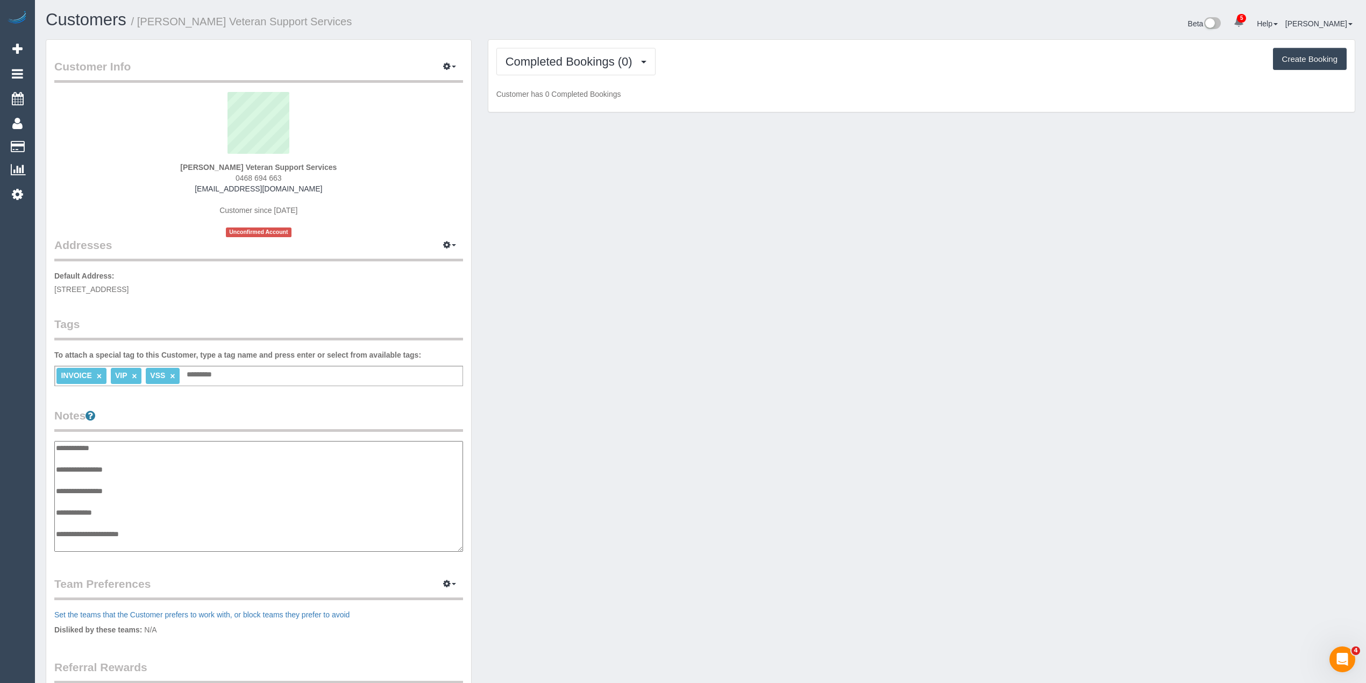
scroll to position [9, 0]
click at [120, 502] on textarea "**********" at bounding box center [258, 496] width 408 height 111
paste textarea "**********"
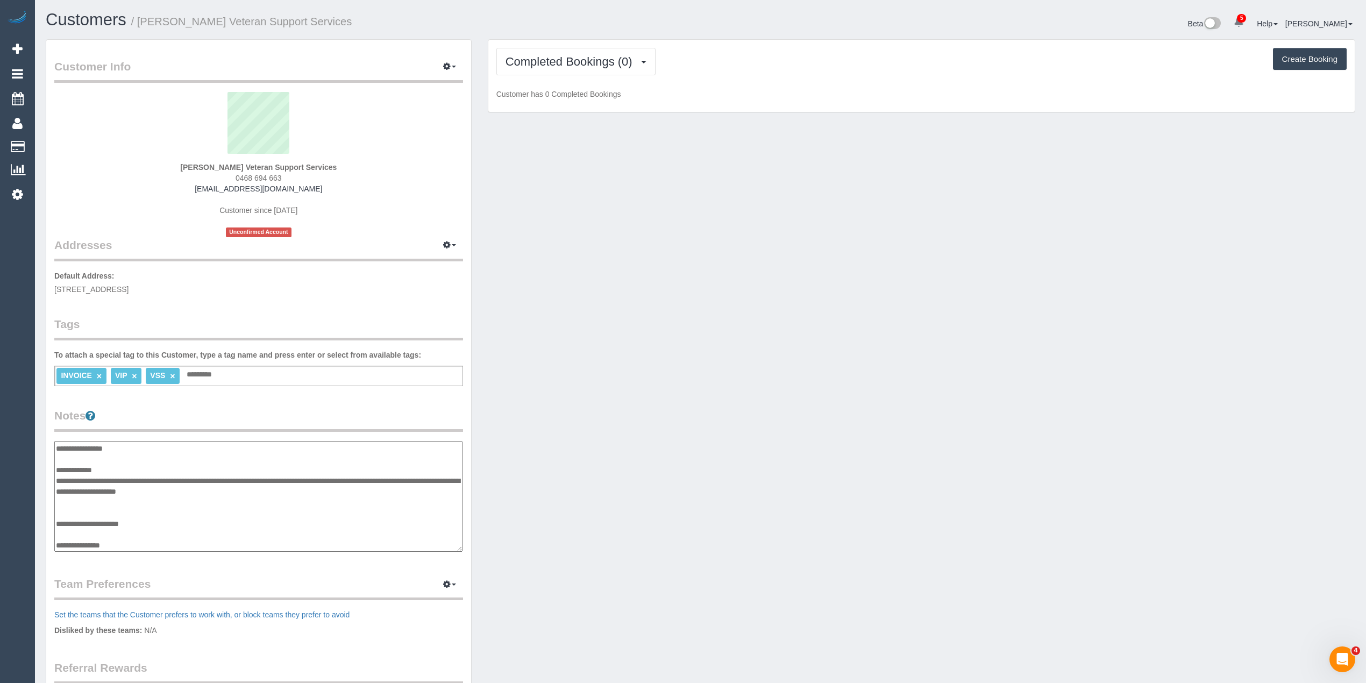
click at [160, 522] on textarea "**********" at bounding box center [258, 496] width 408 height 111
paste textarea "**********"
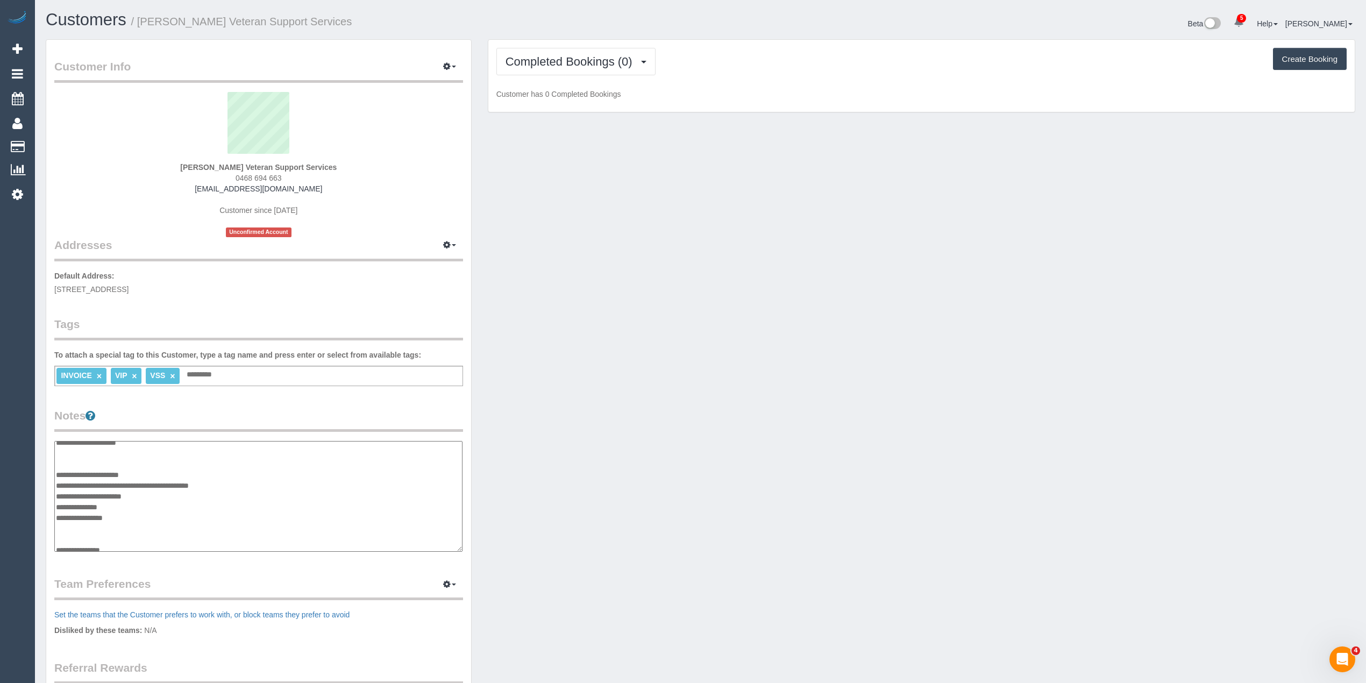
scroll to position [97, 0]
click at [66, 527] on textarea "**********" at bounding box center [258, 496] width 408 height 111
paste textarea "**********"
type textarea "**********"
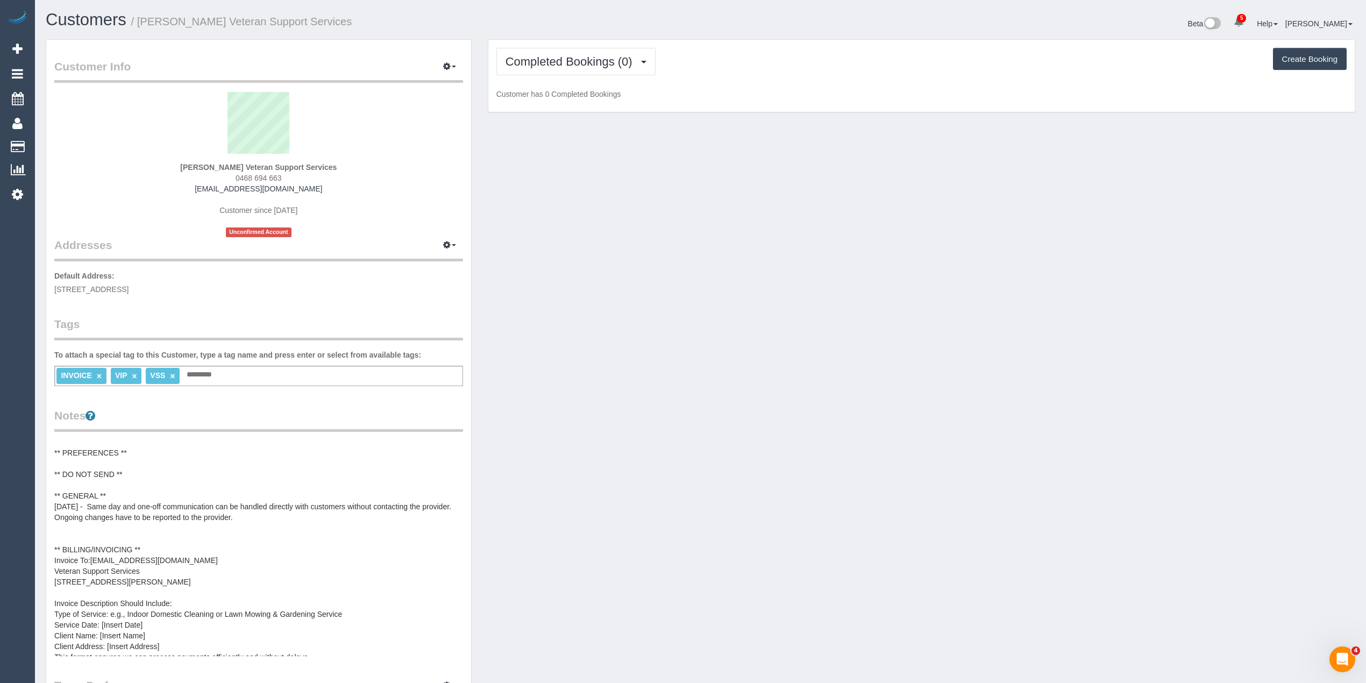
scroll to position [0, 0]
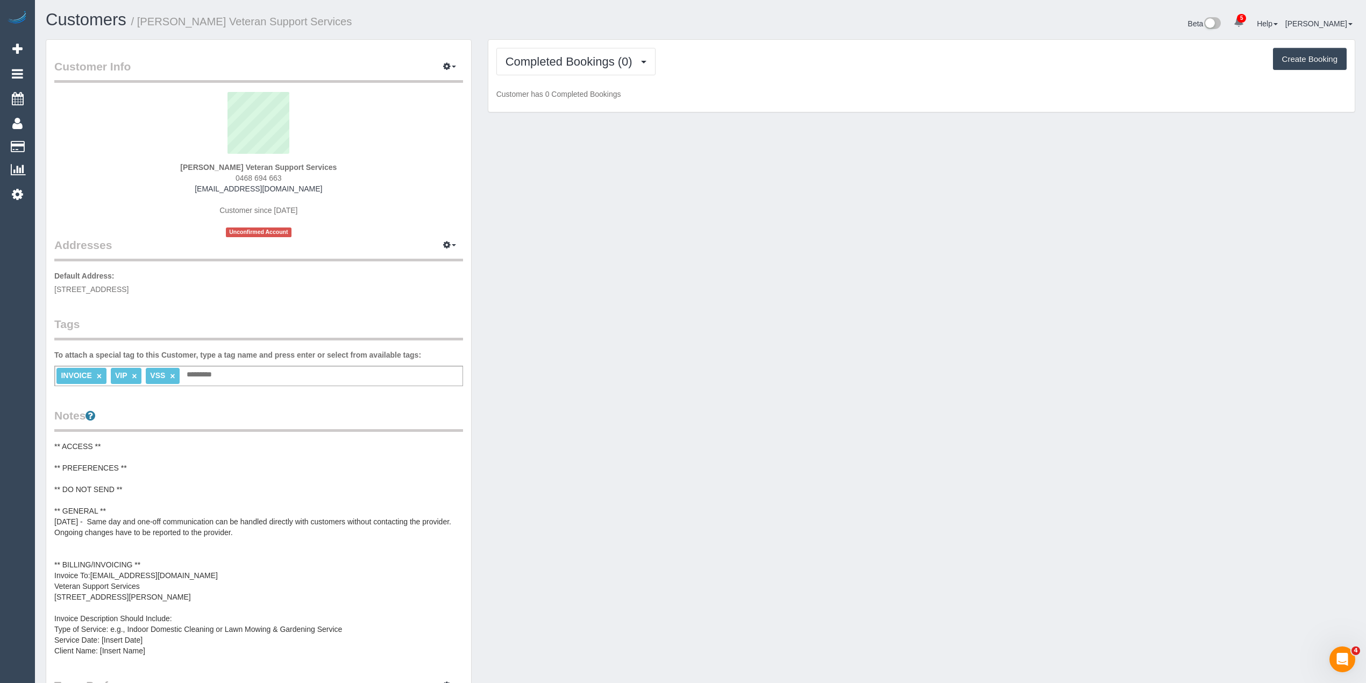
click at [115, 463] on pre "** ACCESS ** ** PREFERENCES ** ** DO NOT SEND ** ** GENERAL ** 16/09/25 - Same …" at bounding box center [258, 548] width 409 height 215
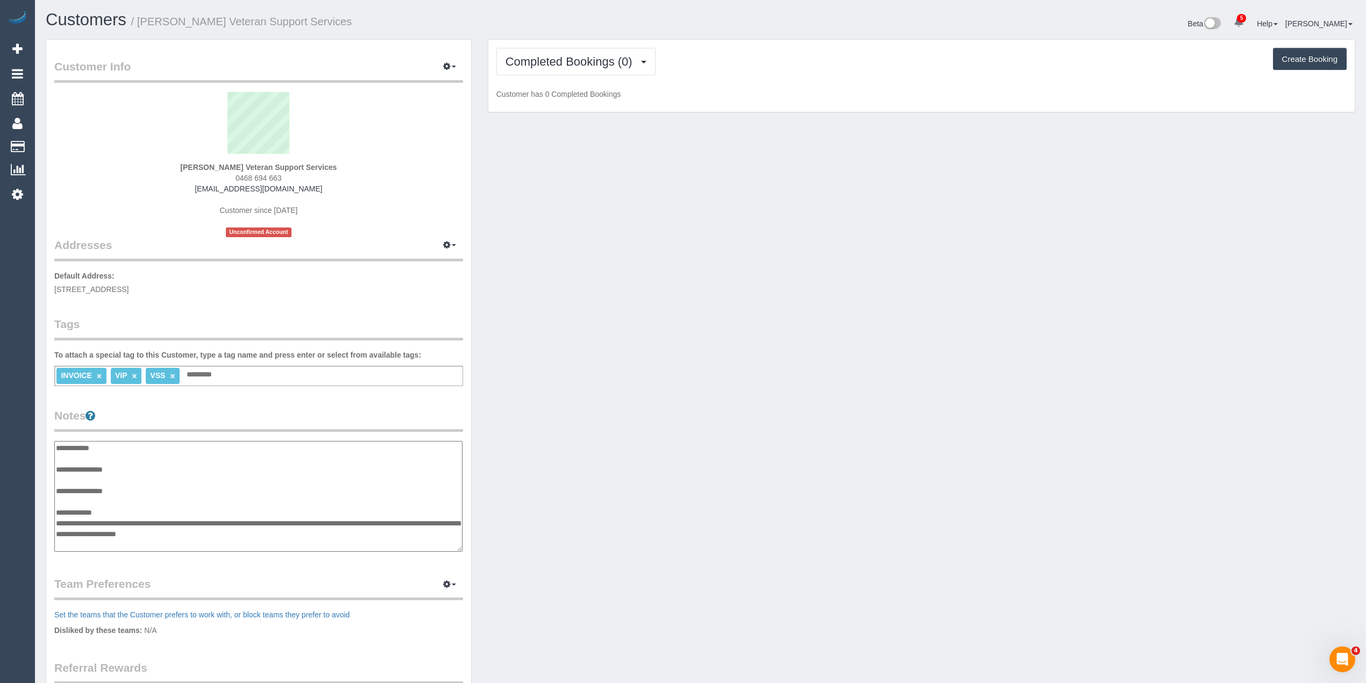
click at [143, 463] on textarea "**********" at bounding box center [258, 496] width 408 height 111
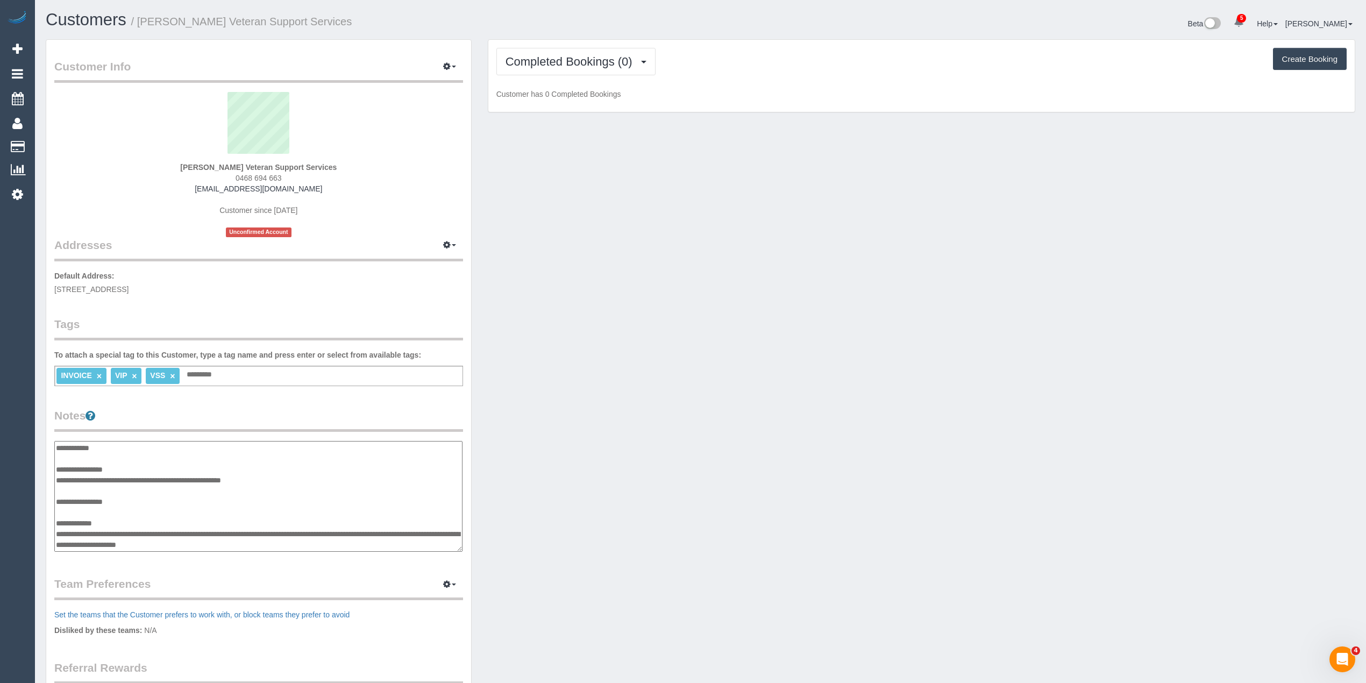
type textarea "**********"
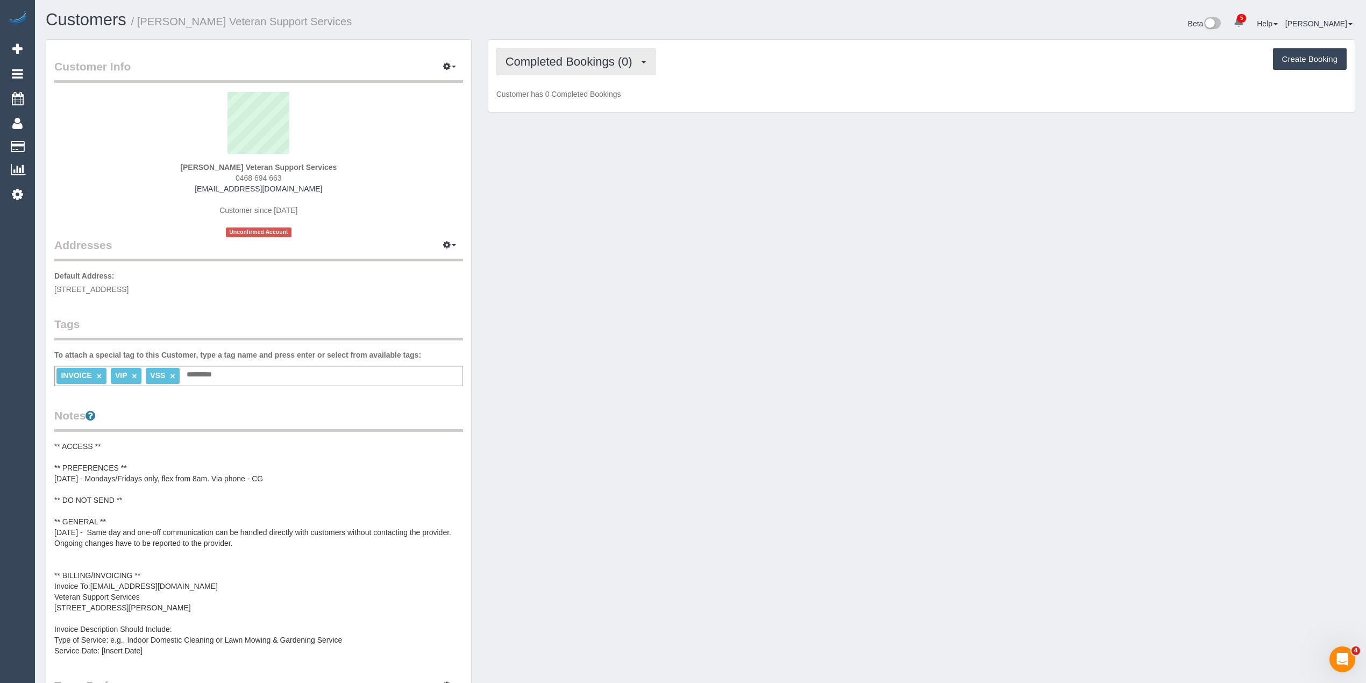
click at [555, 59] on span "Completed Bookings (0)" at bounding box center [572, 61] width 132 height 13
click at [564, 103] on link "Upcoming Bookings (11)" at bounding box center [553, 101] width 113 height 14
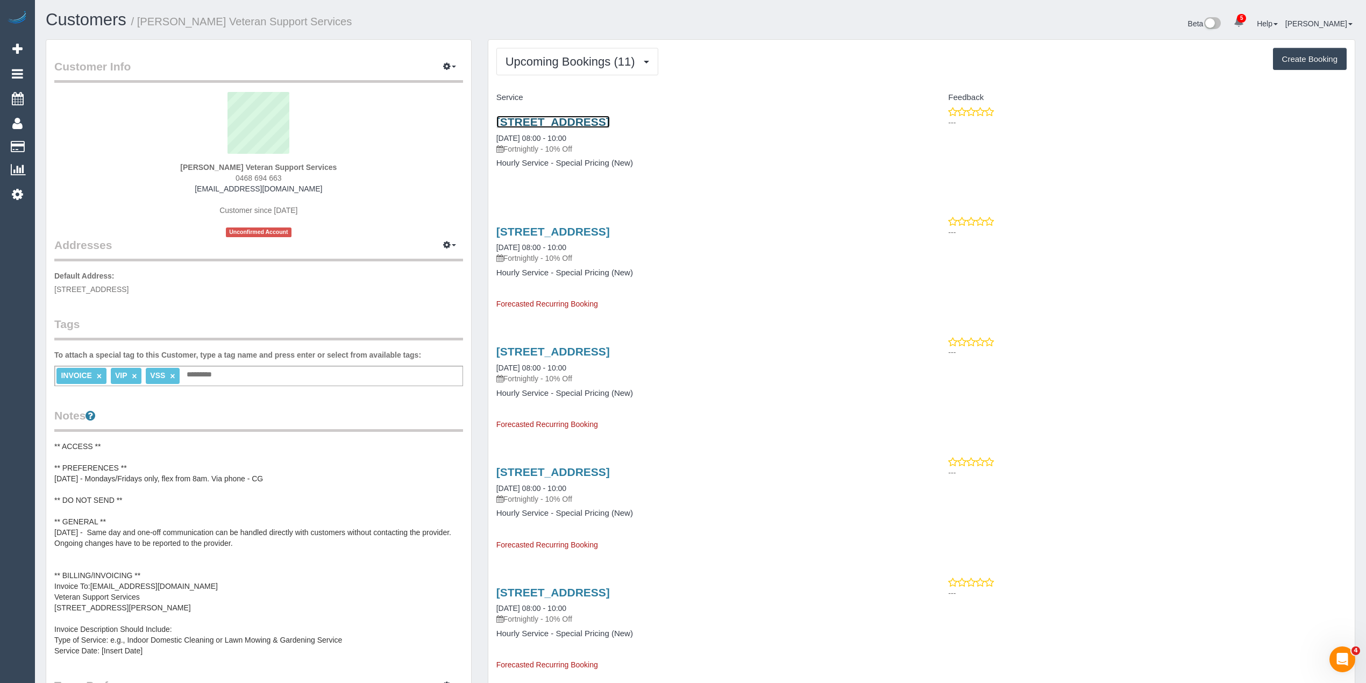
click at [586, 121] on link "2/15 Tyne Street, Box Hill North, VIC 3129" at bounding box center [552, 122] width 113 height 12
click at [551, 65] on span "Upcoming Bookings (11)" at bounding box center [573, 61] width 135 height 13
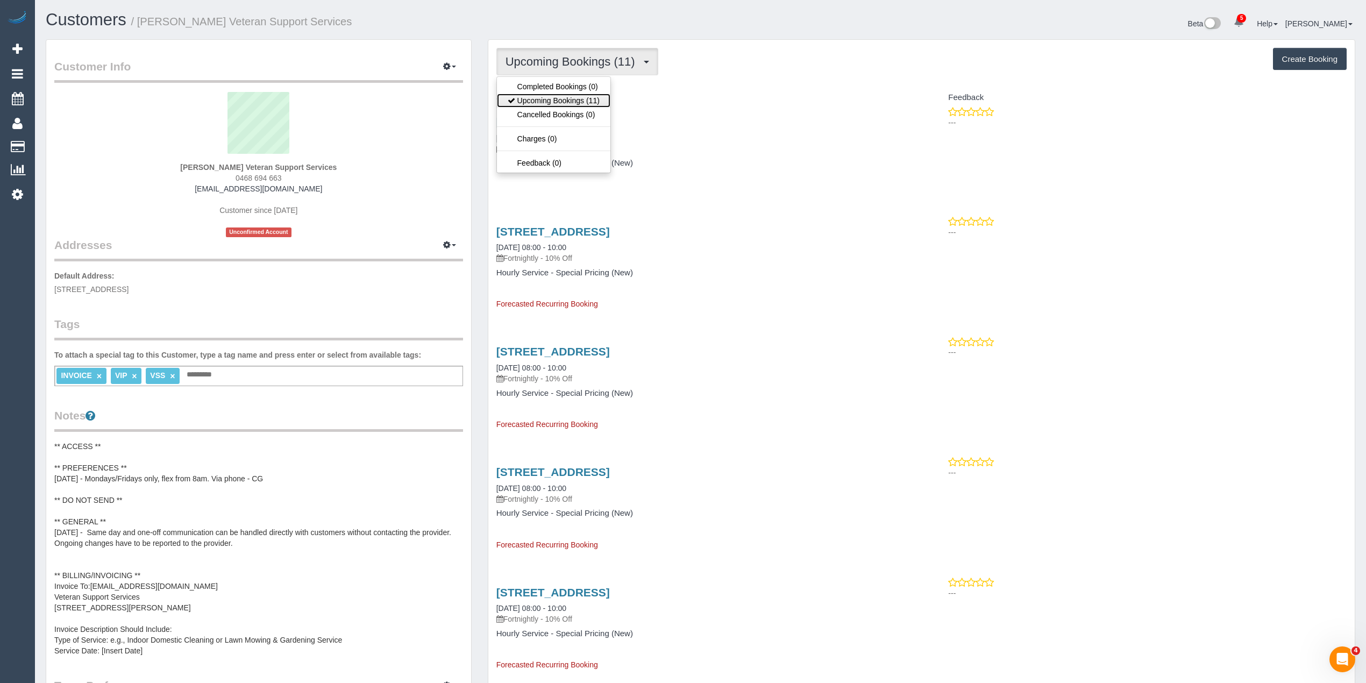
click at [559, 100] on link "Upcoming Bookings (11)" at bounding box center [553, 101] width 113 height 14
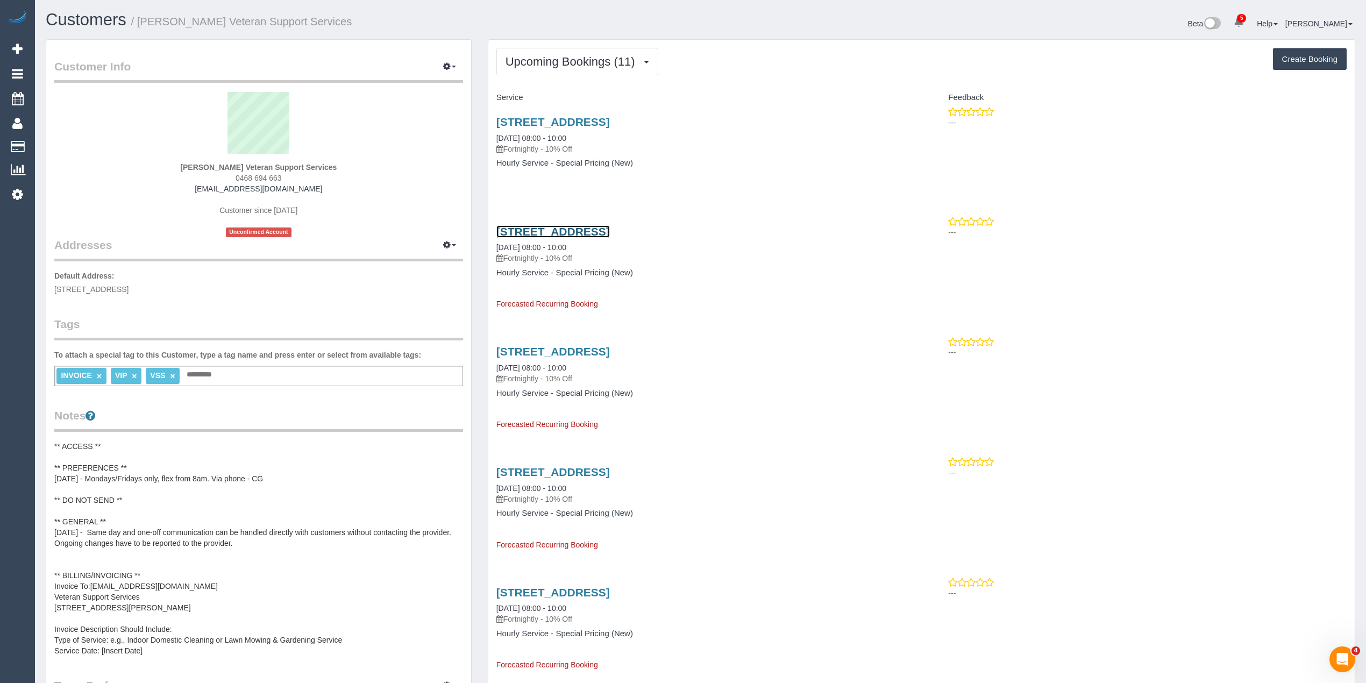
click at [580, 235] on link "2/15 Tyne Street, Box Hill North, VIC 3129" at bounding box center [552, 231] width 113 height 12
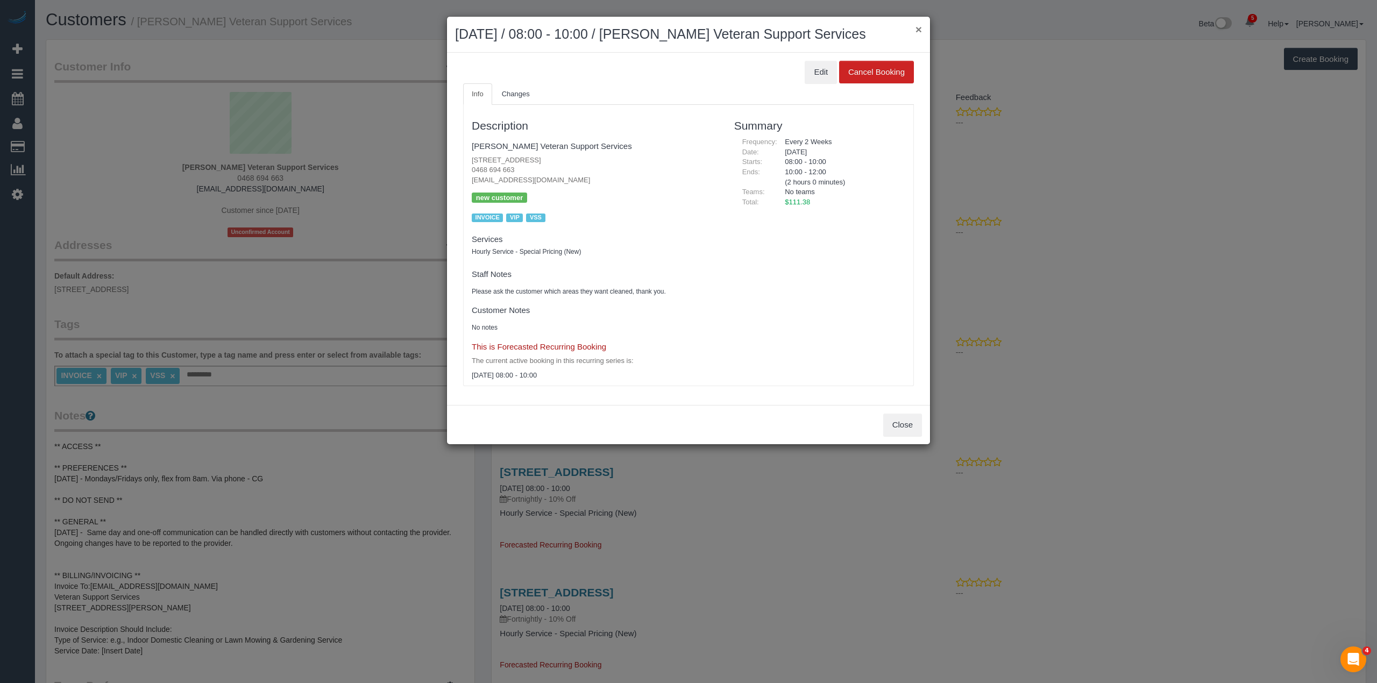
click at [915, 28] on button "×" at bounding box center [918, 29] width 6 height 11
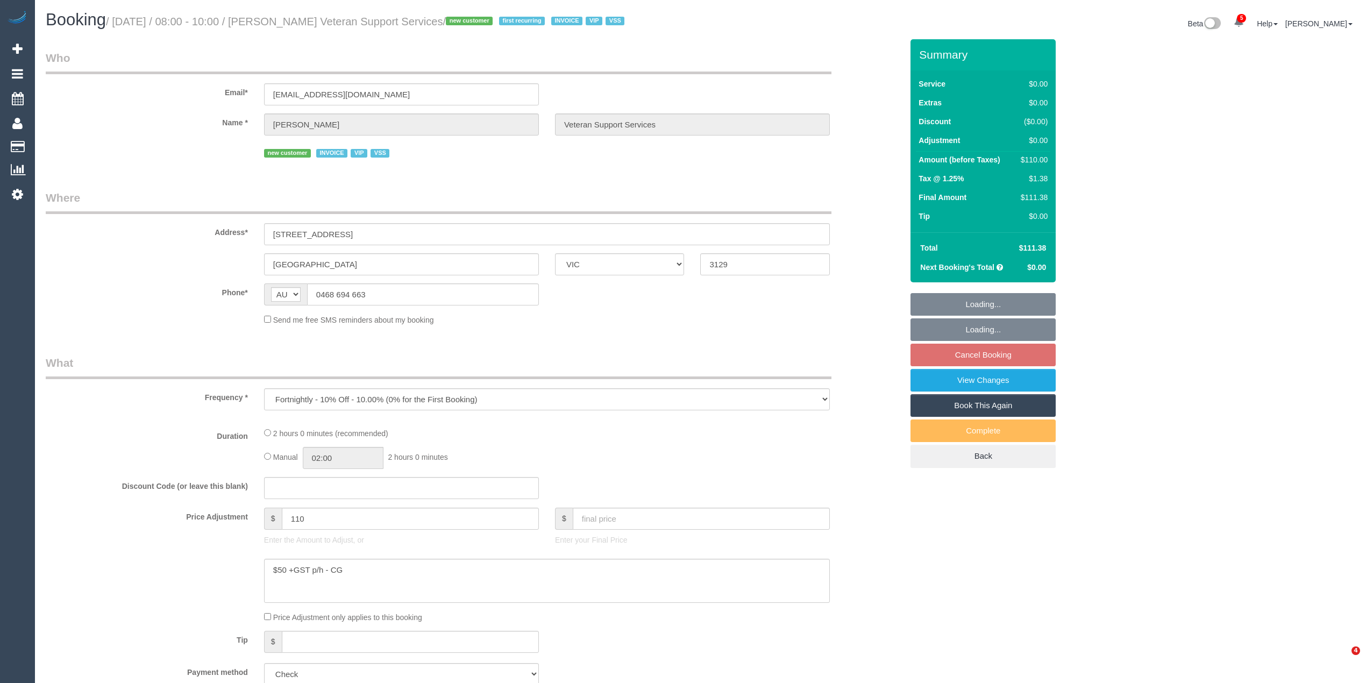
select select "VIC"
select select "number:28"
select select "number:14"
select select "number:19"
select select "number:36"
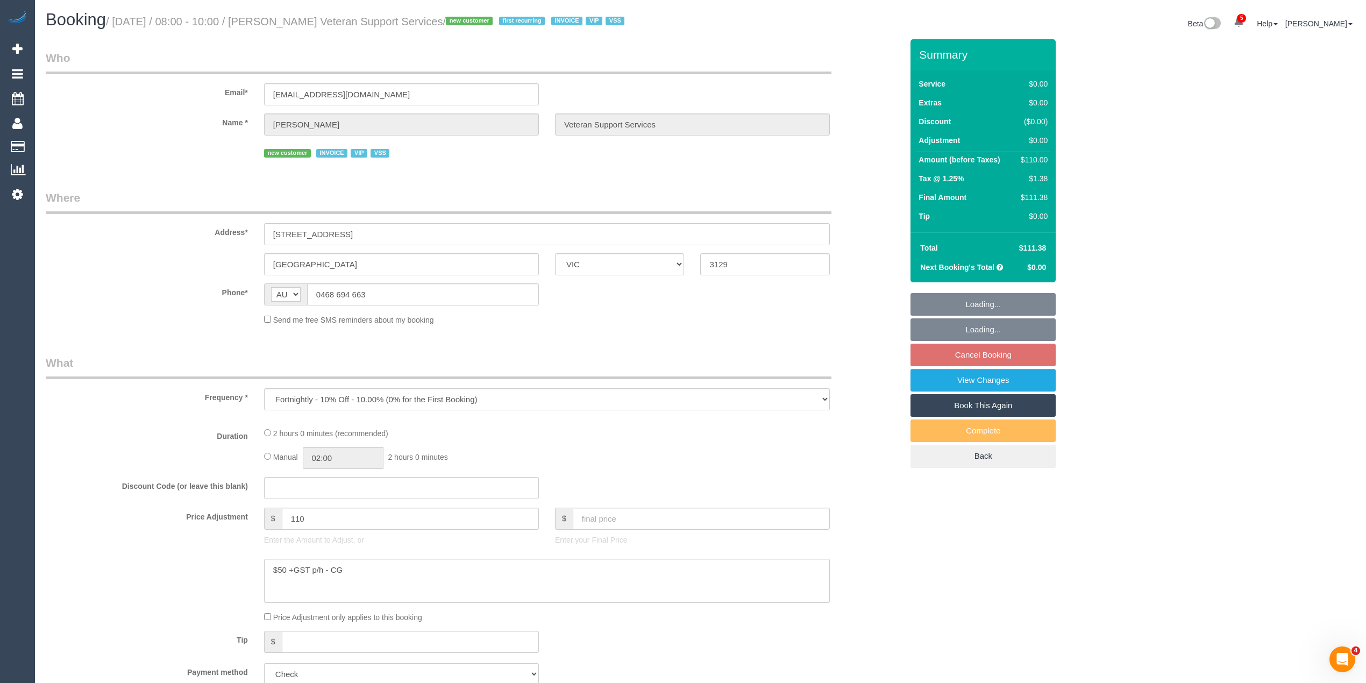
select select "number:34"
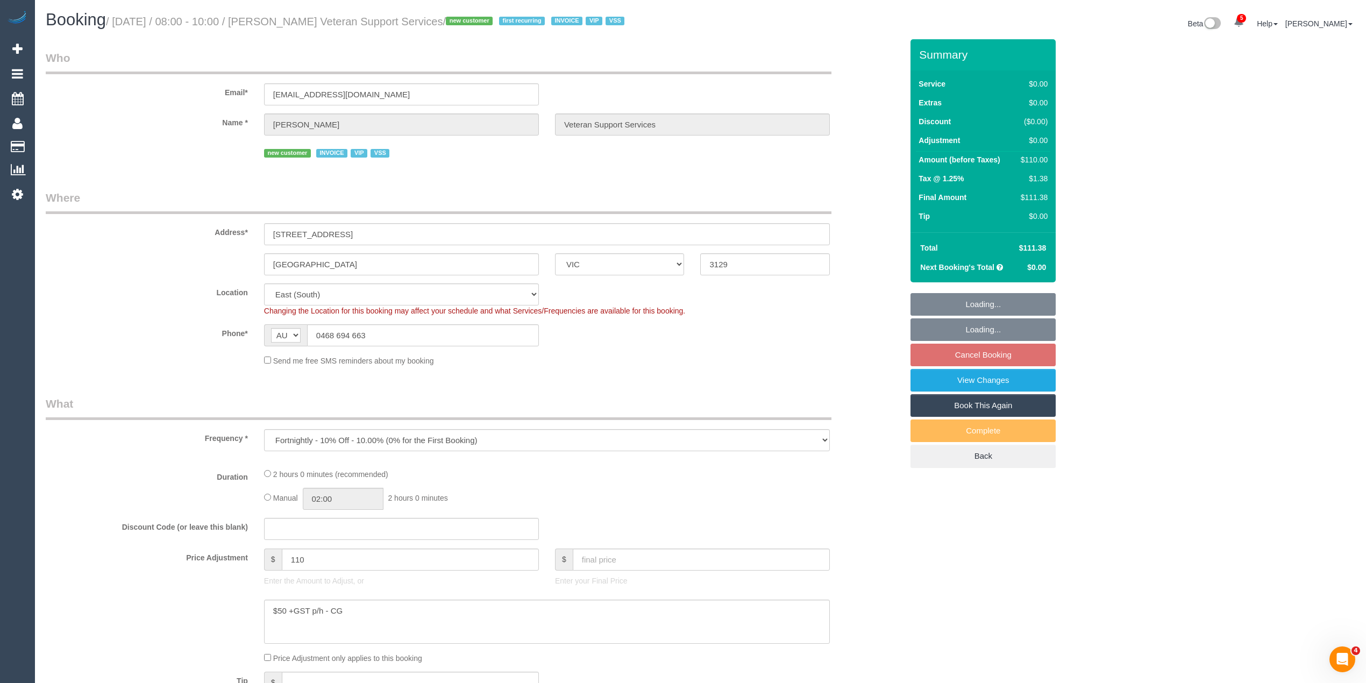
select select "object:730"
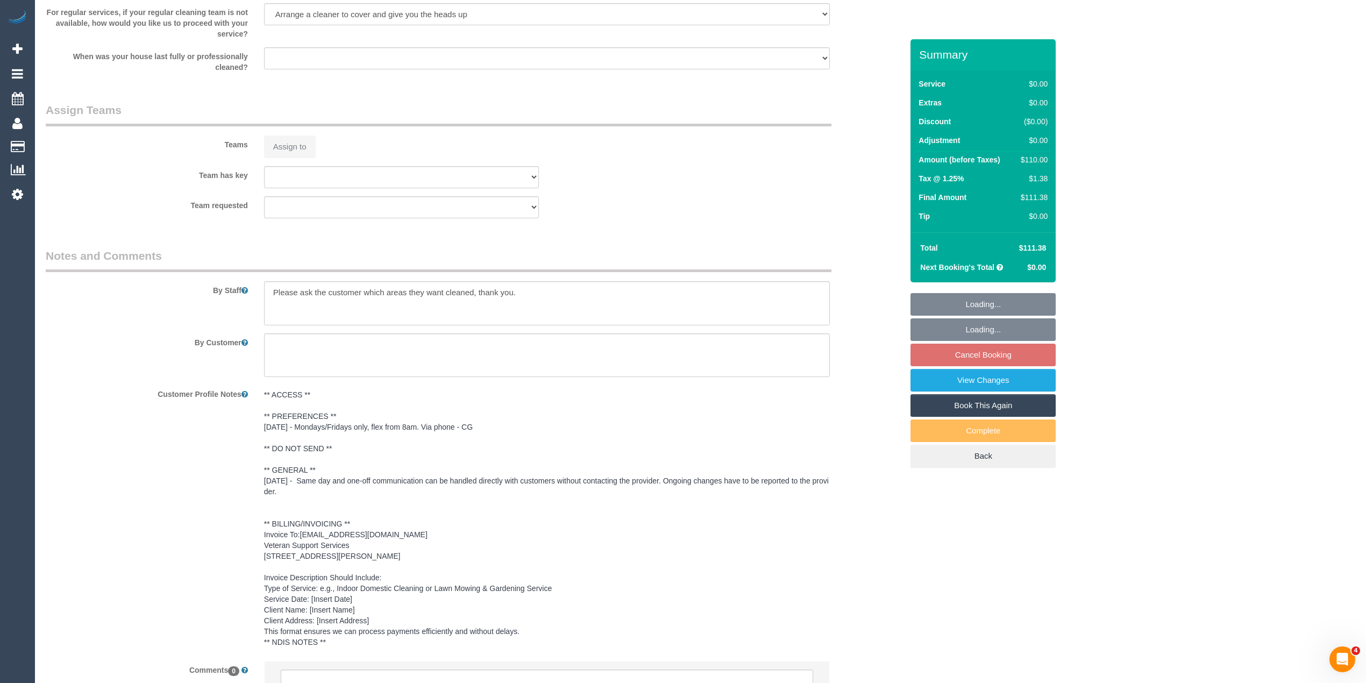
select select "120"
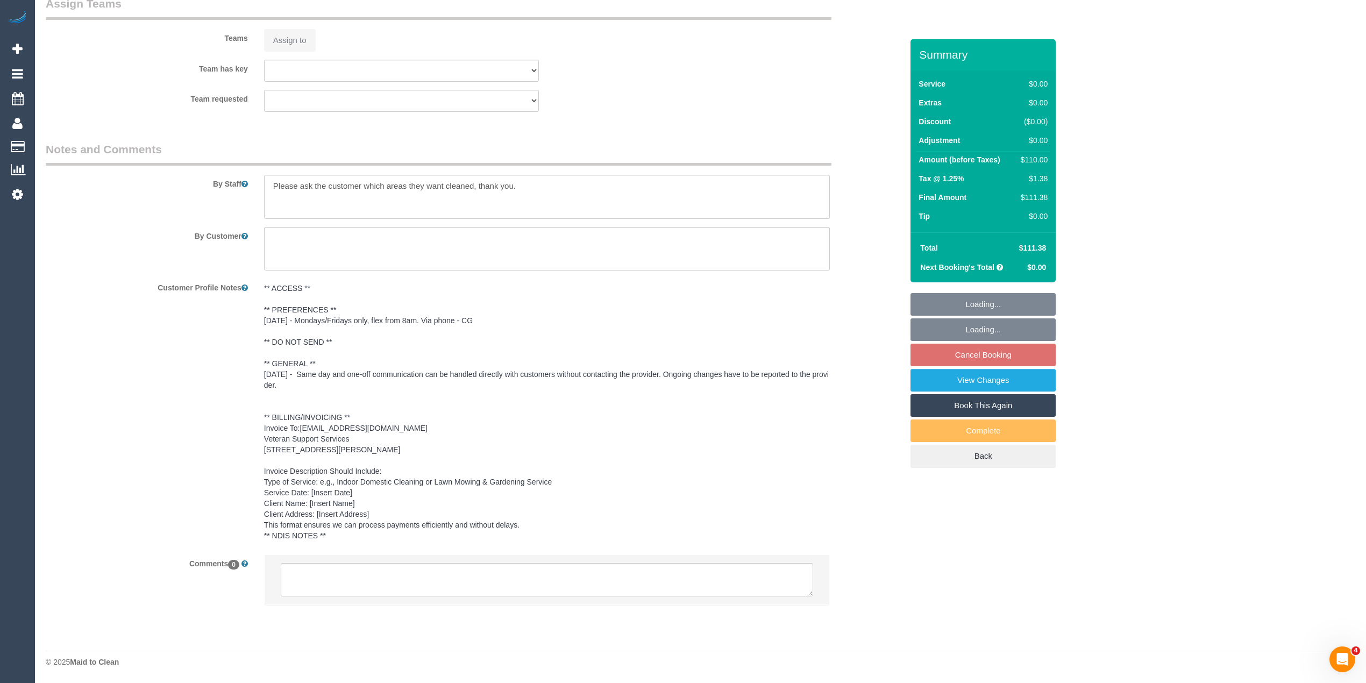
select select "spot1"
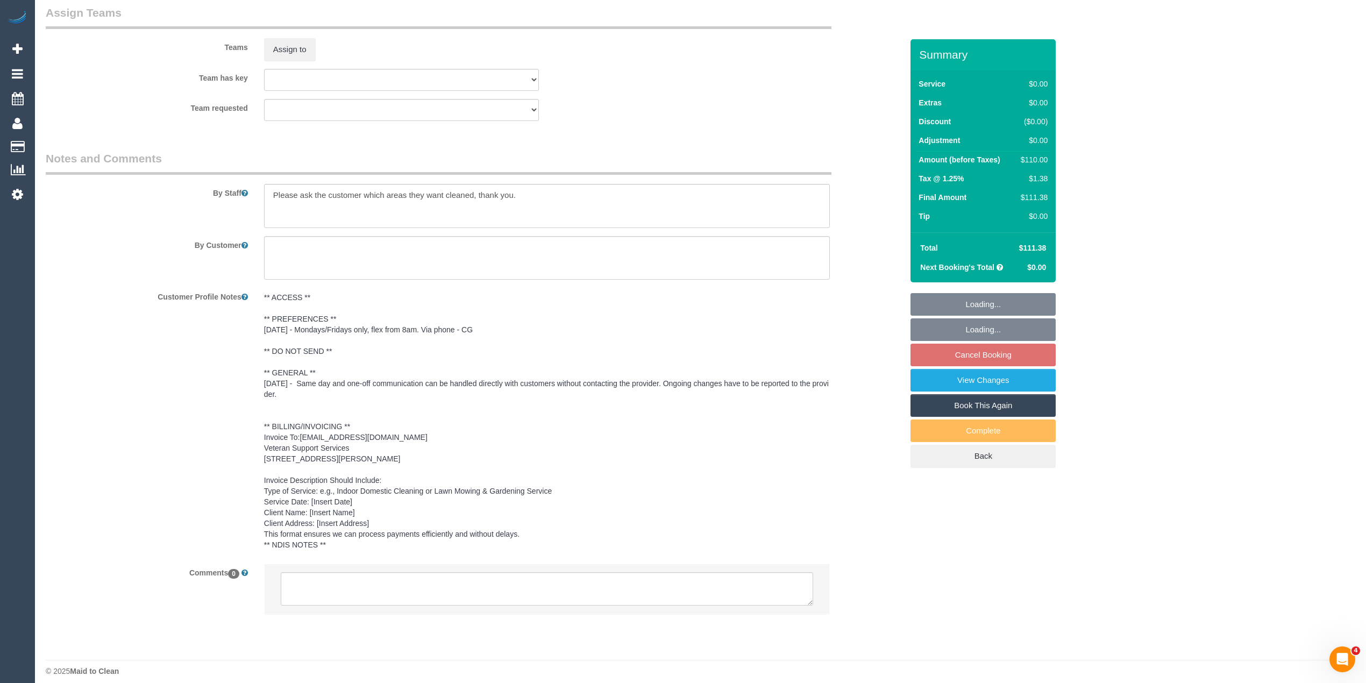
scroll to position [1294, 0]
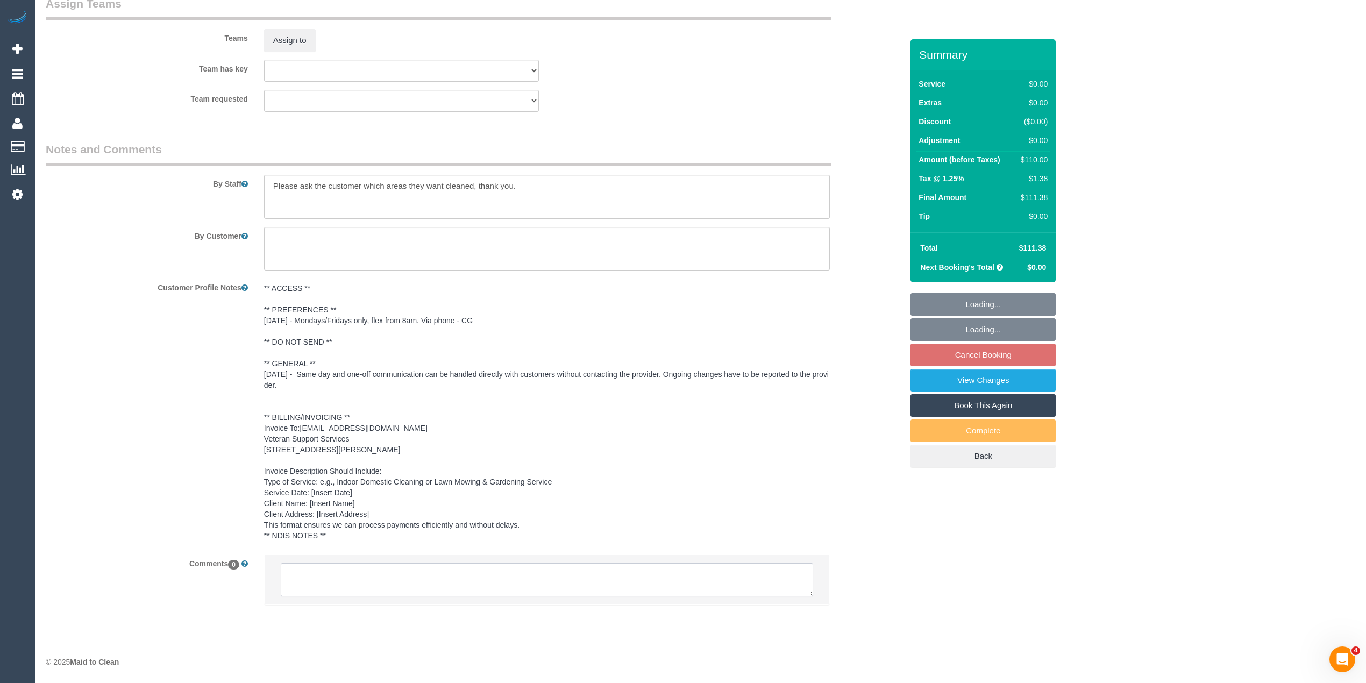
click at [360, 579] on textarea at bounding box center [547, 579] width 532 height 33
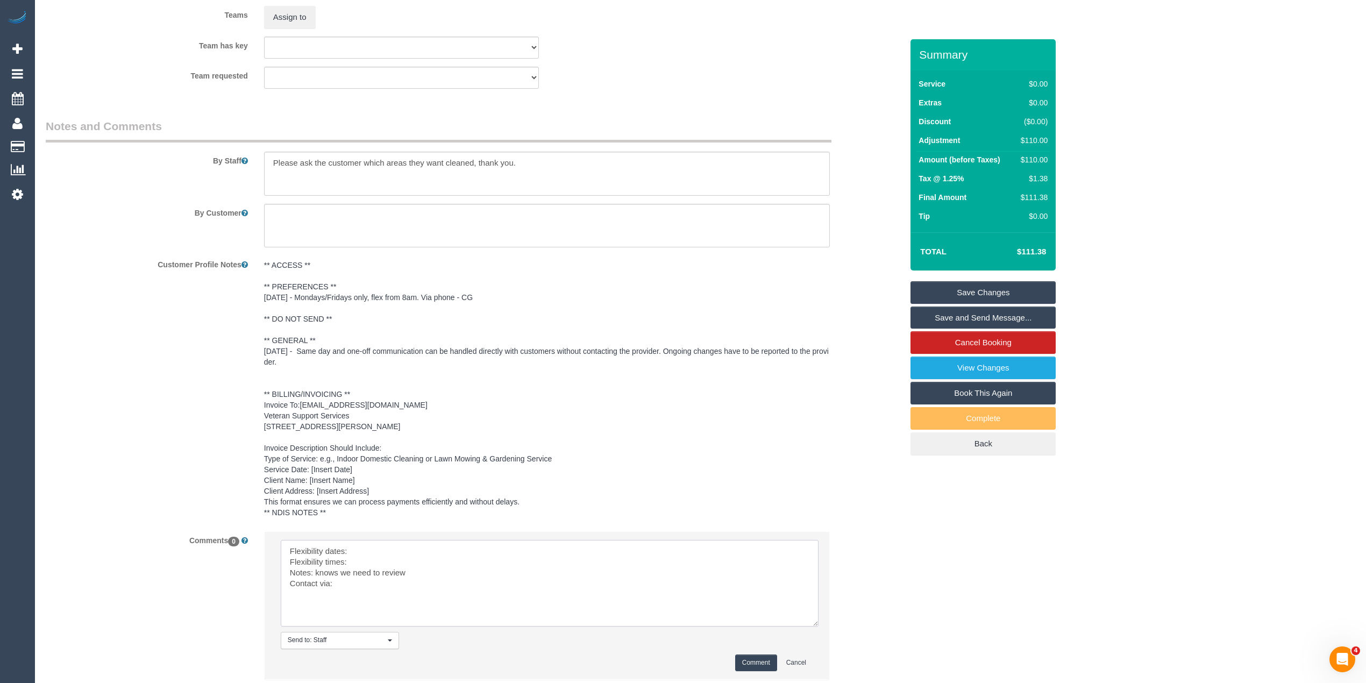
drag, startPoint x: 805, startPoint y: 594, endPoint x: 796, endPoint y: 651, distance: 57.2
click at [809, 627] on textarea at bounding box center [550, 583] width 538 height 87
click at [385, 566] on textarea at bounding box center [549, 584] width 537 height 88
click at [357, 586] on textarea at bounding box center [549, 584] width 537 height 88
click at [353, 605] on textarea at bounding box center [549, 584] width 537 height 88
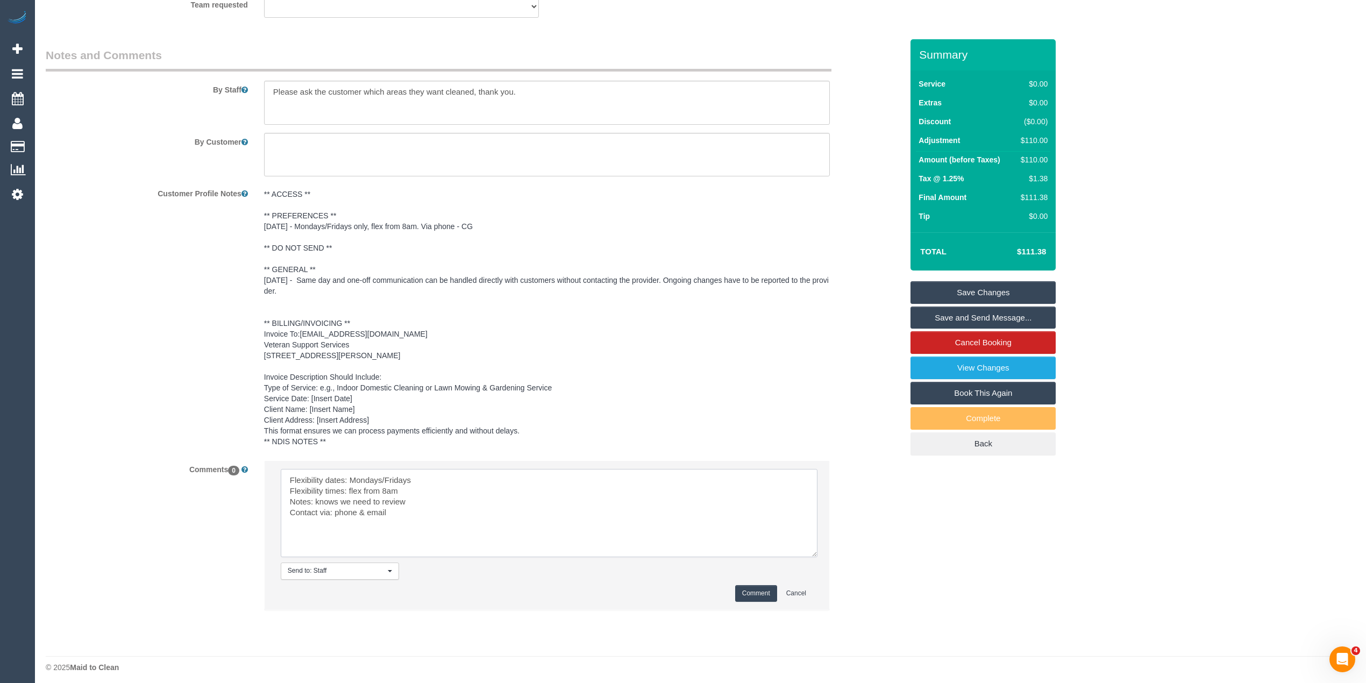
scroll to position [1394, 0]
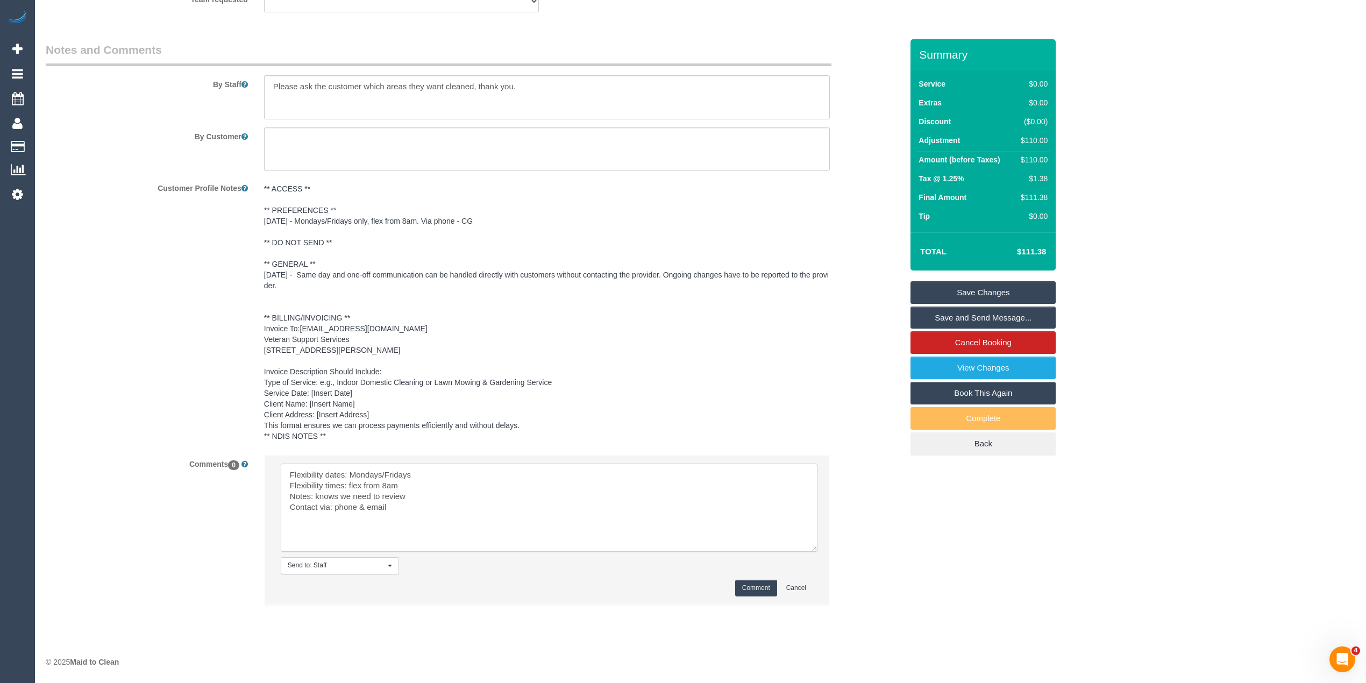
type textarea "Flexibility dates: Mondays/Fridays Flexibility times: flex from 8am Notes: know…"
click at [751, 583] on button "Comment" at bounding box center [756, 588] width 42 height 17
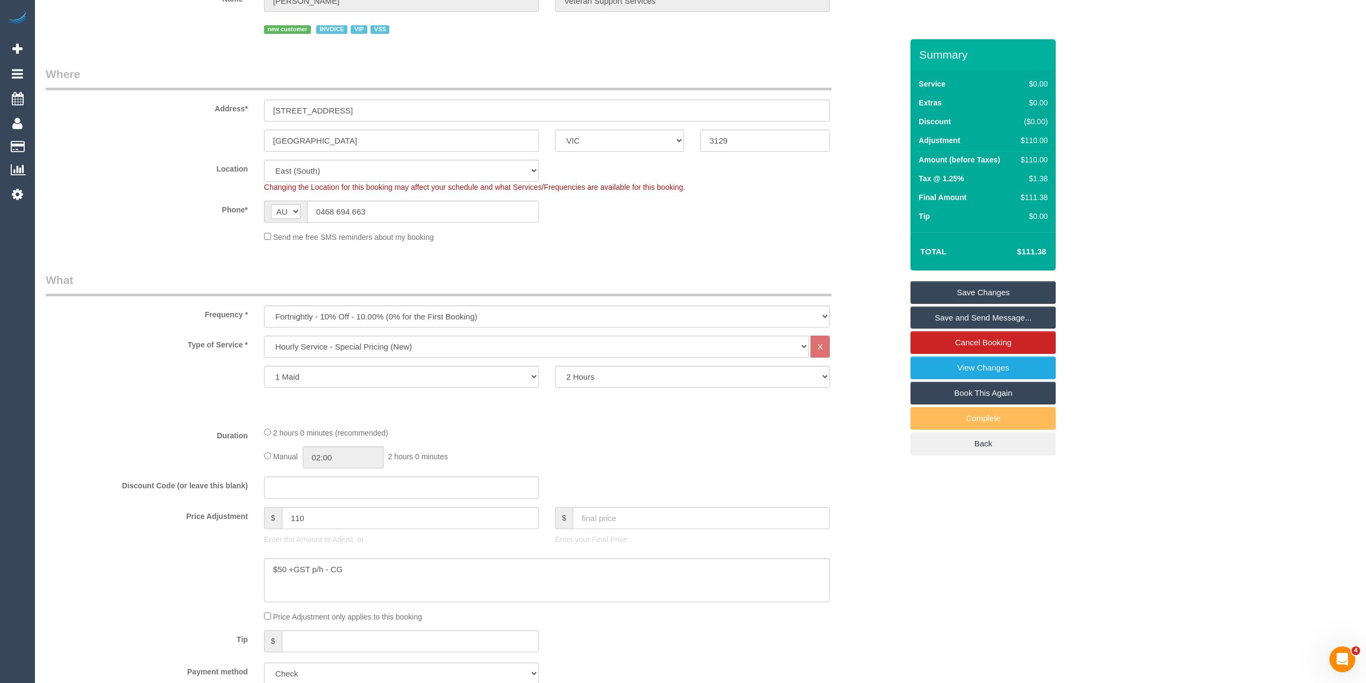
scroll to position [358, 0]
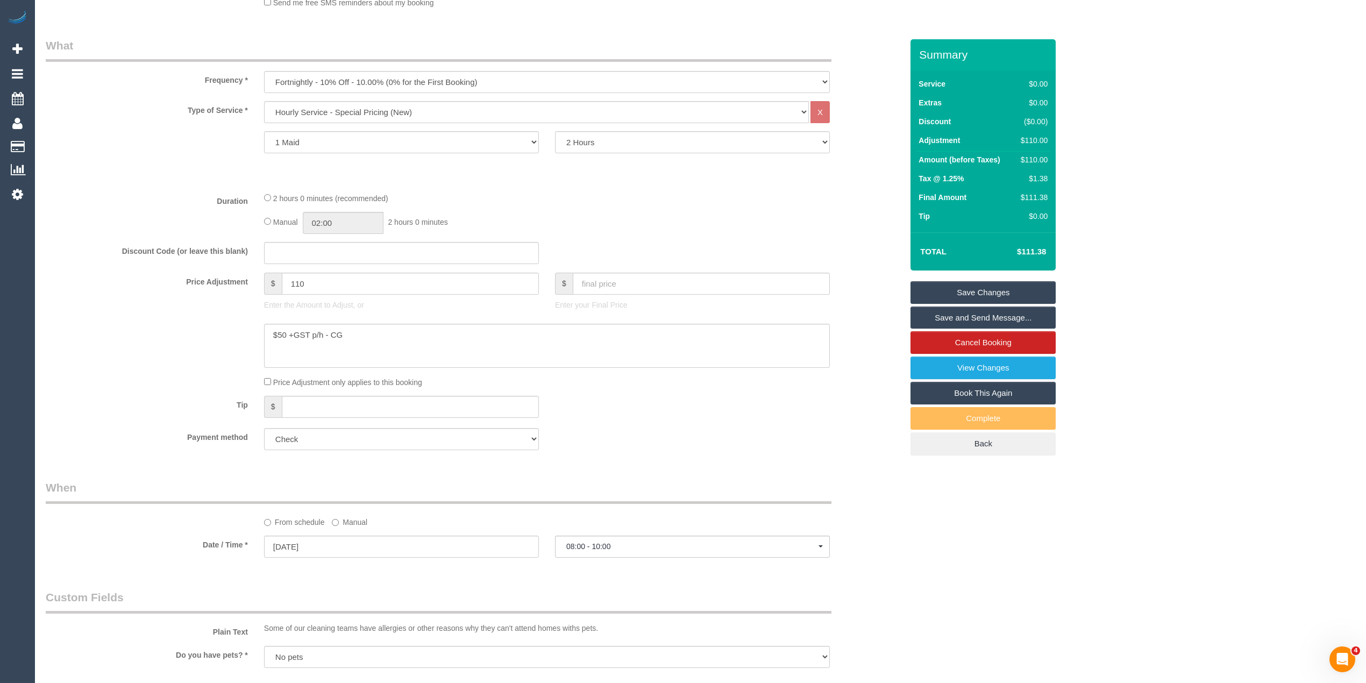
click at [994, 297] on link "Save Changes" at bounding box center [983, 292] width 145 height 23
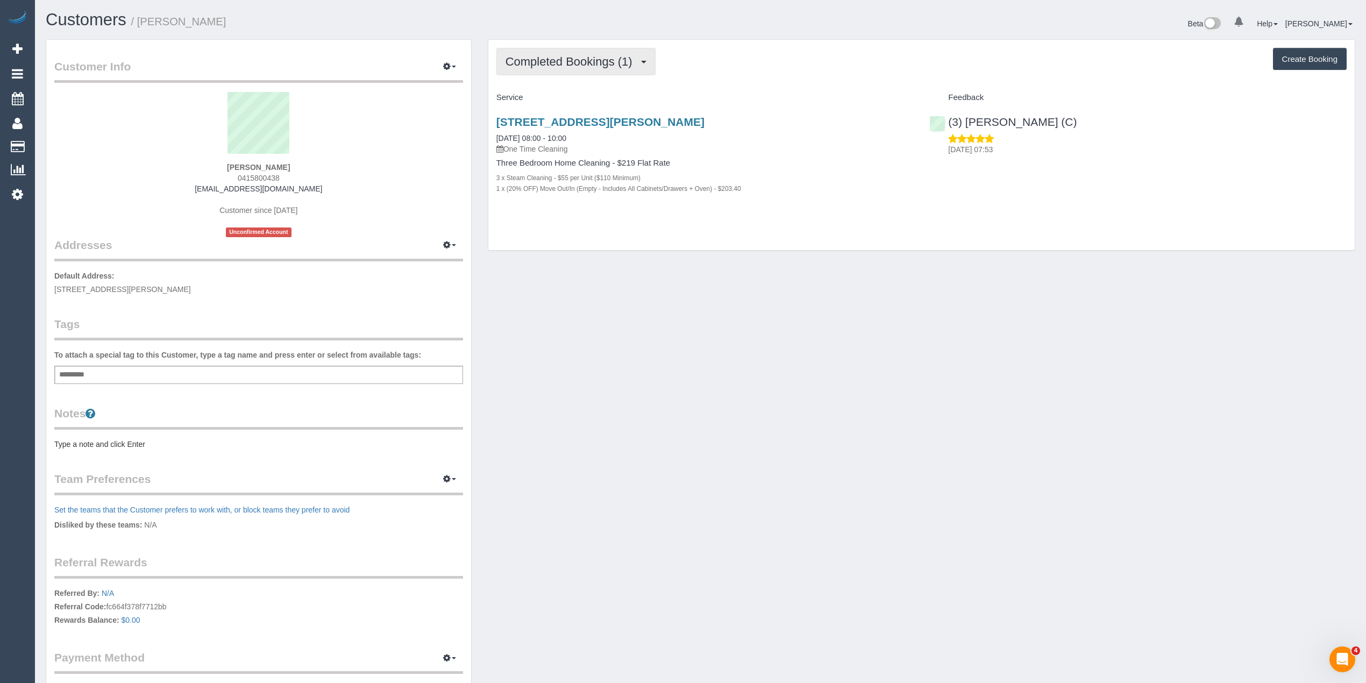
click at [570, 58] on span "Completed Bookings (1)" at bounding box center [572, 61] width 132 height 13
click at [570, 57] on span "Completed Bookings (1)" at bounding box center [572, 61] width 132 height 13
click at [250, 175] on span "0415800438" at bounding box center [259, 178] width 42 height 9
copy span "0415800438"
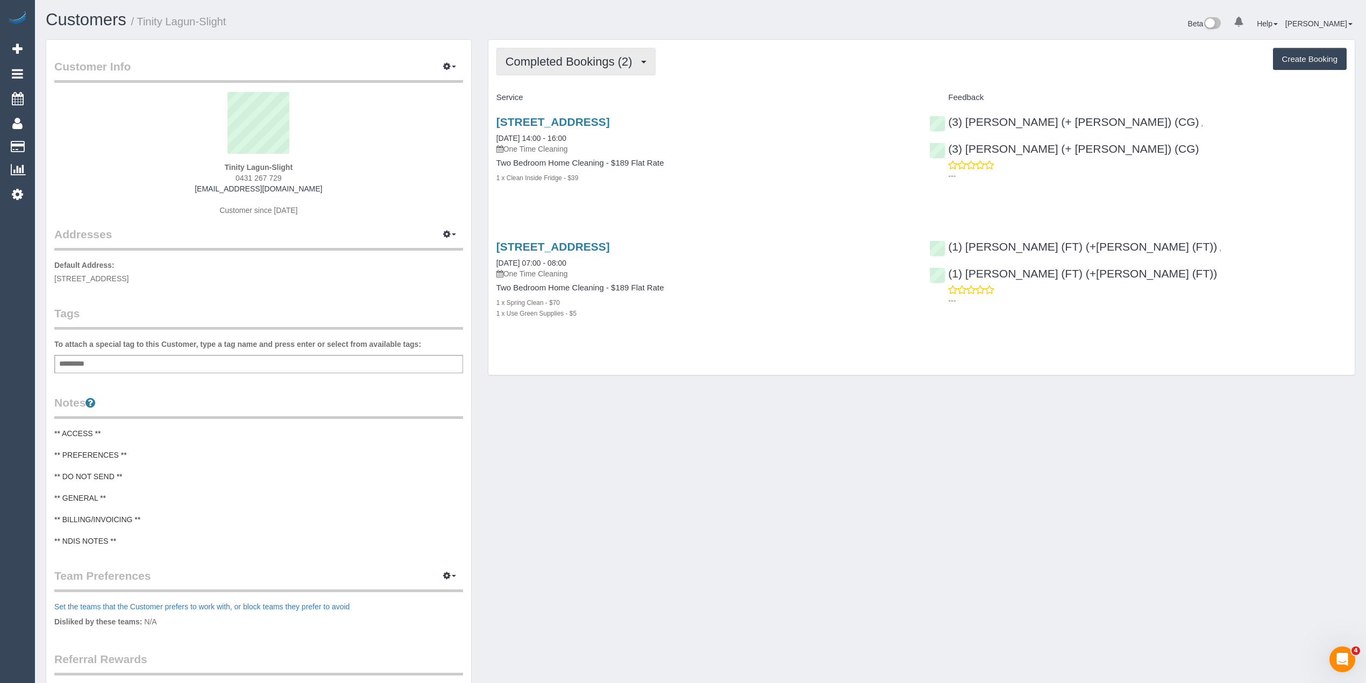
click at [581, 66] on span "Completed Bookings (2)" at bounding box center [572, 61] width 132 height 13
click at [241, 175] on span "0431 267 729" at bounding box center [259, 178] width 46 height 9
click at [279, 180] on span "0431 267 729" at bounding box center [259, 178] width 46 height 9
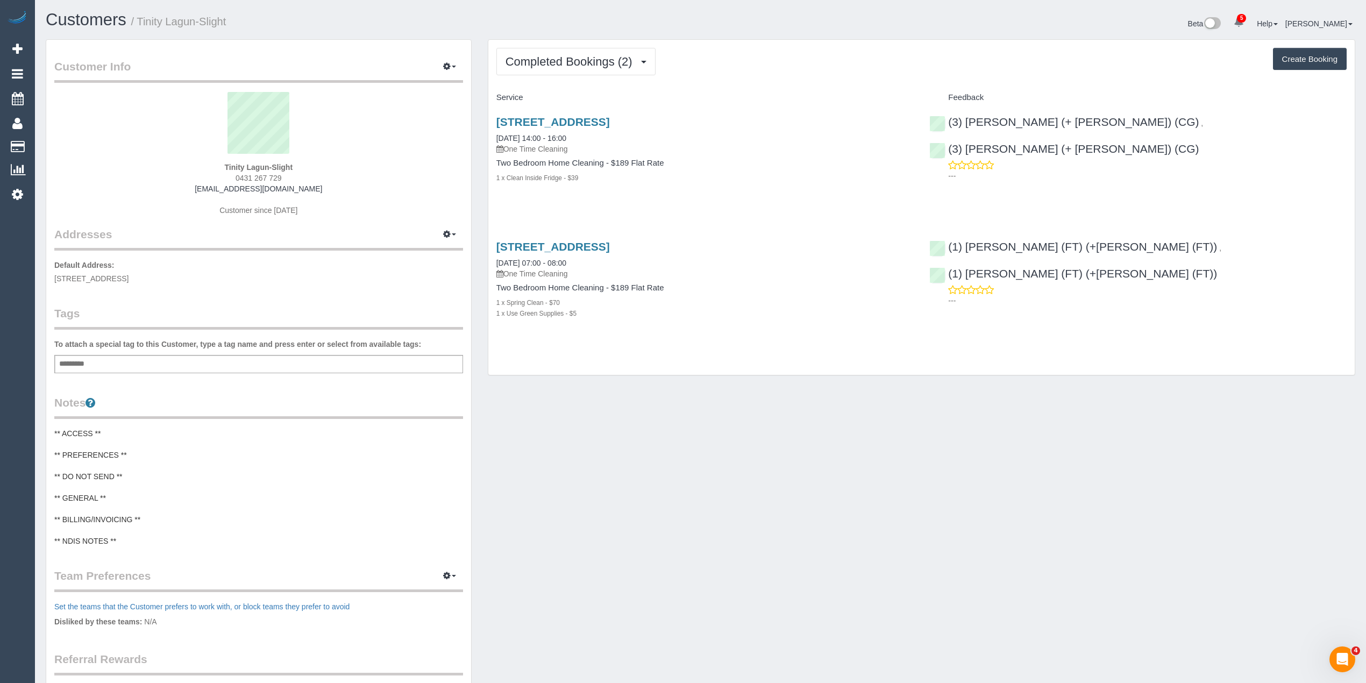
copy span "0431 267 729"
drag, startPoint x: 318, startPoint y: 187, endPoint x: 211, endPoint y: 188, distance: 107.6
click at [211, 188] on div "Tinity Lagun-Slight 0431 267 729 trinmillag18sli@hotmail.com Customer since 2025" at bounding box center [258, 159] width 409 height 134
copy link "trinmillag18sli@hotmail.com"
click at [233, 160] on div "Tinity Lagun-Slight 0431 267 729 trinmillag18sli@hotmail.com Customer since 2025" at bounding box center [258, 159] width 409 height 134
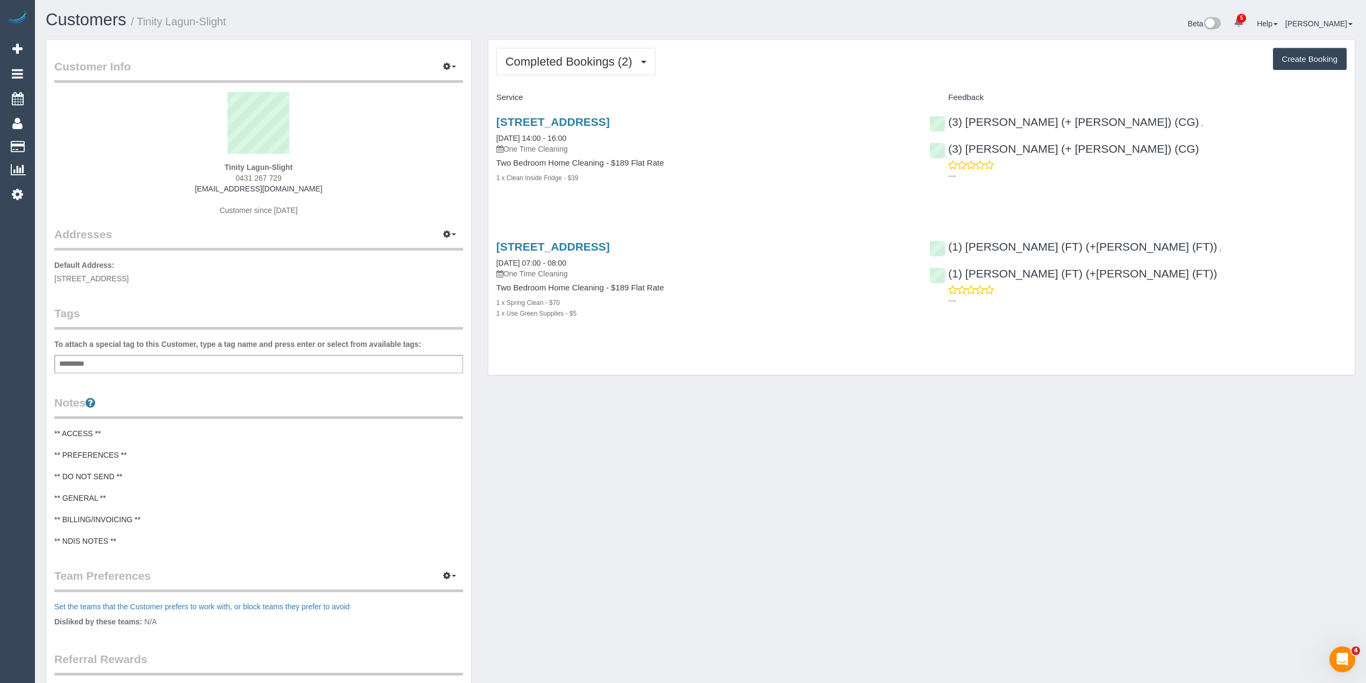
click at [233, 160] on div "Tinity Lagun-Slight 0431 267 729 trinmillag18sli@hotmail.com Customer since 2025" at bounding box center [258, 159] width 409 height 134
click at [236, 166] on strong "Tinity Lagun-Slight" at bounding box center [259, 167] width 68 height 9
click at [229, 166] on strong "Tinity Lagun-Slight" at bounding box center [259, 167] width 68 height 9
copy strong "Tinity"
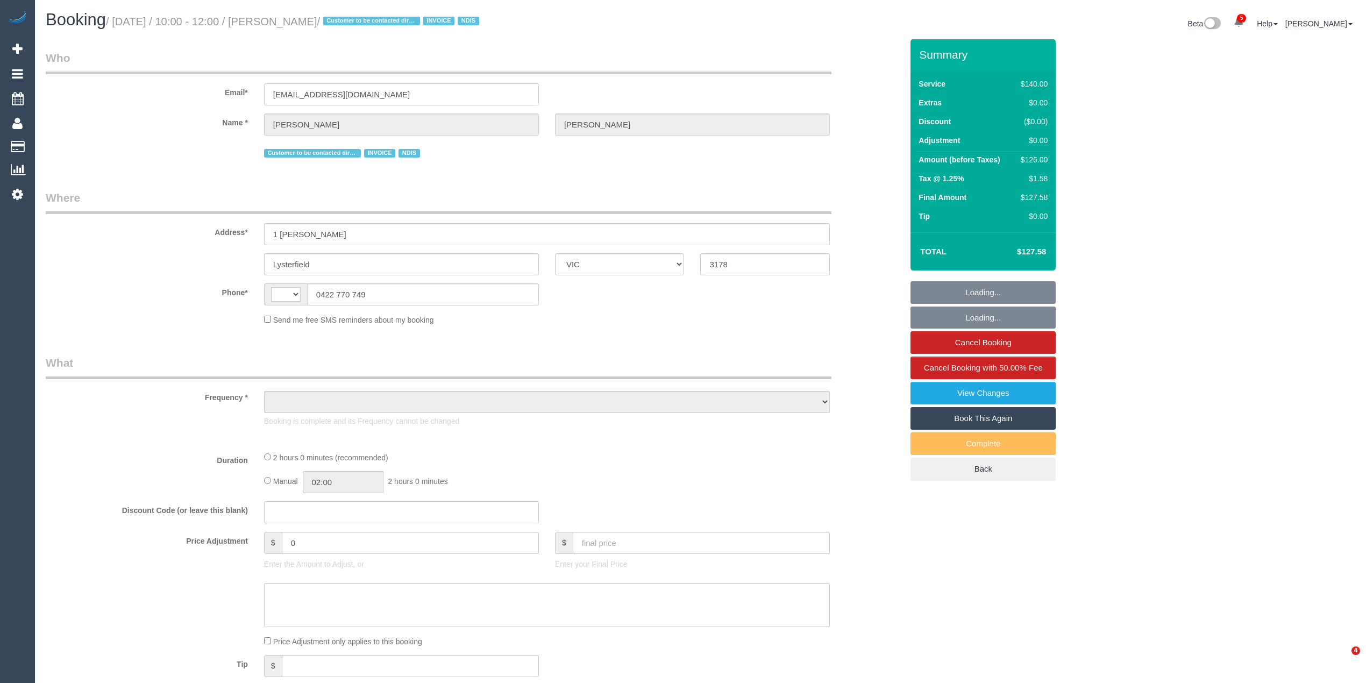
select select "VIC"
select select "string:AU"
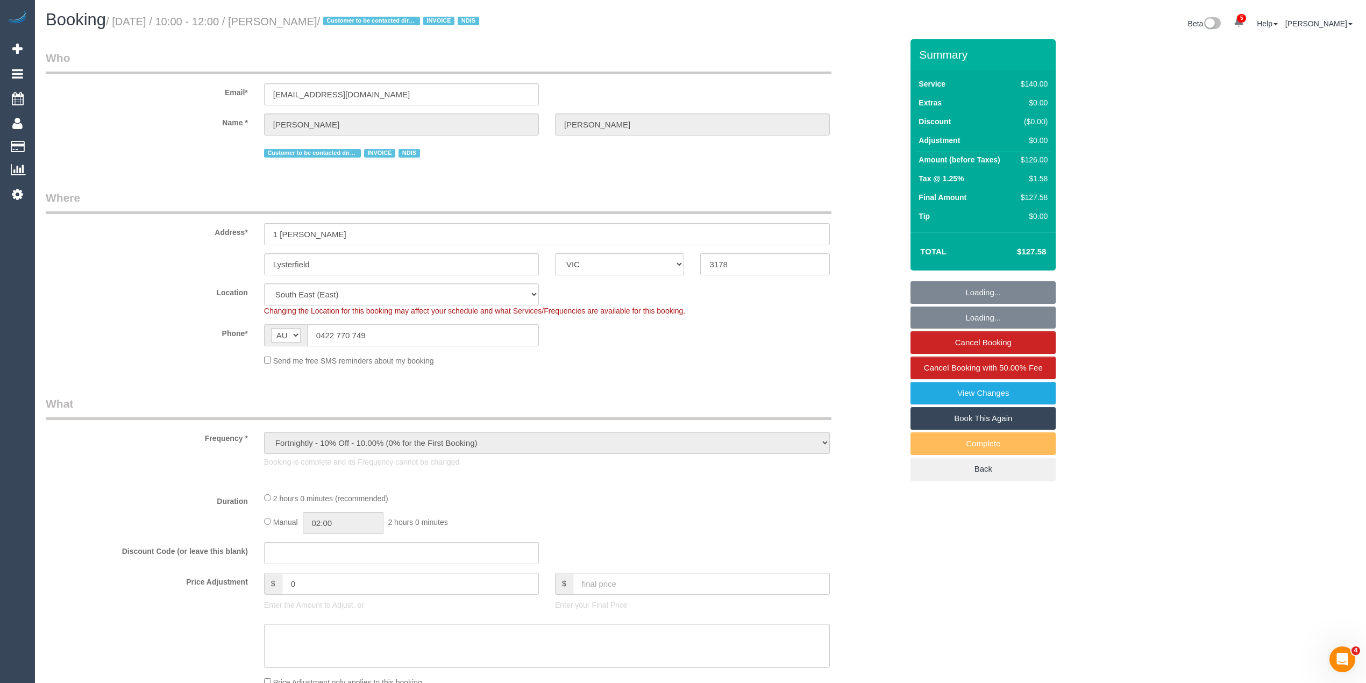
select select "object:796"
select select "number:29"
select select "number:14"
select select "number:19"
select select "number:25"
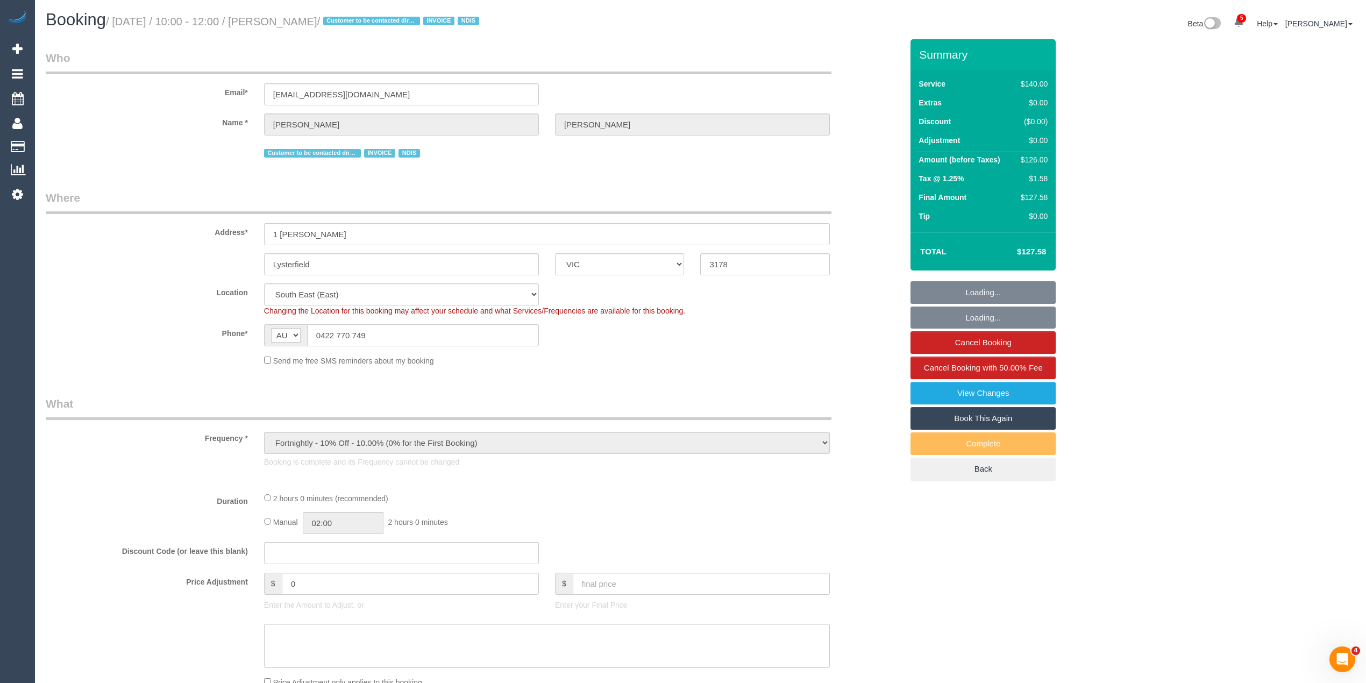
select select "number:34"
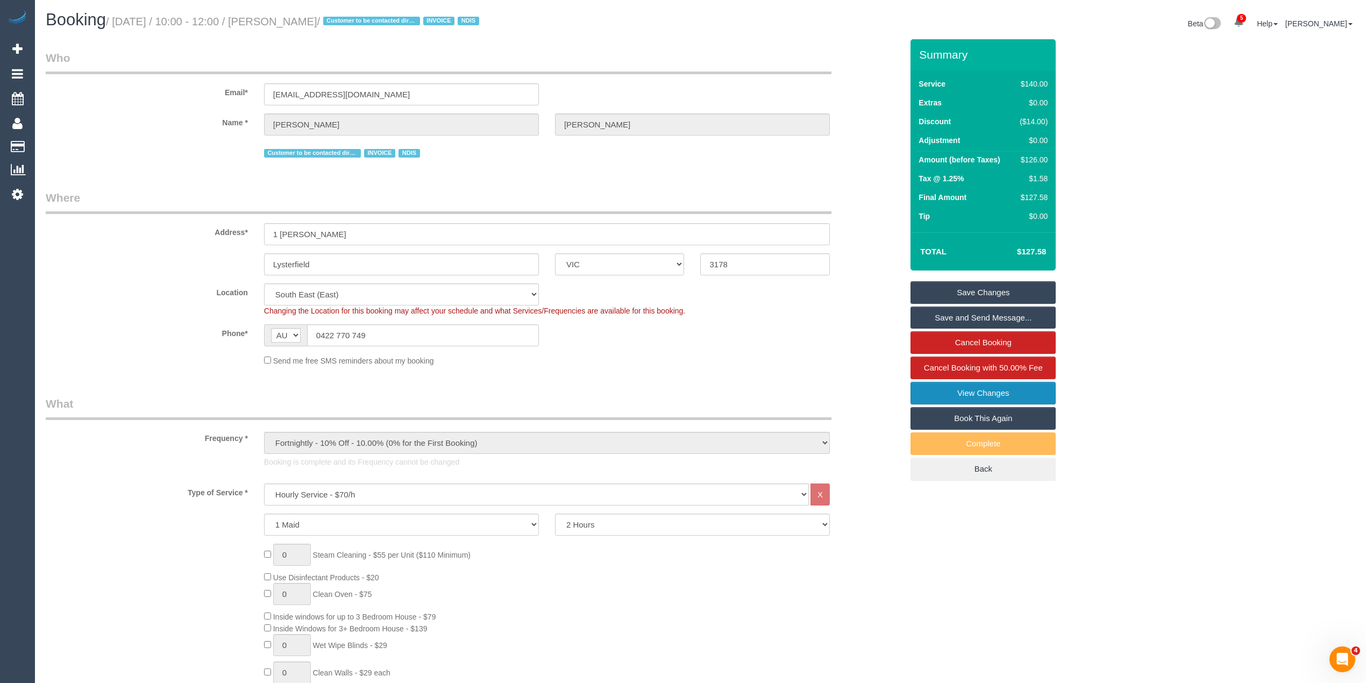
click at [1037, 385] on link "View Changes" at bounding box center [983, 393] width 145 height 23
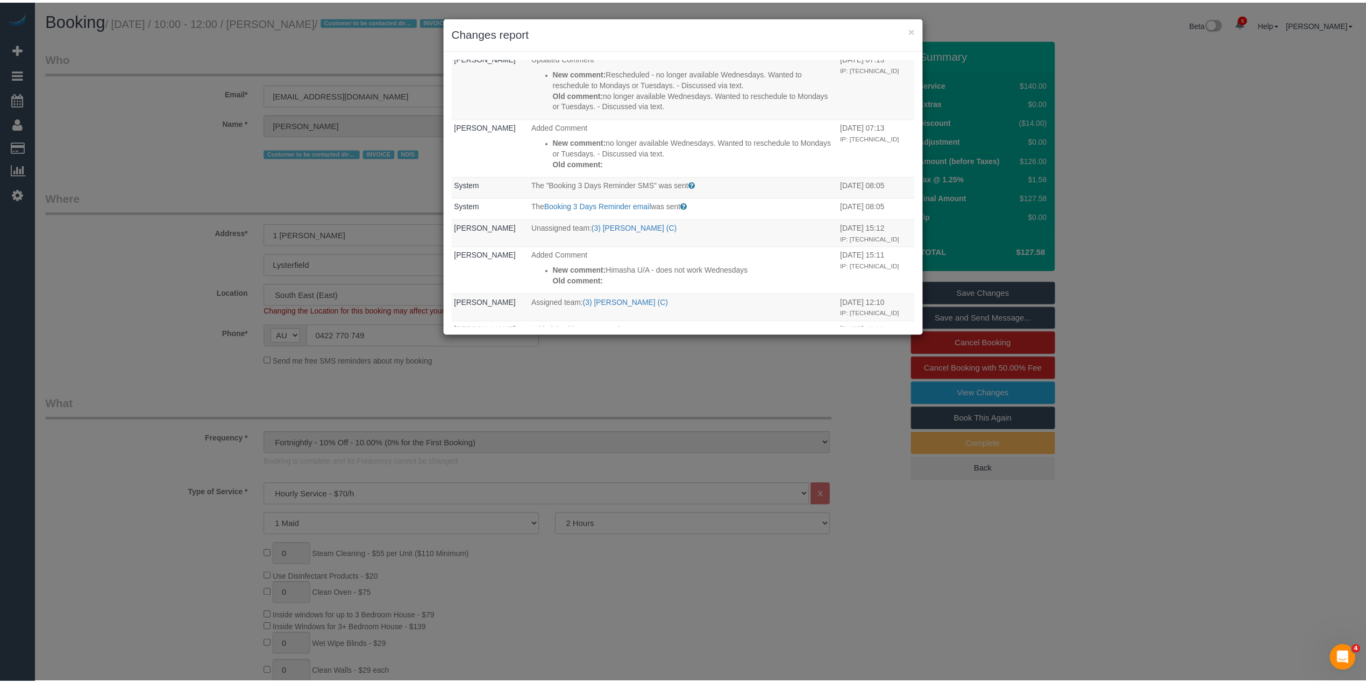
scroll to position [22, 0]
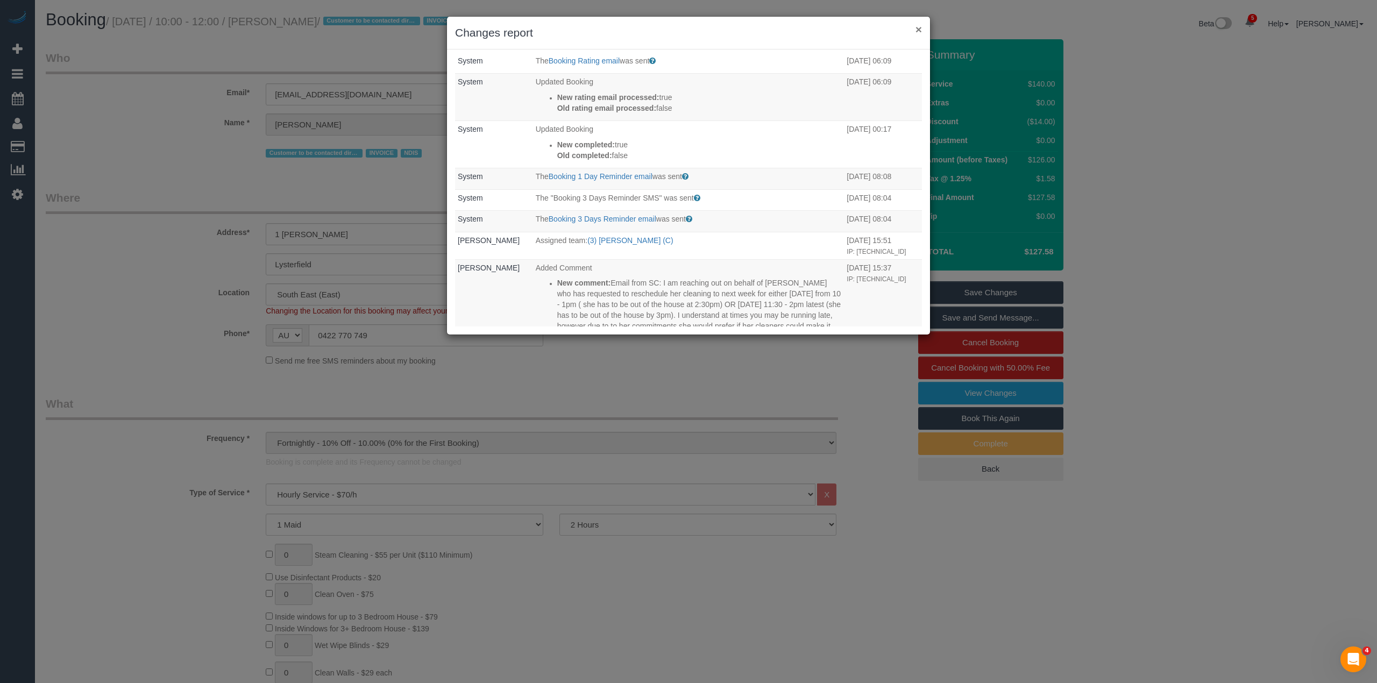
click at [920, 27] on button "×" at bounding box center [918, 29] width 6 height 11
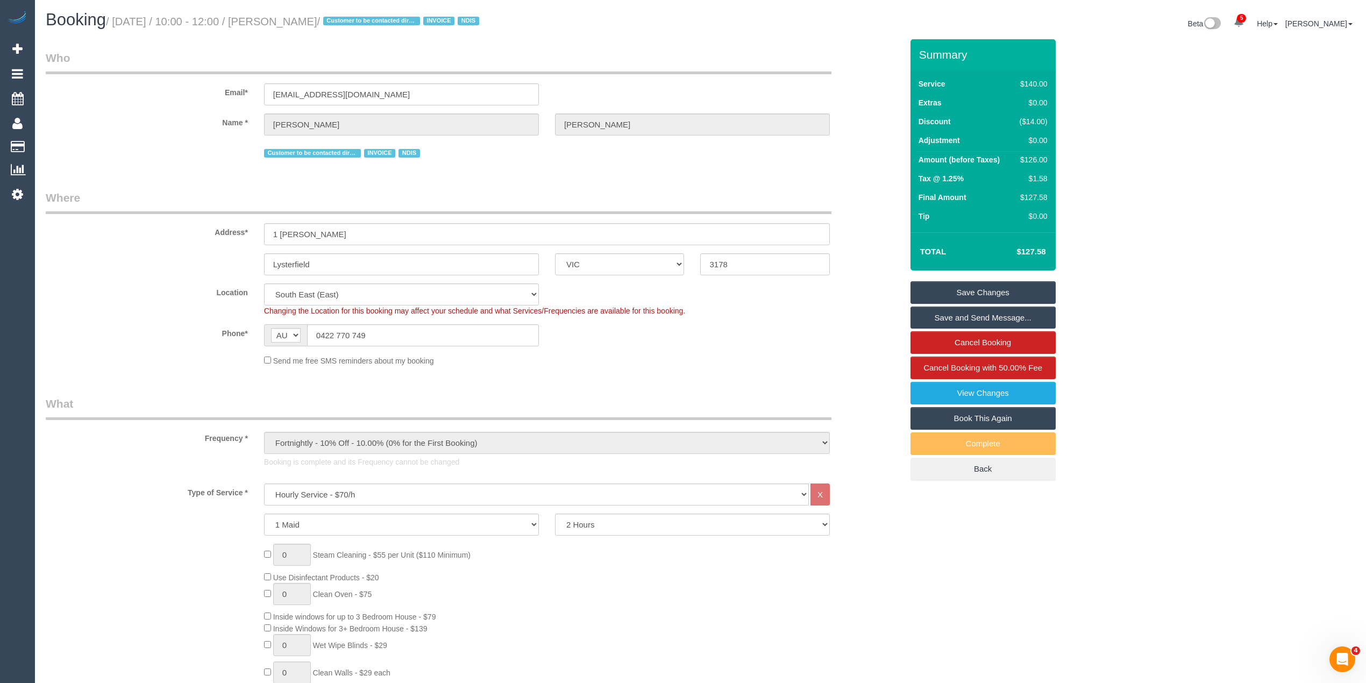
click at [295, 18] on small "/ [DATE] / 10:00 - 12:00 / [PERSON_NAME] / Customer to be contacted directly fo…" at bounding box center [294, 22] width 376 height 12
click at [303, 19] on small "/ [DATE] / 10:00 - 12:00 / [PERSON_NAME] / Customer to be contacted directly fo…" at bounding box center [294, 22] width 376 height 12
click at [347, 24] on small "/ [DATE] / 10:00 - 12:00 / [PERSON_NAME] / Customer to be contacted directly fo…" at bounding box center [294, 22] width 376 height 12
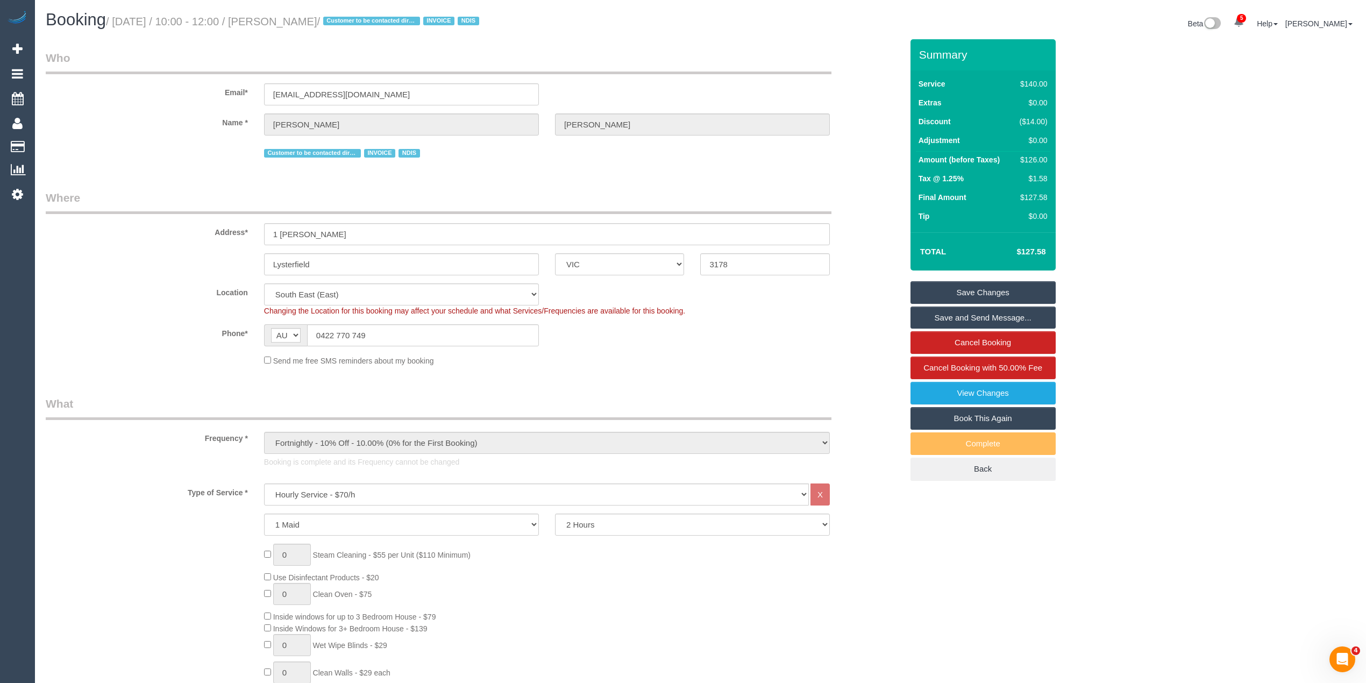
copy small "[PERSON_NAME]"
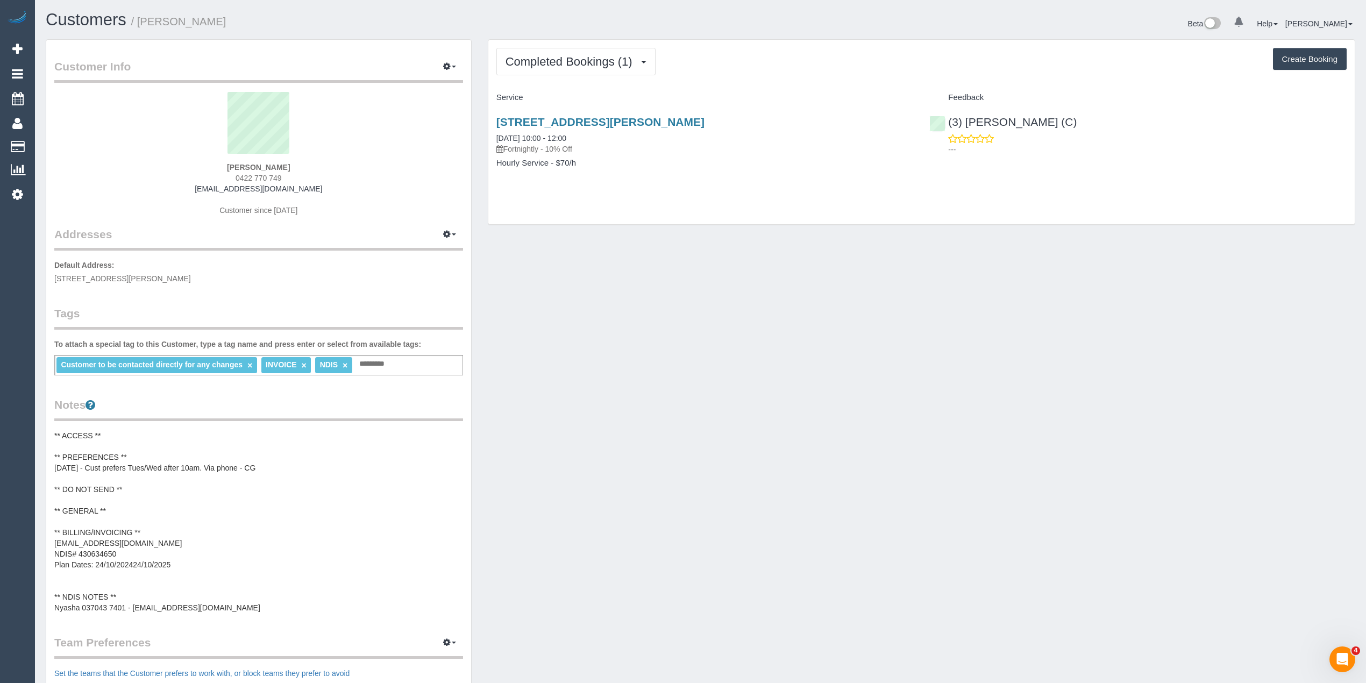
click at [544, 42] on div "Completed Bookings (1) Completed Bookings (1) Upcoming Bookings (11) Cancelled …" at bounding box center [921, 132] width 866 height 184
click at [547, 62] on span "Completed Bookings (1)" at bounding box center [572, 61] width 132 height 13
click at [575, 56] on span "Completed Bookings (1)" at bounding box center [572, 61] width 132 height 13
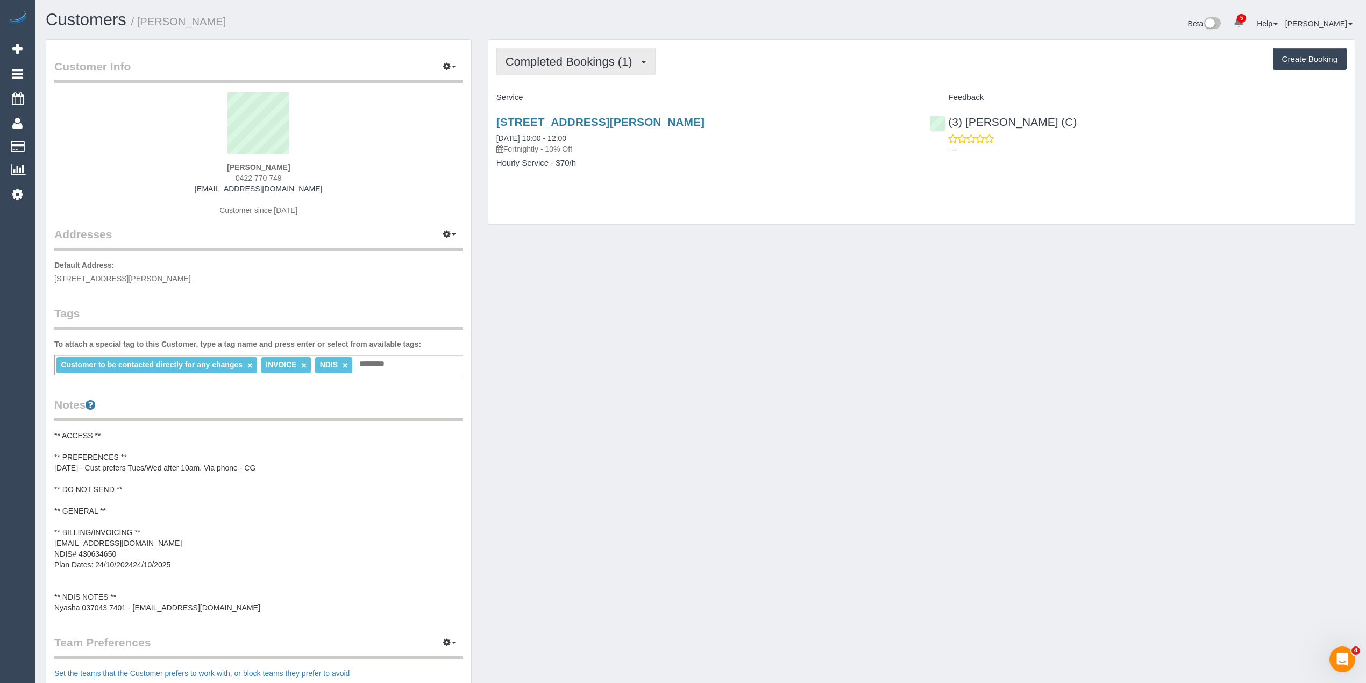
click at [570, 65] on span "Completed Bookings (1)" at bounding box center [572, 61] width 132 height 13
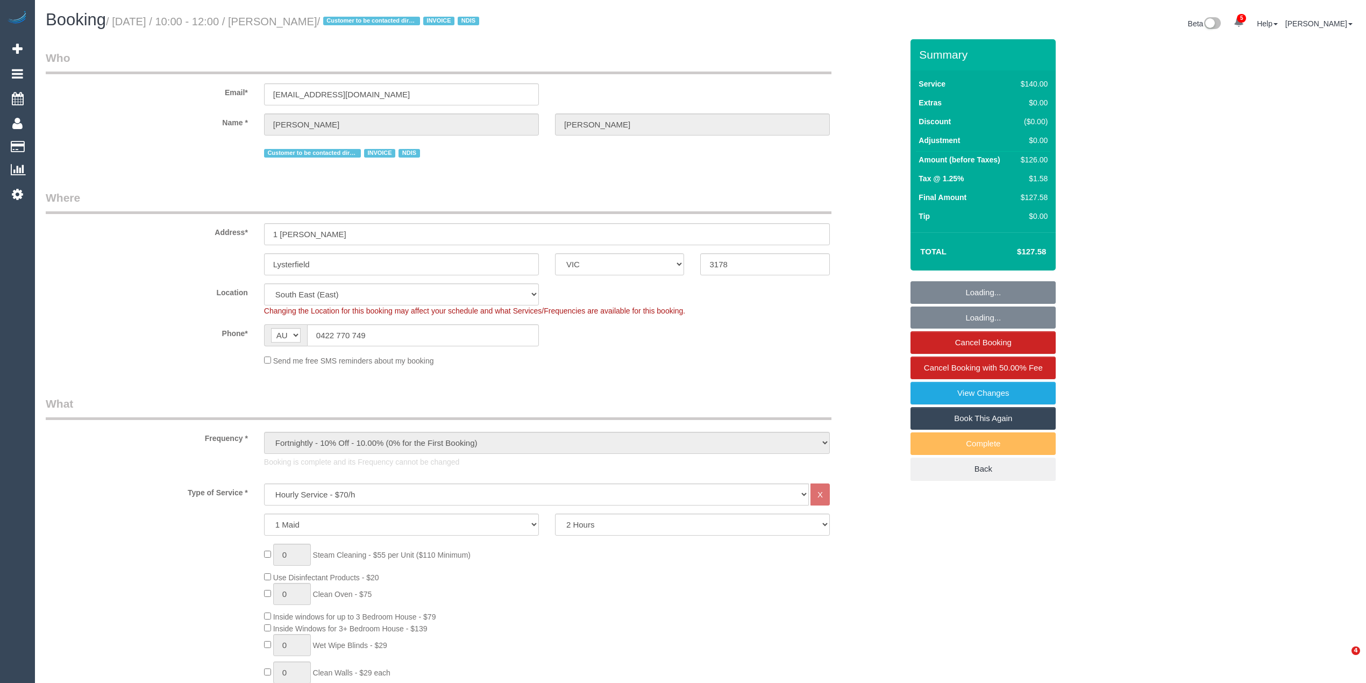
select select "VIC"
select select "number:29"
select select "number:14"
select select "number:19"
select select "number:25"
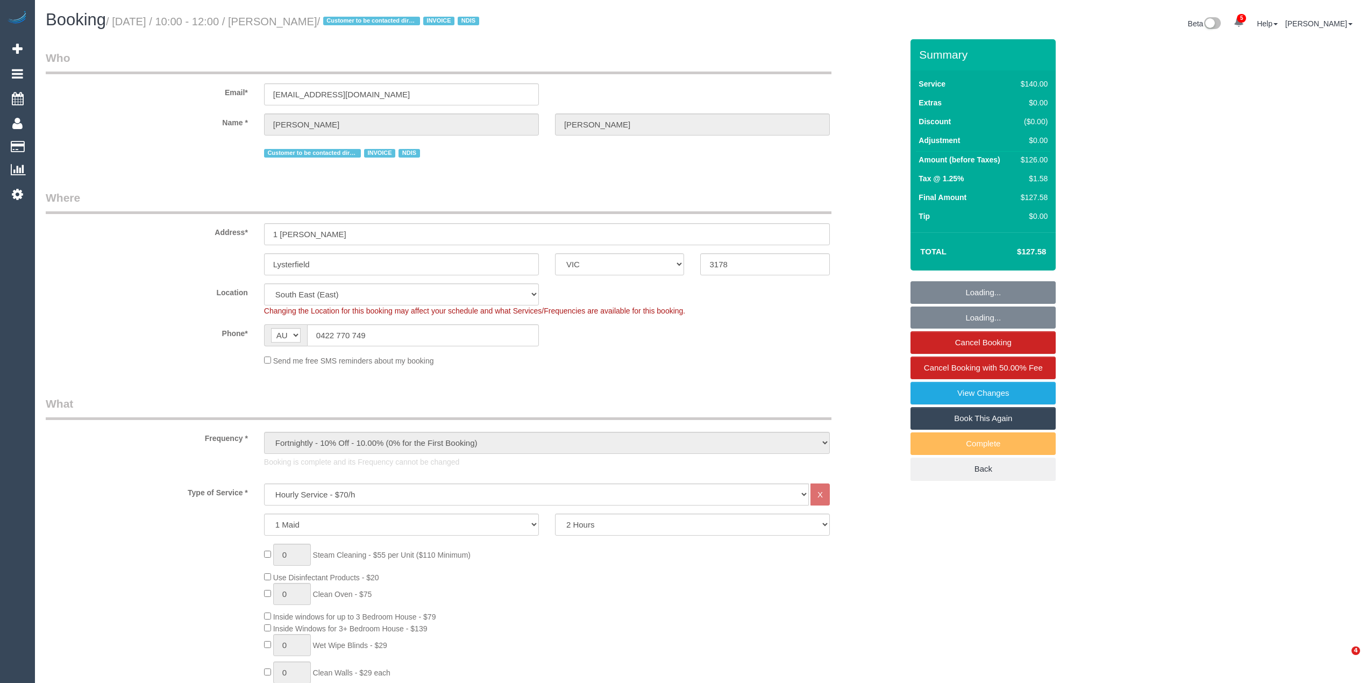
select select "number:34"
click at [1005, 397] on link "View Changes" at bounding box center [983, 393] width 145 height 23
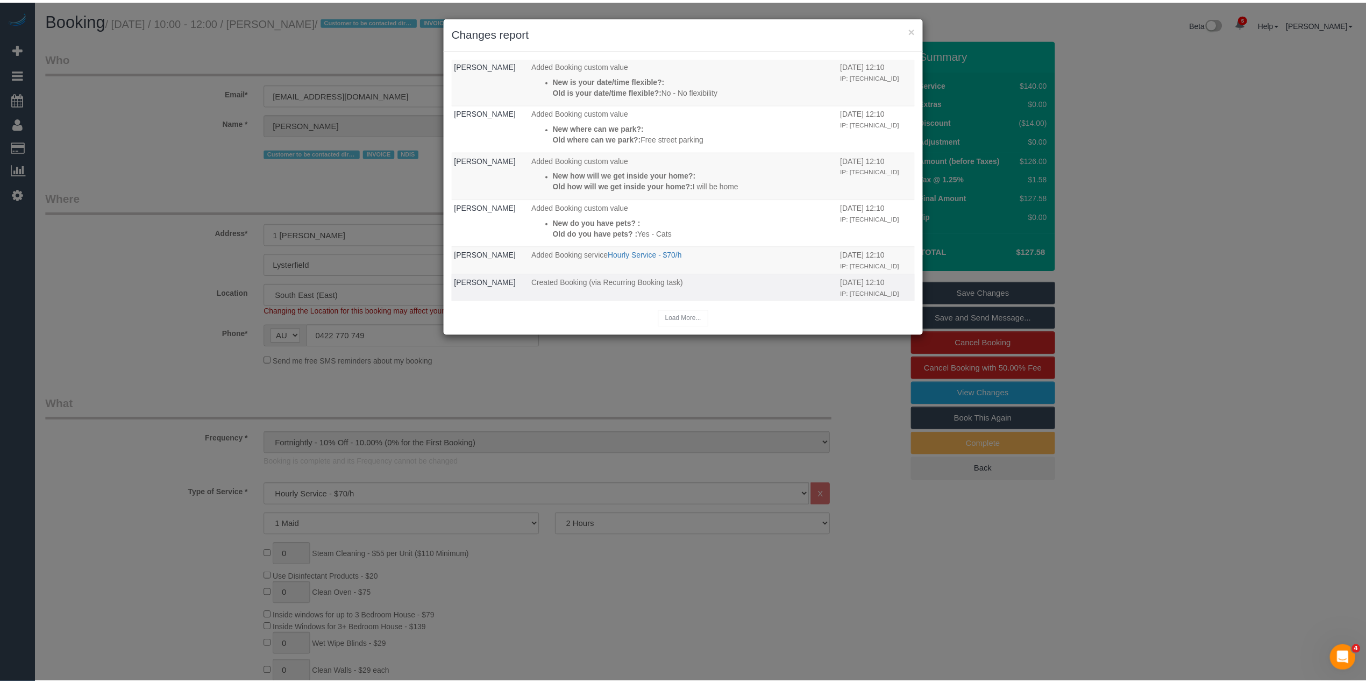
scroll to position [739, 0]
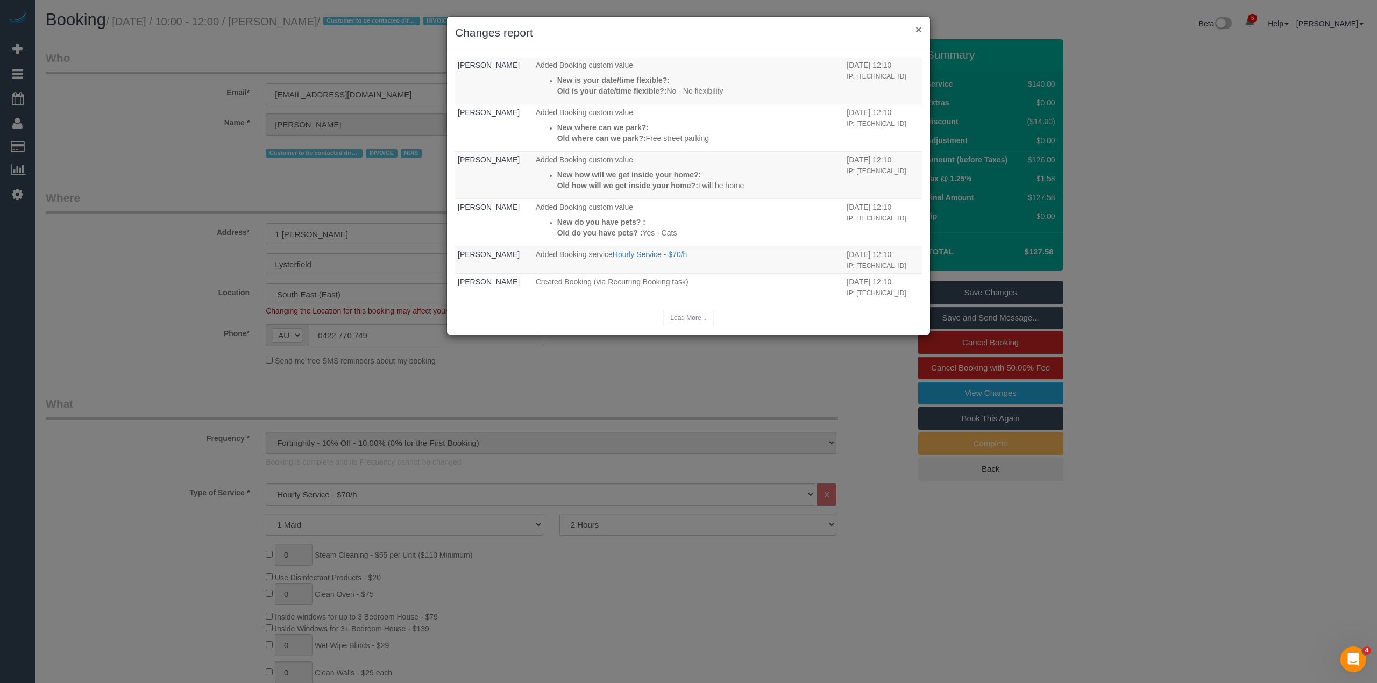
click at [920, 24] on button "×" at bounding box center [918, 29] width 6 height 11
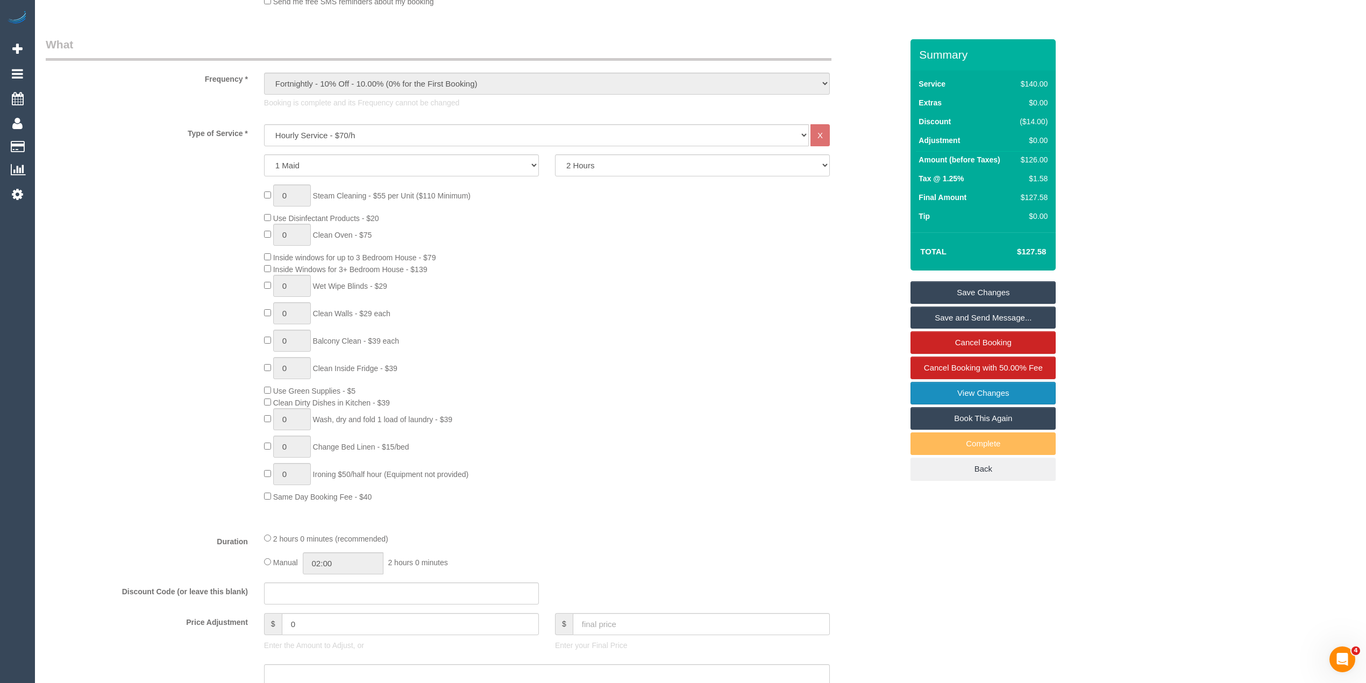
scroll to position [119, 0]
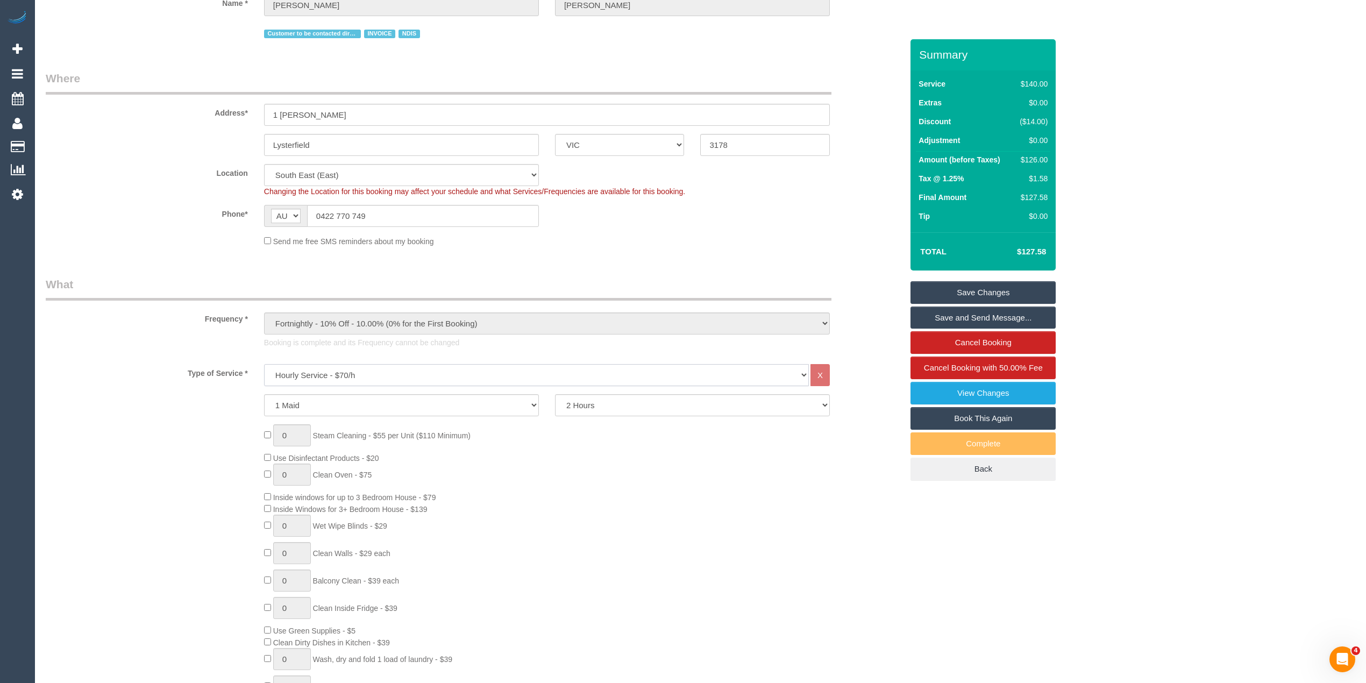
click at [368, 372] on select "Hourly Service - $70/h Hourly Service - $65/h Hourly Service - $60/h Hourly Ser…" at bounding box center [536, 375] width 545 height 22
select select "275"
click at [264, 364] on select "Hourly Service - $70/h Hourly Service - $65/h Hourly Service - $60/h Hourly Ser…" at bounding box center [536, 375] width 545 height 22
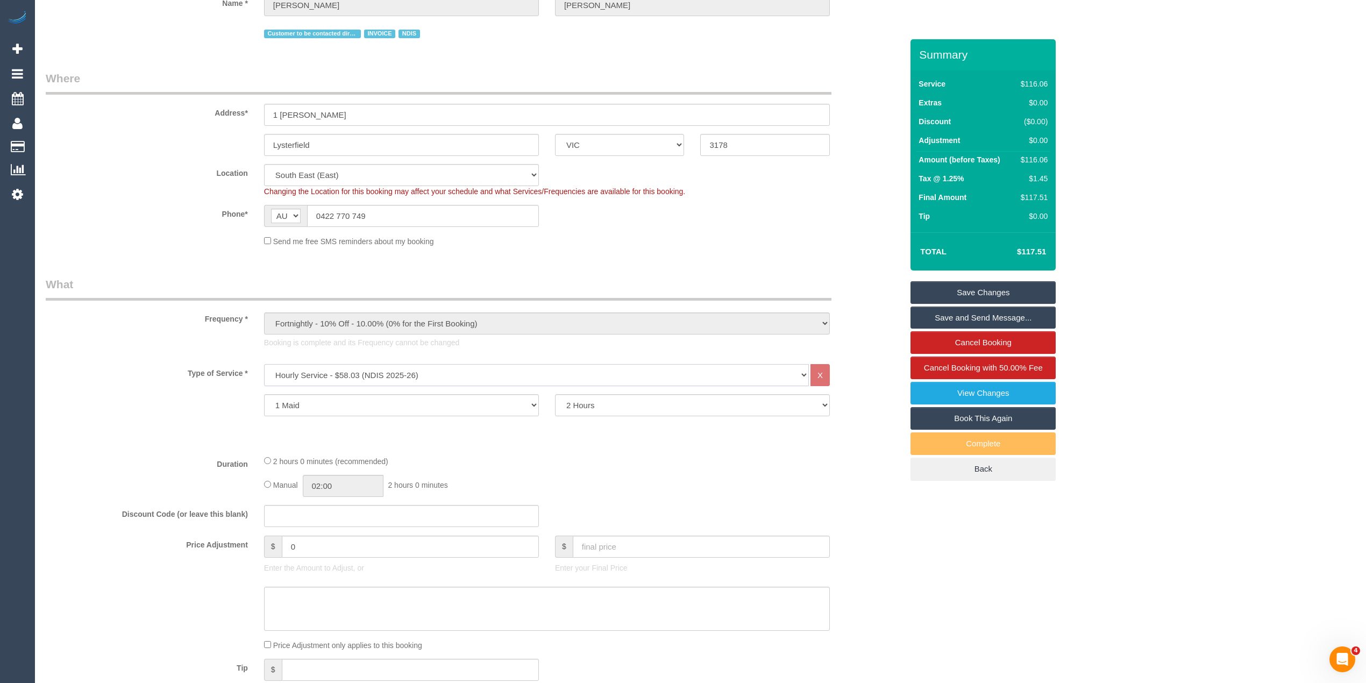
scroll to position [358, 0]
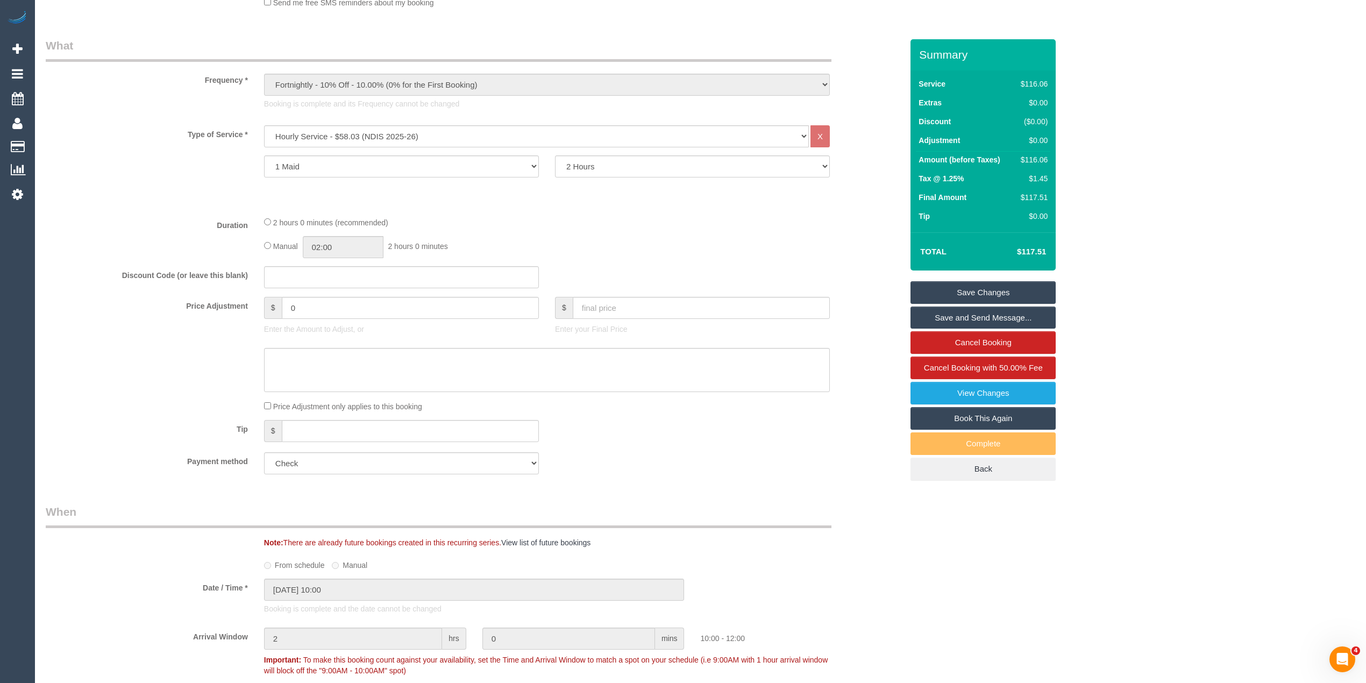
click at [985, 287] on link "Save Changes" at bounding box center [983, 292] width 145 height 23
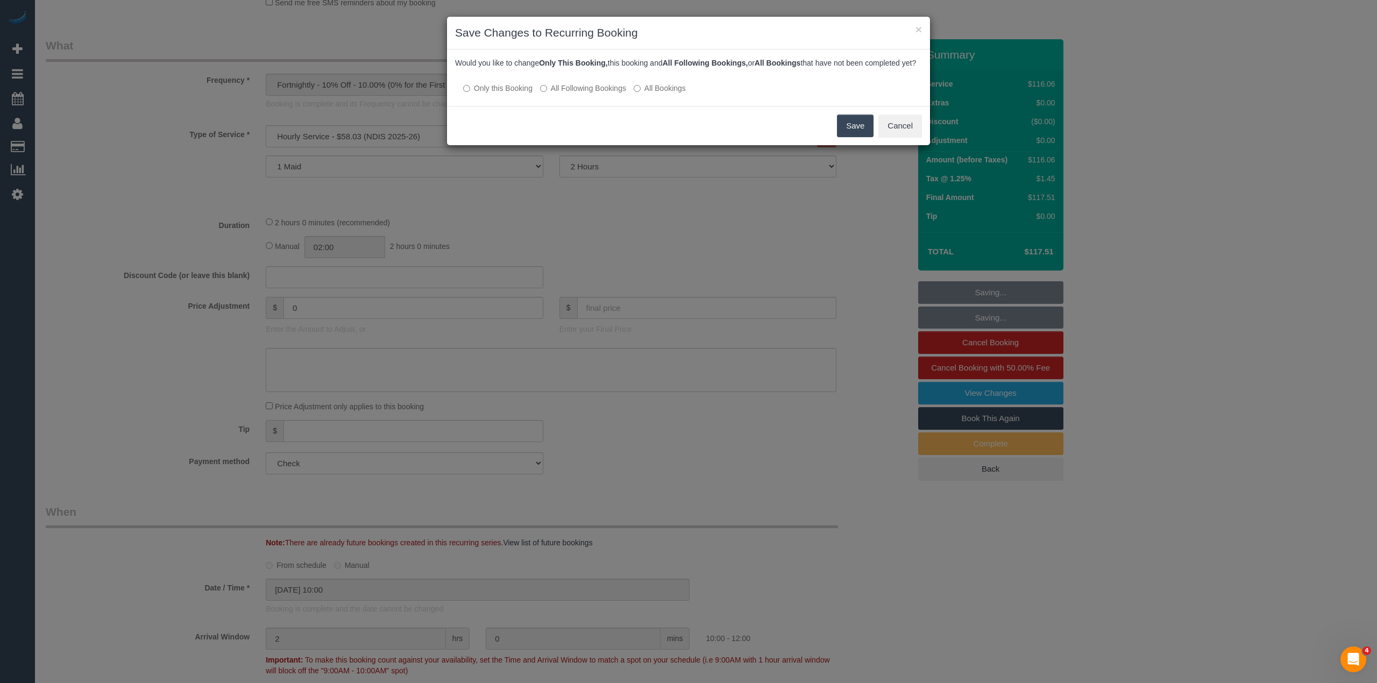
click at [861, 137] on button "Save" at bounding box center [855, 126] width 37 height 23
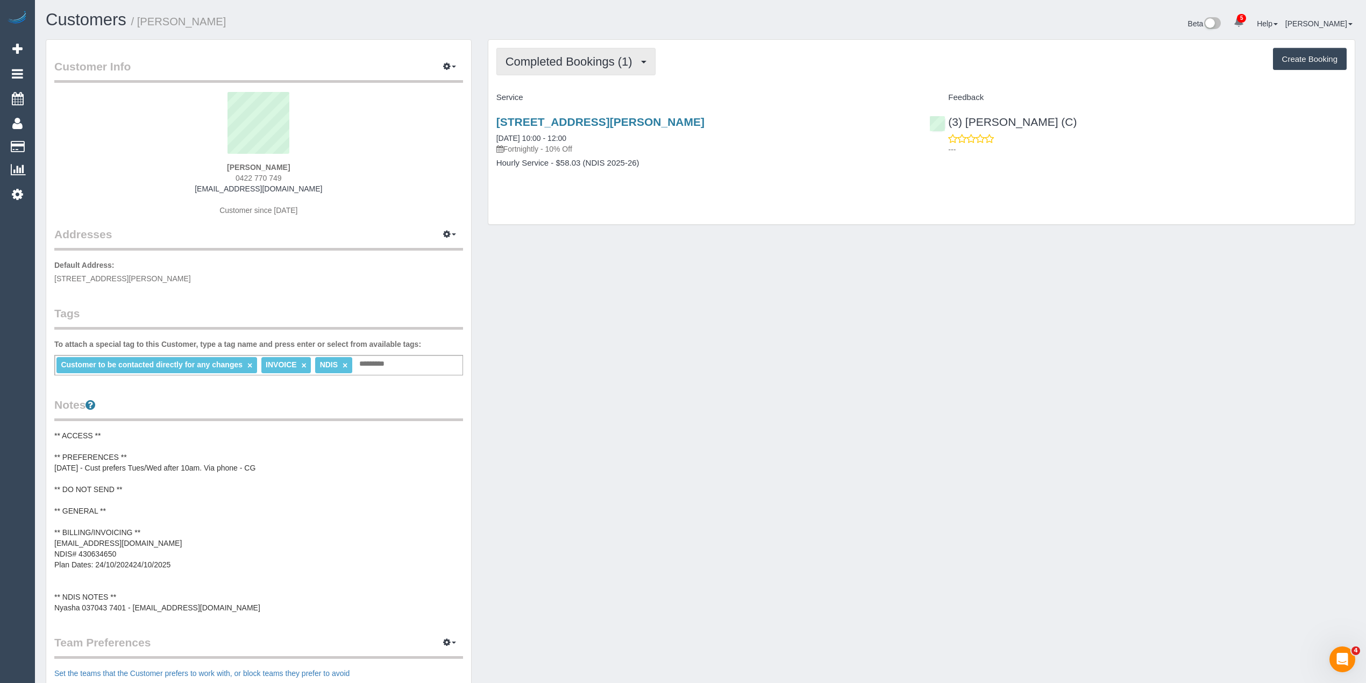
click at [579, 50] on button "Completed Bookings (1)" at bounding box center [575, 61] width 159 height 27
click at [783, 54] on div "Completed Bookings (1) Completed Bookings (1) Upcoming Bookings (11) Cancelled …" at bounding box center [921, 61] width 850 height 27
click at [538, 67] on button "Completed Bookings (1)" at bounding box center [575, 61] width 159 height 27
click at [558, 100] on link "Upcoming Bookings (11)" at bounding box center [553, 101] width 113 height 14
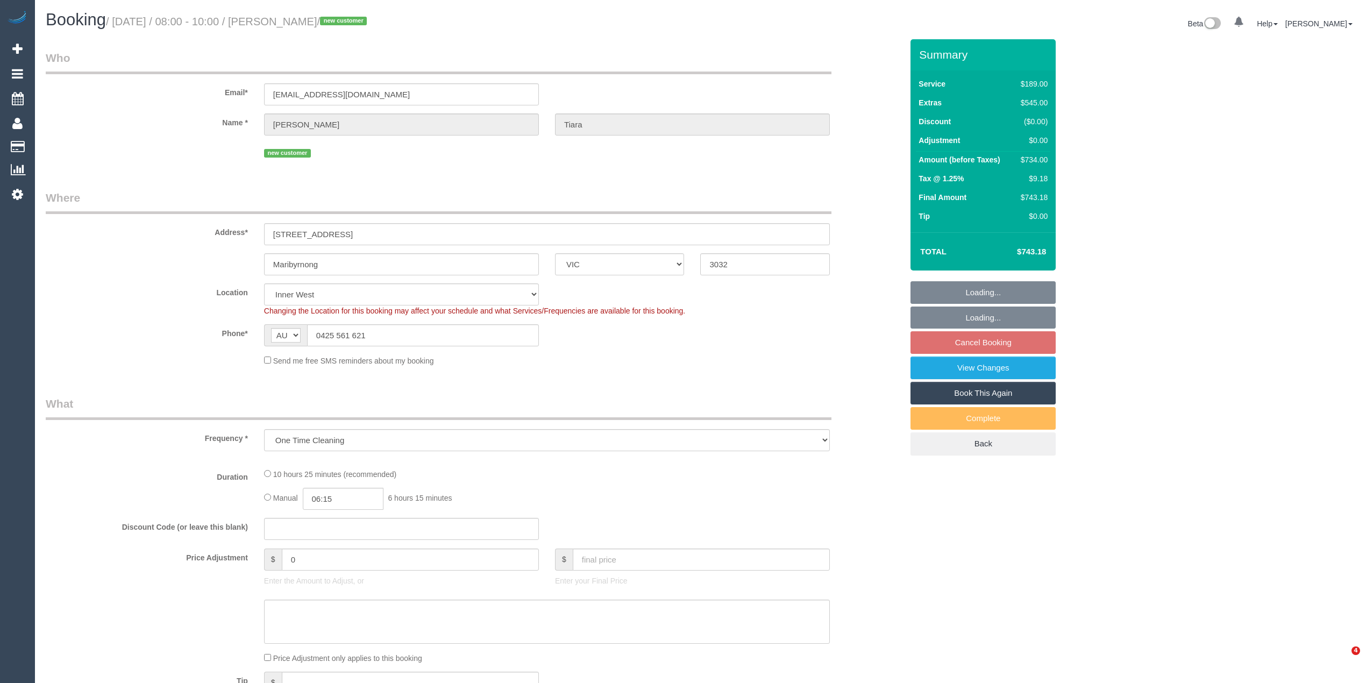
select select "VIC"
select select "string:stripe-pm_1S5zmc2GScqysDRVyz7m8t0B"
select select "spot2"
select select "number:28"
select select "number:14"
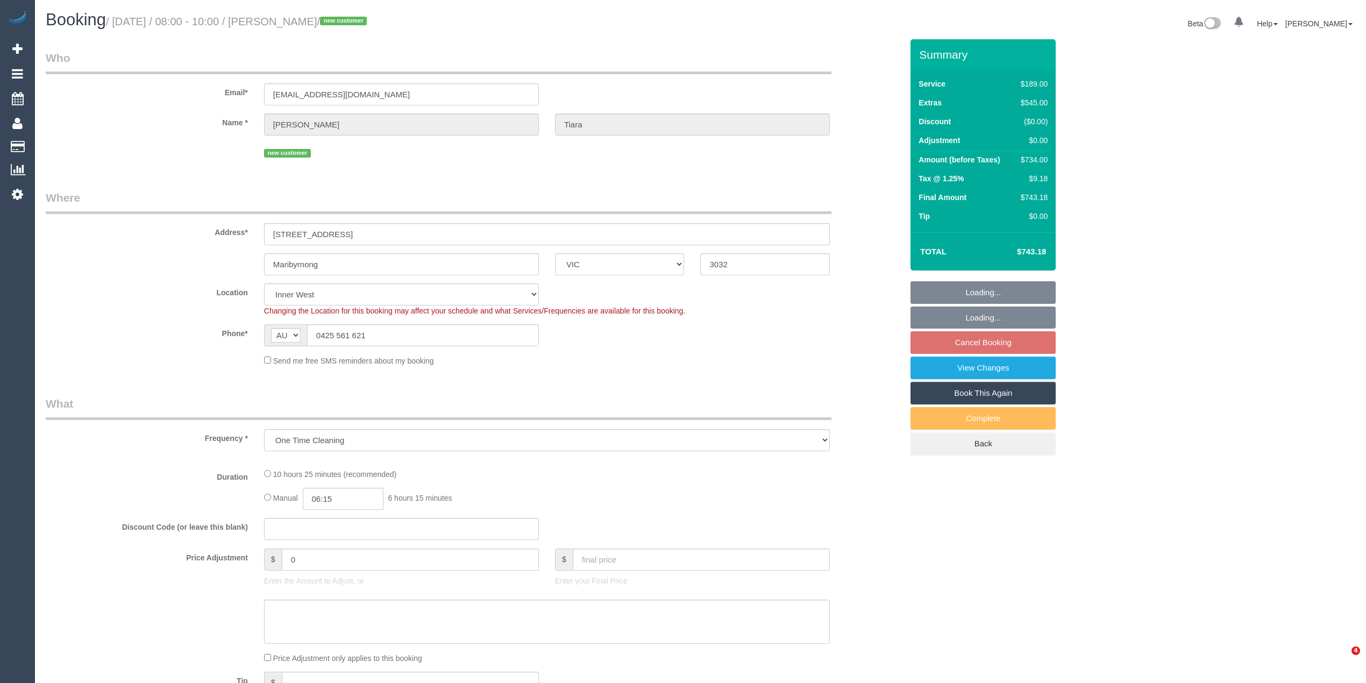
select select "number:19"
select select "number:24"
select select "number:26"
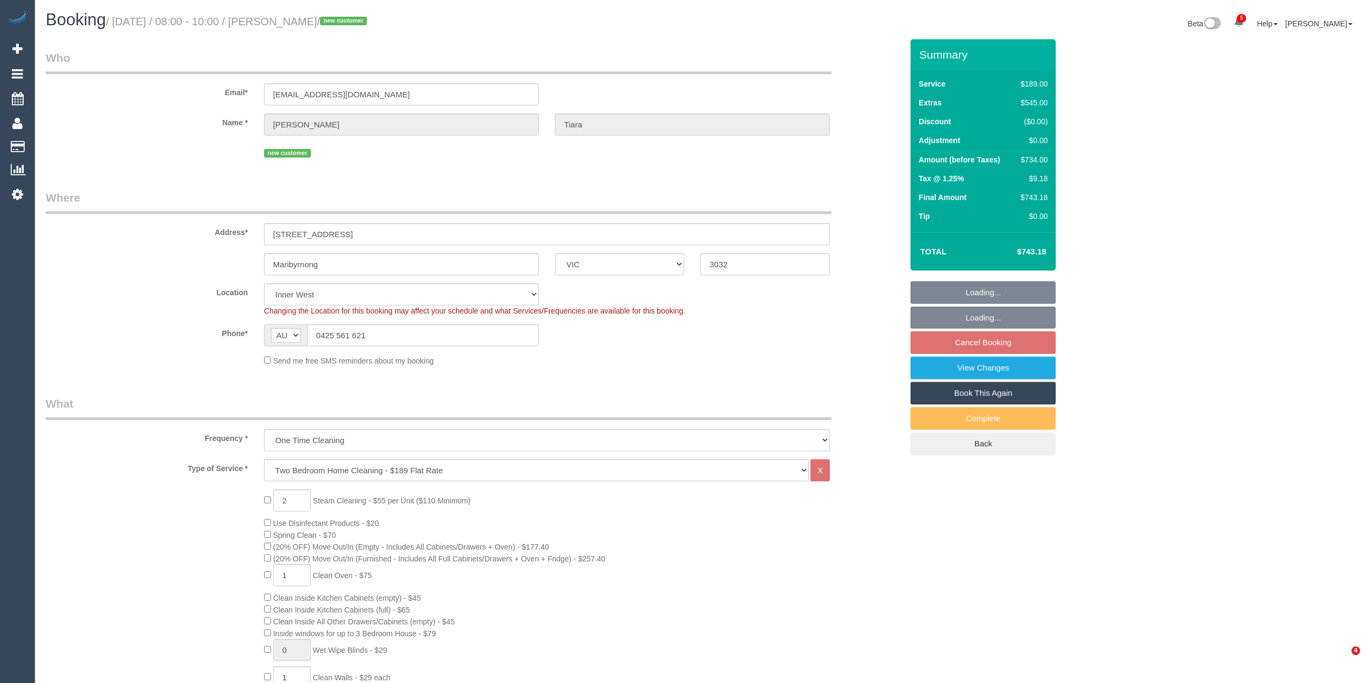
select select "object:1656"
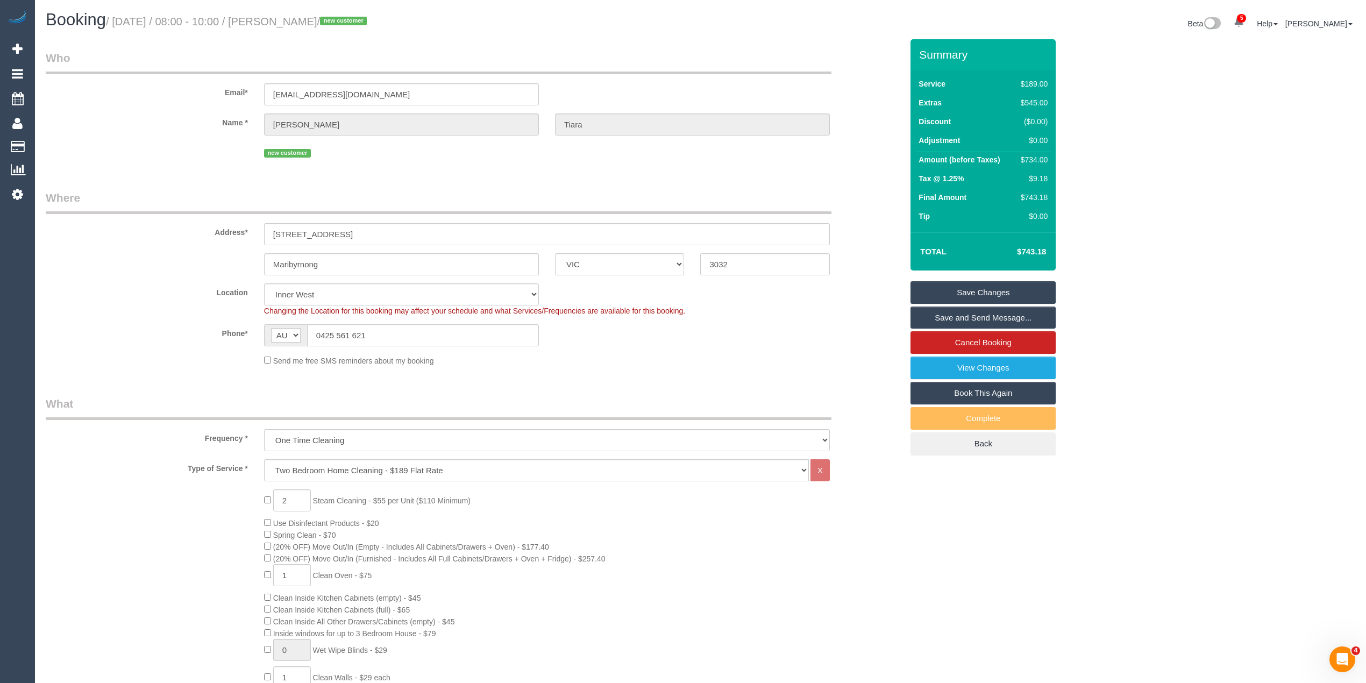
click at [317, 22] on small "/ [DATE] / 08:00 - 10:00 / [PERSON_NAME] / new customer" at bounding box center [238, 22] width 264 height 12
click at [317, 22] on small "/ September 22, 2025 / 08:00 - 10:00 / Felicia Tiara / new customer" at bounding box center [238, 22] width 264 height 12
click at [345, 24] on small "/ September 22, 2025 / 08:00 - 10:00 / Felicia Tiara / new customer" at bounding box center [238, 22] width 264 height 12
copy small "Felicia Tiara"
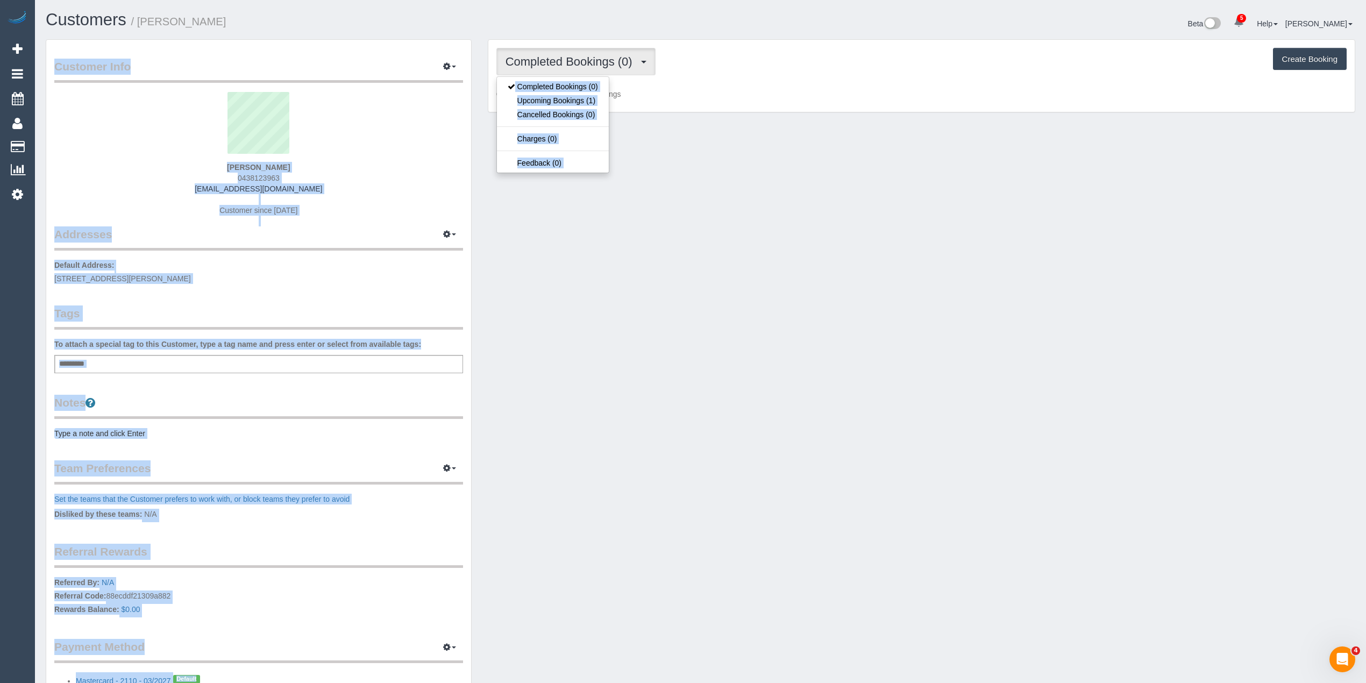
click at [194, 345] on label "To attach a special tag to this Customer, type a tag name and press enter or se…" at bounding box center [237, 344] width 367 height 11
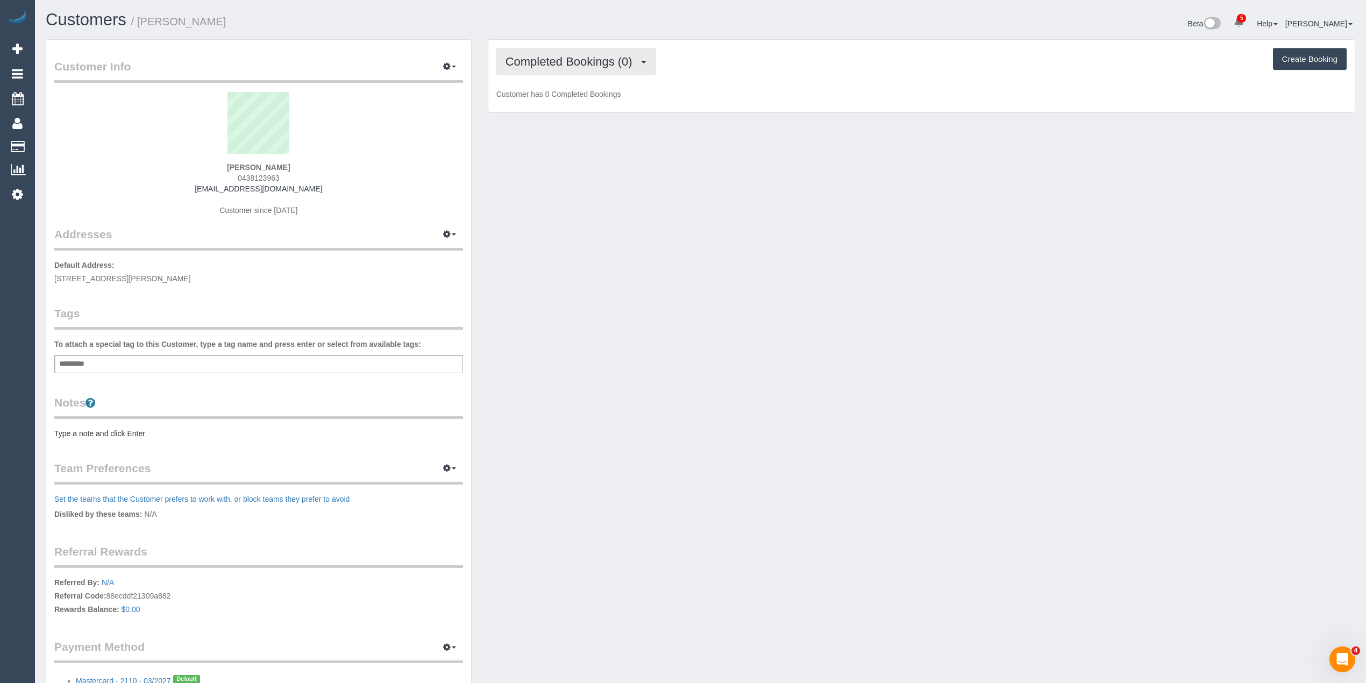
click at [531, 61] on span "Completed Bookings (0)" at bounding box center [572, 61] width 132 height 13
click at [556, 101] on link "Upcoming Bookings (1)" at bounding box center [553, 101] width 112 height 14
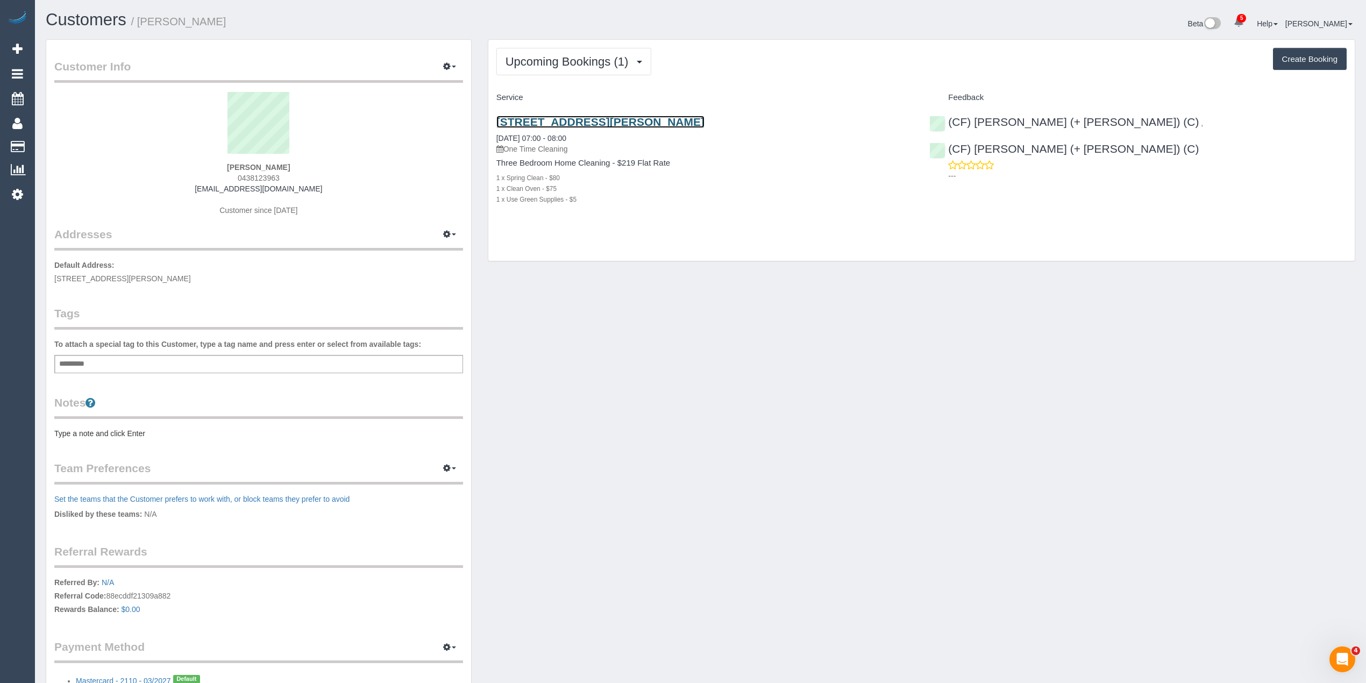
click at [596, 119] on link "9 Jessie St, Northcote, VIC 3070" at bounding box center [600, 122] width 208 height 12
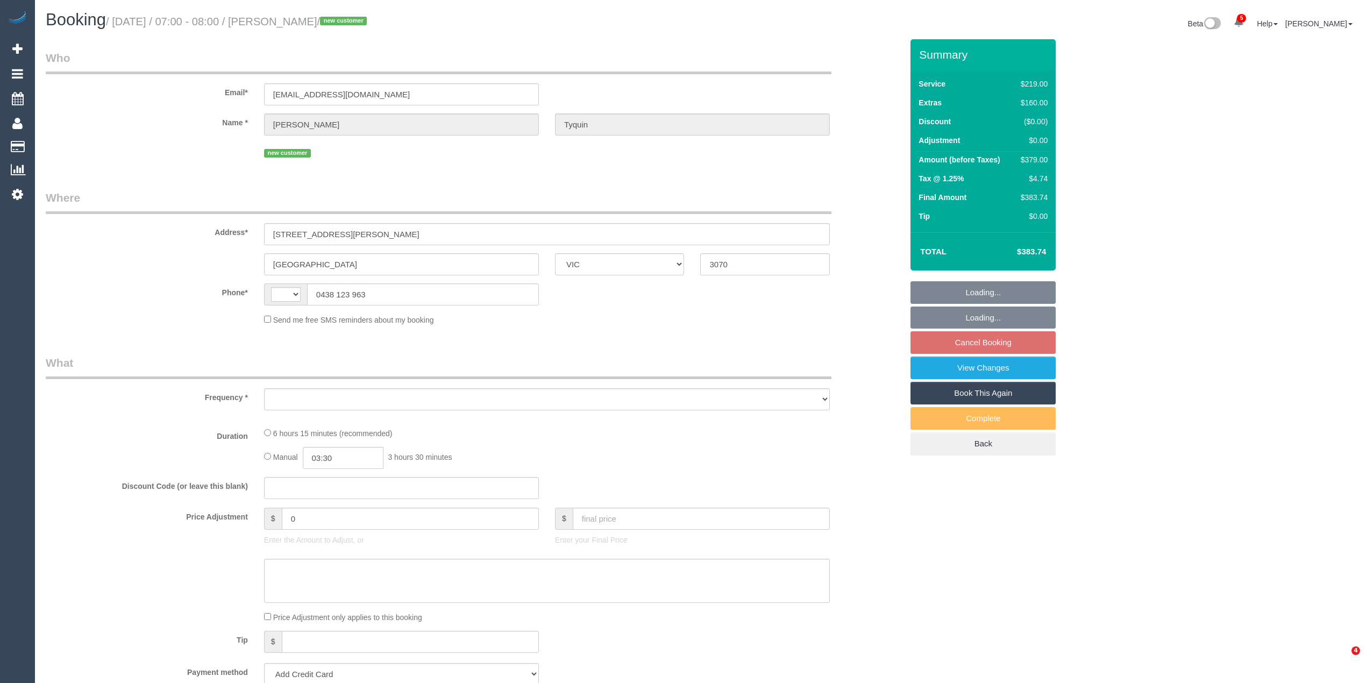
select select "VIC"
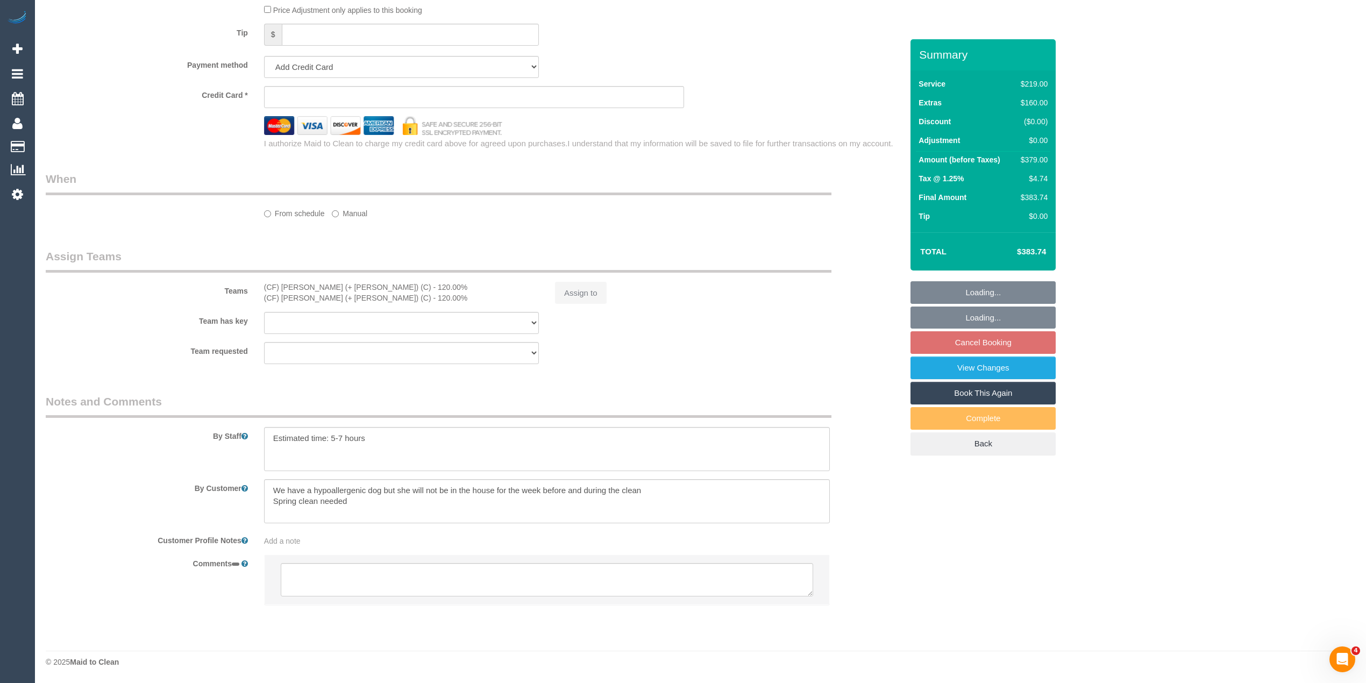
select select "string:AU"
select select "object:339"
select select "string:stripe-pm_1S4zBR2GScqysDRVCWkWlSL8"
select select "number:27"
select select "number:14"
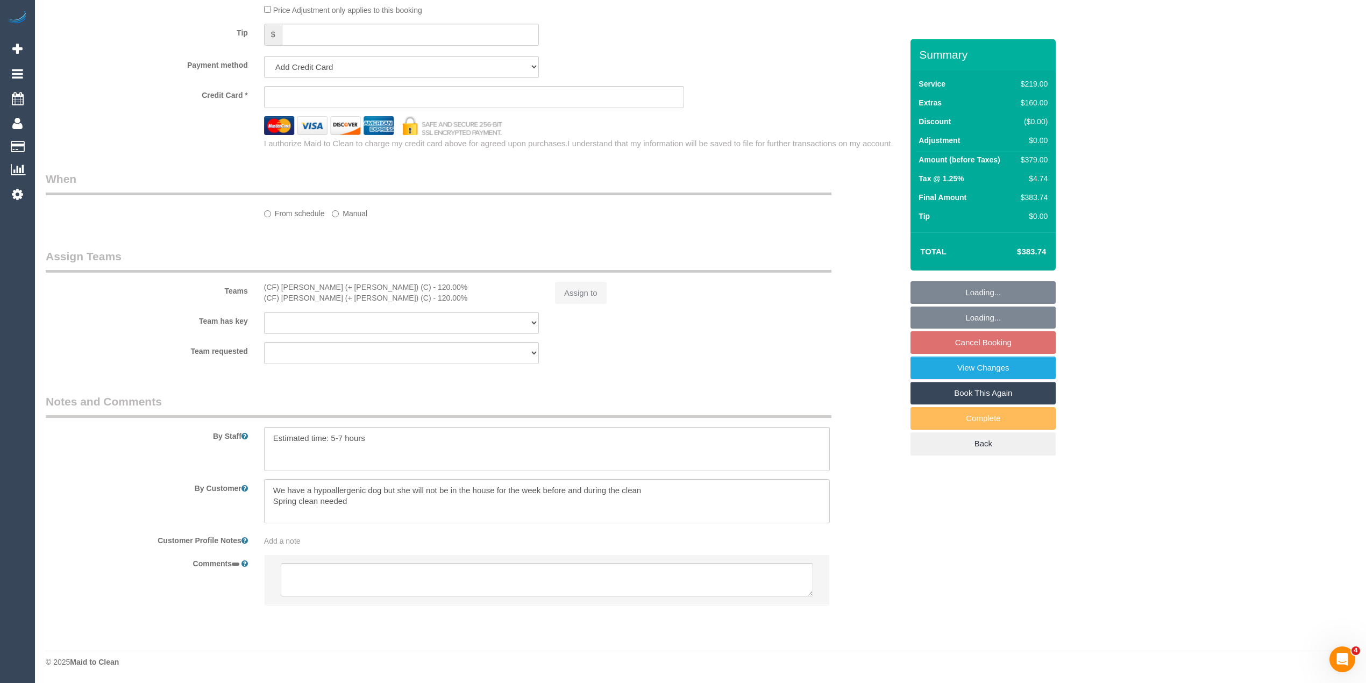
select select "number:19"
select select "number:24"
select select "number:26"
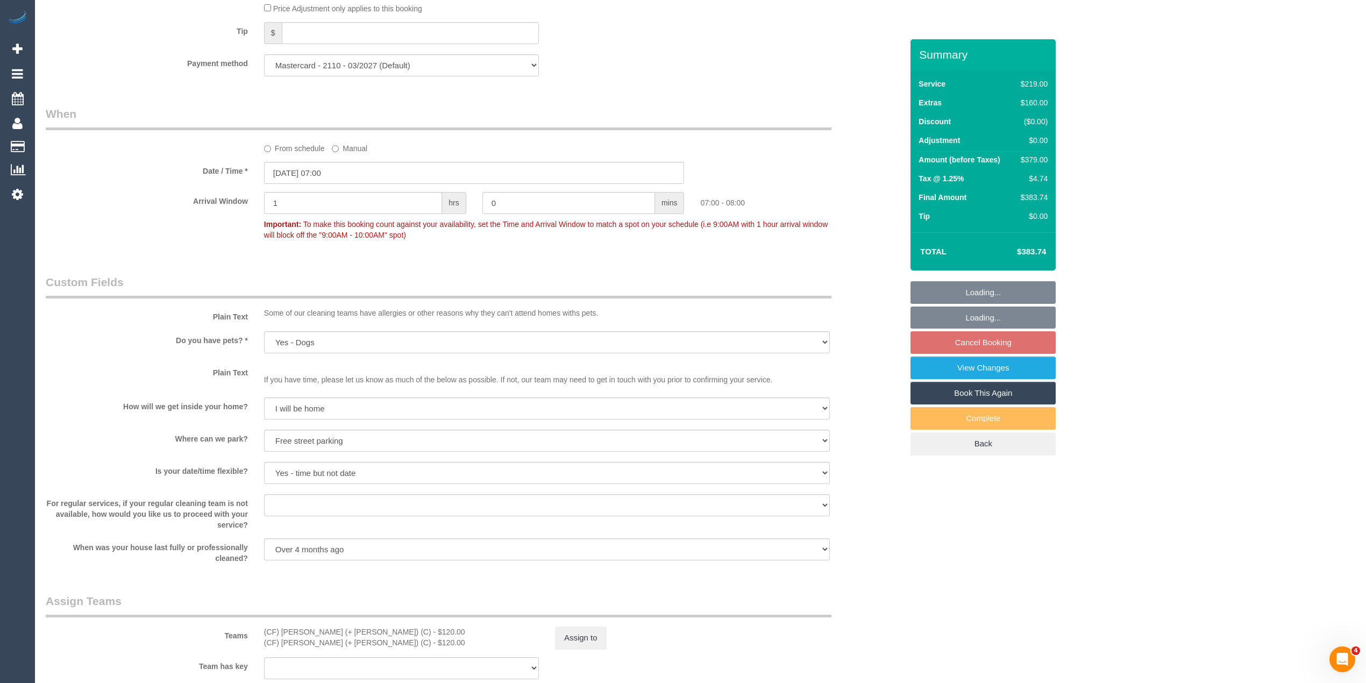
select select "object:2151"
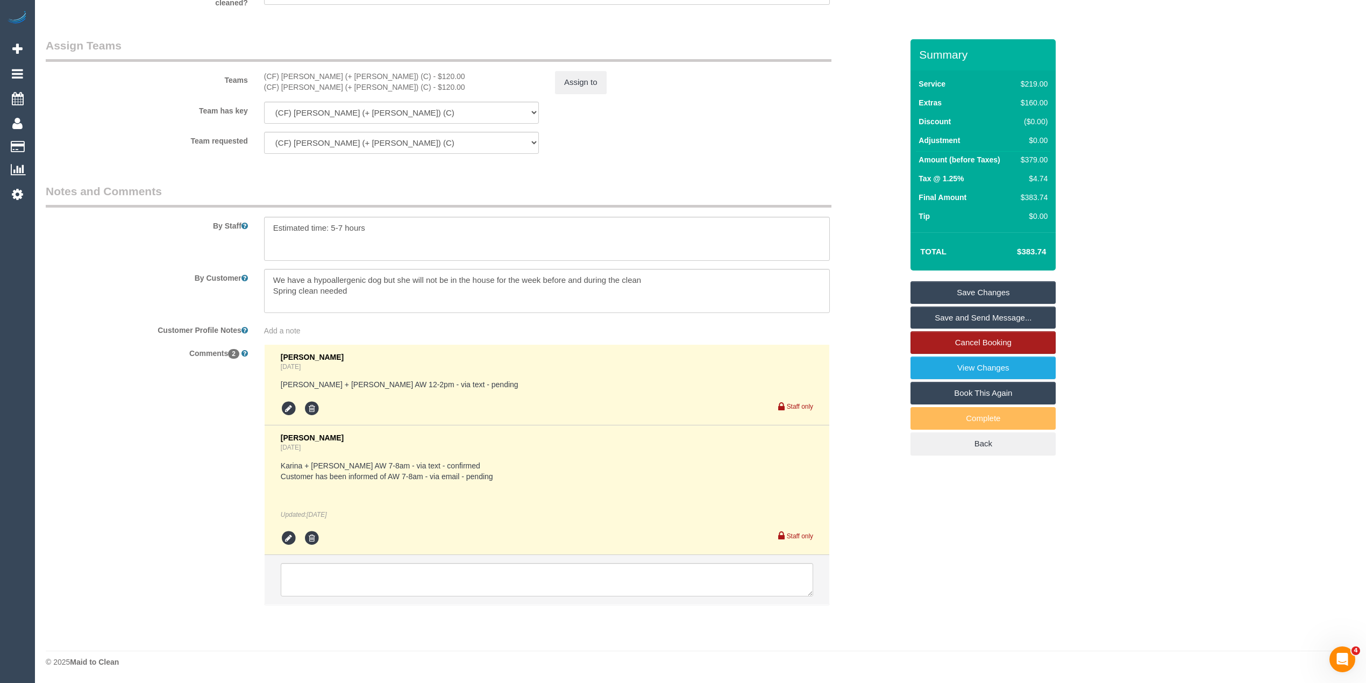
click at [964, 345] on link "Cancel Booking" at bounding box center [983, 342] width 145 height 23
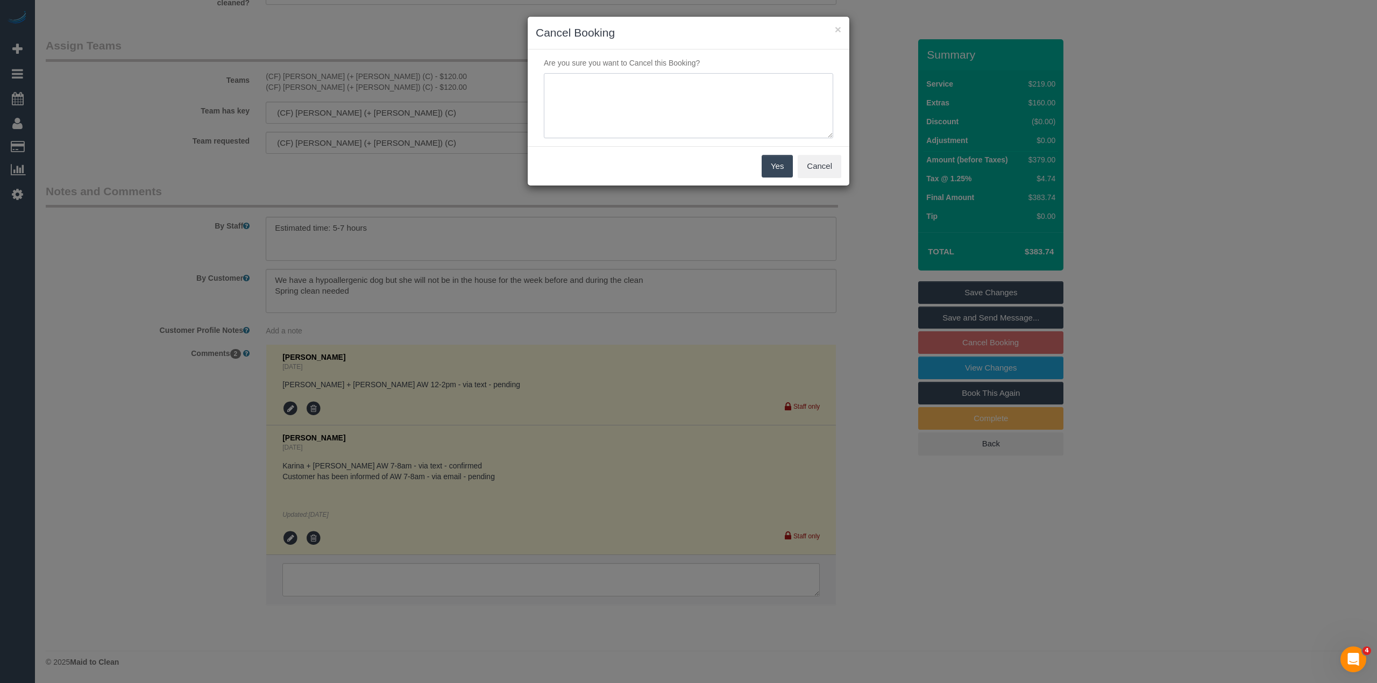
click at [615, 90] on textarea at bounding box center [688, 106] width 289 height 66
click at [667, 90] on textarea at bounding box center [688, 106] width 289 height 66
click at [661, 87] on textarea at bounding box center [688, 106] width 289 height 66
type textarea "Customer requested to cancel as they just had a baby, will re-book when ready. …"
click at [774, 163] on button "Yes" at bounding box center [777, 166] width 31 height 23
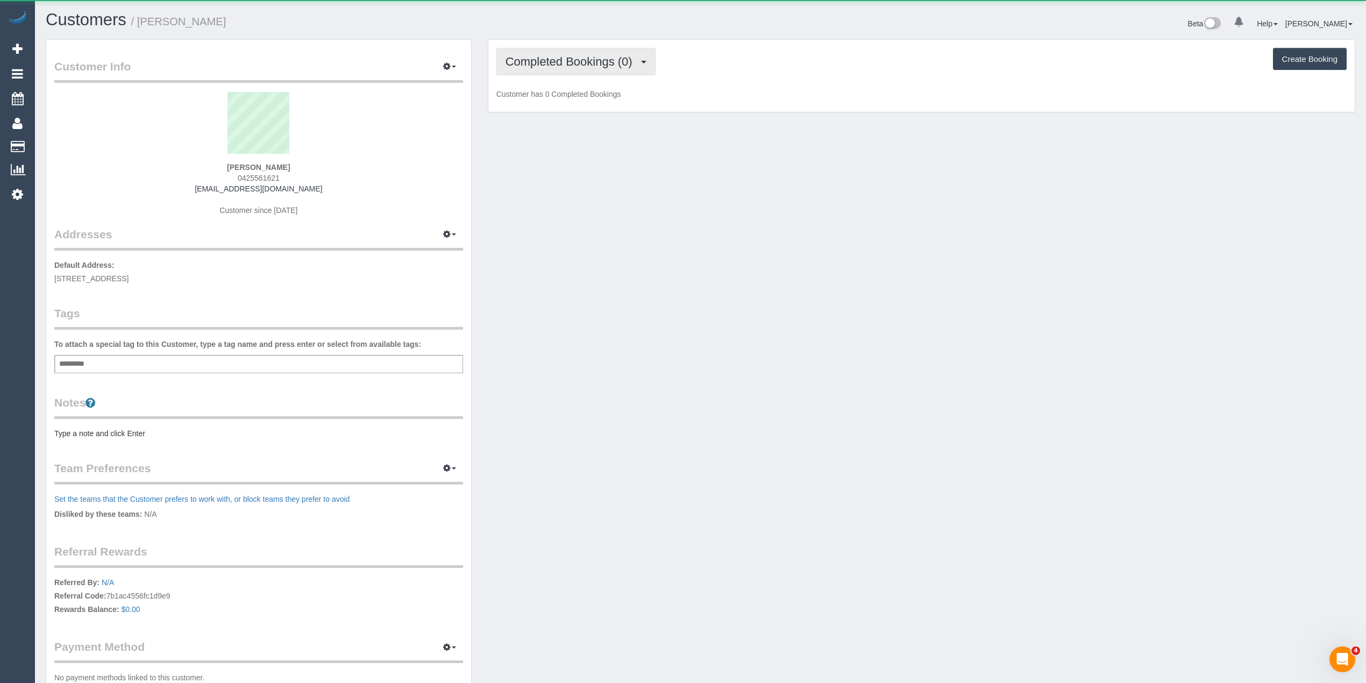
click at [562, 56] on span "Completed Bookings (0)" at bounding box center [572, 61] width 132 height 13
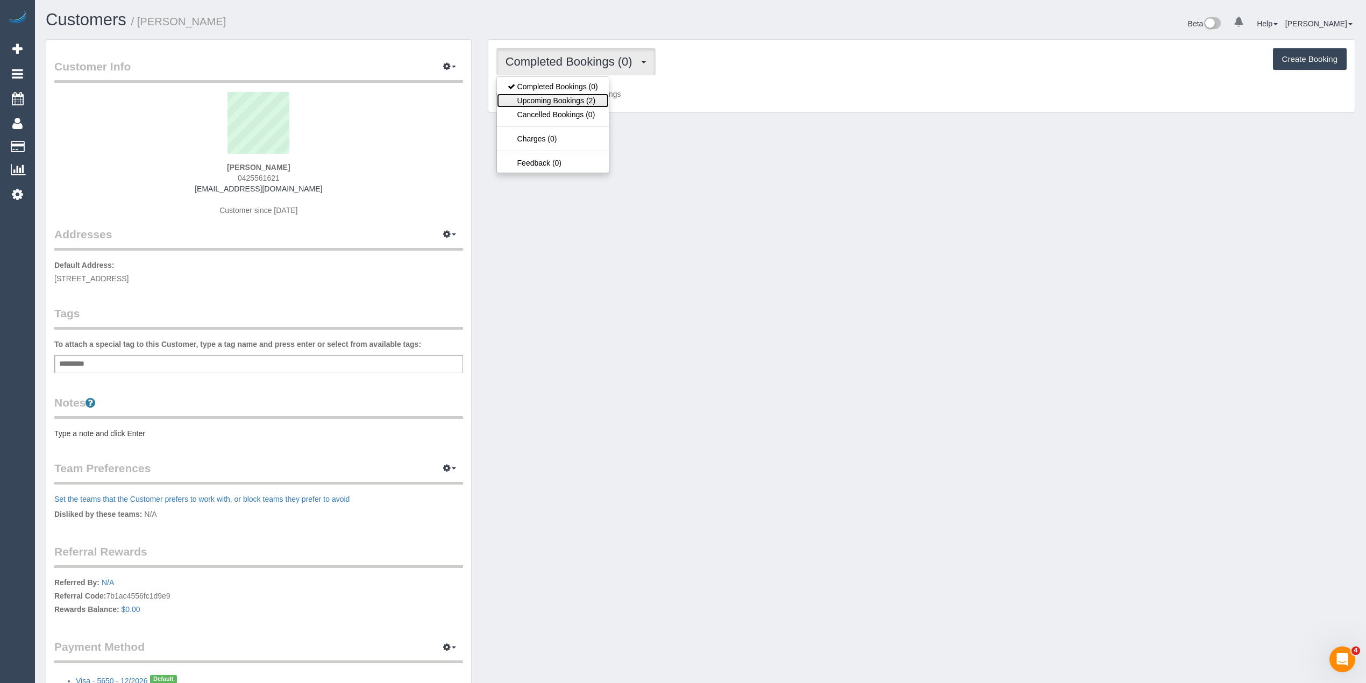
click at [594, 104] on link "Upcoming Bookings (2)" at bounding box center [553, 101] width 112 height 14
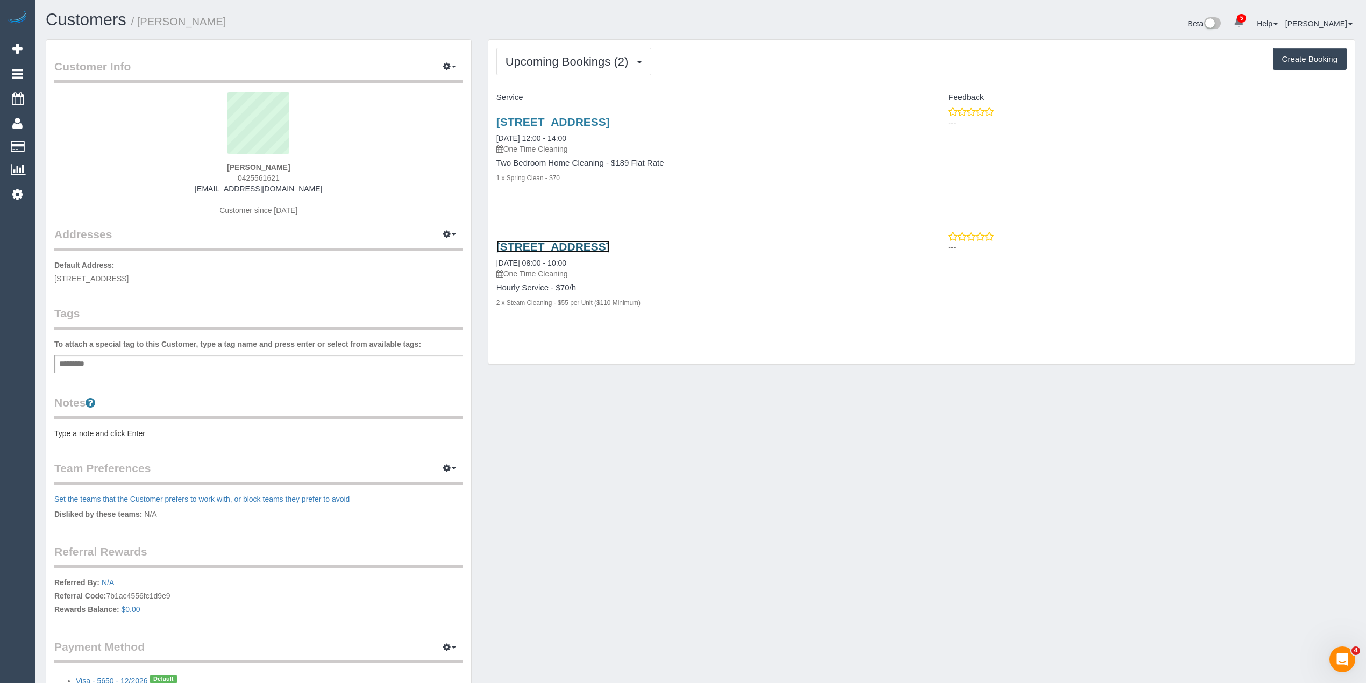
click at [610, 244] on link "30 La Scala Avenue, 6, Maribyrnong, VIC 3032" at bounding box center [552, 246] width 113 height 12
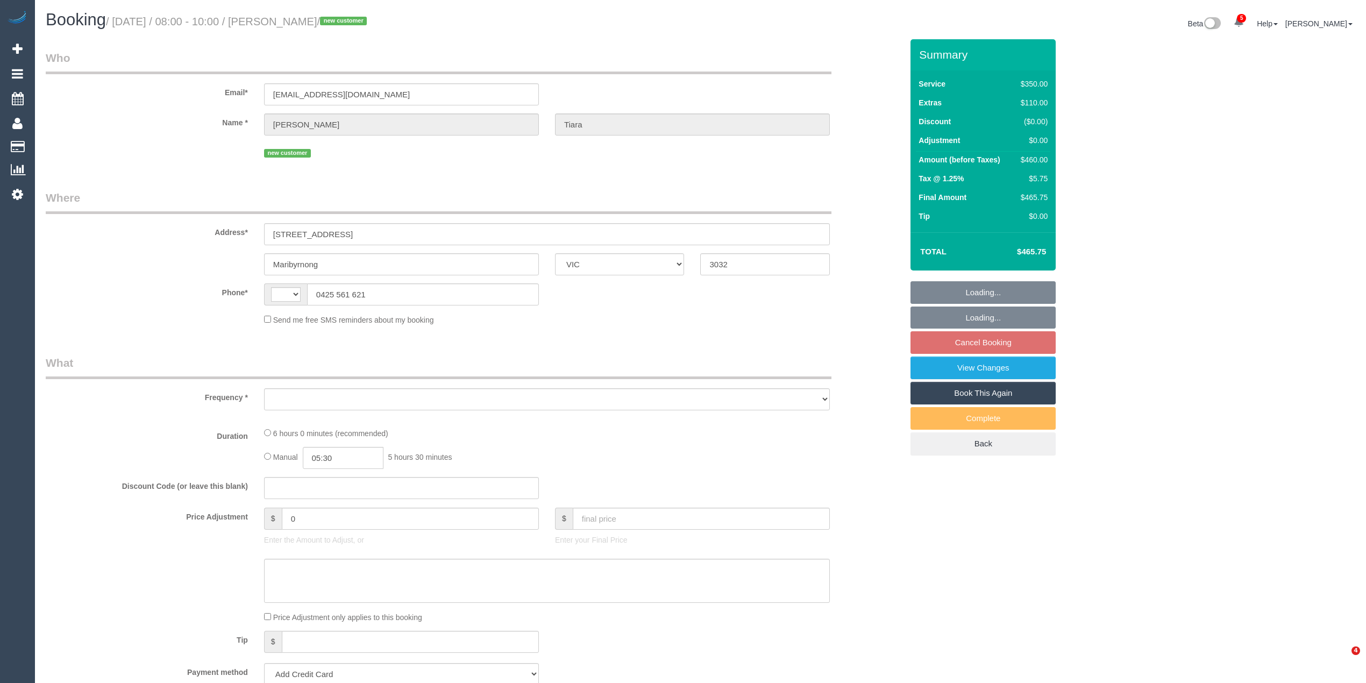
select select "VIC"
select select "string:AU"
select select "object:329"
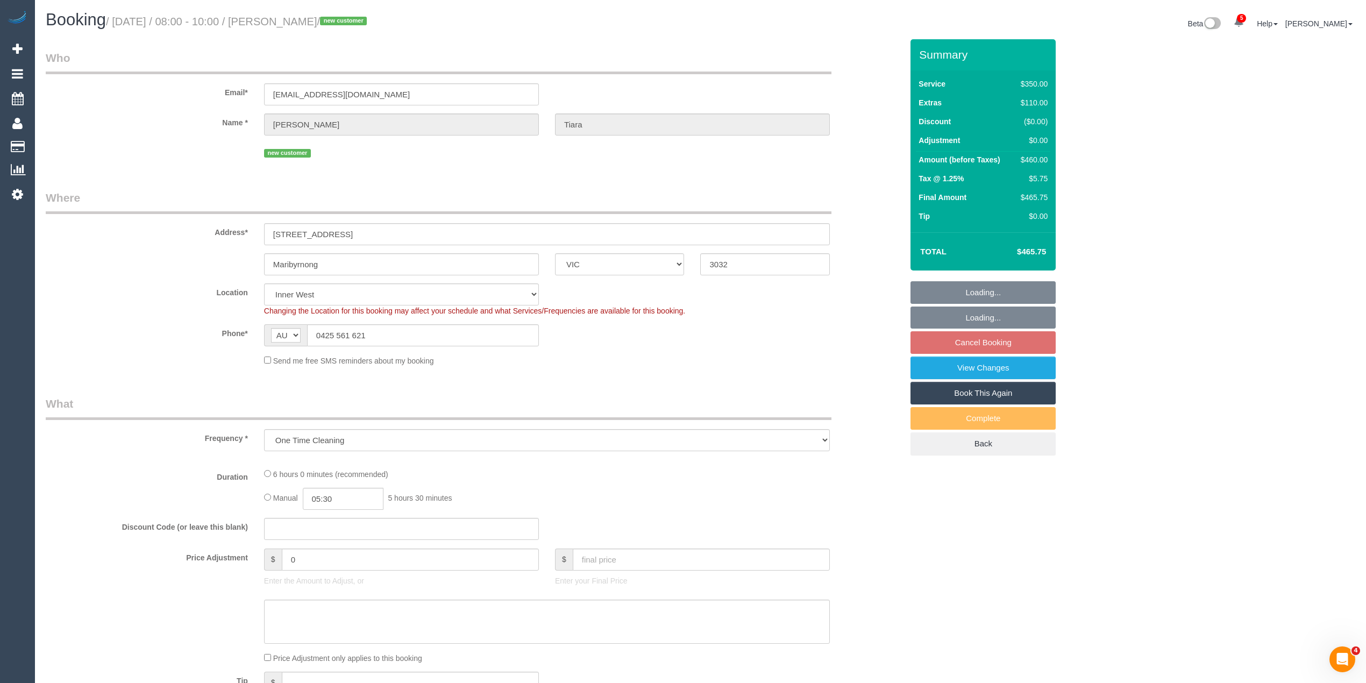
select select "300"
select select "number:28"
select select "number:14"
select select "number:19"
select select "number:24"
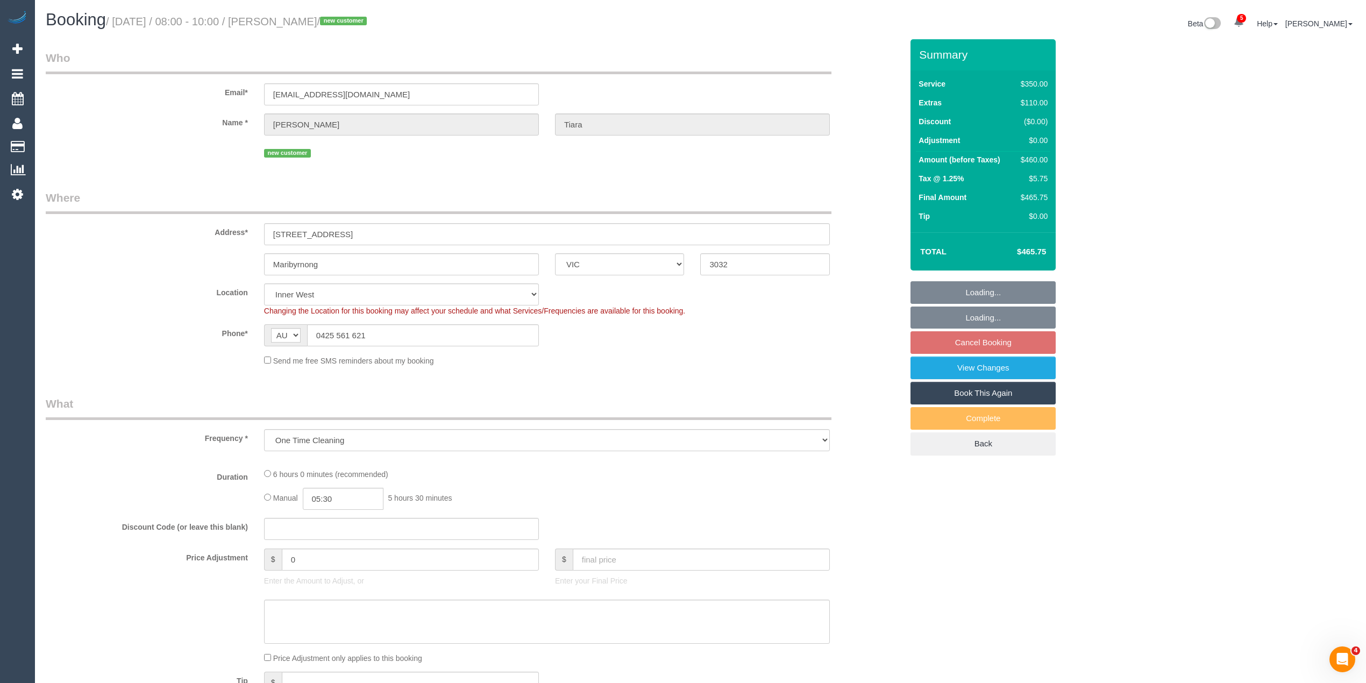
select select "number:26"
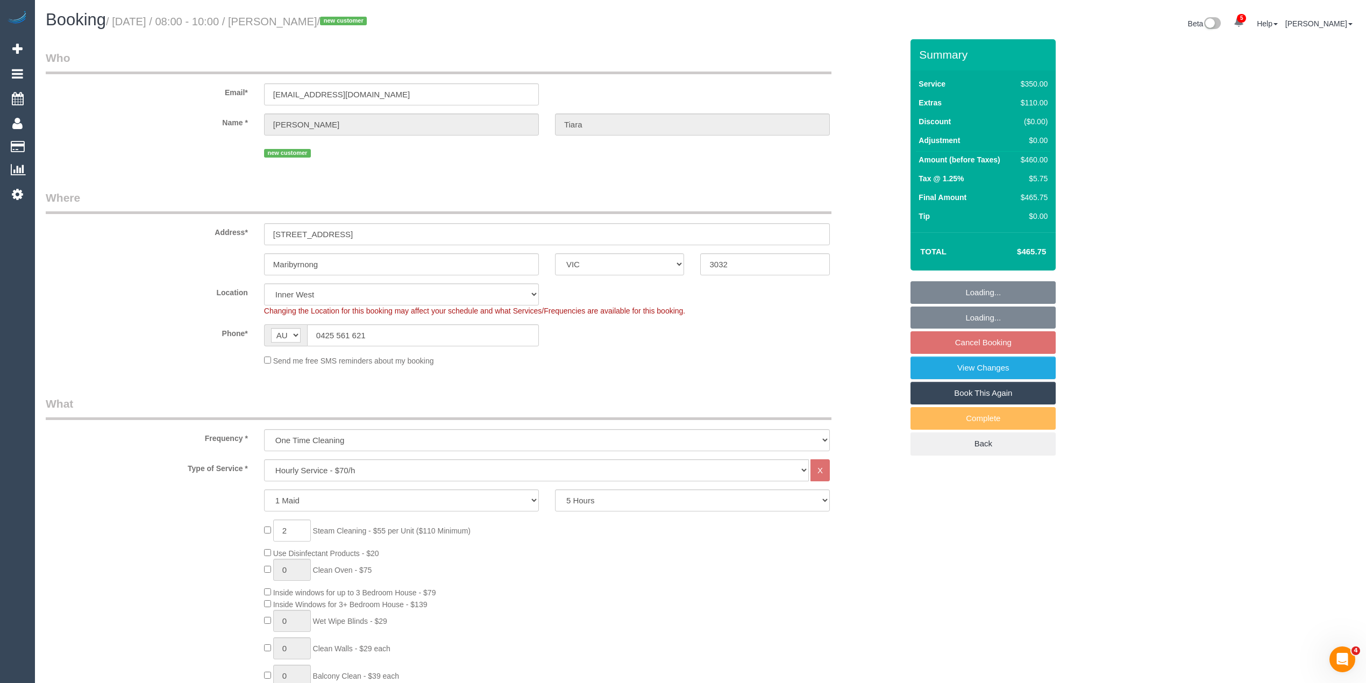
select select "object:747"
select select "string:stripe-pm_1S5zmc2GScqysDRVyz7m8t0B"
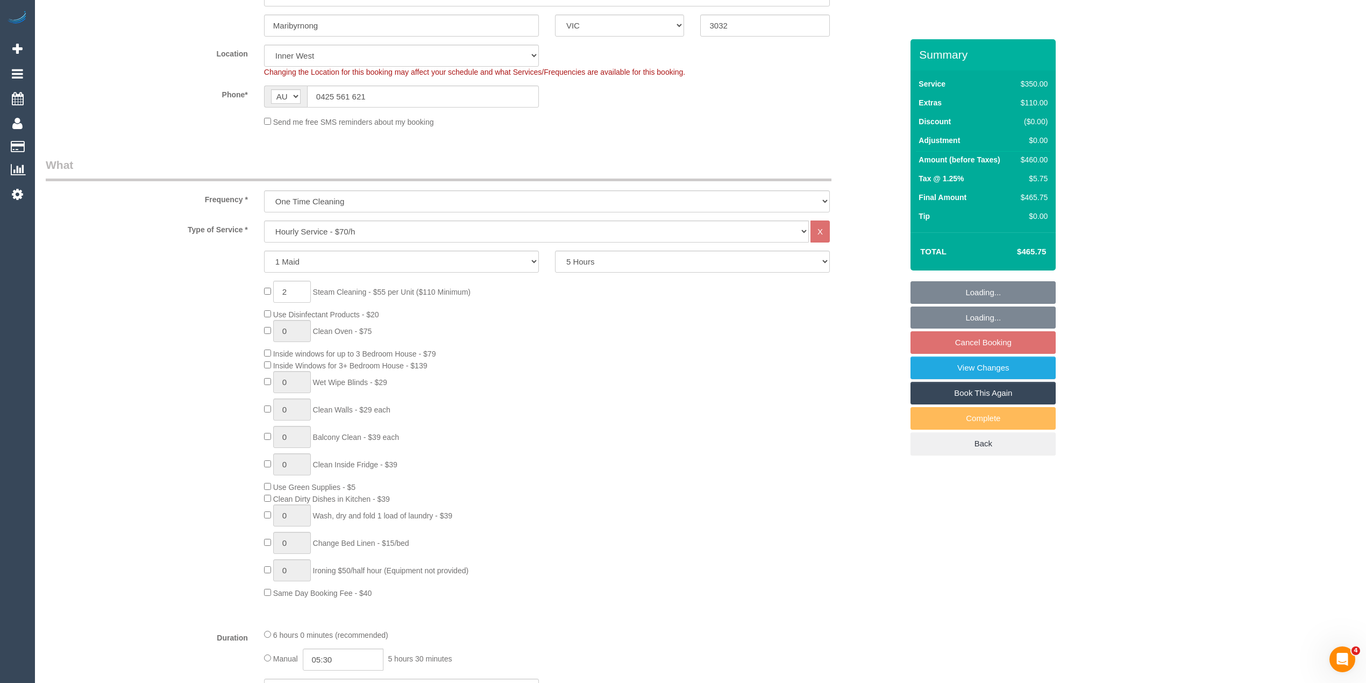
select select "spot2"
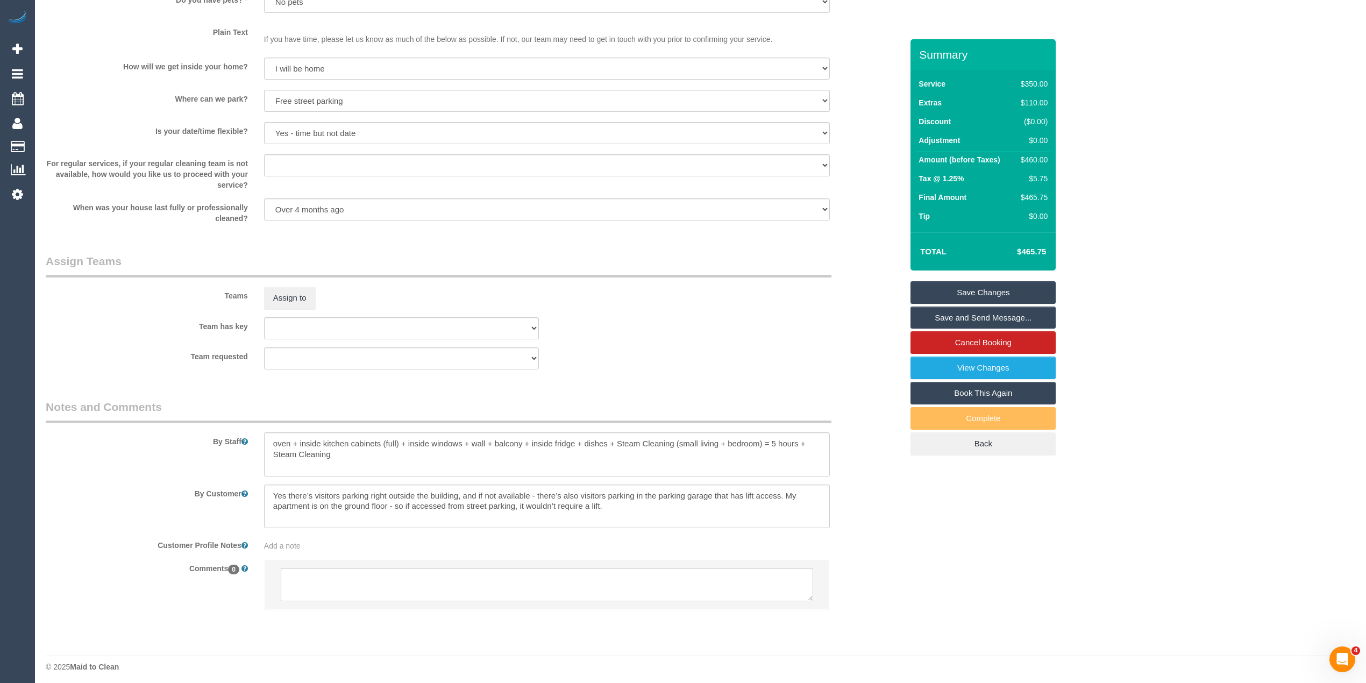
scroll to position [1336, 0]
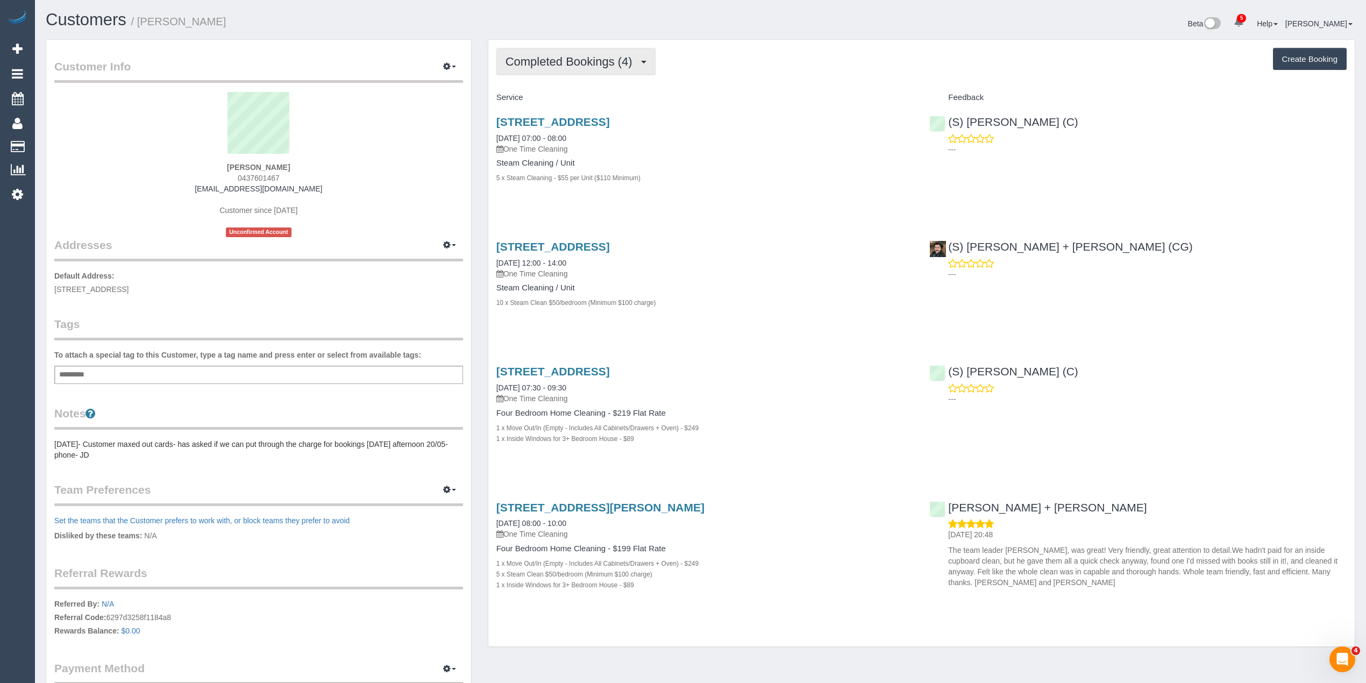
click at [548, 60] on span "Completed Bookings (4)" at bounding box center [572, 61] width 132 height 13
click at [805, 71] on div "Completed Bookings (4) Completed Bookings (4) Upcoming Bookings (0) Cancelled B…" at bounding box center [921, 61] width 850 height 27
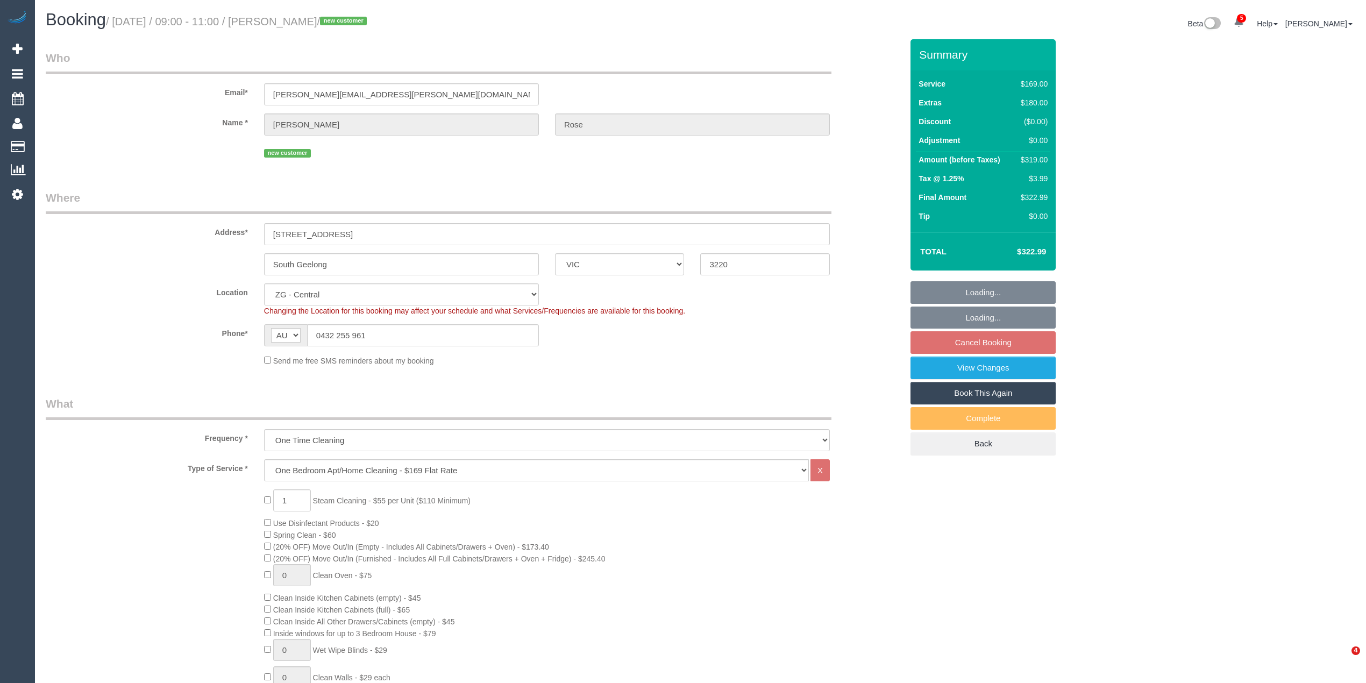
select select "VIC"
select select "spot1"
select select "number:28"
select select "number:14"
select select "number:19"
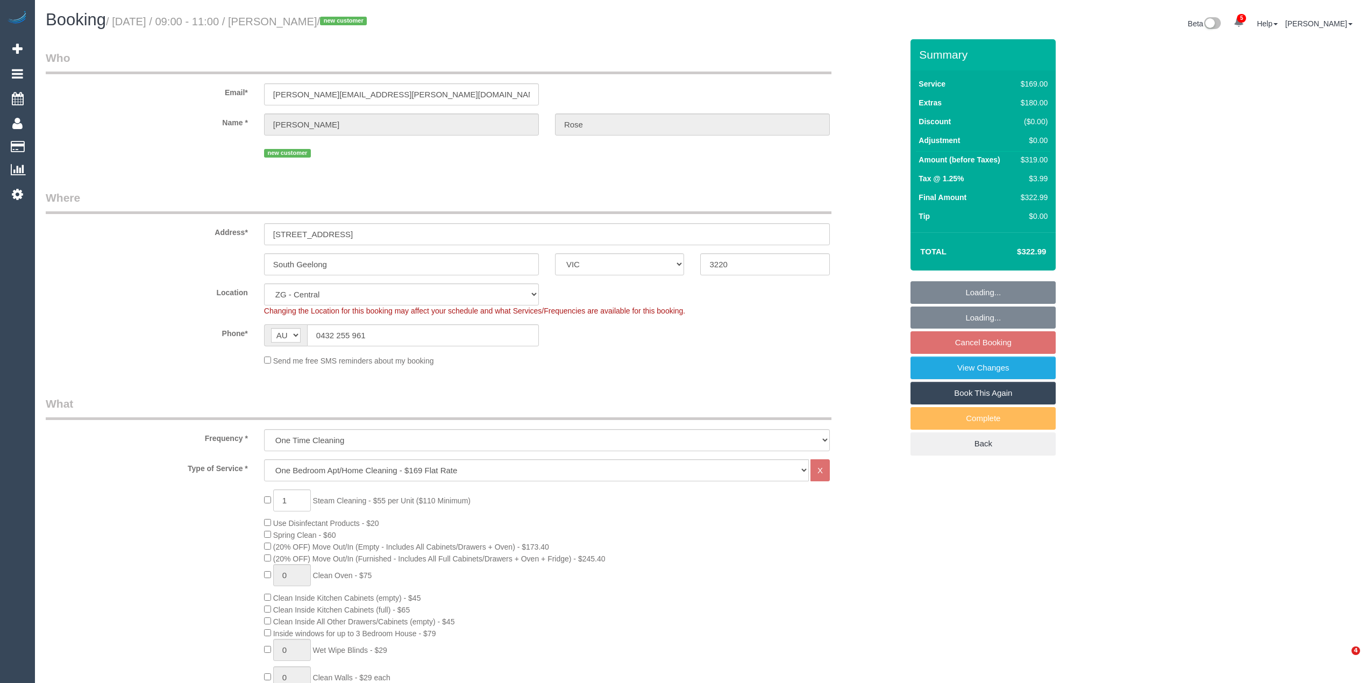
select select "number:22"
select select "number:35"
select select "number:26"
select select "spot25"
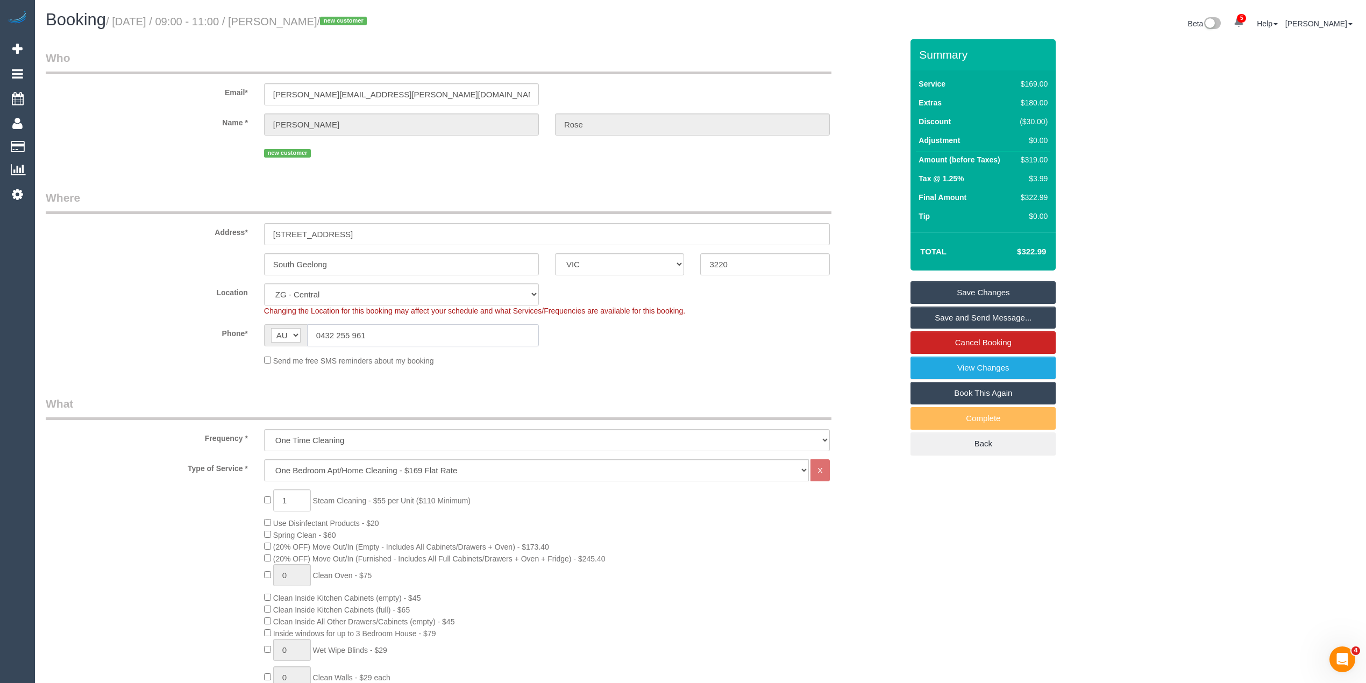
drag, startPoint x: 373, startPoint y: 331, endPoint x: 287, endPoint y: 330, distance: 86.1
click at [287, 330] on div "AF AL DZ AD AO AI AQ AG AR AM AW AU AT AZ BS BH BD BB BY BE BZ BJ BM BT BO BA B…" at bounding box center [401, 335] width 275 height 22
click at [395, 332] on input "0432 255 961" at bounding box center [423, 335] width 232 height 22
drag, startPoint x: 313, startPoint y: 328, endPoint x: 287, endPoint y: 327, distance: 26.4
click at [287, 327] on div "AF AL DZ AD AO AI AQ AG AR AM AW AU AT AZ BS BH BD BB BY BE BZ BJ BM BT BO BA B…" at bounding box center [401, 335] width 275 height 22
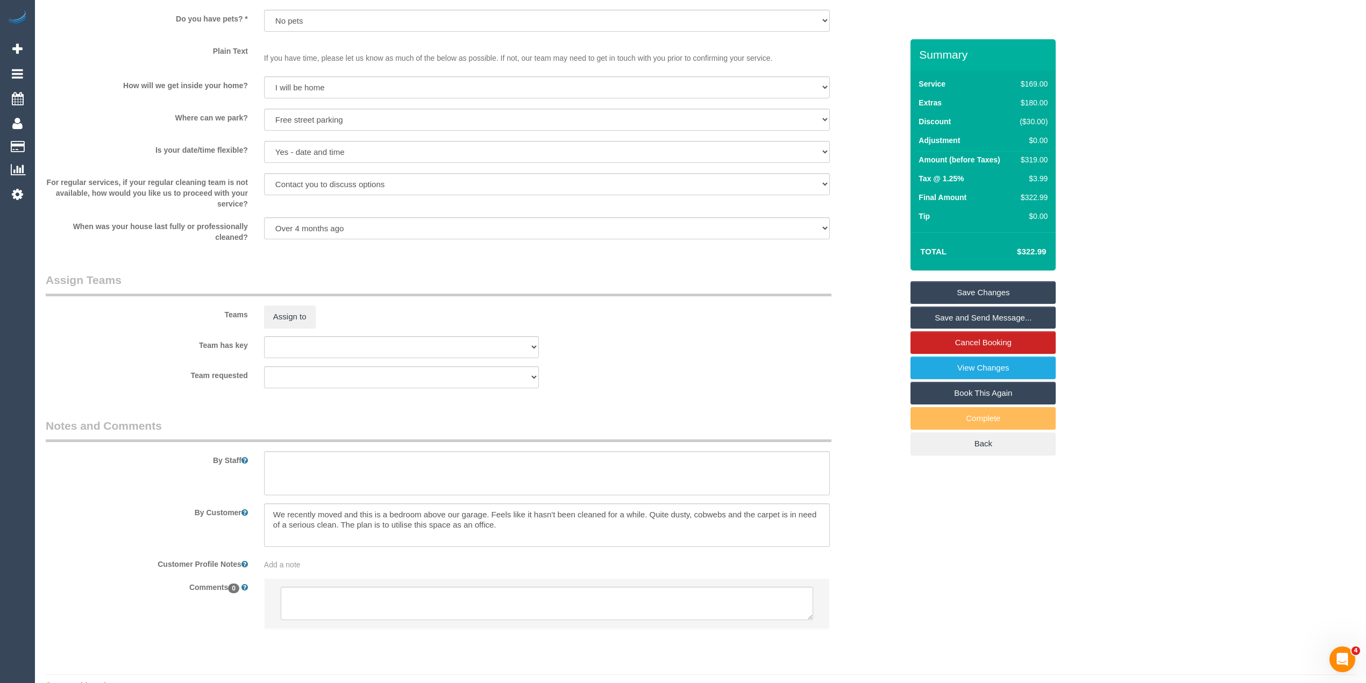
scroll to position [1366, 0]
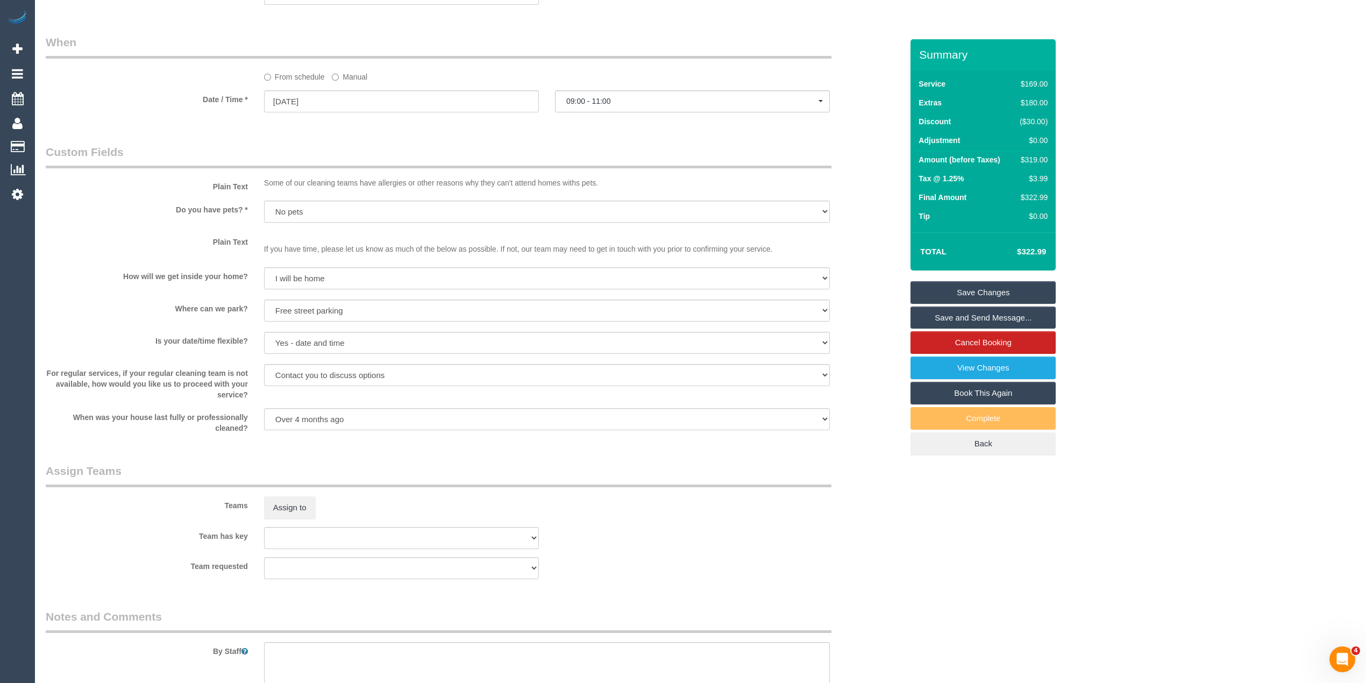
scroll to position [769, 0]
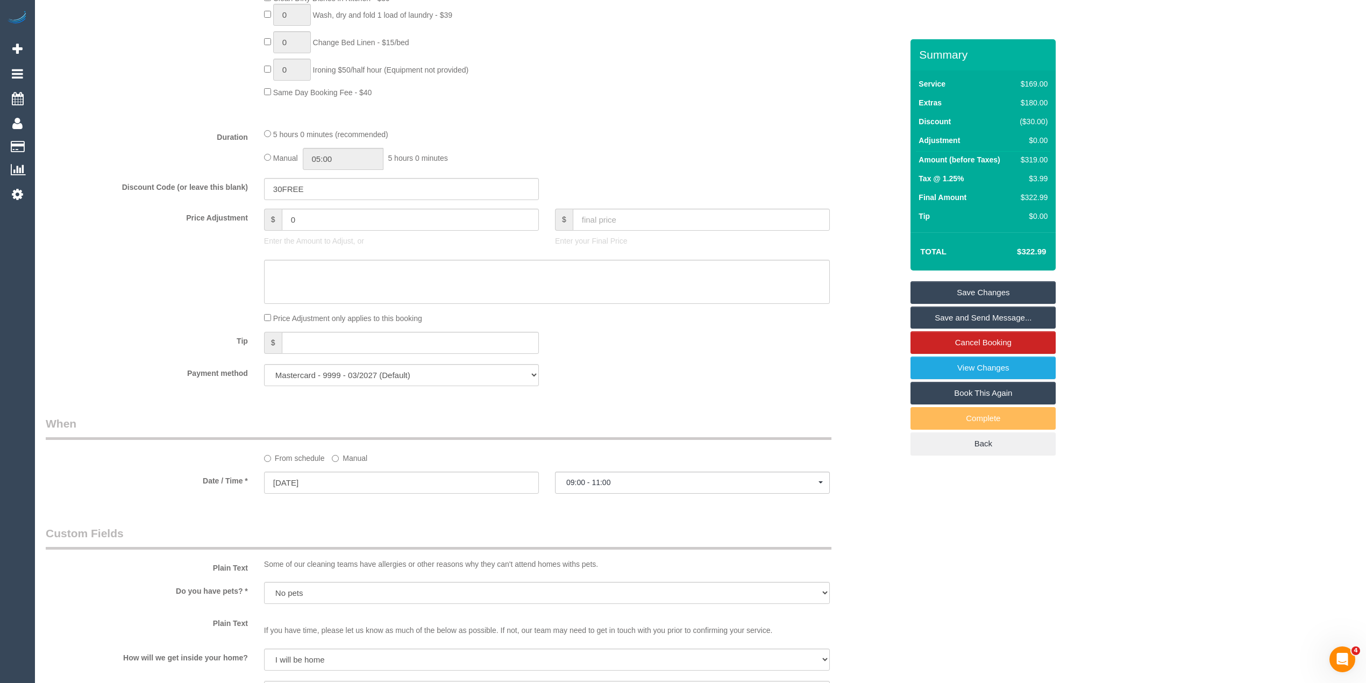
click at [914, 571] on div "Who Email* sean.rose@rosegene.com Name * Sean Rose new customer Where Address* …" at bounding box center [701, 256] width 1310 height 1971
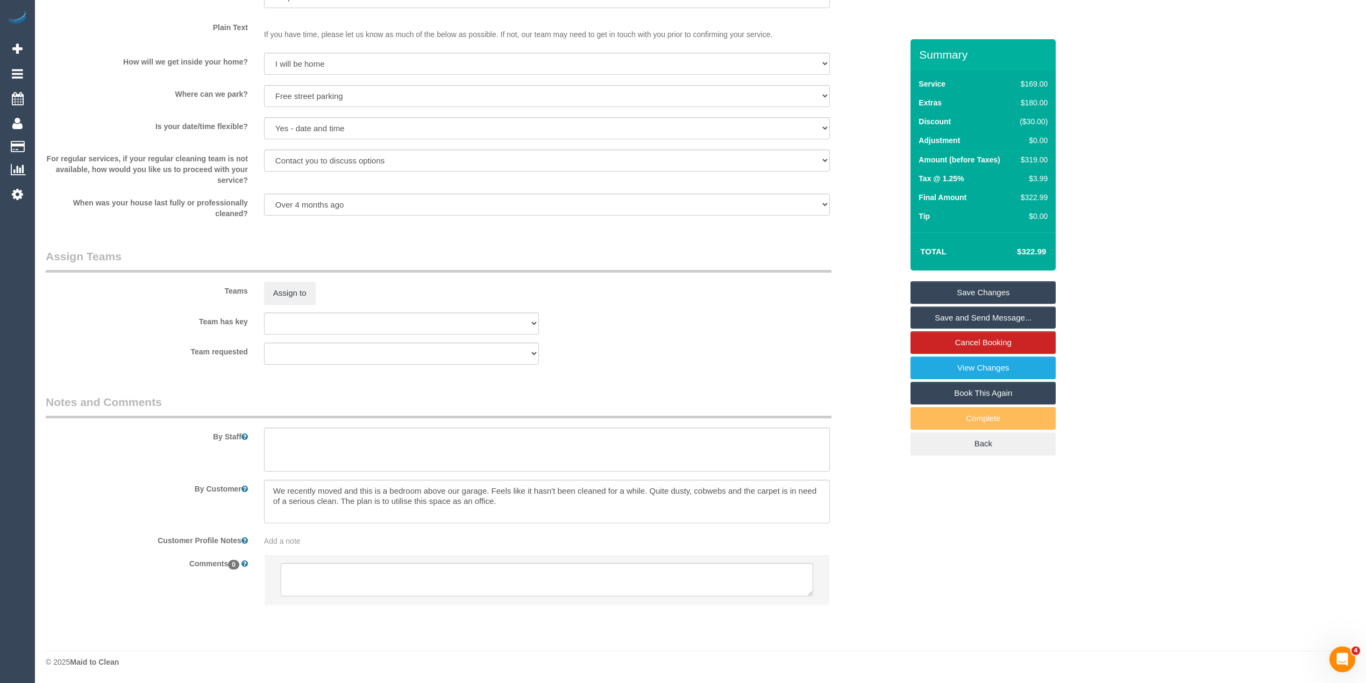
scroll to position [1366, 0]
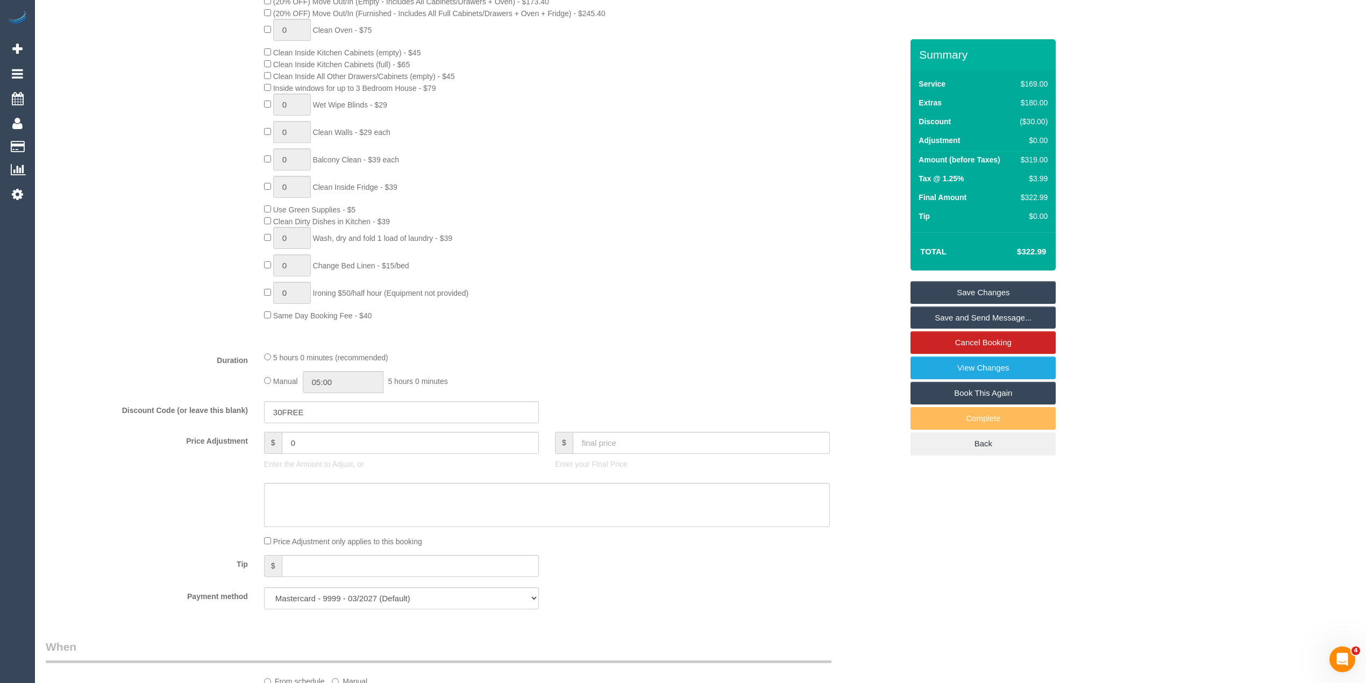
scroll to position [410, 0]
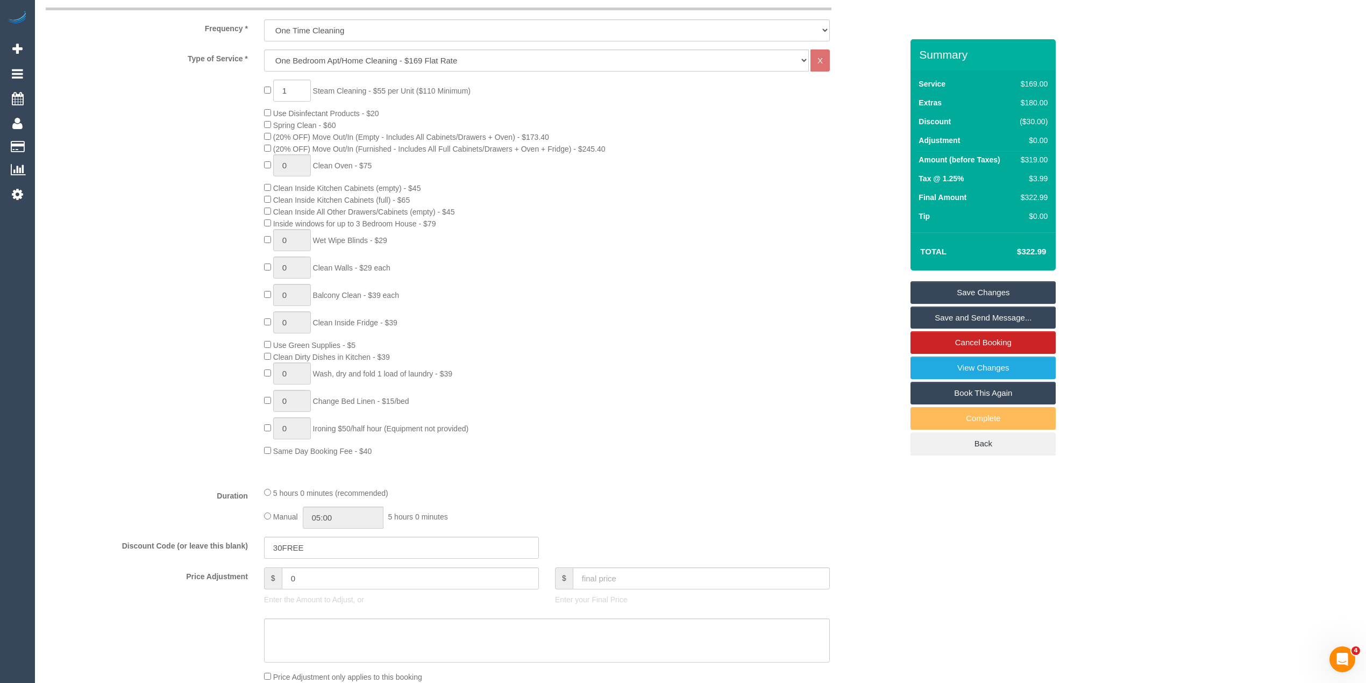
click at [1204, 197] on div "Who Email* sean.rose@rosegene.com Name * Sean Rose new customer Where Address* …" at bounding box center [701, 614] width 1310 height 1971
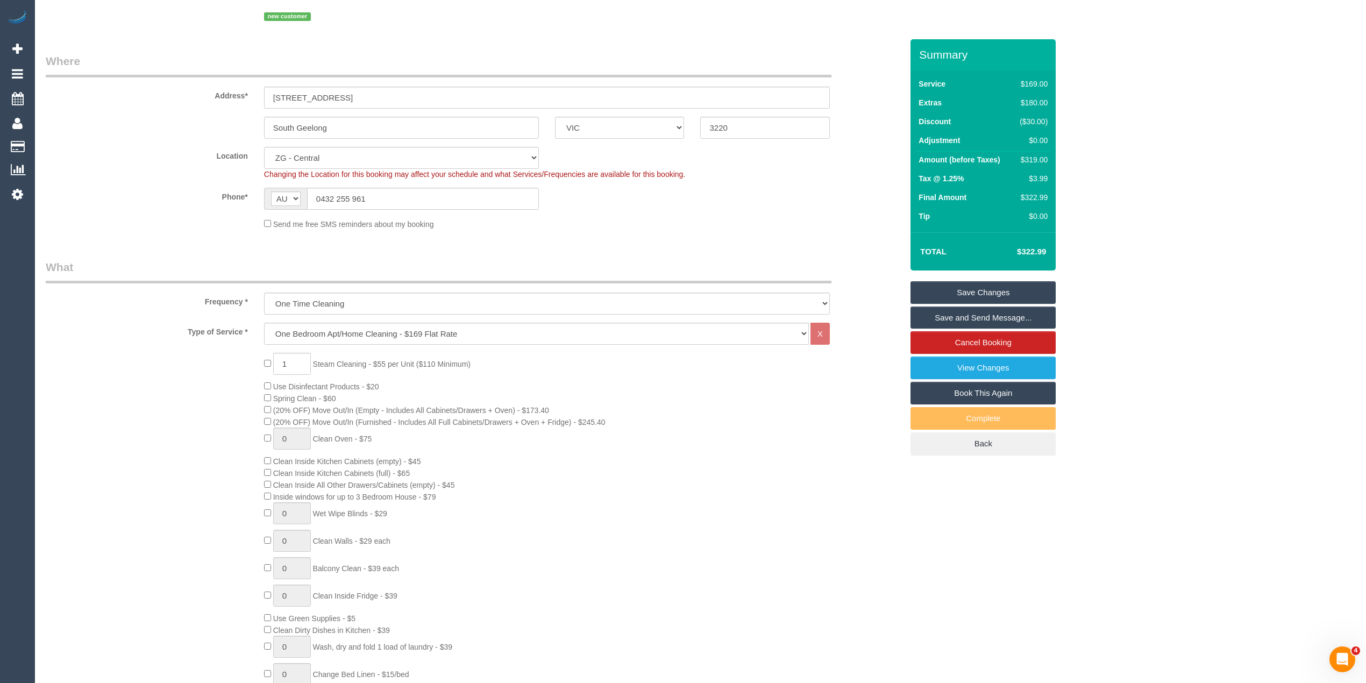
scroll to position [52, 0]
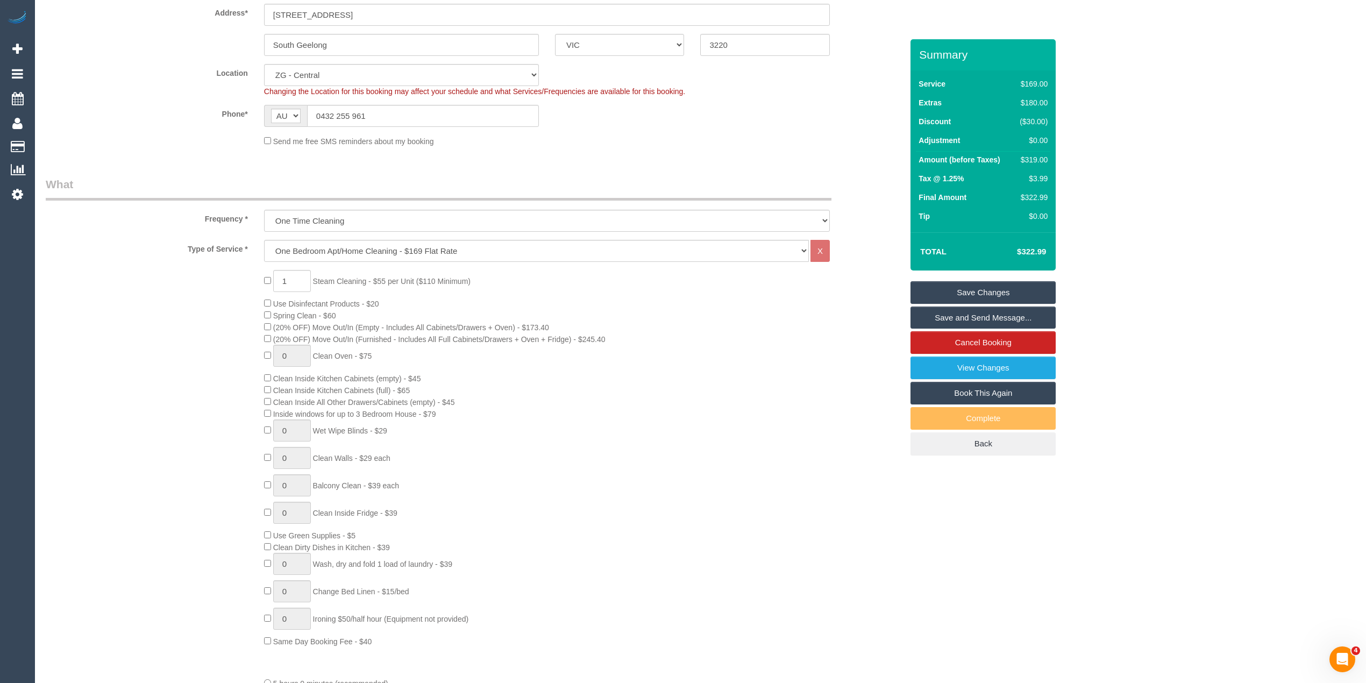
scroll to position [290, 0]
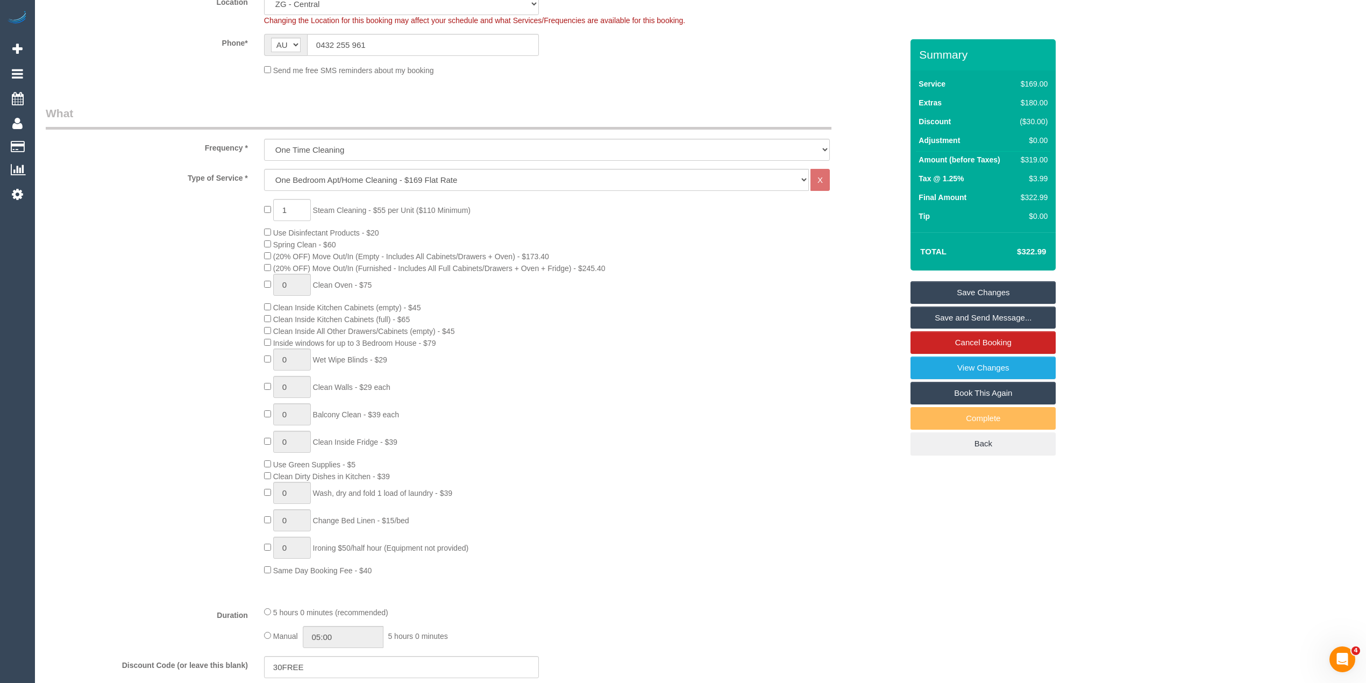
click at [297, 180] on select "Hourly Service - $70/h Hourly Service - $65/h Hourly Service - $60/h Hourly Ser…" at bounding box center [536, 180] width 545 height 22
select select "209"
click at [264, 169] on select "Hourly Service - $70/h Hourly Service - $65/h Hourly Service - $60/h Hourly Ser…" at bounding box center [536, 180] width 545 height 22
select select "1"
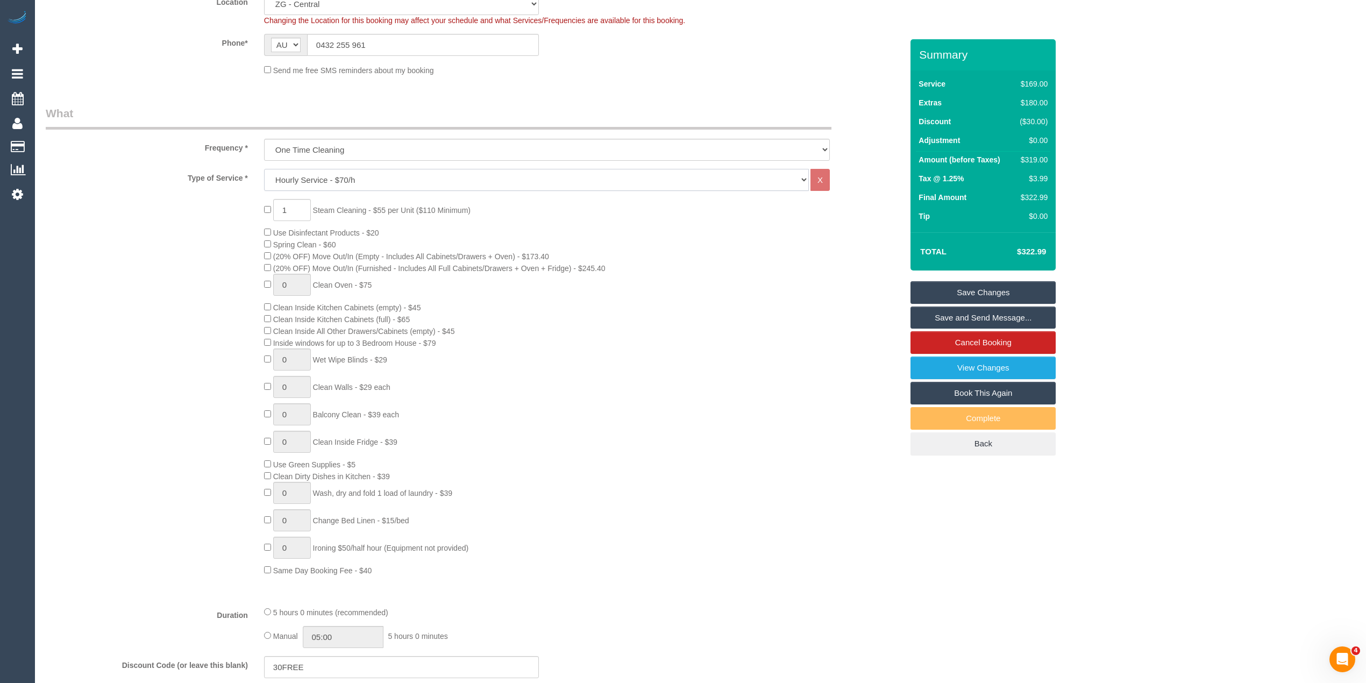
select select "120"
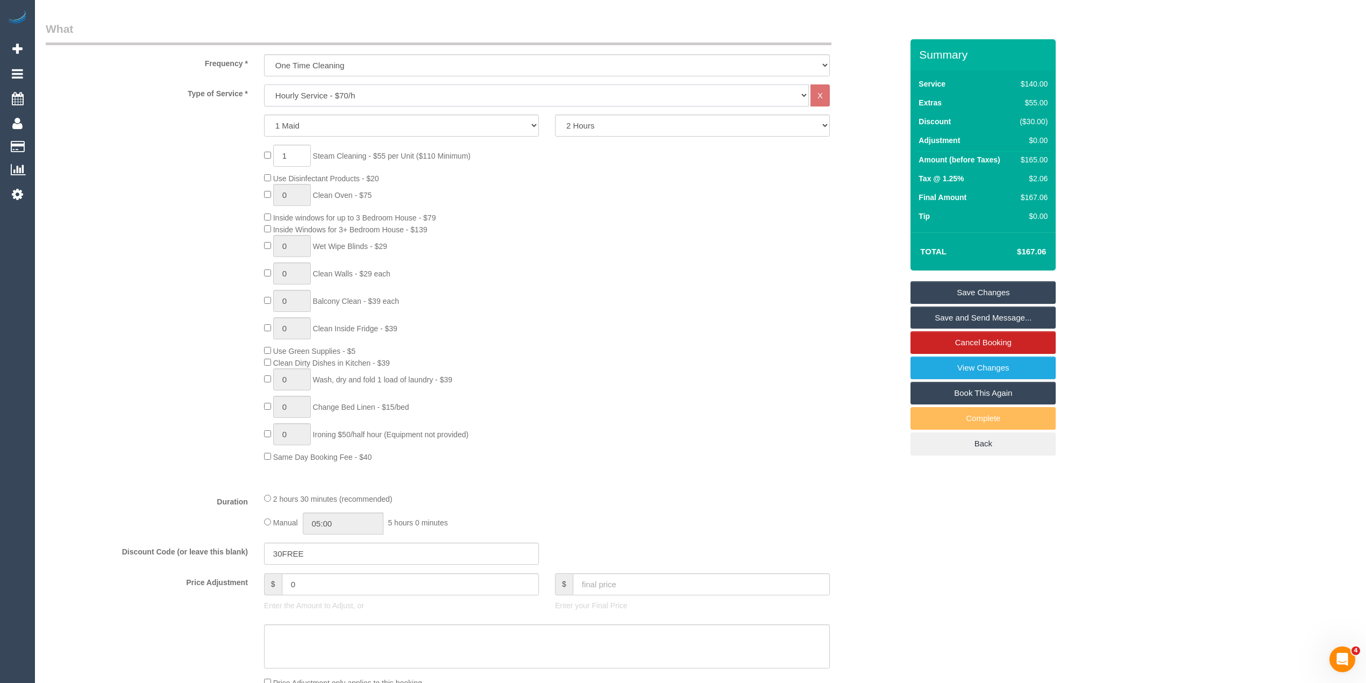
scroll to position [410, 0]
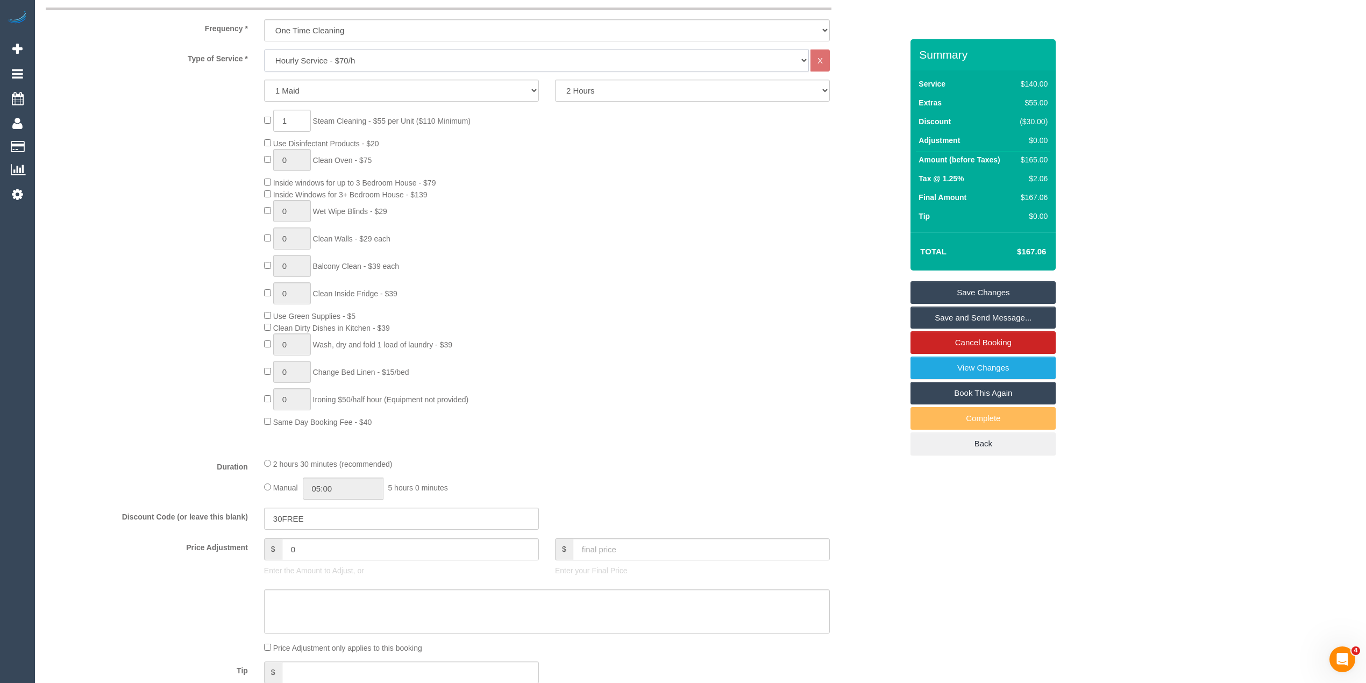
select select "spot49"
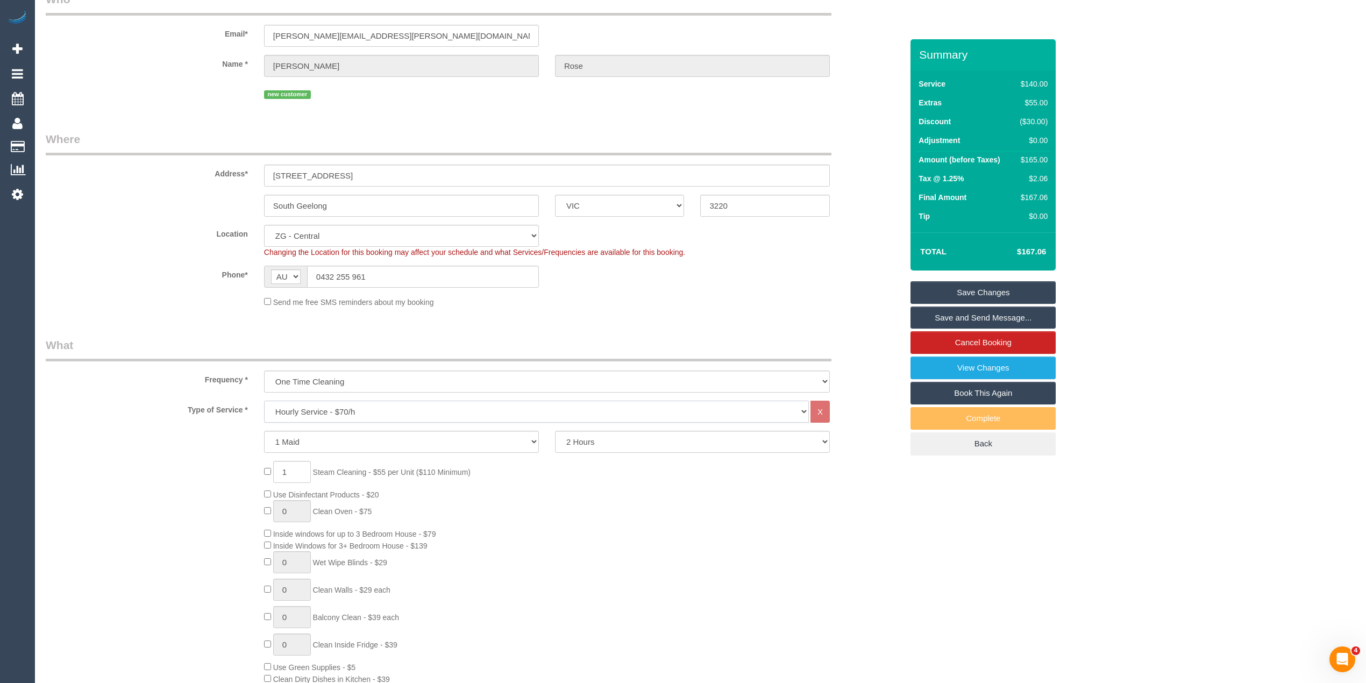
scroll to position [0, 0]
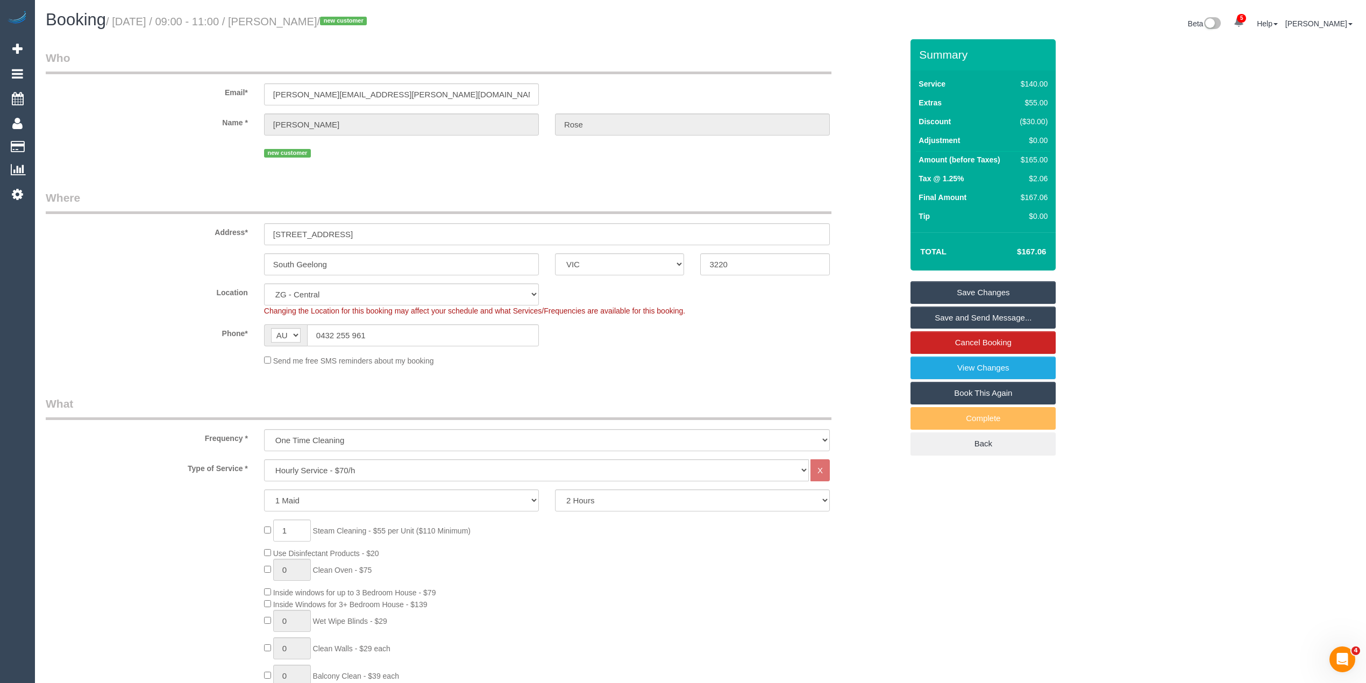
click at [184, 508] on div "1 Maid 2 Maids 2 Hours 2.5 Hours 3 Hours 3.5 Hours 4 Hours 4.5 Hours 5 Hours 5.…" at bounding box center [474, 500] width 873 height 22
click at [264, 527] on span "1 Steam Cleaning - $55 per Unit ($110 Minimum)" at bounding box center [367, 531] width 207 height 9
type input "2"
click at [215, 524] on div "2 Steam Cleaning - $55 per Unit ($110 Minimum) Use Disinfectant Products - $20 …" at bounding box center [474, 679] width 873 height 318
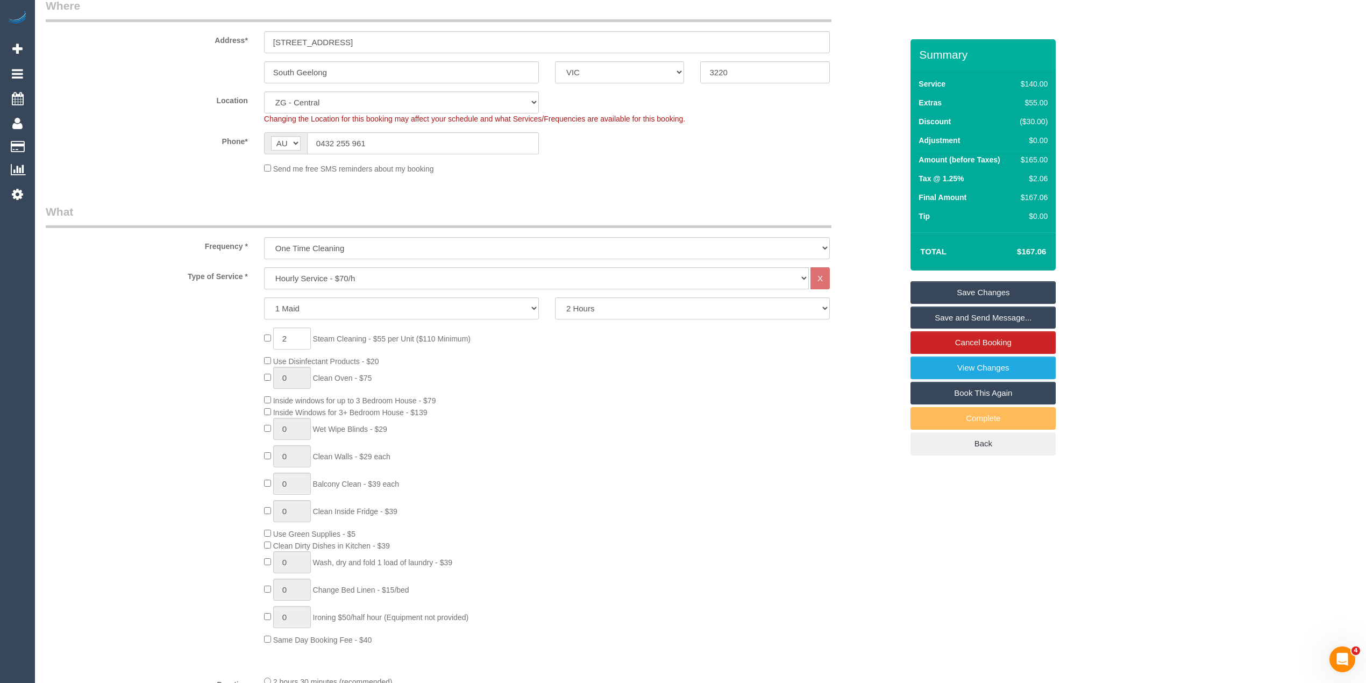
scroll to position [478, 0]
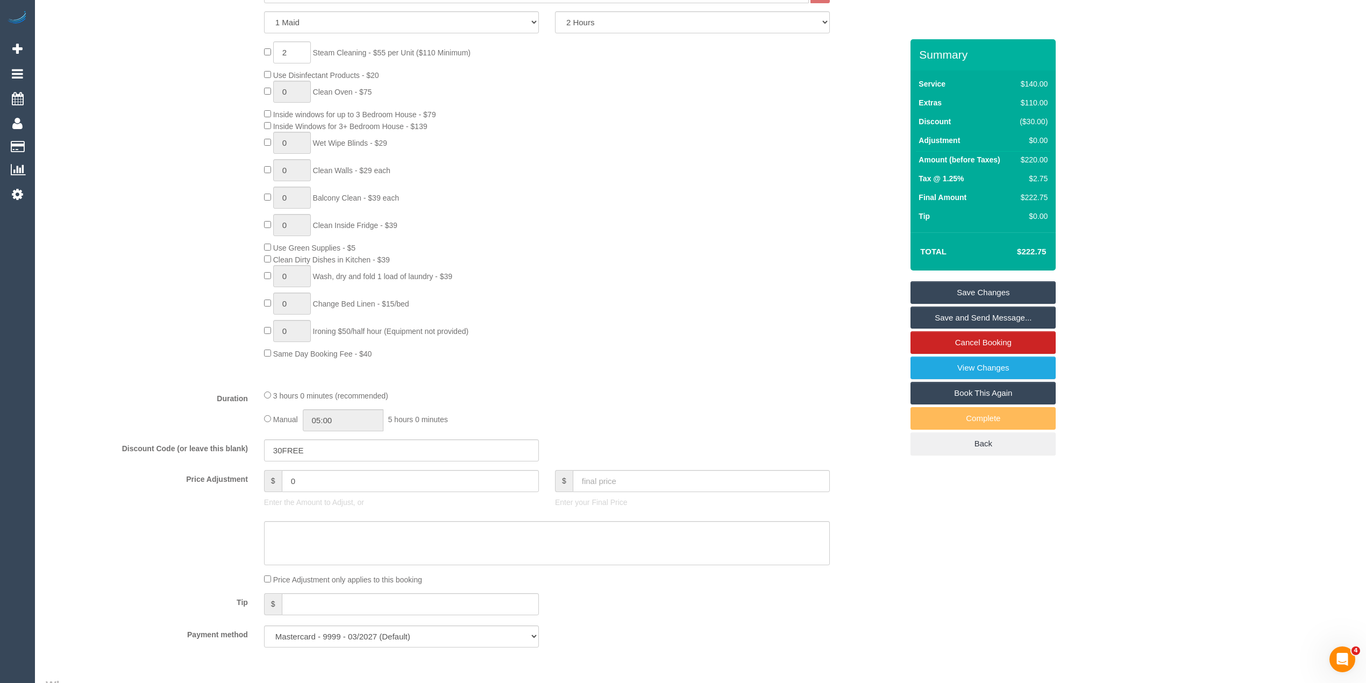
select select "spot73"
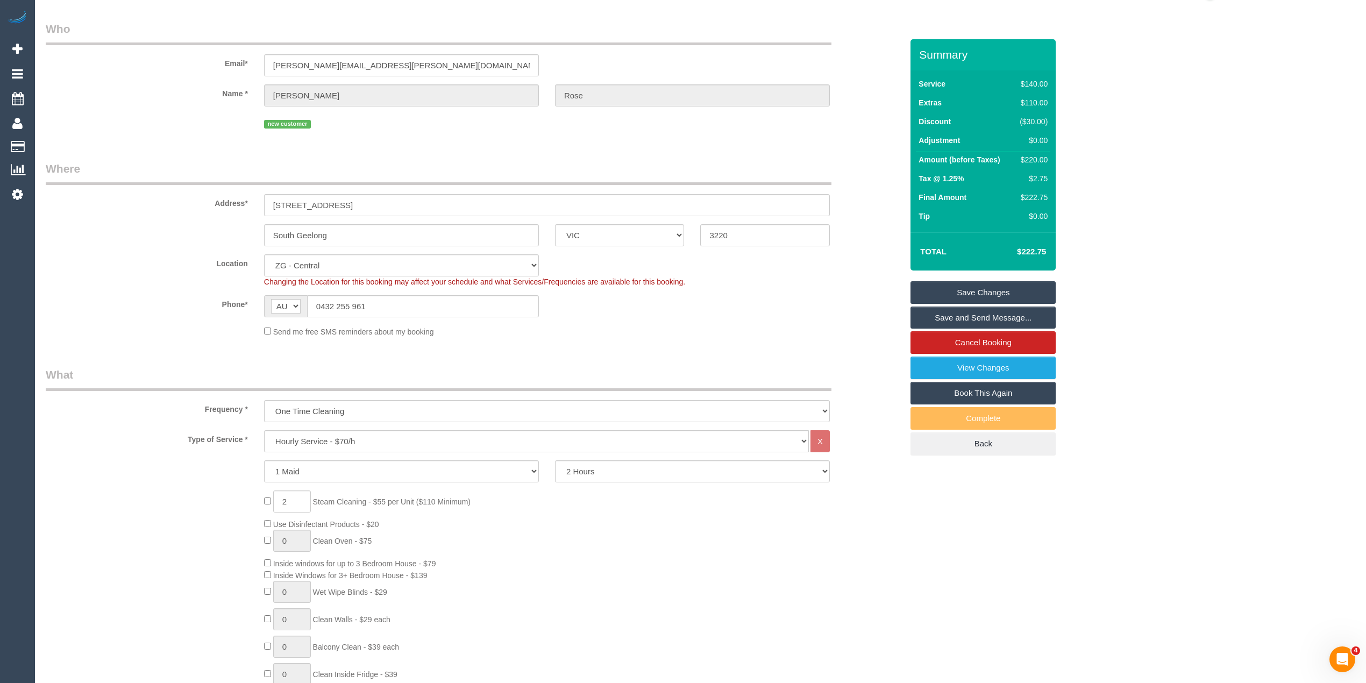
scroll to position [0, 0]
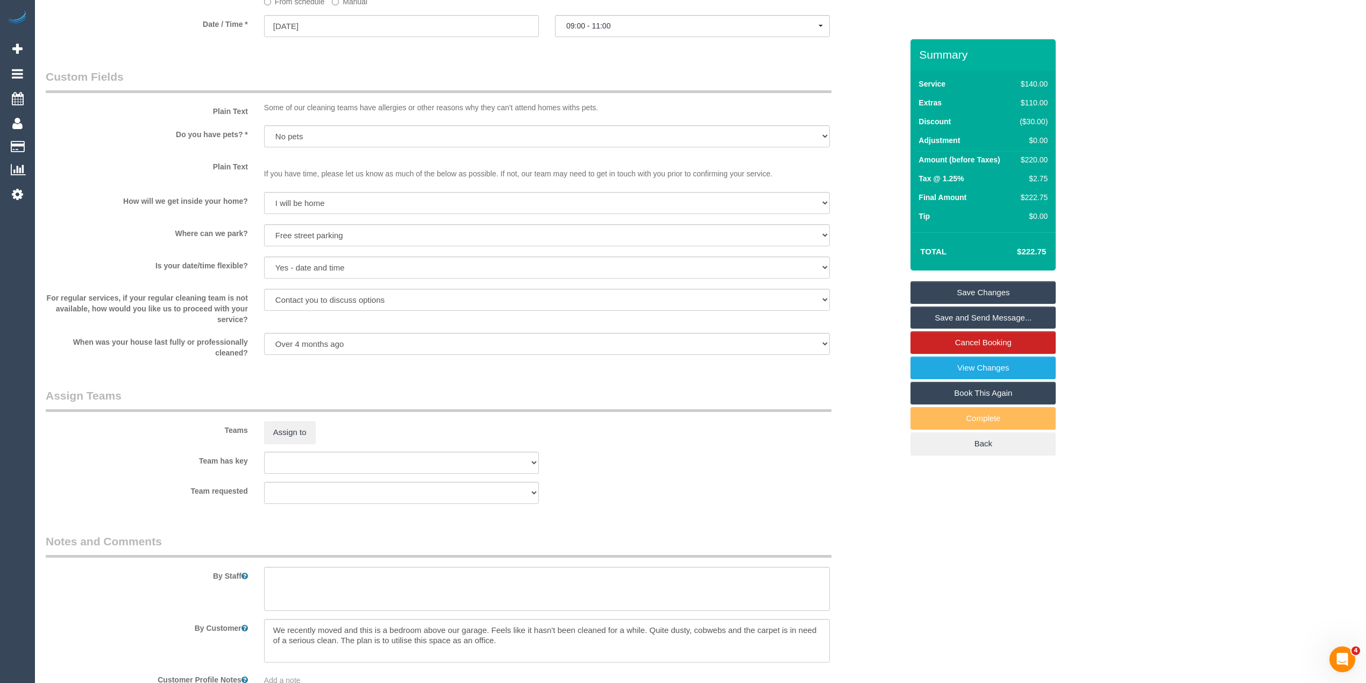
scroll to position [1336, 0]
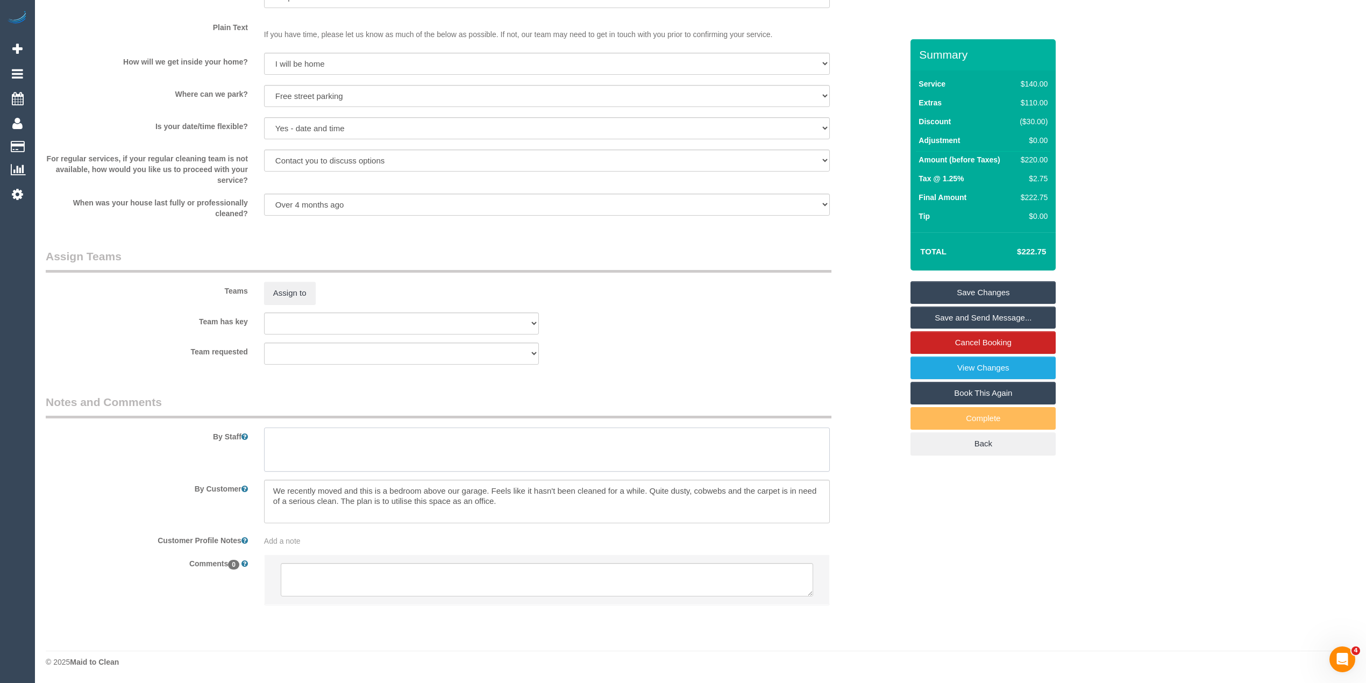
click at [384, 453] on textarea at bounding box center [547, 450] width 566 height 44
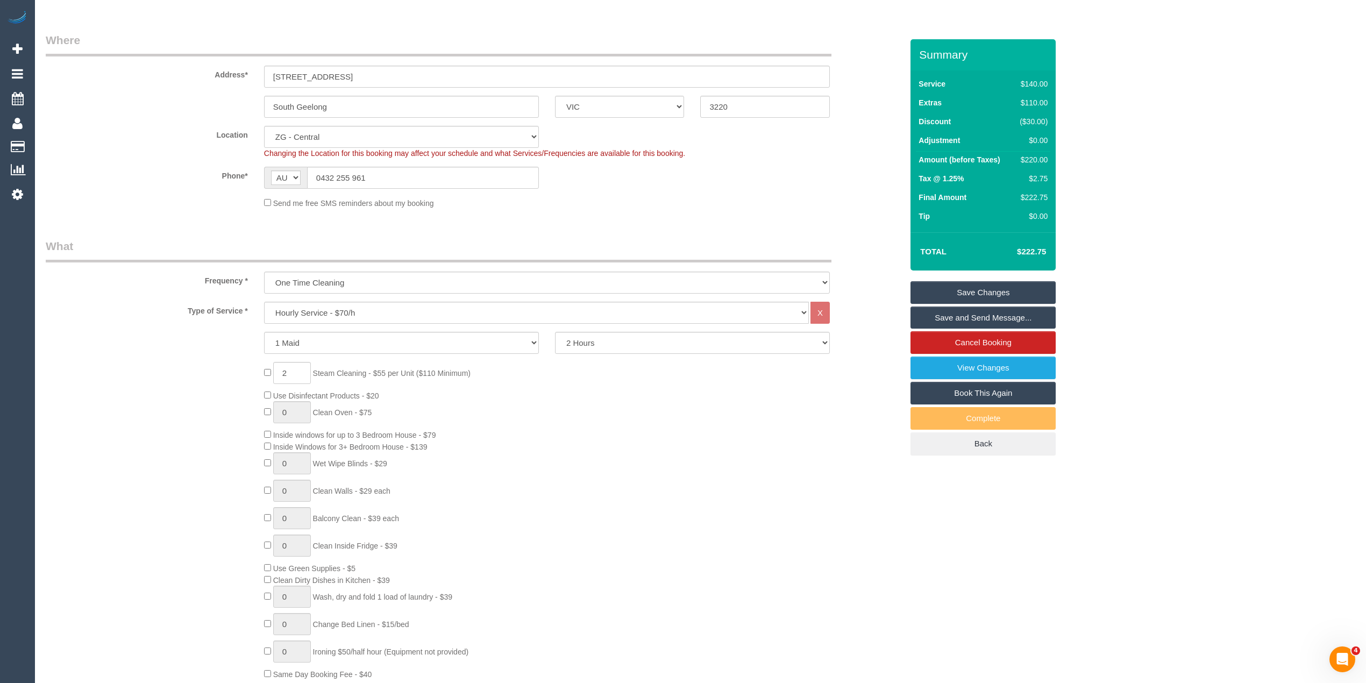
scroll to position [0, 0]
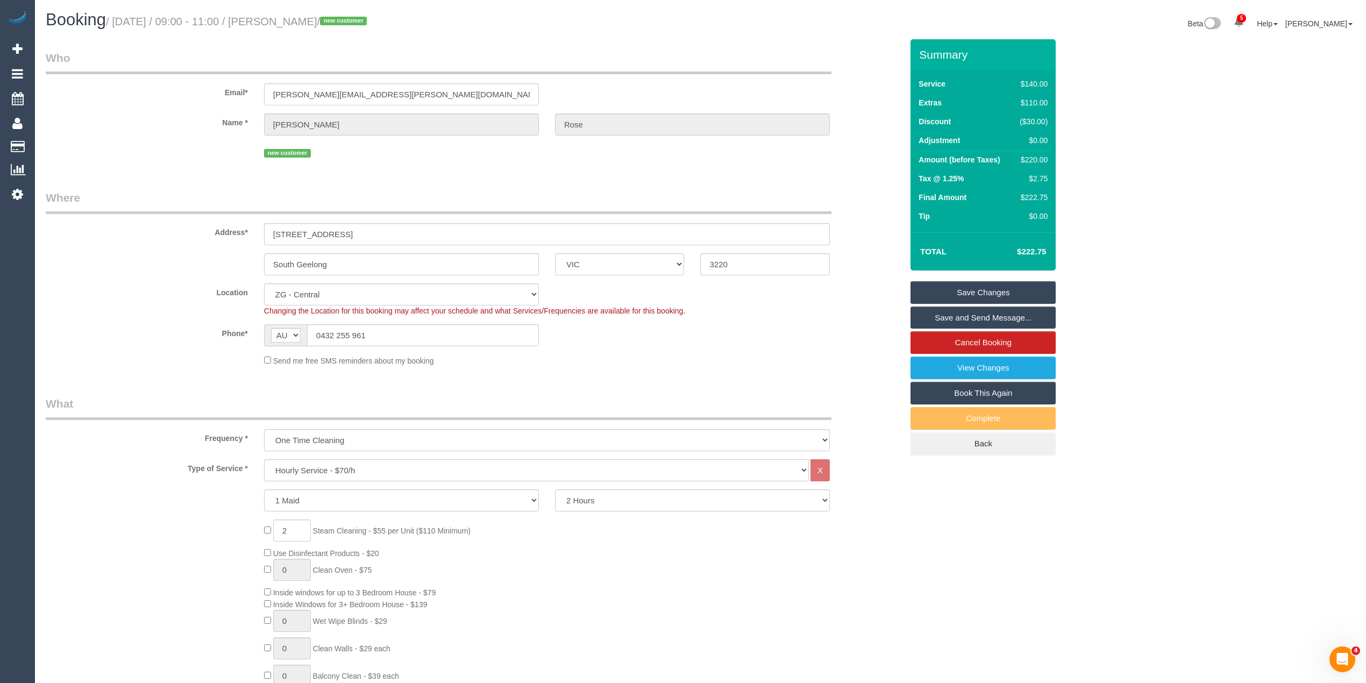
type textarea "Steam cleaning of 1 room. Deep cleaning of bedroom above garage, thank you. It …"
drag, startPoint x: 355, startPoint y: 232, endPoint x: 241, endPoint y: 227, distance: 114.1
click at [241, 227] on div "Address* 22 Lonsdale Street" at bounding box center [474, 217] width 873 height 55
drag, startPoint x: 394, startPoint y: 328, endPoint x: 267, endPoint y: 327, distance: 126.4
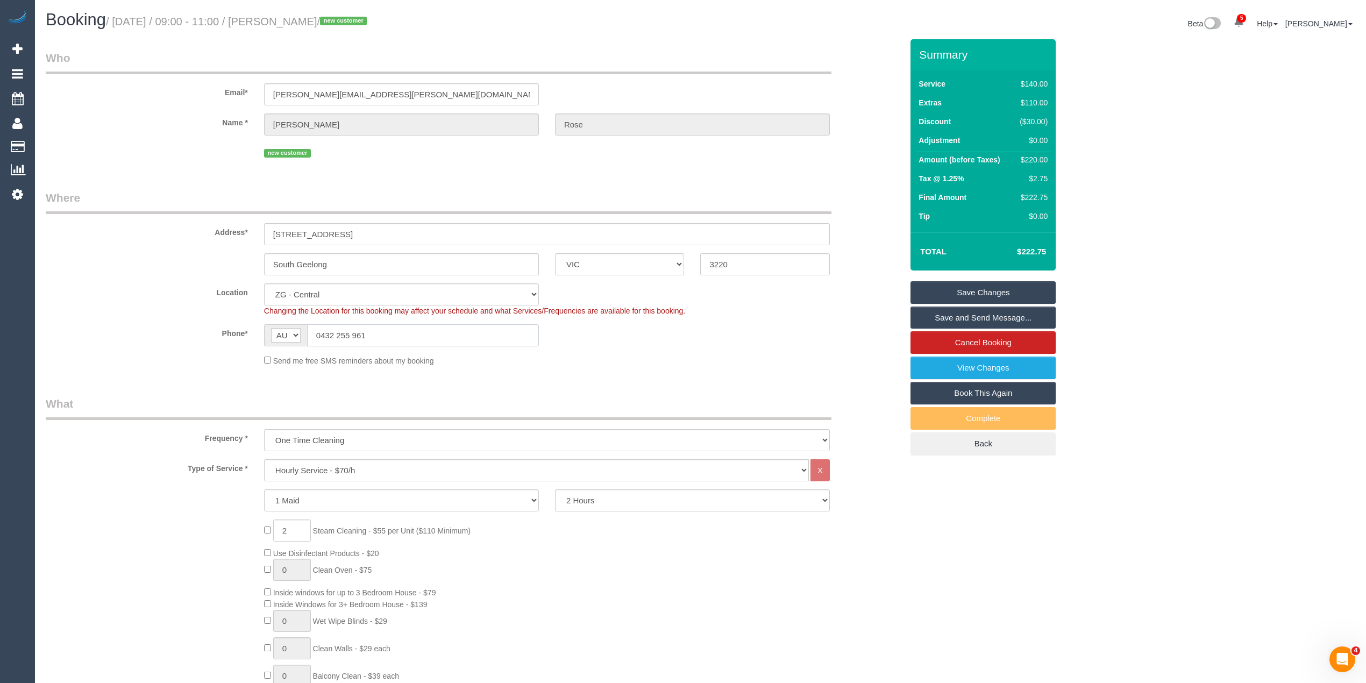
click at [267, 327] on div "AF AL DZ AD AO AI AQ AG AR AM AW AU AT AZ BS BH BD BB BY BE BZ BJ BM BT BO BA B…" at bounding box center [401, 335] width 275 height 22
click at [1007, 345] on link "Cancel Booking" at bounding box center [983, 342] width 145 height 23
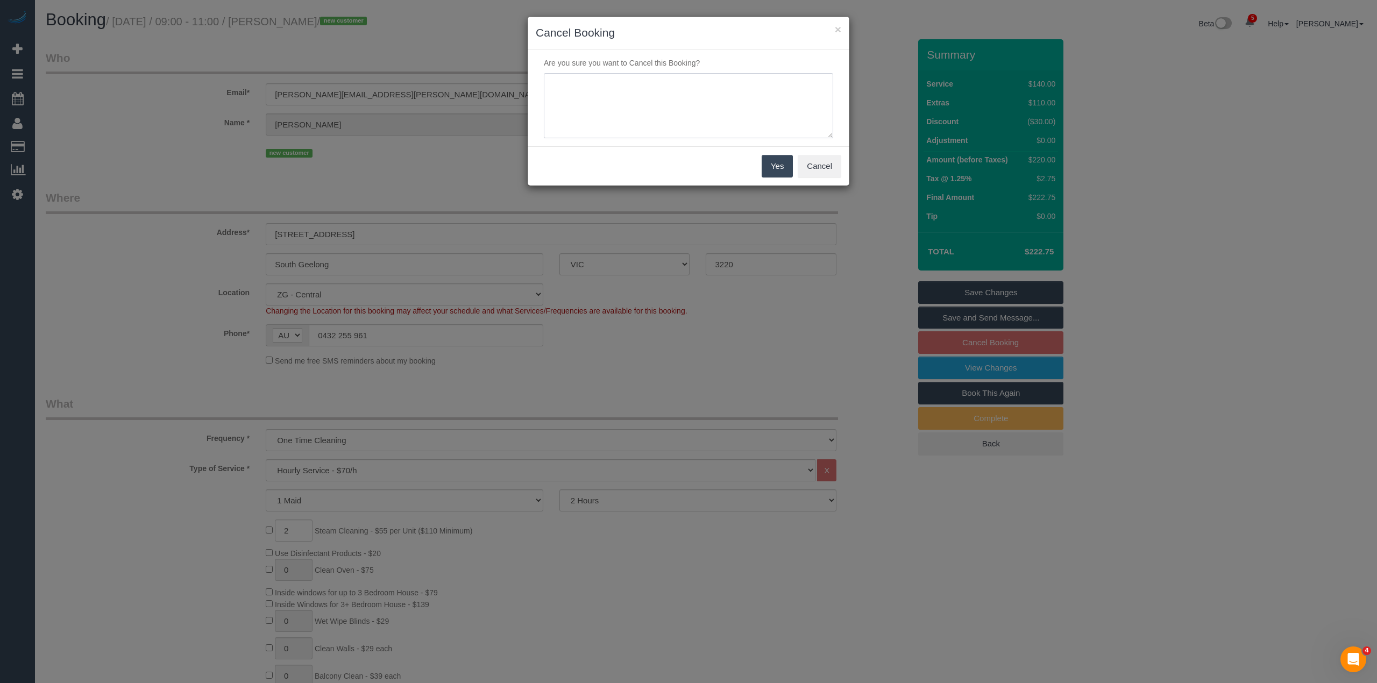
click at [650, 96] on textarea at bounding box center [688, 106] width 289 height 66
type textarea "Access only available via ladder, need to cancel service at this time. Customer…"
click at [771, 162] on button "Yes" at bounding box center [777, 166] width 31 height 23
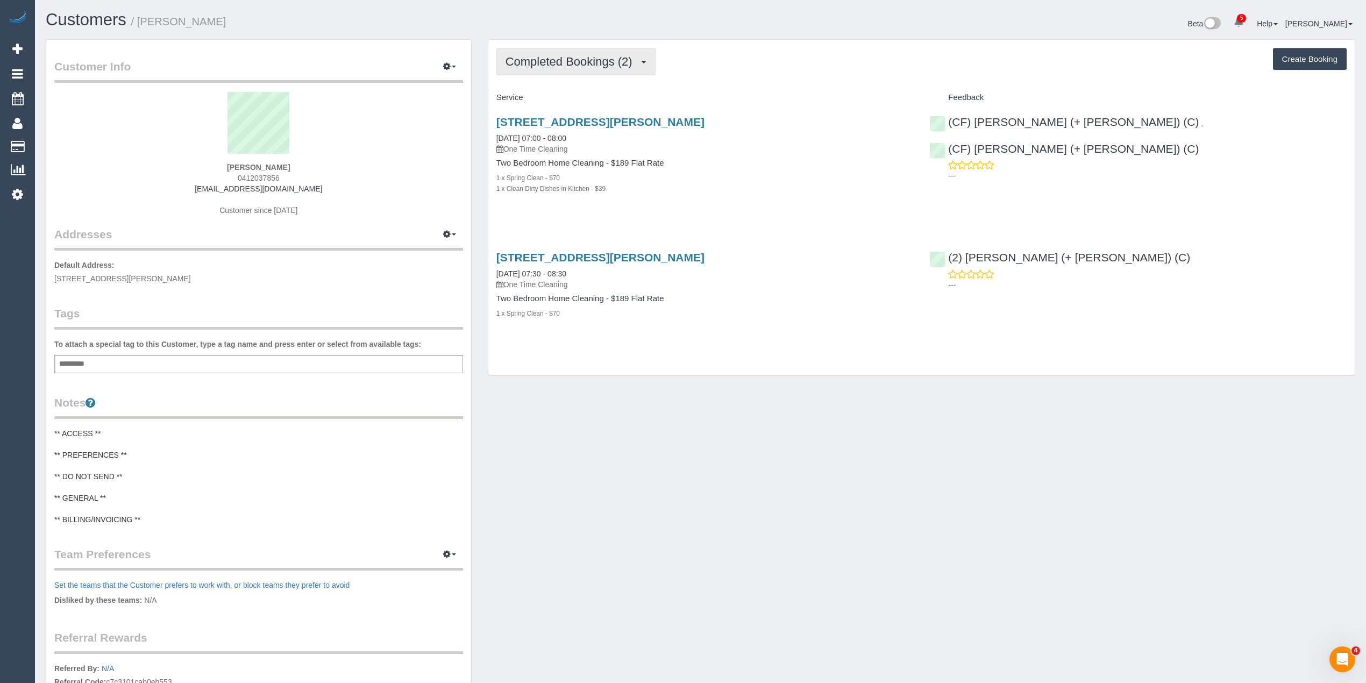
click at [564, 61] on span "Completed Bookings (2)" at bounding box center [572, 61] width 132 height 13
drag, startPoint x: 304, startPoint y: 190, endPoint x: 192, endPoint y: 185, distance: 112.0
click at [192, 185] on div "[PERSON_NAME] 0412037856 [EMAIL_ADDRESS][DOMAIN_NAME] Customer since [DATE]" at bounding box center [258, 159] width 409 height 134
copy link "[EMAIL_ADDRESS][DOMAIN_NAME]"
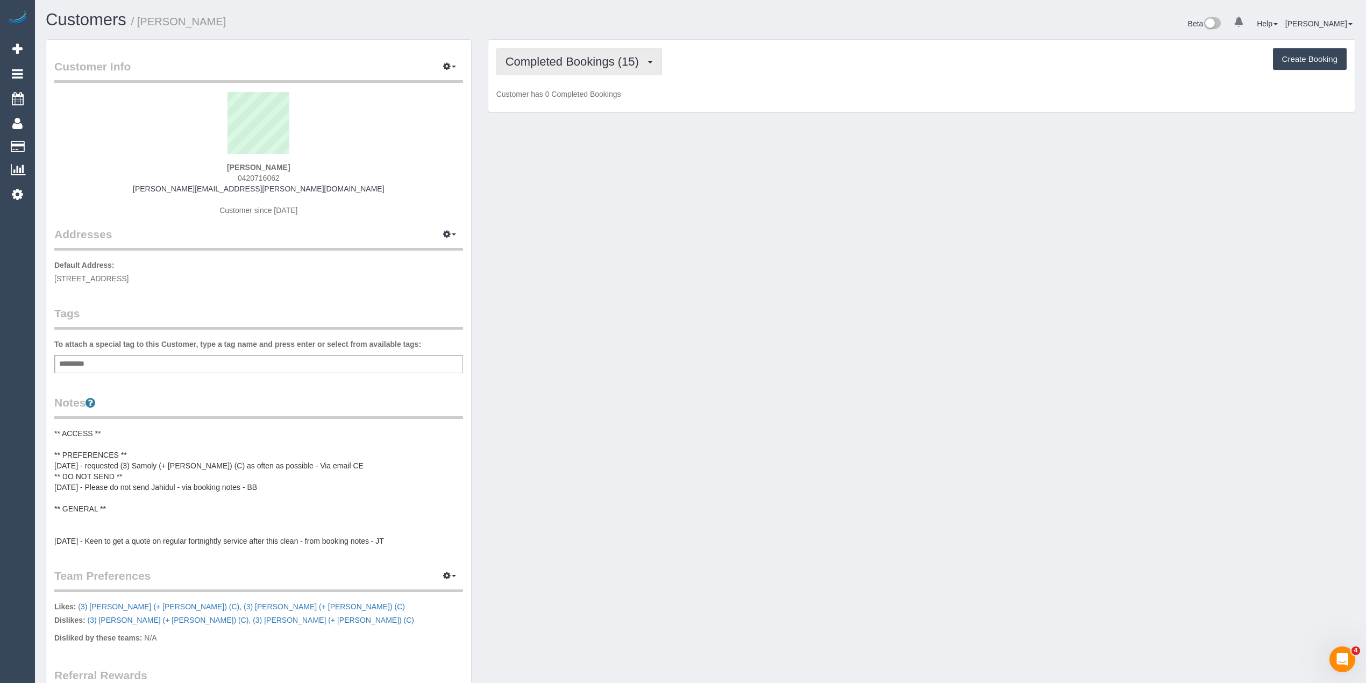
click at [564, 48] on button "Completed Bookings (15)" at bounding box center [579, 61] width 166 height 27
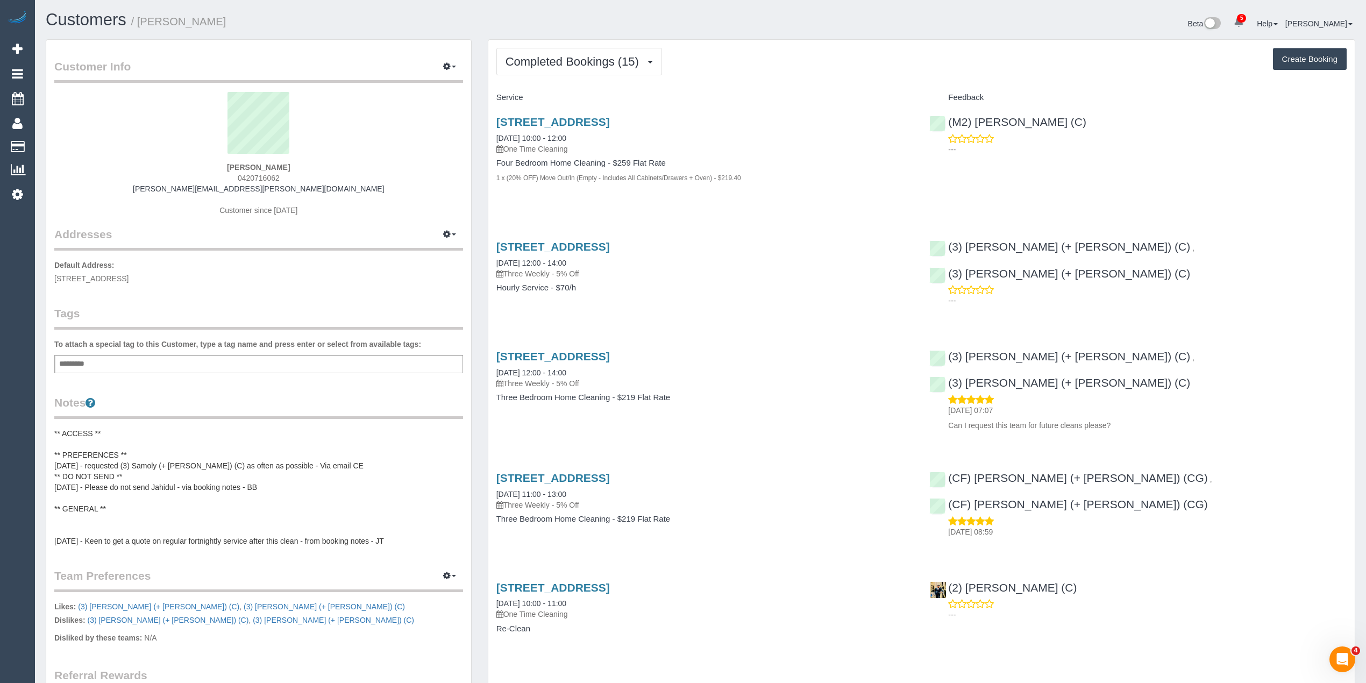
click at [228, 166] on strong "[PERSON_NAME]" at bounding box center [258, 167] width 63 height 9
click at [266, 166] on strong "[PERSON_NAME]" at bounding box center [258, 167] width 63 height 9
copy strong "[PERSON_NAME]"
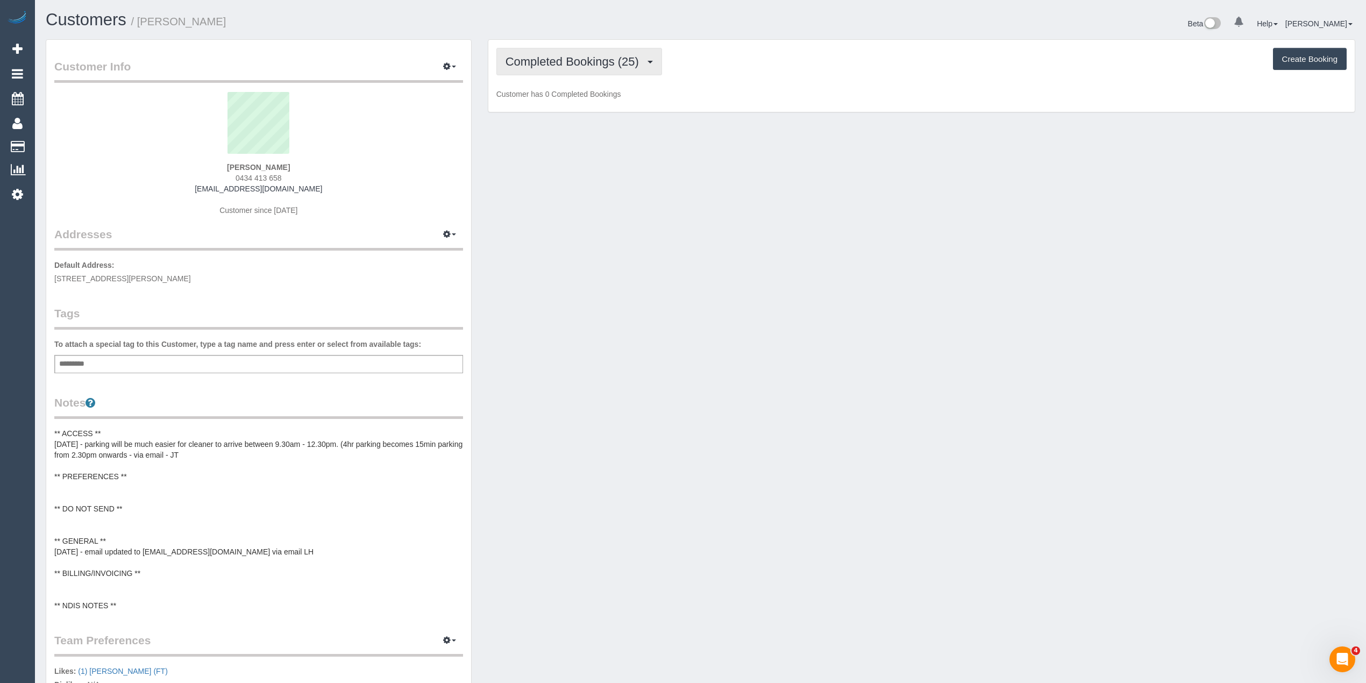
click at [538, 52] on button "Completed Bookings (25)" at bounding box center [579, 61] width 166 height 27
click at [561, 97] on link "Upcoming Bookings (12)" at bounding box center [555, 101] width 116 height 14
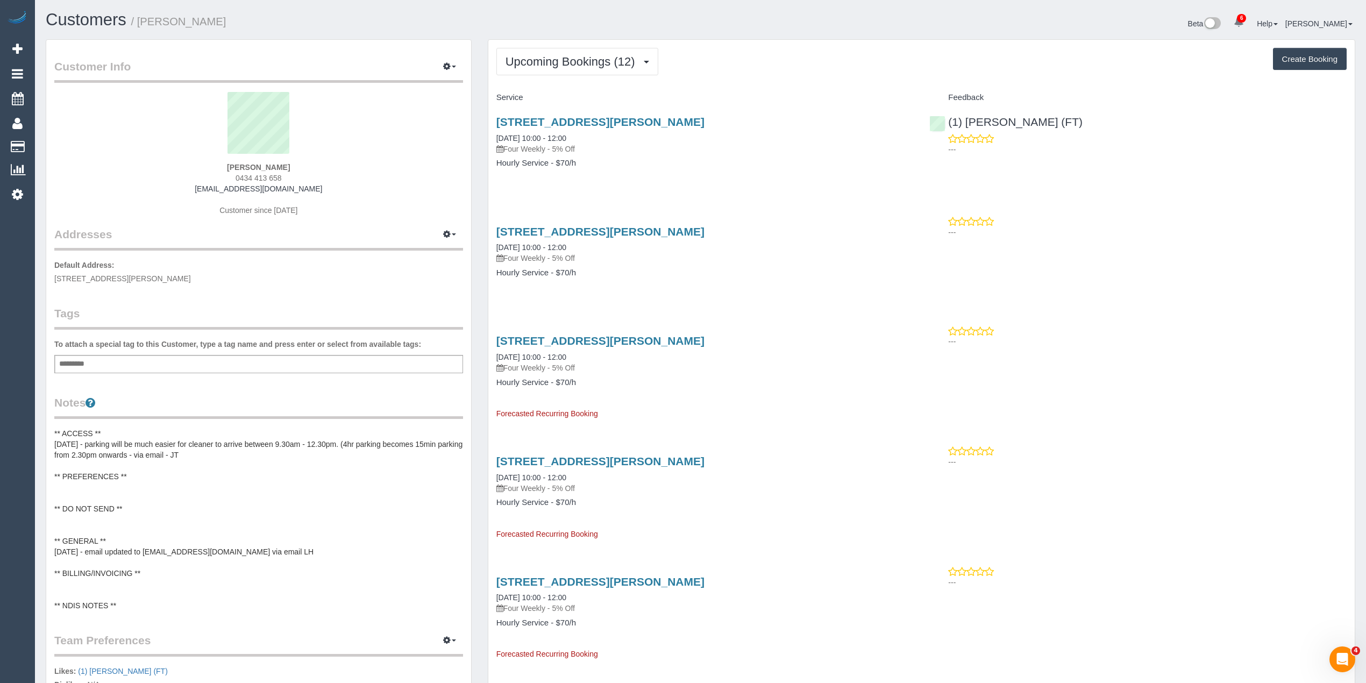
click at [237, 164] on strong "Rie Nakayama" at bounding box center [258, 167] width 63 height 9
click at [231, 166] on div "Rie Nakayama 0434 413 658 nakahobbs@gmail.com Customer since 2023" at bounding box center [258, 159] width 409 height 134
copy strong "Rie"
click at [559, 59] on span "Upcoming Bookings (12)" at bounding box center [573, 61] width 135 height 13
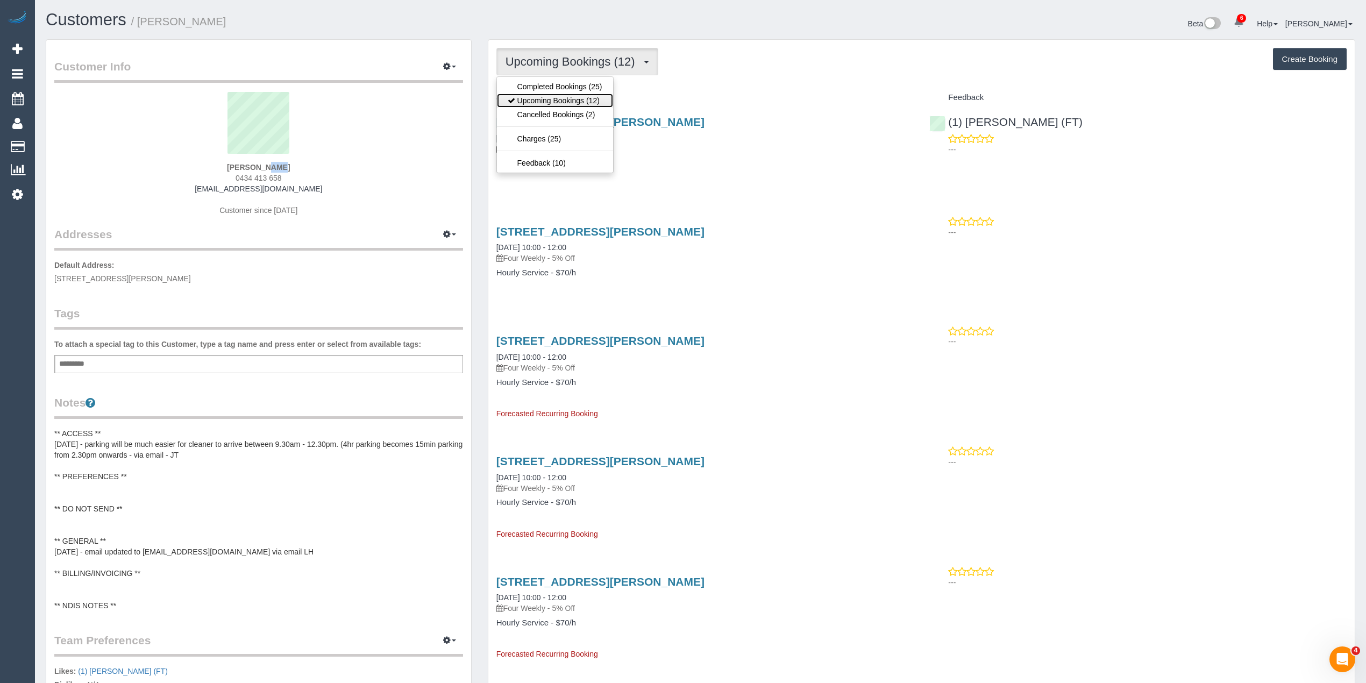
click at [577, 102] on link "Upcoming Bookings (12)" at bounding box center [555, 101] width 116 height 14
click at [552, 59] on span "Upcoming Bookings (12)" at bounding box center [573, 61] width 135 height 13
click at [581, 103] on link "Upcoming Bookings (12)" at bounding box center [555, 101] width 116 height 14
click at [512, 62] on span "Upcoming Bookings (12)" at bounding box center [573, 61] width 135 height 13
click at [560, 105] on link "Upcoming Bookings (12)" at bounding box center [555, 101] width 116 height 14
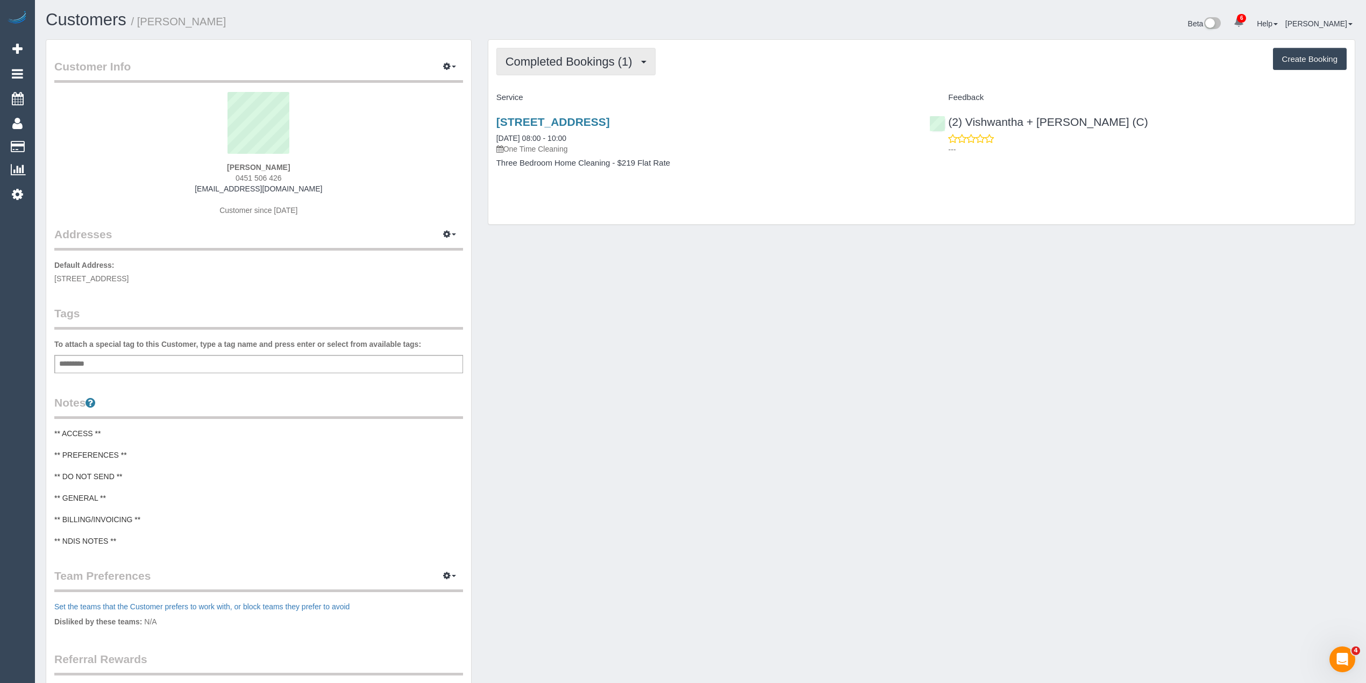
click at [559, 62] on span "Completed Bookings (1)" at bounding box center [572, 61] width 132 height 13
click at [239, 174] on span "0451 506 426" at bounding box center [259, 178] width 46 height 9
click at [274, 175] on span "0451 506 426" at bounding box center [259, 178] width 46 height 9
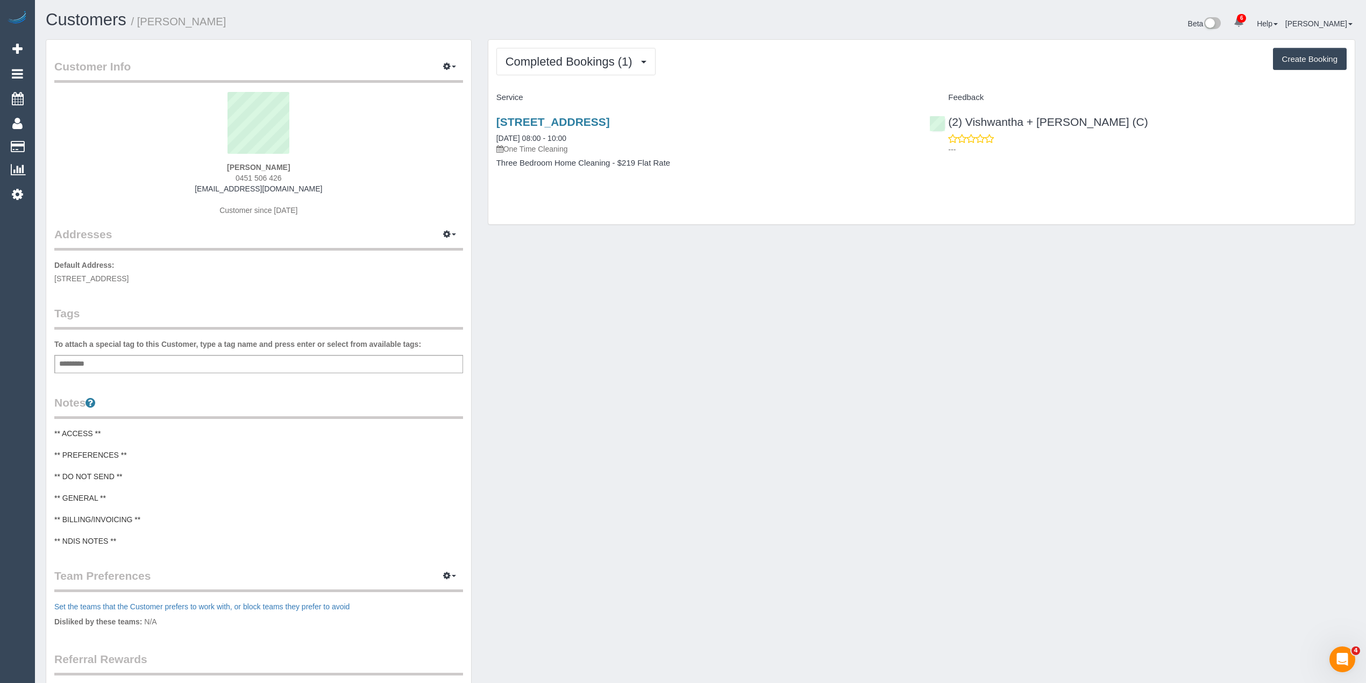
copy span "0451 506 426"
